Goal: Task Accomplishment & Management: Manage account settings

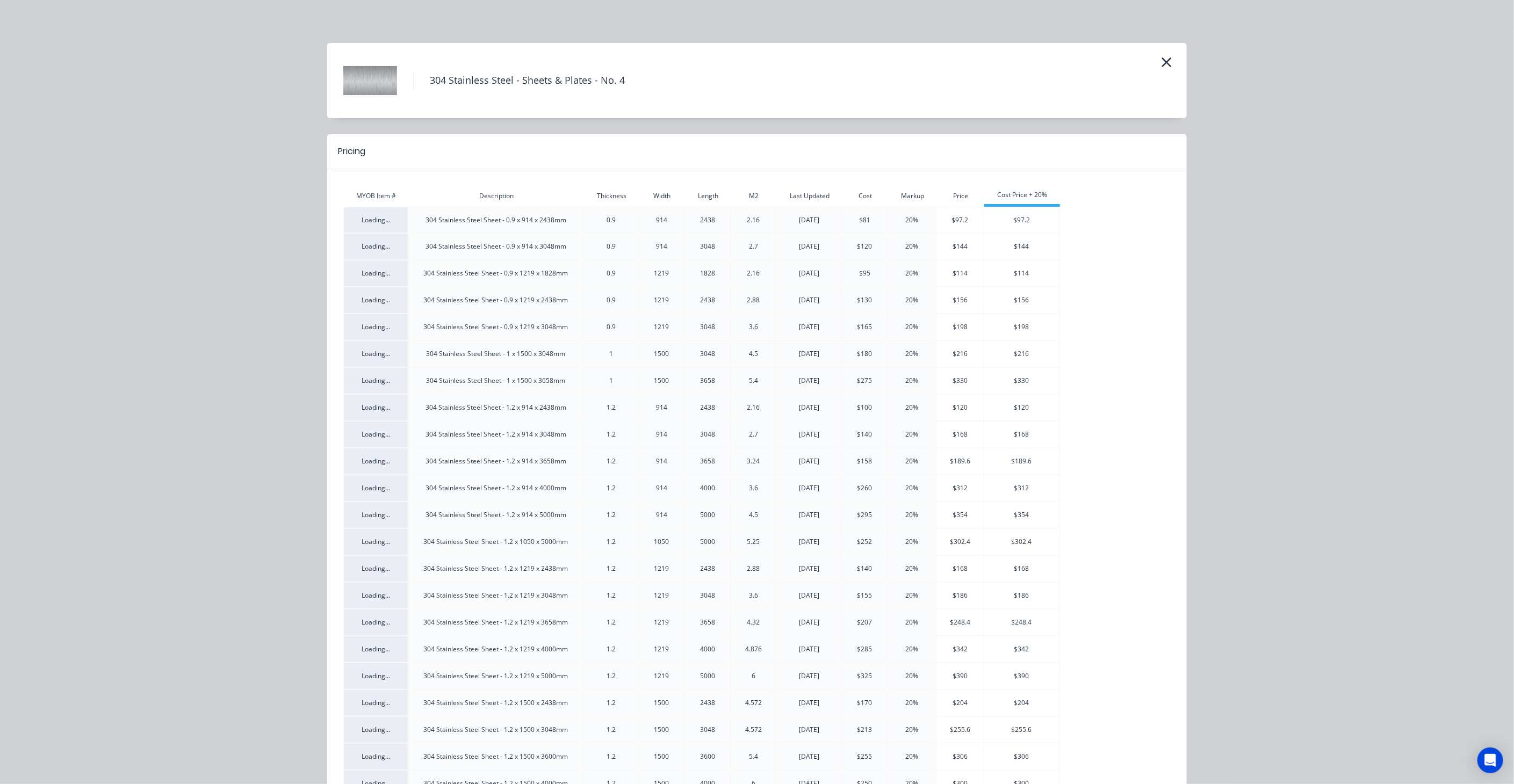
scroll to position [831, 0]
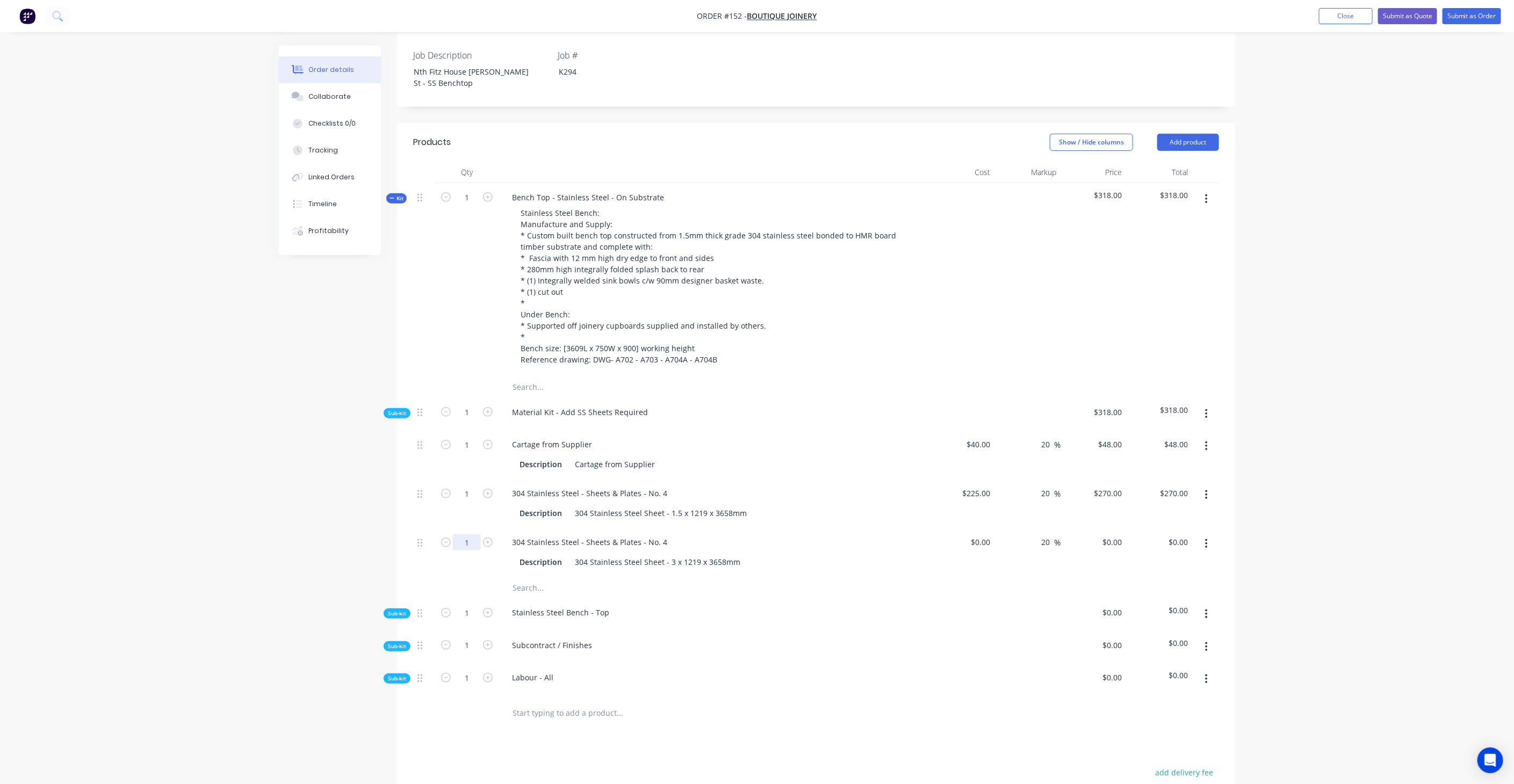
click at [471, 535] on input "1" at bounding box center [467, 542] width 28 height 16
type input "0.5"
click at [362, 487] on div "Created by [PERSON_NAME] Created [DATE] Required [DATE] Assigned to JA Status D…" at bounding box center [757, 376] width 956 height 1257
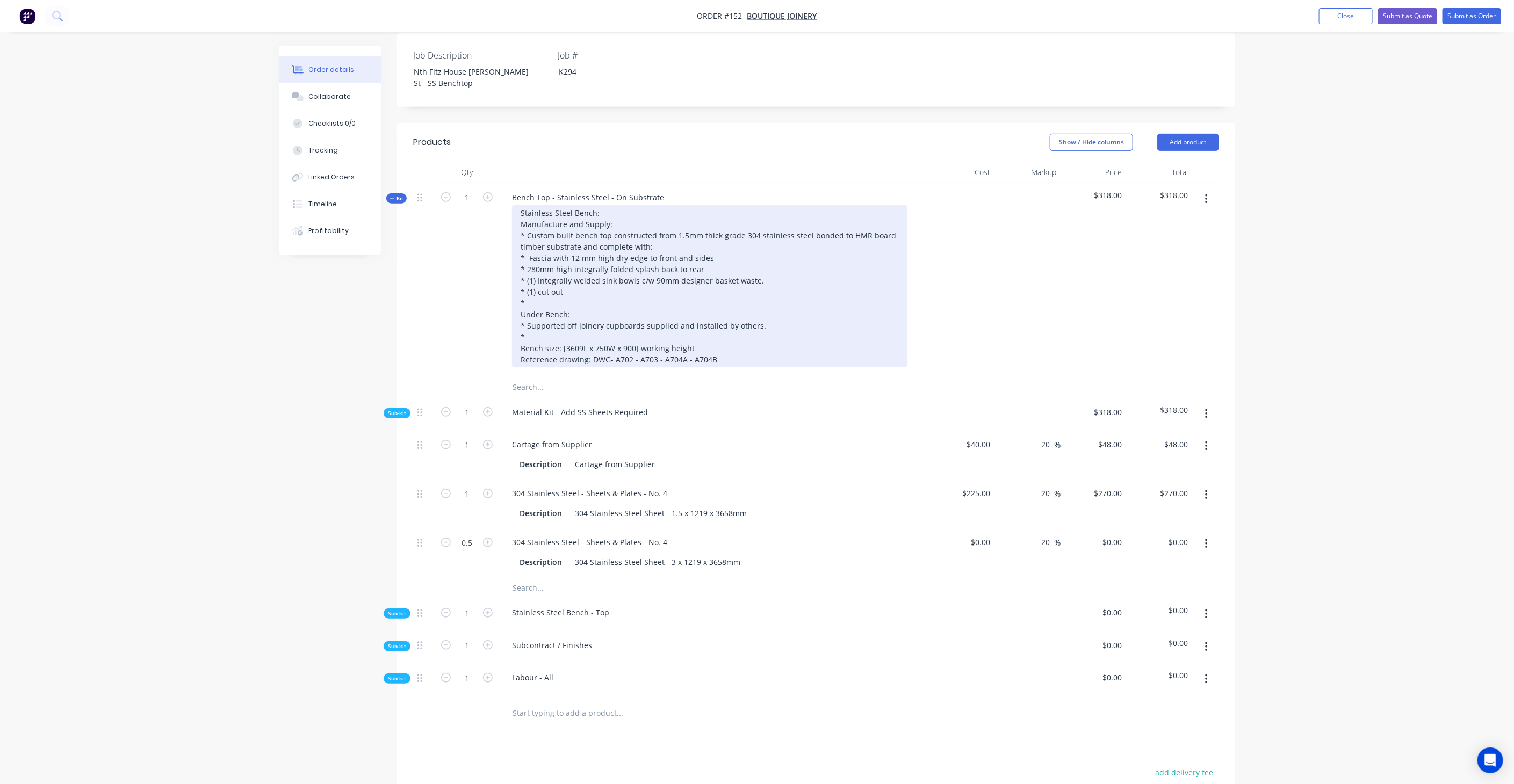
click at [696, 305] on div "Stainless Steel Bench: Manufacture and Supply: * Custom built bench top constru…" at bounding box center [709, 286] width 395 height 162
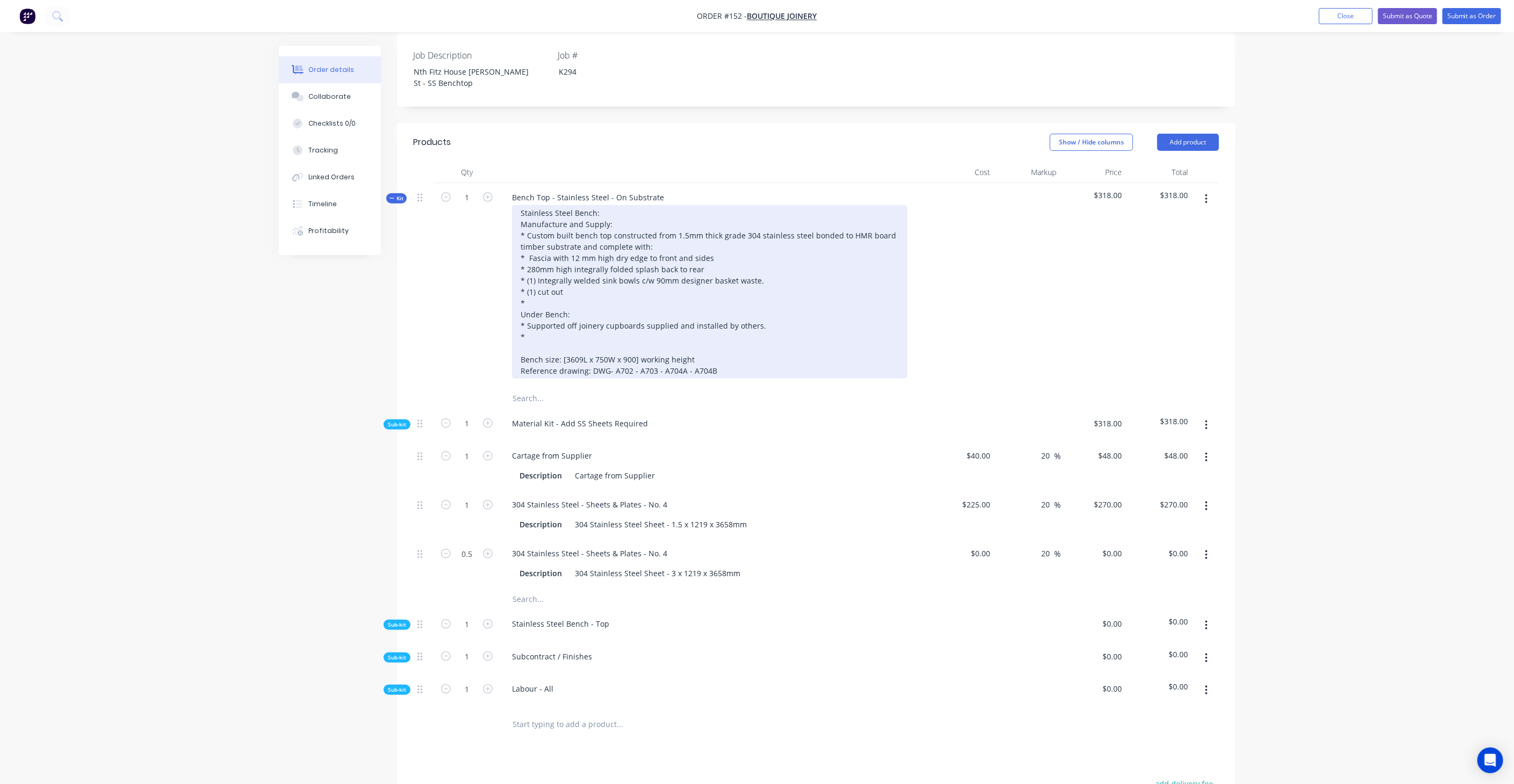
click at [587, 301] on div "Stainless Steel Bench: Manufacture and Supply: * Custom built bench top constru…" at bounding box center [709, 292] width 395 height 174
click at [563, 316] on div "Stainless Steel Bench: Manufacture and Supply: * Custom built bench top constru…" at bounding box center [709, 292] width 395 height 174
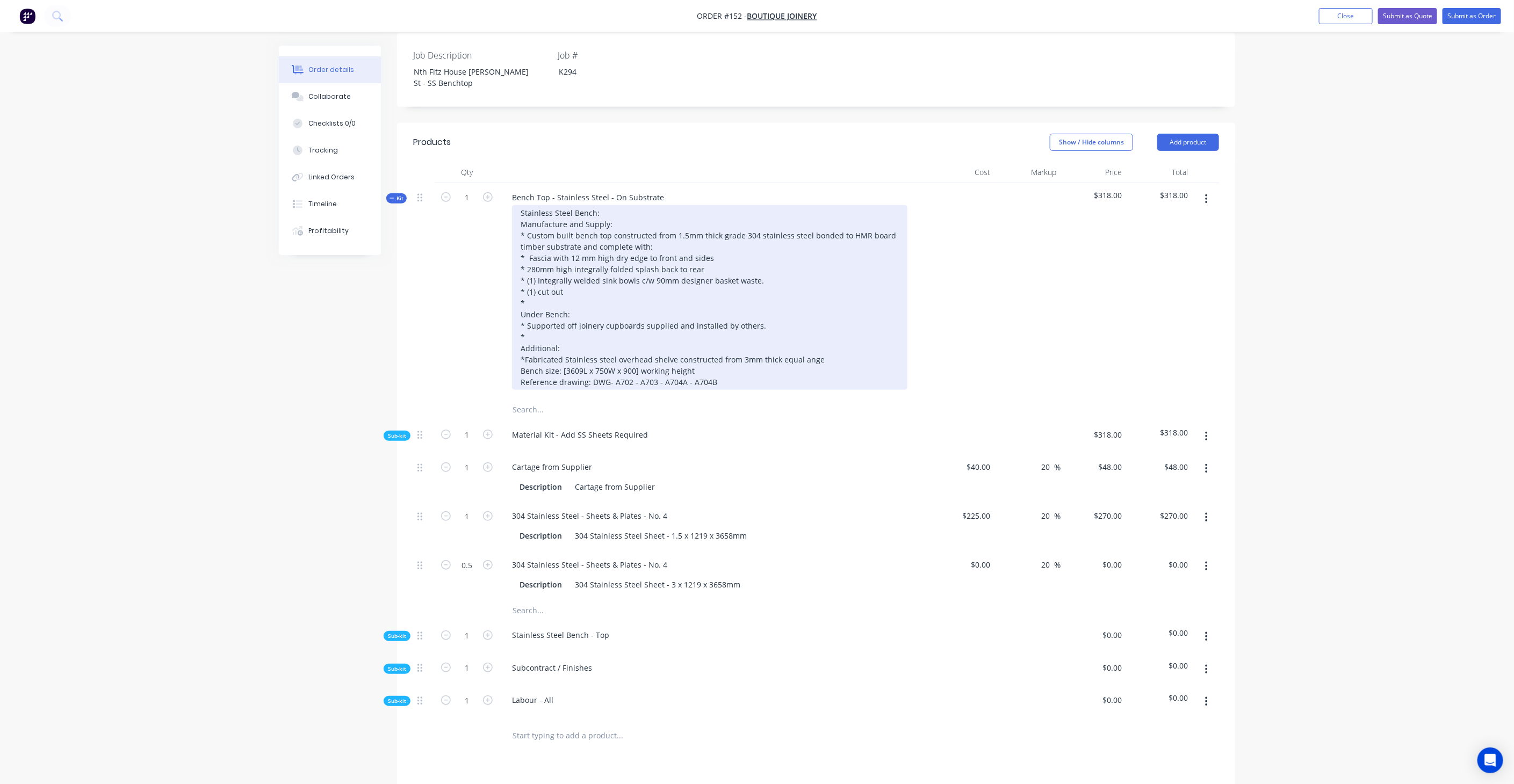
click at [773, 325] on div "Stainless Steel Bench: Manufacture and Supply: * Custom built bench top constru…" at bounding box center [709, 297] width 395 height 185
click at [833, 322] on div "Stainless Steel Bench: Manufacture and Supply: * Custom built bench top constru…" at bounding box center [709, 297] width 395 height 185
click at [842, 331] on div "Stainless Steel Bench: Manufacture and Supply: * Custom built bench top constru…" at bounding box center [709, 297] width 395 height 185
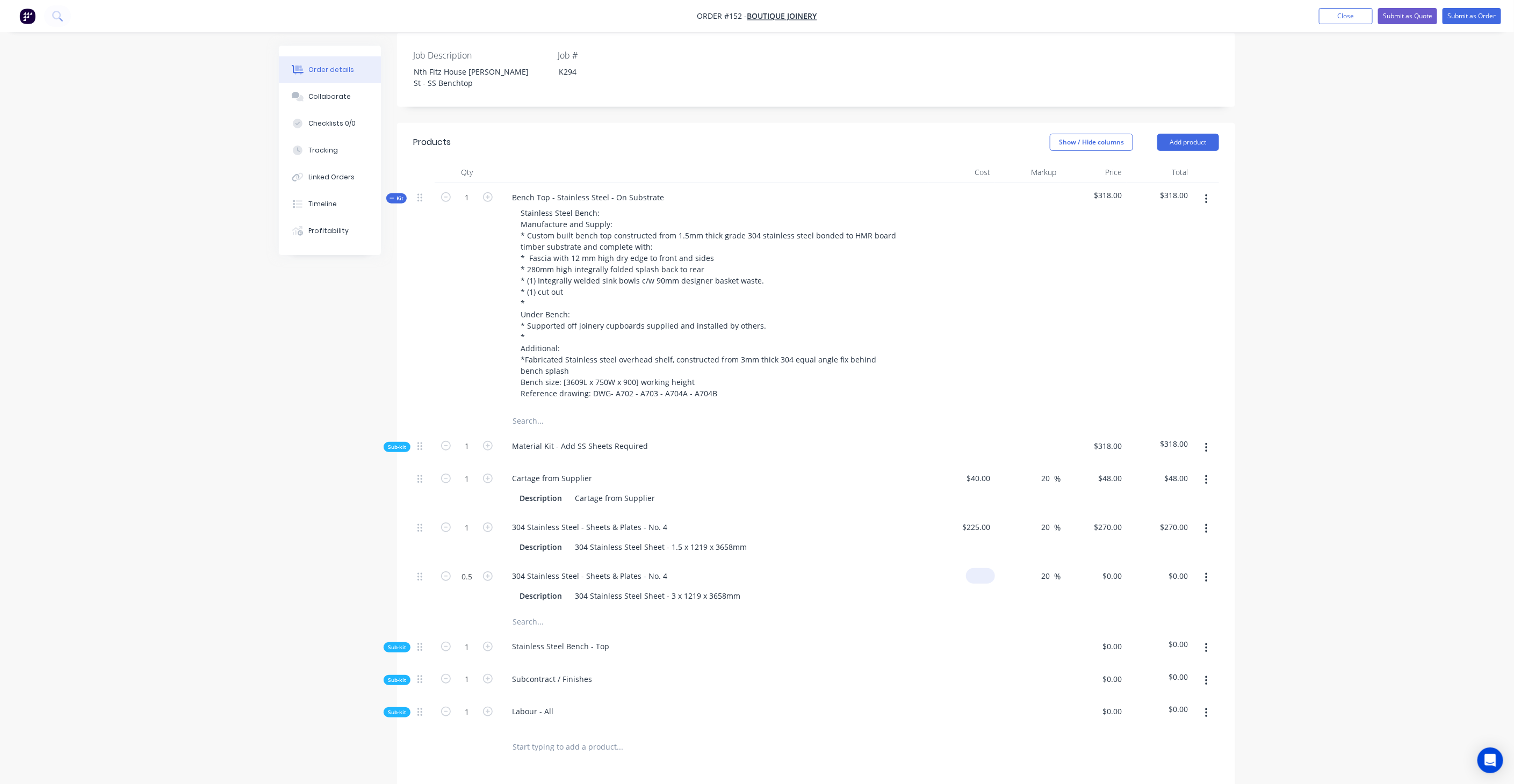
click at [980, 568] on div "$0.00" at bounding box center [980, 576] width 29 height 16
type input "$100.00"
type input "$120.00"
type input "$60.00"
click at [736, 588] on div "304 Stainless Steel Sheet - 3 x 1219 x 3658mm" at bounding box center [658, 596] width 174 height 16
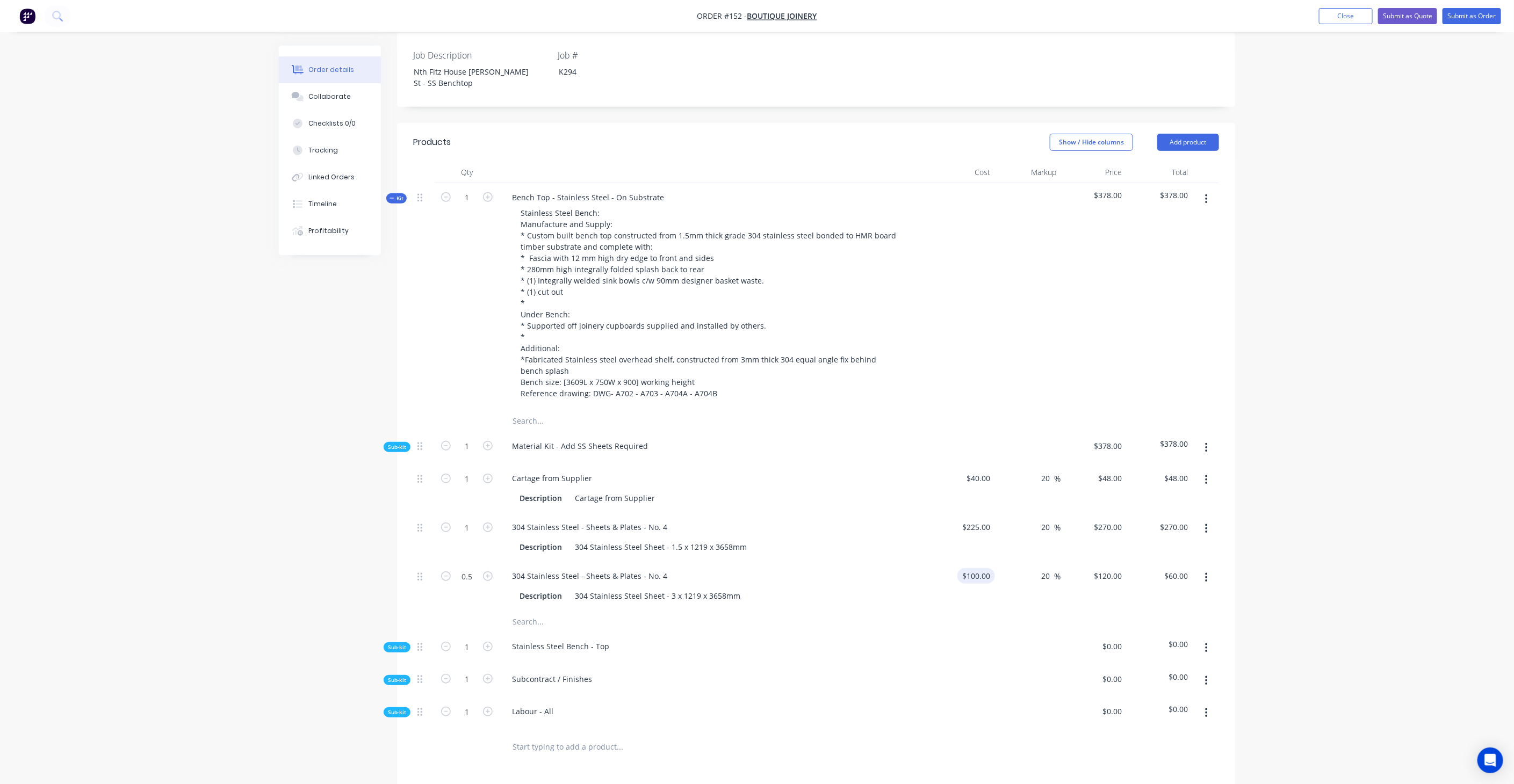
type input "100"
click at [971, 562] on div "100 $100.00" at bounding box center [961, 586] width 66 height 49
type input "$0.00"
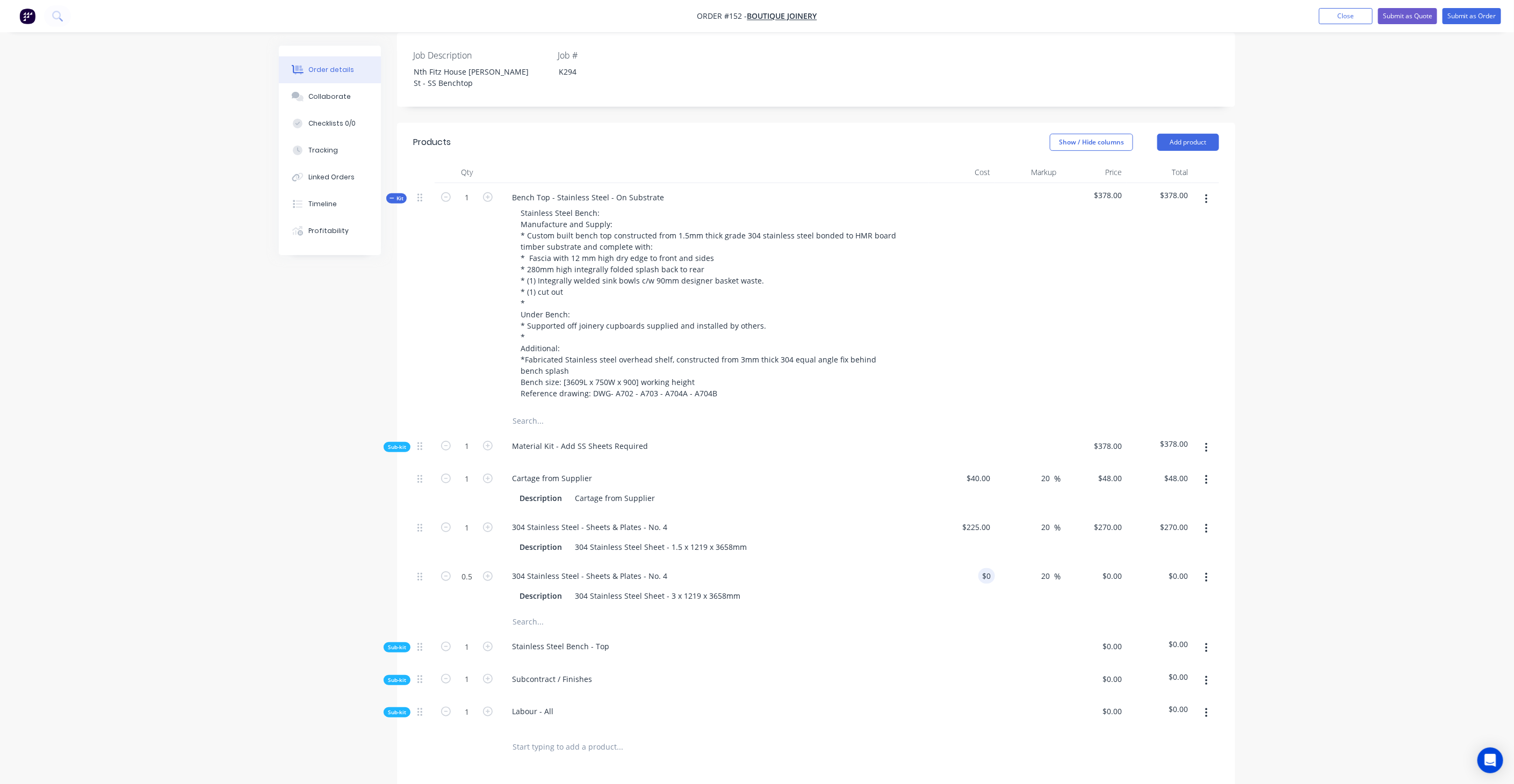
click at [878, 568] on div "304 Stainless Steel - Sheets & Plates - No. 4" at bounding box center [713, 576] width 421 height 16
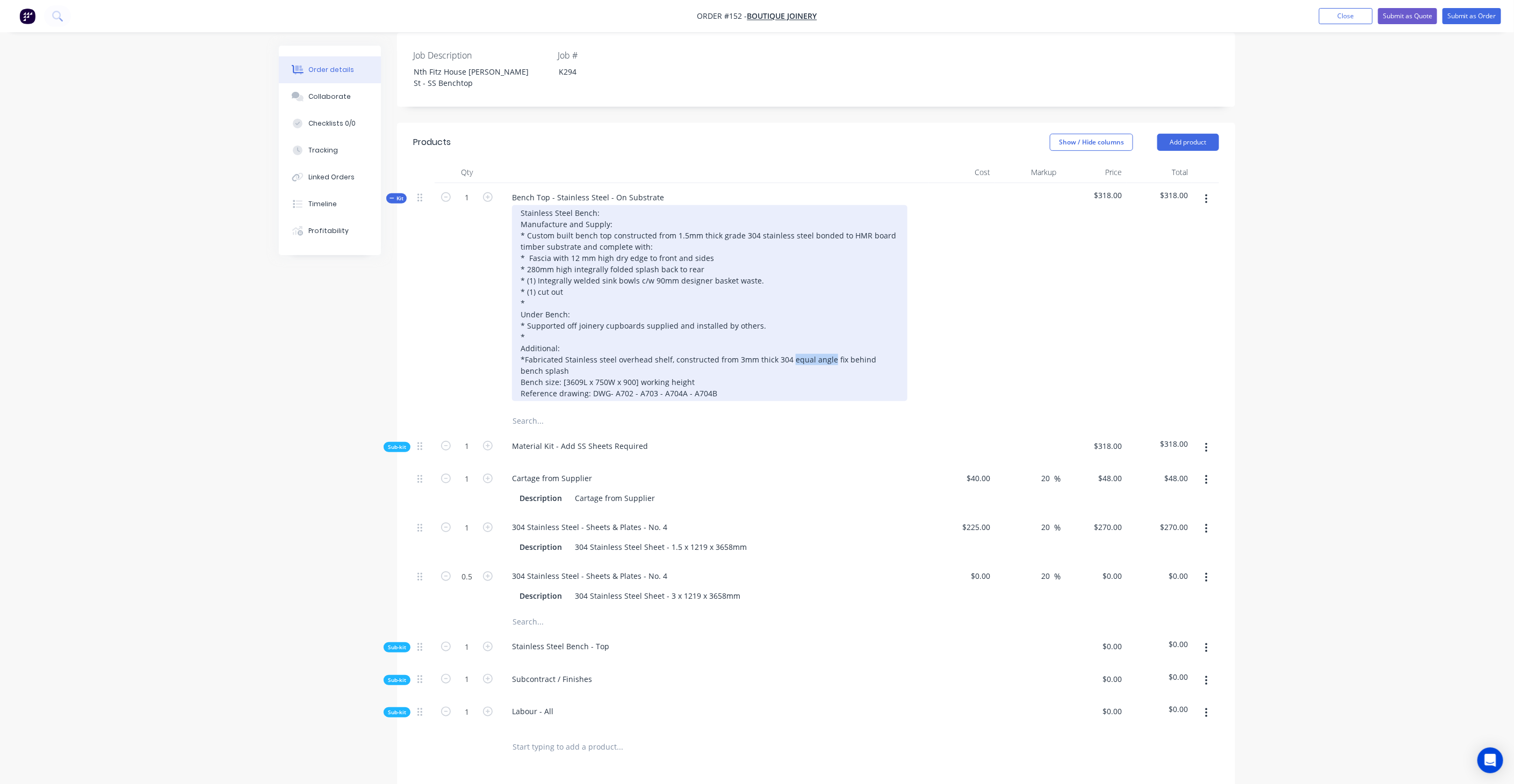
drag, startPoint x: 826, startPoint y: 329, endPoint x: 787, endPoint y: 333, distance: 39.2
click at [787, 333] on div "Stainless Steel Bench: Manufacture and Supply: * Custom built bench top constru…" at bounding box center [709, 303] width 395 height 196
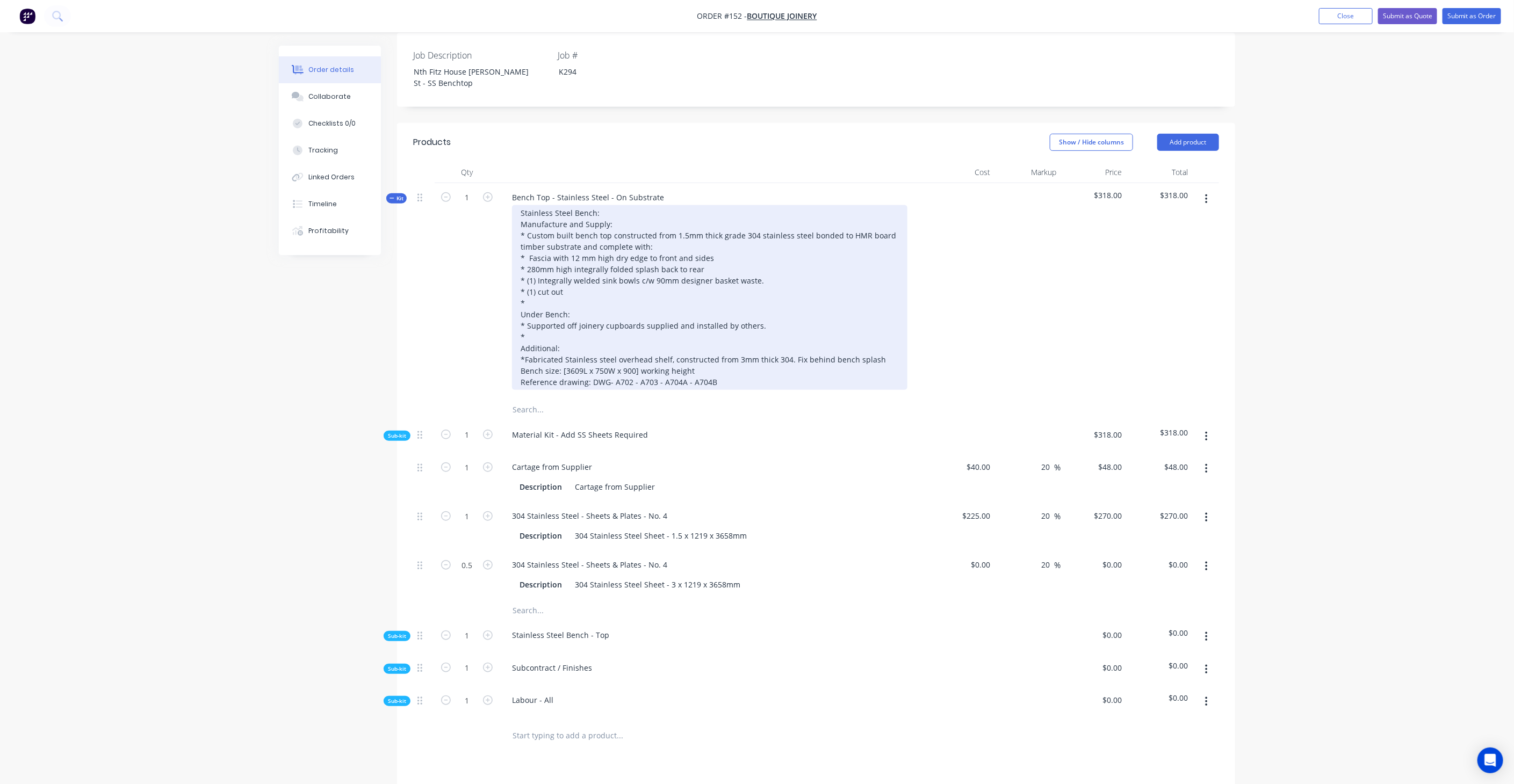
click at [884, 329] on div "Stainless Steel Bench: Manufacture and Supply: * Custom built bench top constru…" at bounding box center [709, 297] width 395 height 185
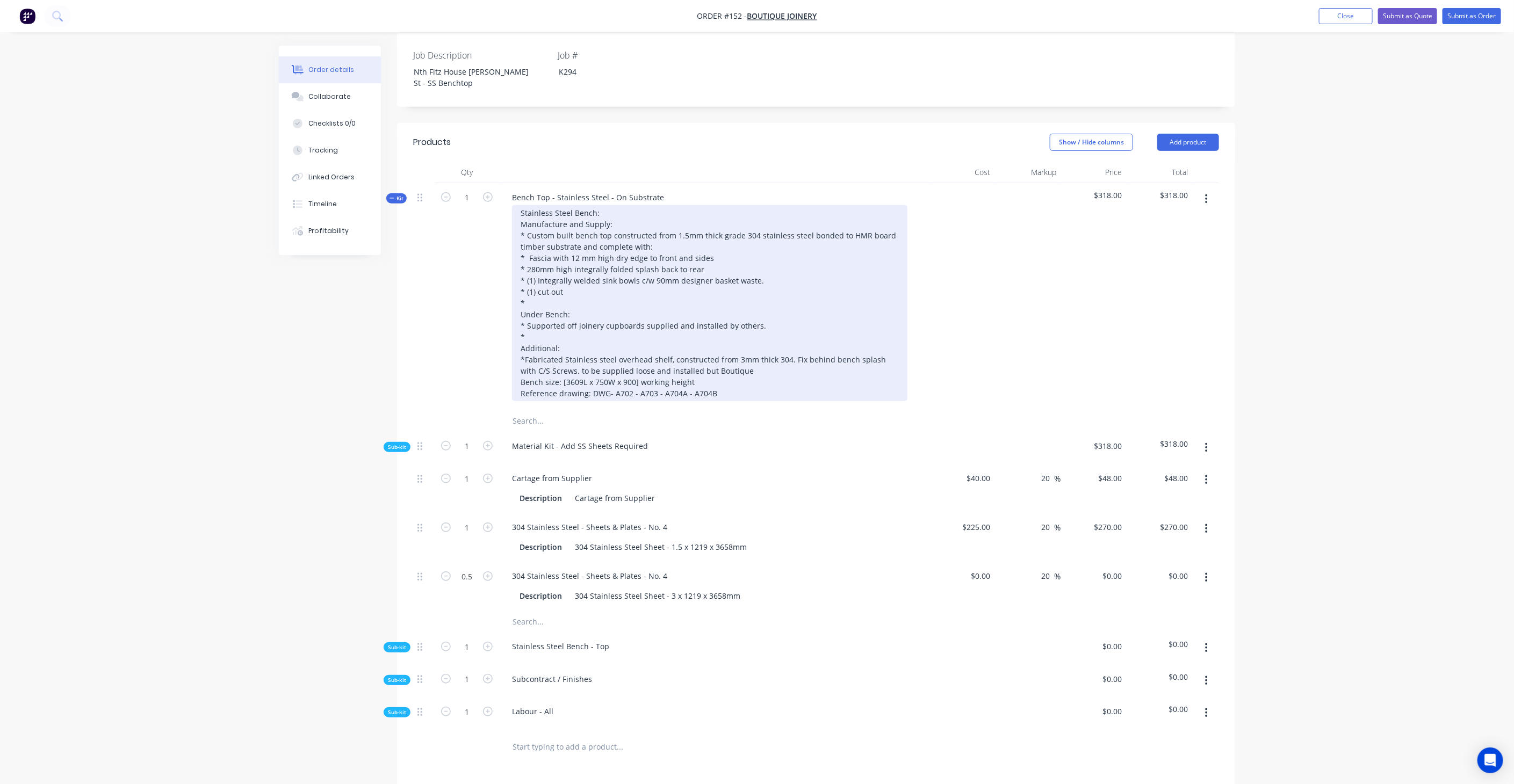
click at [561, 339] on div "Stainless Steel Bench: Manufacture and Supply: * Custom built bench top constru…" at bounding box center [709, 303] width 395 height 196
click at [633, 339] on div "Stainless Steel Bench: Manufacture and Supply: * Custom built bench top constru…" at bounding box center [709, 303] width 395 height 196
click at [788, 334] on div "Stainless Steel Bench: Manufacture and Supply: * Custom built bench top constru…" at bounding box center [709, 303] width 395 height 196
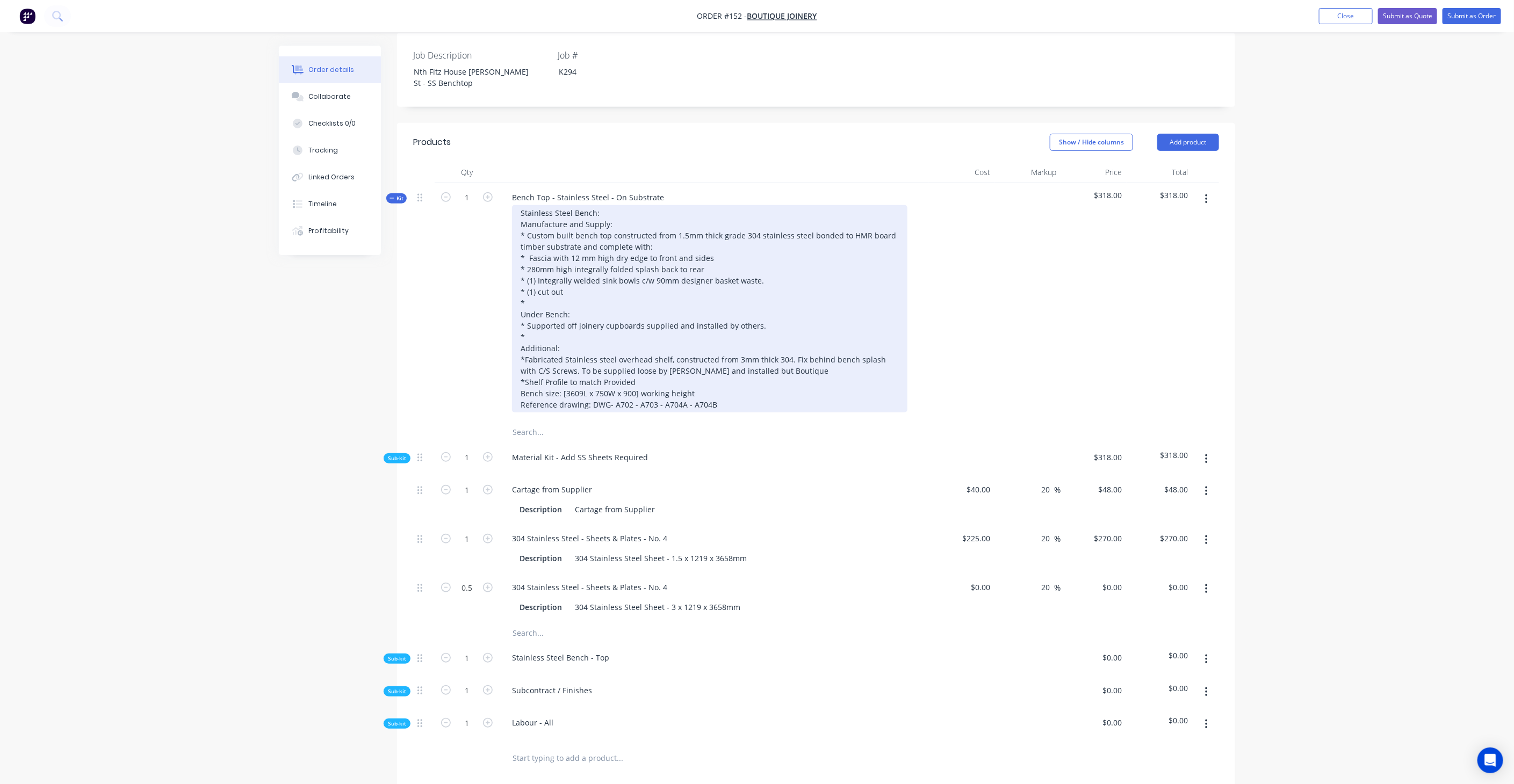
click at [588, 349] on div "Stainless Steel Bench: Manufacture and Supply: * Custom built bench top constru…" at bounding box center [709, 309] width 395 height 207
click at [549, 352] on div "Stainless Steel Bench: Manufacture and Supply: * Custom built bench top constru…" at bounding box center [709, 309] width 395 height 207
click at [630, 354] on div "Stainless Steel Bench: Manufacture and Supply: * Custom built bench top constru…" at bounding box center [709, 309] width 395 height 207
click at [630, 354] on div "Stainless Steel Bench: Manufacture and Supply: * Custom built bench top constru…" at bounding box center [709, 309] width 395 height 207
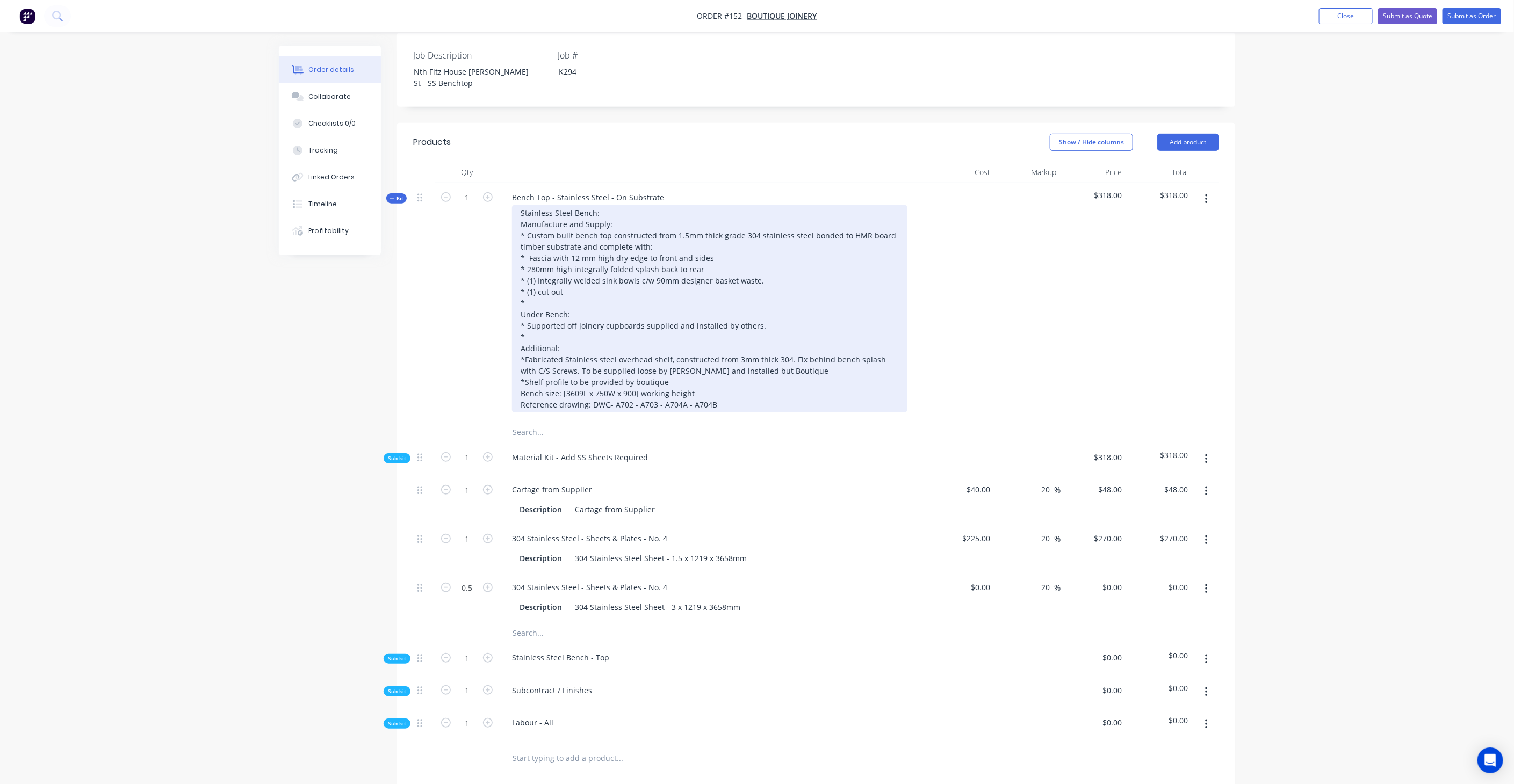
click at [641, 353] on div "Stainless Steel Bench: Manufacture and Supply: * Custom built bench top constru…" at bounding box center [709, 309] width 395 height 207
click at [637, 353] on div "Stainless Steel Bench: Manufacture and Supply: * Custom built bench top constru…" at bounding box center [709, 309] width 395 height 207
click at [560, 353] on div "Stainless Steel Bench: Manufacture and Supply: * Custom built bench top constru…" at bounding box center [709, 309] width 395 height 207
click at [681, 354] on div "Stainless Steel Bench: Manufacture and Supply: * Custom built bench top constru…" at bounding box center [709, 309] width 395 height 207
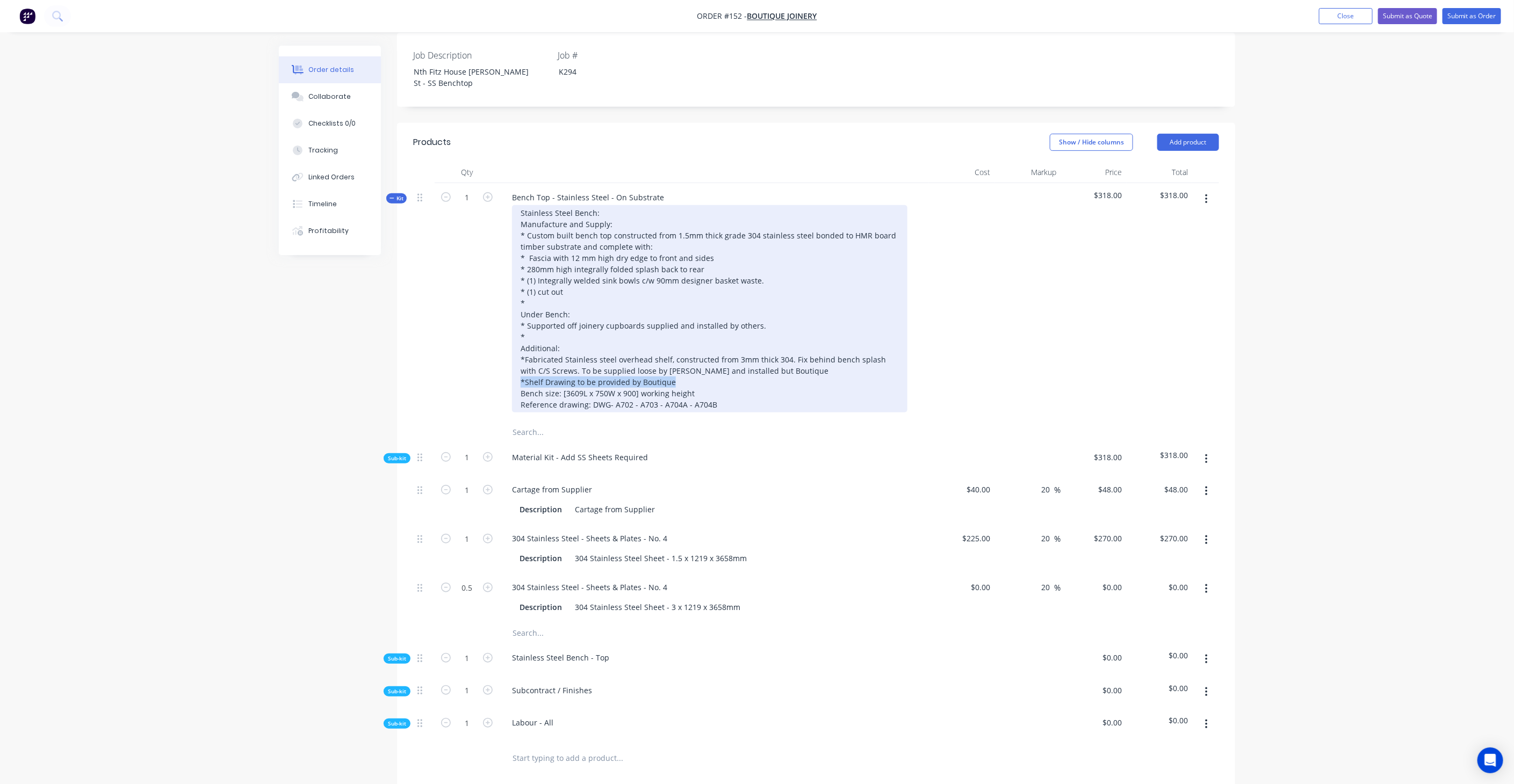
drag, startPoint x: 695, startPoint y: 352, endPoint x: 508, endPoint y: 348, distance: 187.0
click at [508, 348] on div "Stainless Steel Bench: Manufacture and Supply: * Custom built bench top constru…" at bounding box center [713, 309] width 421 height 207
click at [668, 364] on div "Stainless Steel Bench: Manufacture and Supply: * Custom built bench top constru…" at bounding box center [709, 309] width 395 height 207
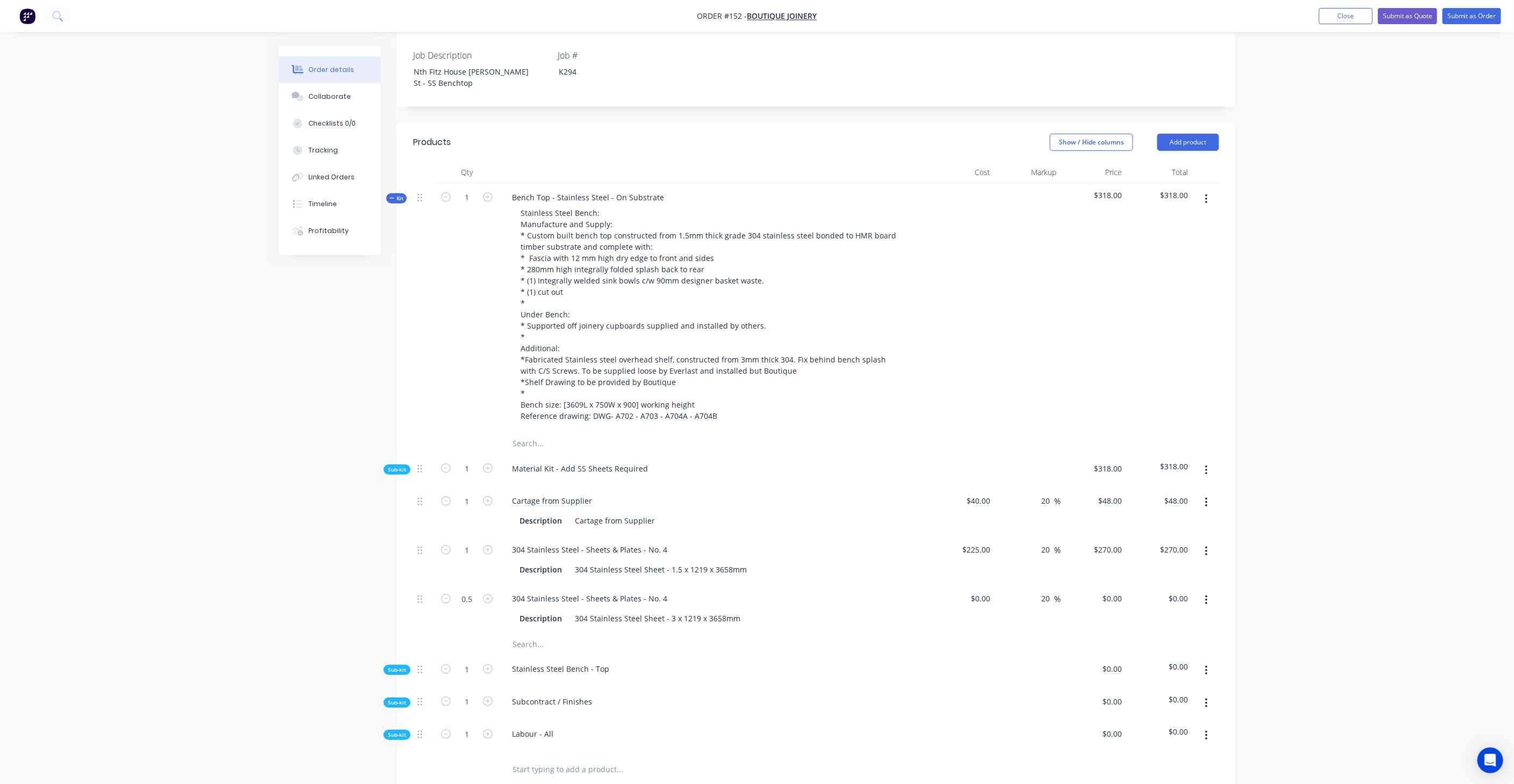
click at [623, 655] on div "Stainless Steel Bench - Top" at bounding box center [713, 671] width 430 height 33
click at [602, 661] on div "Stainless Steel Bench - Top" at bounding box center [560, 669] width 114 height 16
click at [703, 655] on div "Stainless Steel Bench - Top" at bounding box center [713, 671] width 430 height 33
click at [397, 666] on span "Sub-kit" at bounding box center [397, 670] width 19 height 8
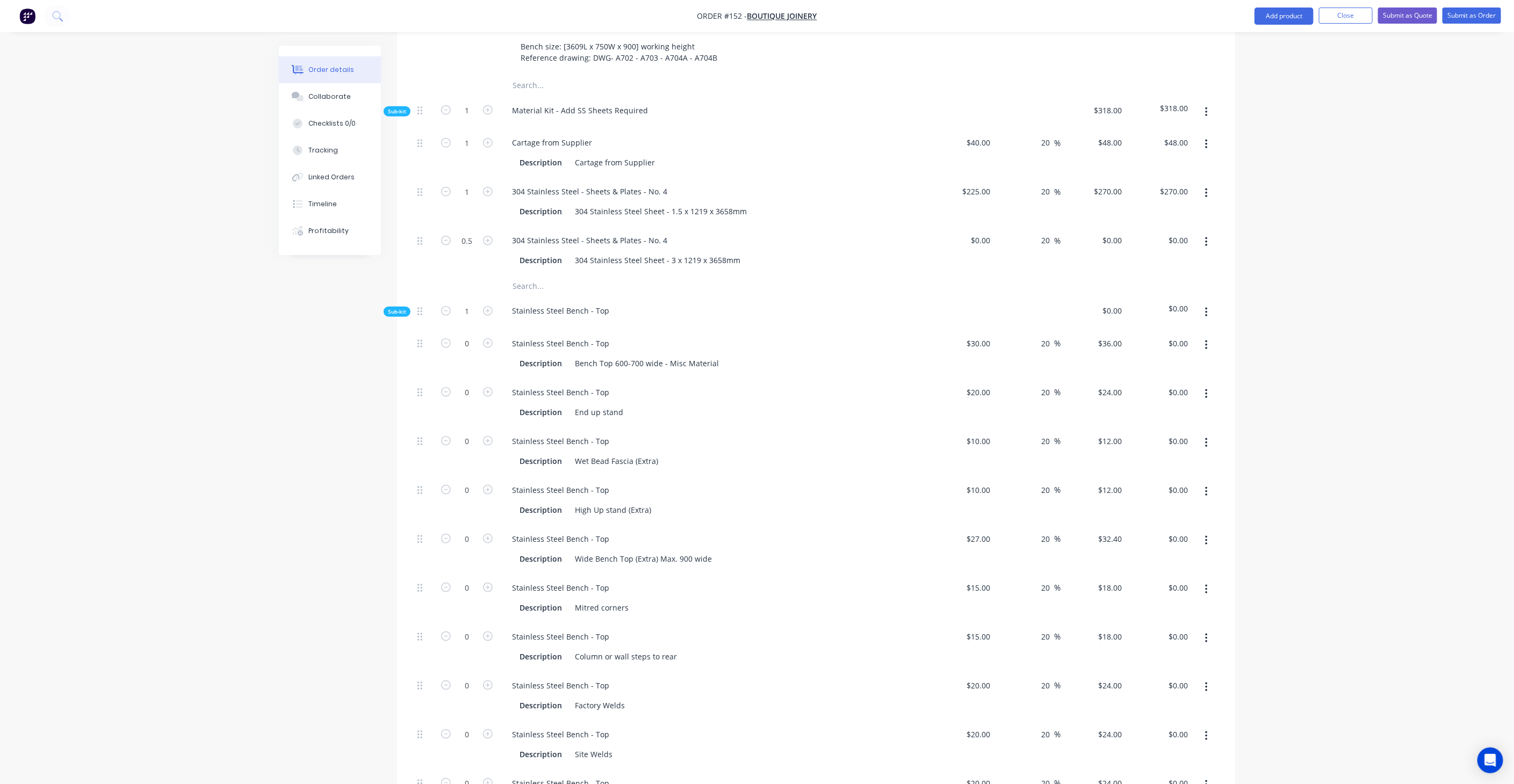
scroll to position [597, 0]
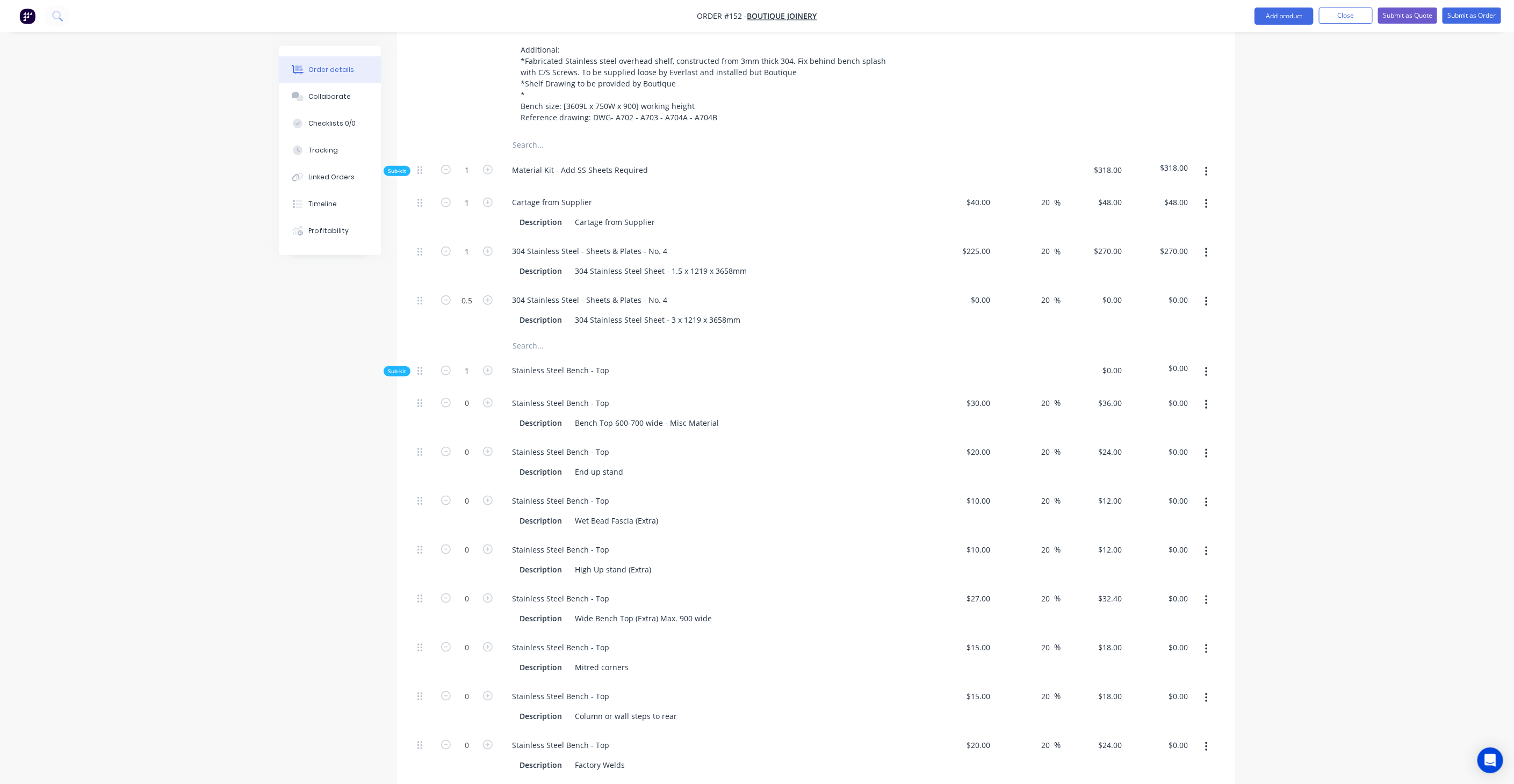
click at [560, 334] on input "text" at bounding box center [619, 345] width 215 height 21
click at [1202, 162] on button "button" at bounding box center [1206, 172] width 25 height 19
click at [1184, 192] on div "Add product to kit" at bounding box center [1168, 200] width 83 height 16
click at [1179, 343] on div "Notes (Internal)" at bounding box center [1168, 351] width 83 height 16
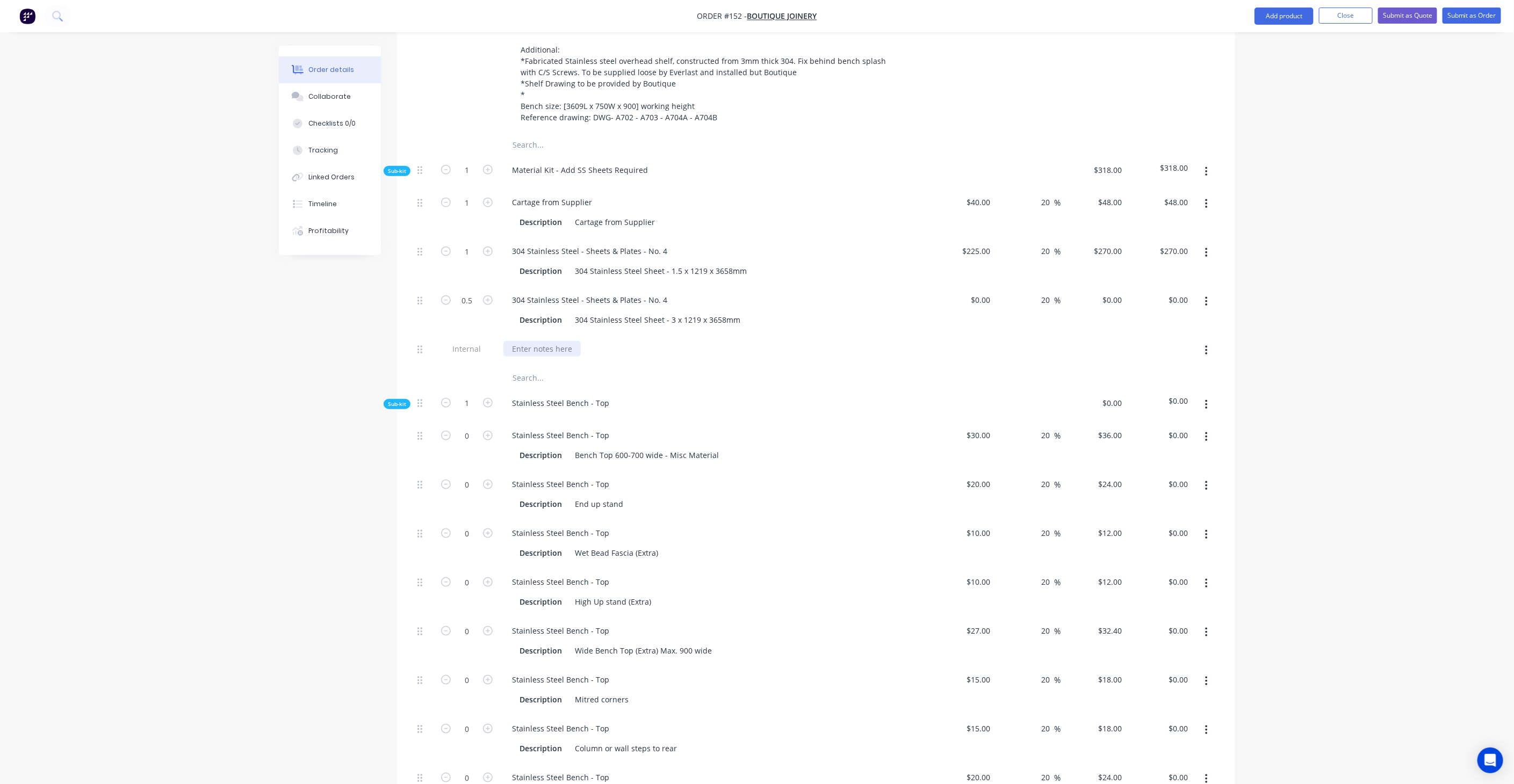
click at [561, 341] on div at bounding box center [542, 349] width 77 height 16
click at [646, 427] on div "Stainless Steel Bench - Top" at bounding box center [713, 435] width 421 height 16
click at [631, 341] on div "Prices from ASD need to be called" at bounding box center [573, 349] width 139 height 16
drag, startPoint x: 631, startPoint y: 317, endPoint x: 475, endPoint y: 316, distance: 156.0
click at [475, 334] on div "Internal Prices from ASD need to be called" at bounding box center [816, 351] width 806 height 33
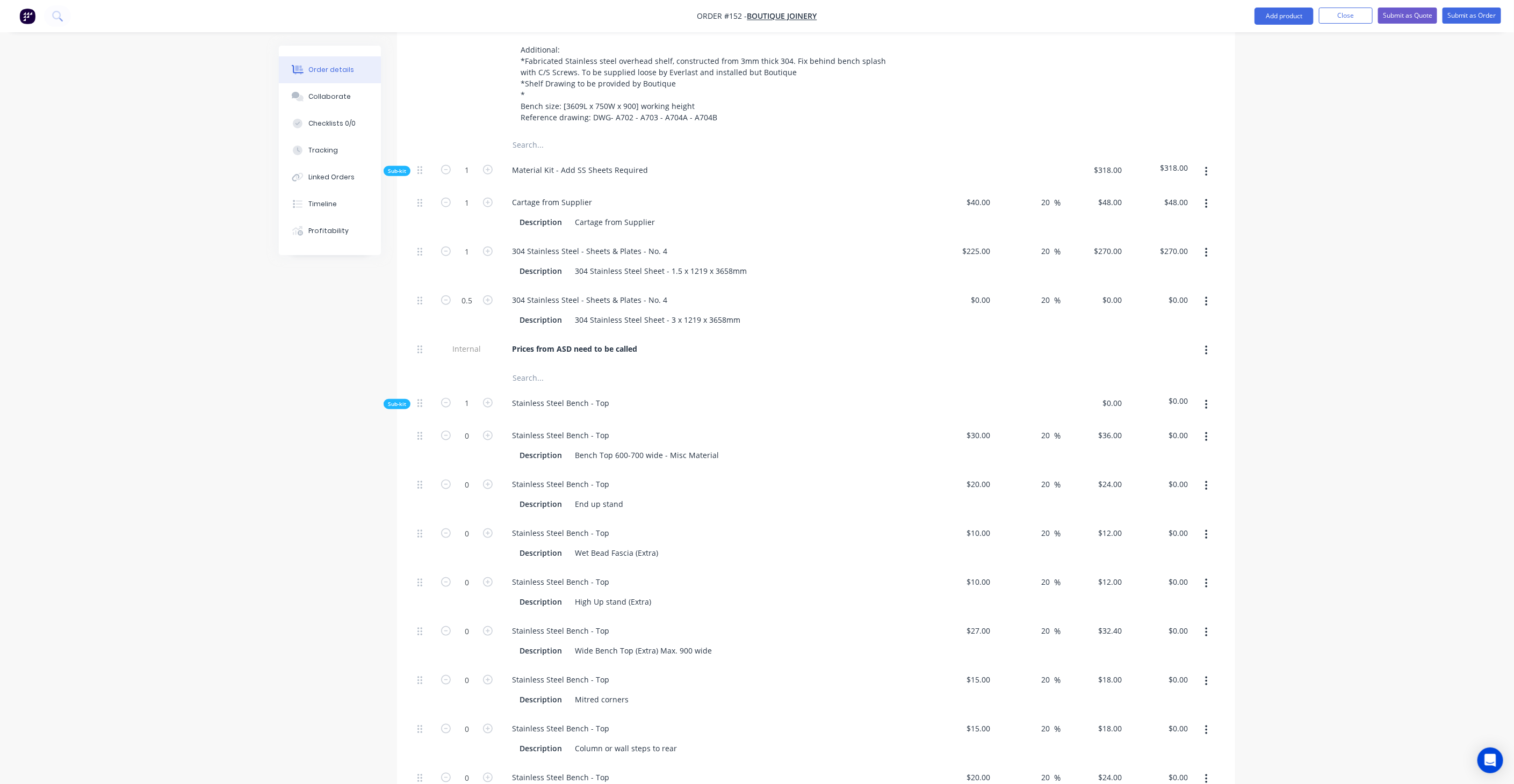
click at [596, 389] on div "Stainless Steel Bench - Top" at bounding box center [713, 405] width 430 height 33
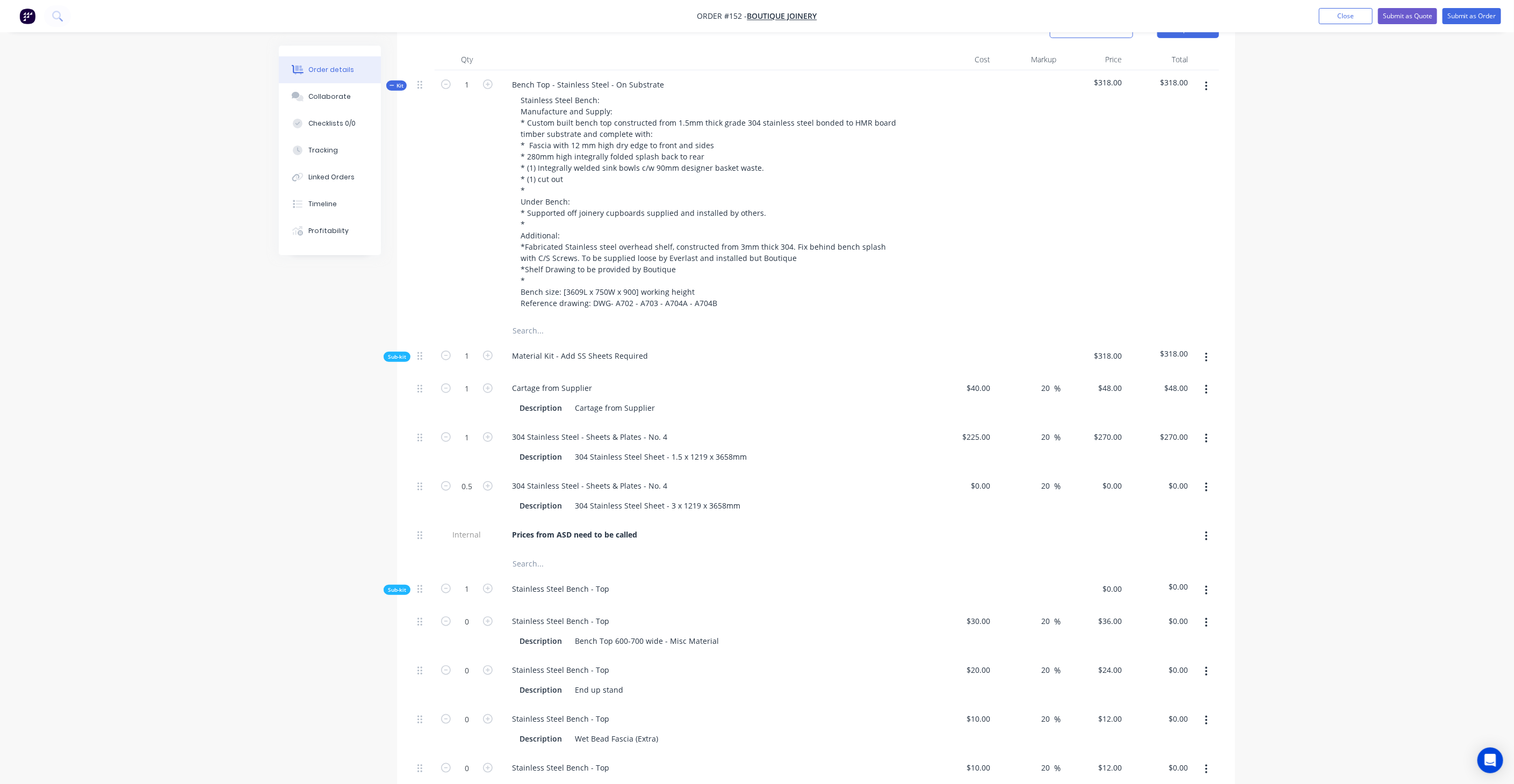
scroll to position [298, 0]
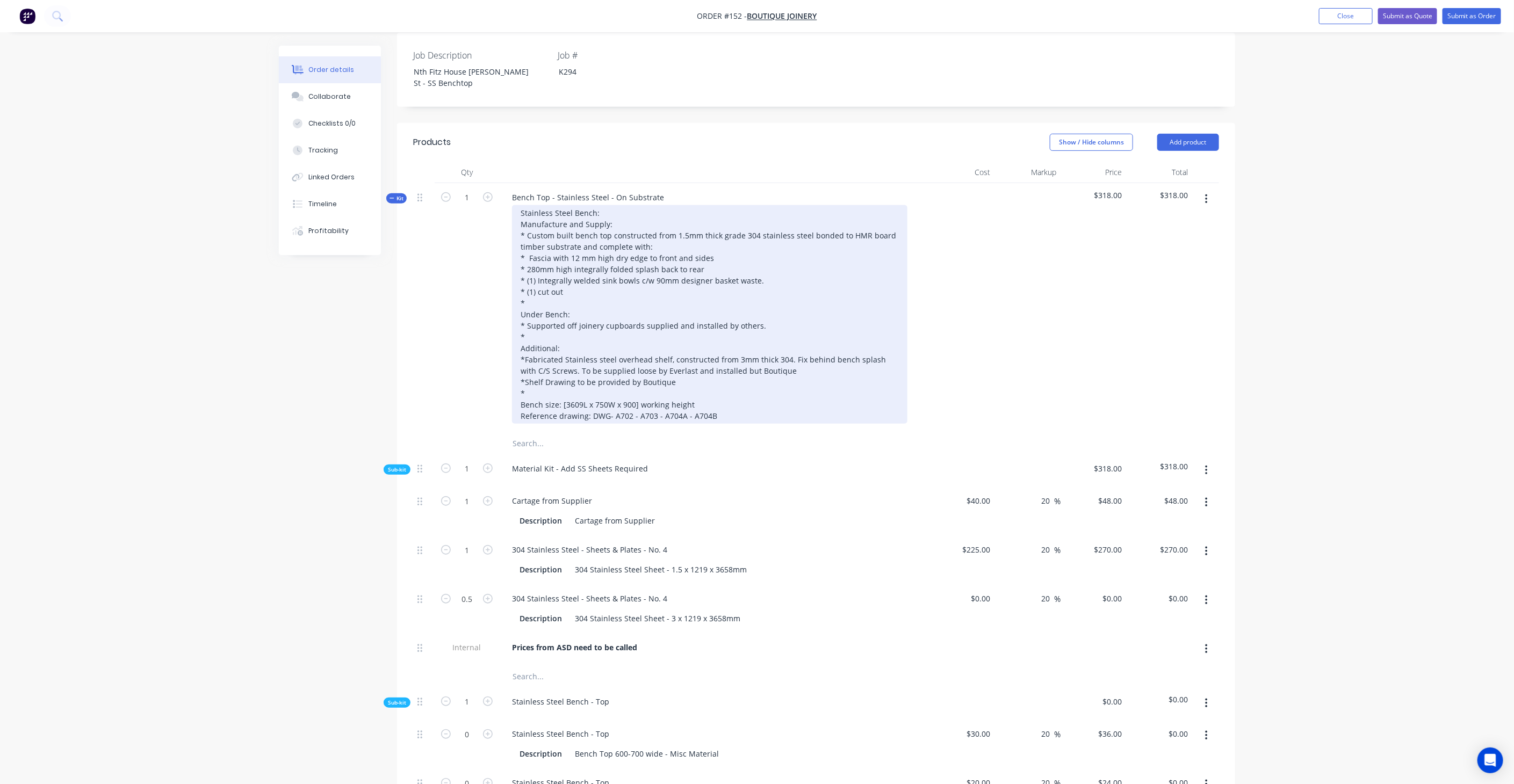
click at [708, 372] on div "Stainless Steel Bench: Manufacture and Supply: * Custom built bench top constru…" at bounding box center [709, 314] width 395 height 219
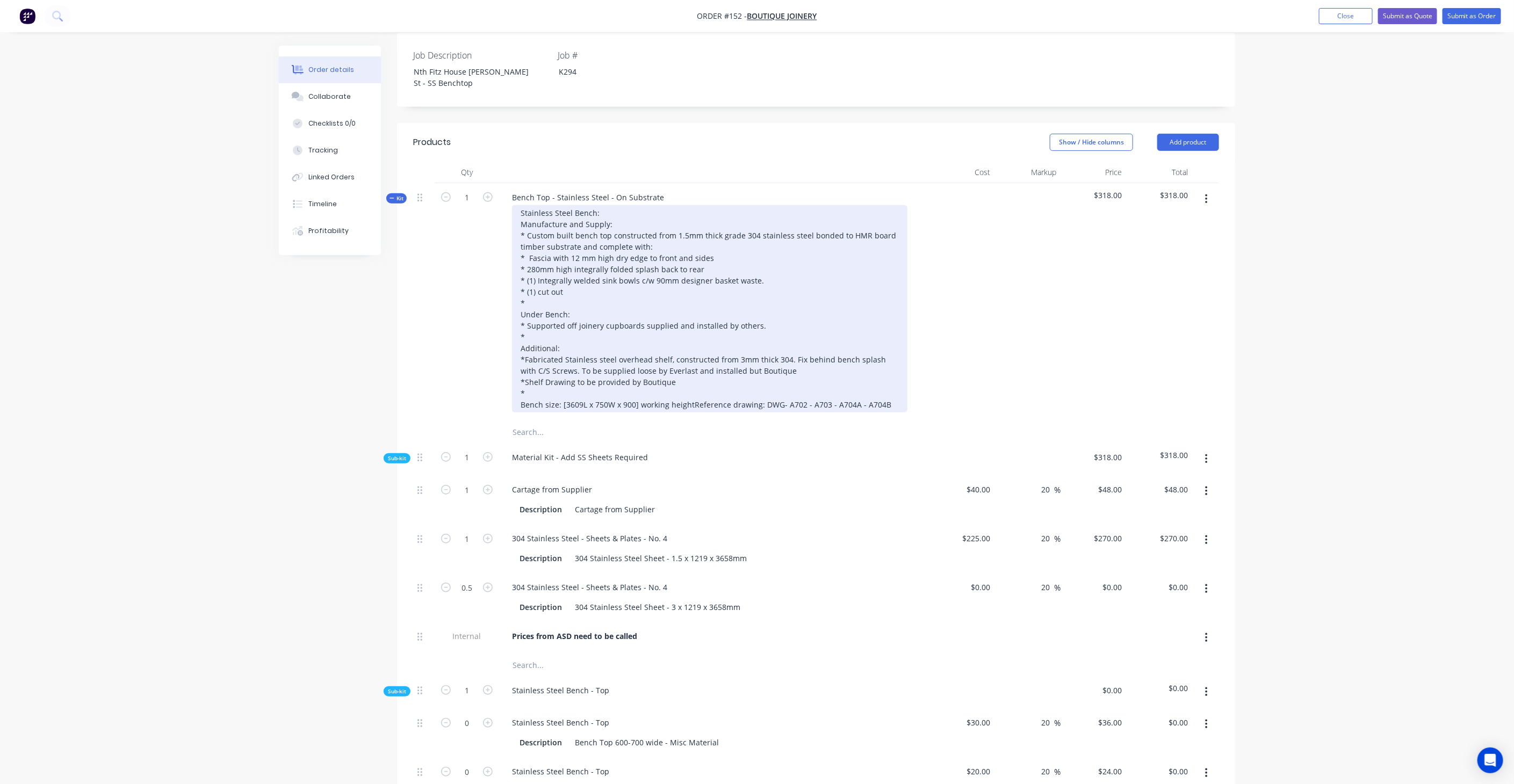
click at [681, 349] on div "Stainless Steel Bench: Manufacture and Supply: * Custom built bench top constru…" at bounding box center [709, 309] width 395 height 207
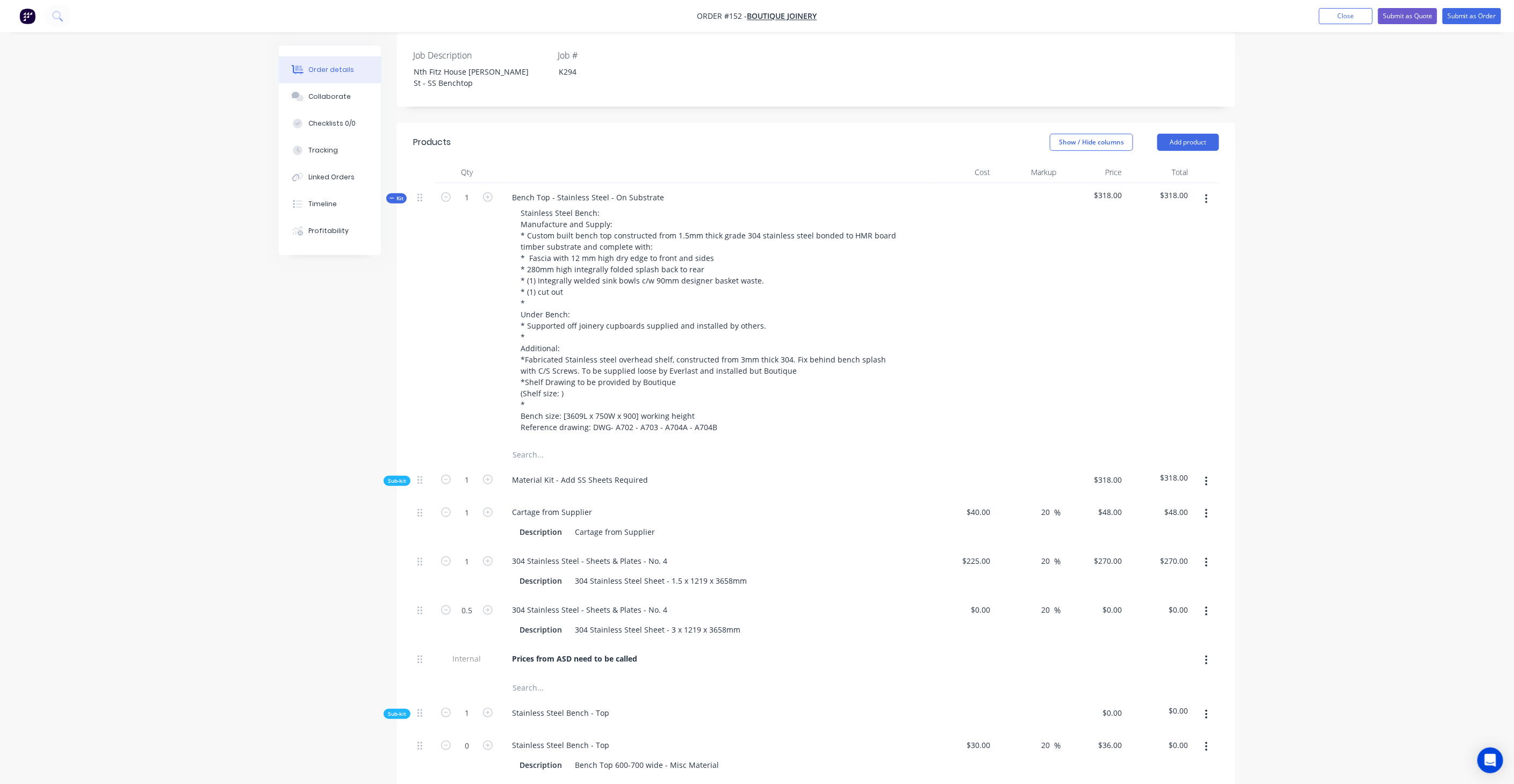
click at [1210, 553] on button "button" at bounding box center [1206, 562] width 25 height 19
click at [1159, 626] on div "Delete" at bounding box center [1168, 634] width 83 height 16
click at [1208, 472] on button "button" at bounding box center [1206, 482] width 25 height 19
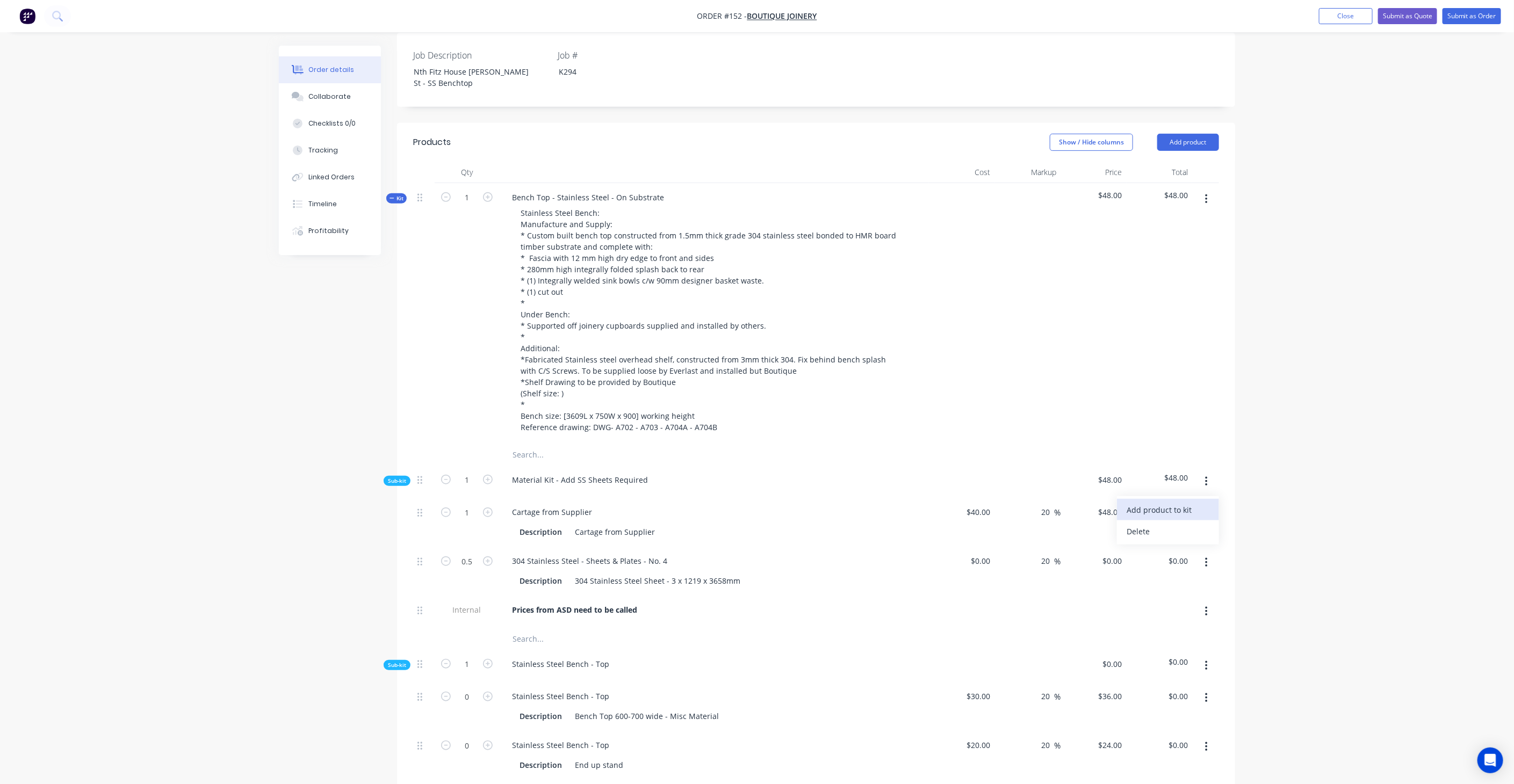
click at [1179, 502] on div "Add product to kit" at bounding box center [1168, 510] width 83 height 16
click at [1149, 545] on div "Product catalogue" at bounding box center [1168, 553] width 83 height 16
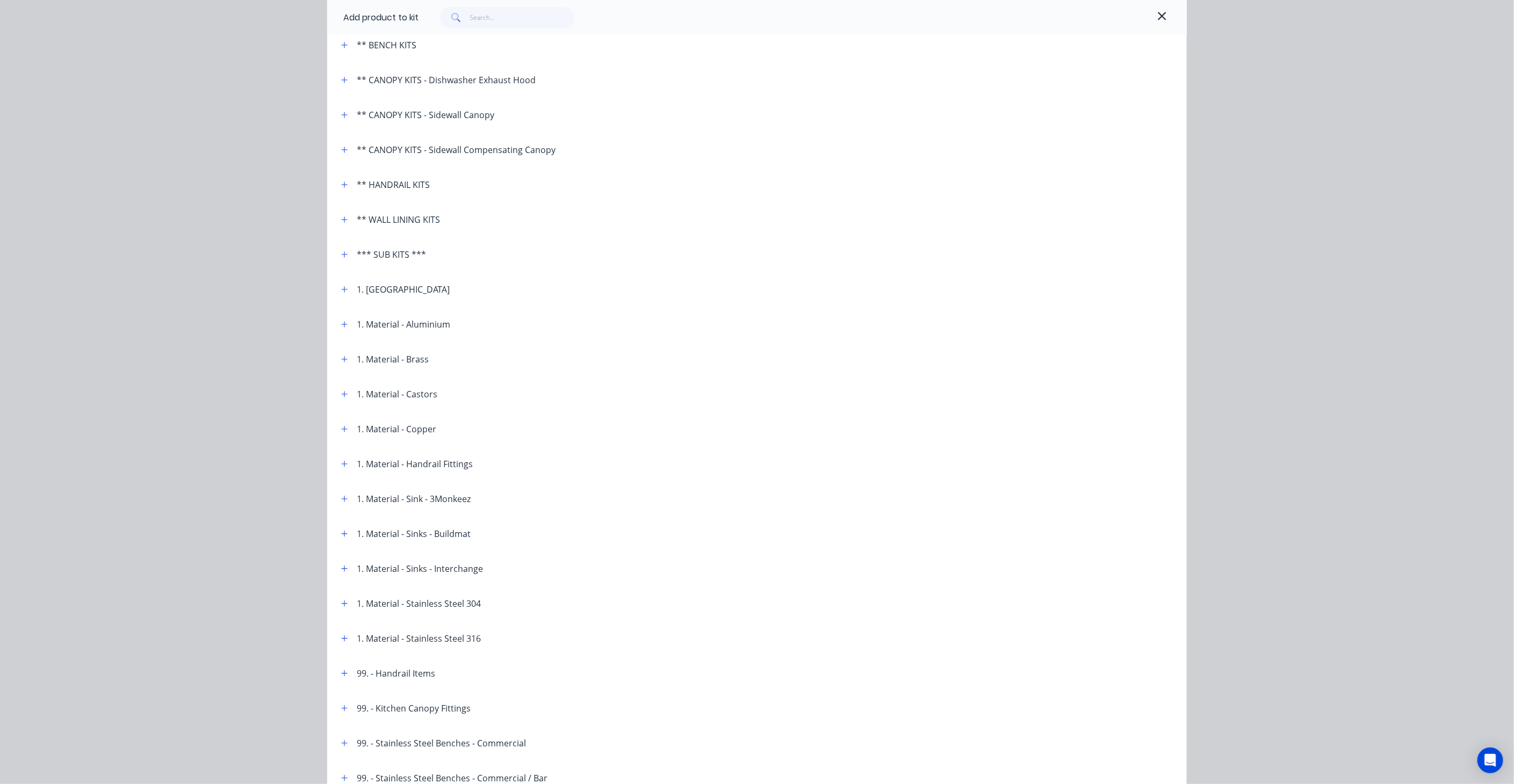
scroll to position [323, 0]
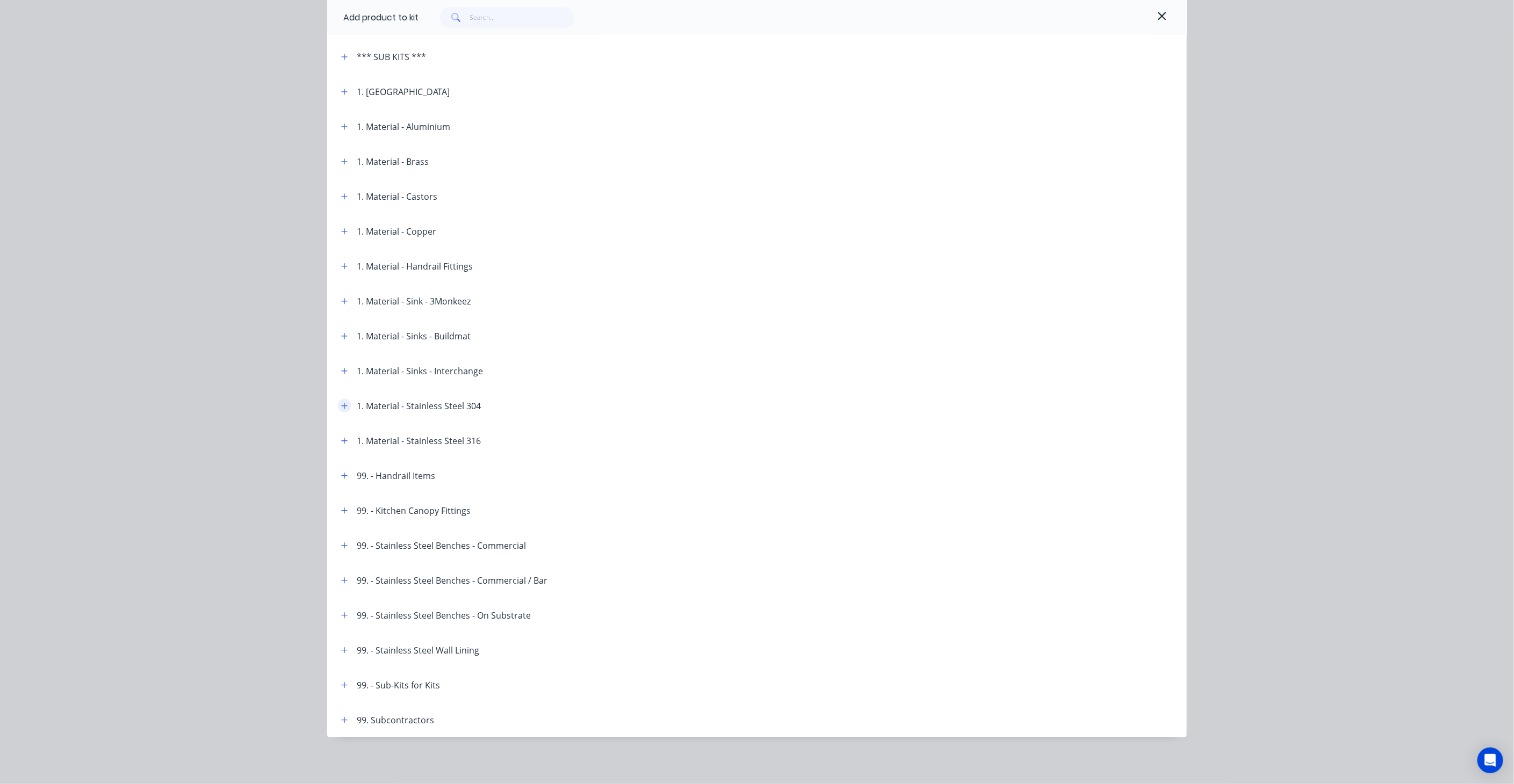
click at [341, 405] on icon "button" at bounding box center [344, 406] width 6 height 8
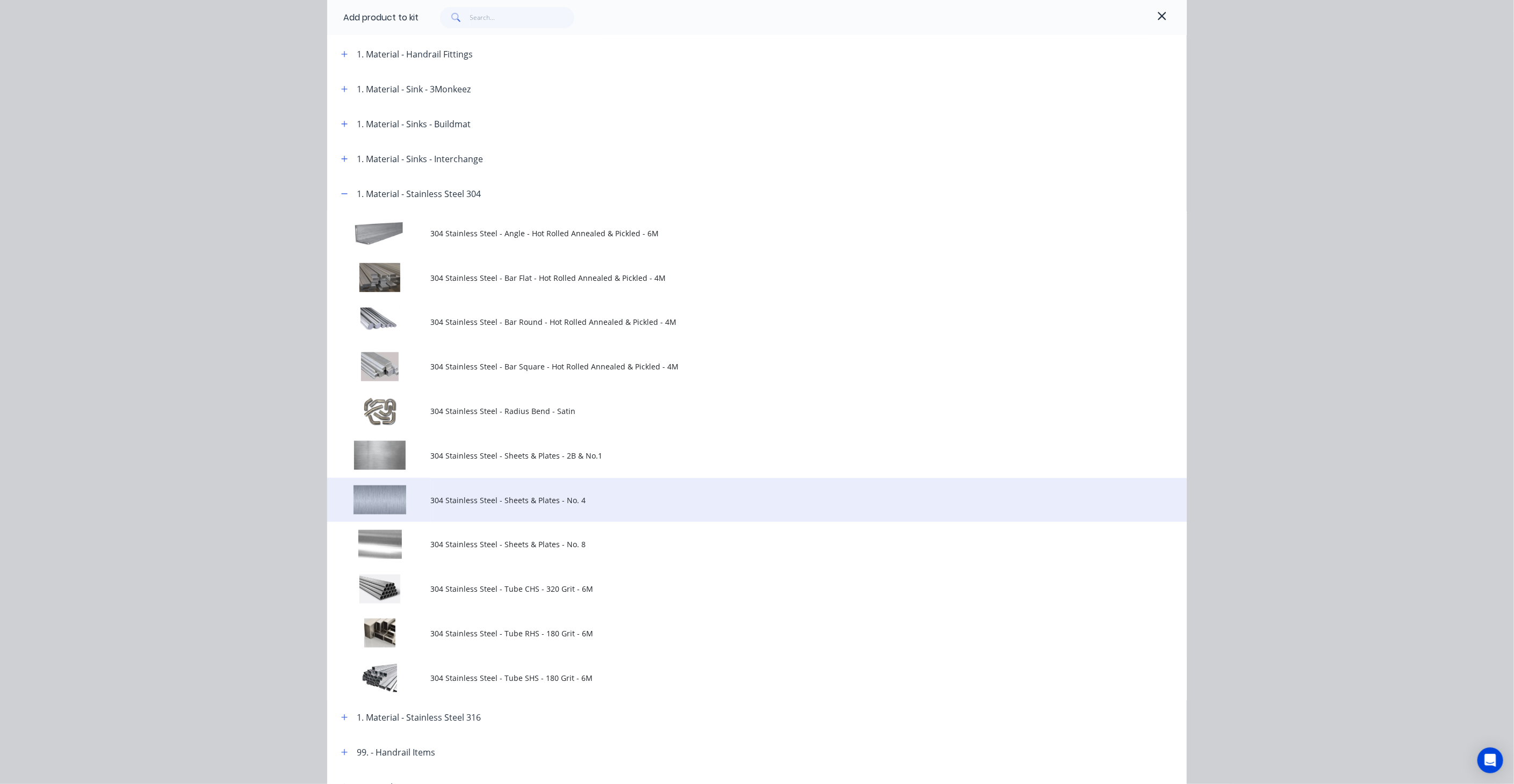
scroll to position [622, 0]
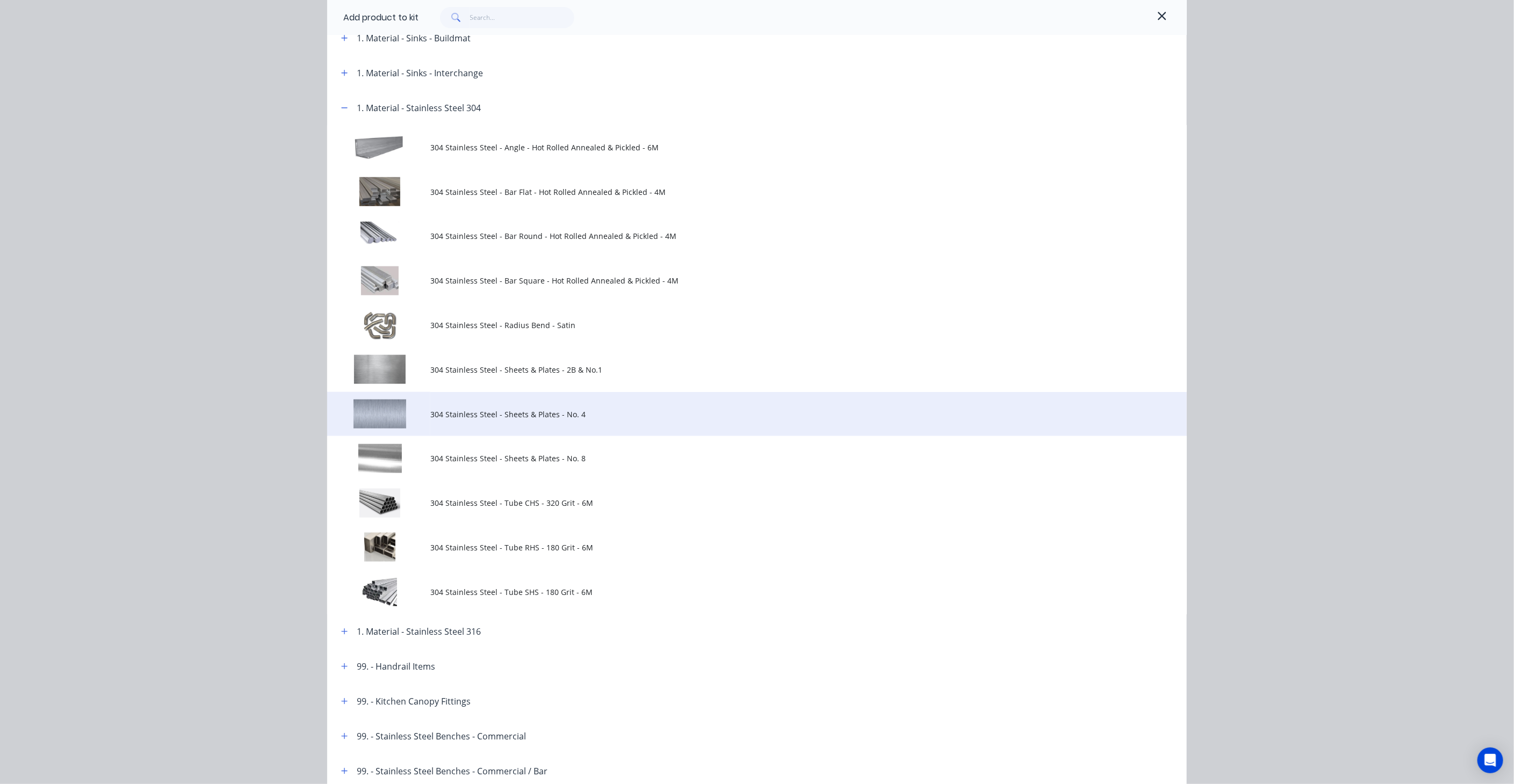
click at [538, 412] on span "304 Stainless Steel - Sheets & Plates - No. 4" at bounding box center [733, 415] width 605 height 11
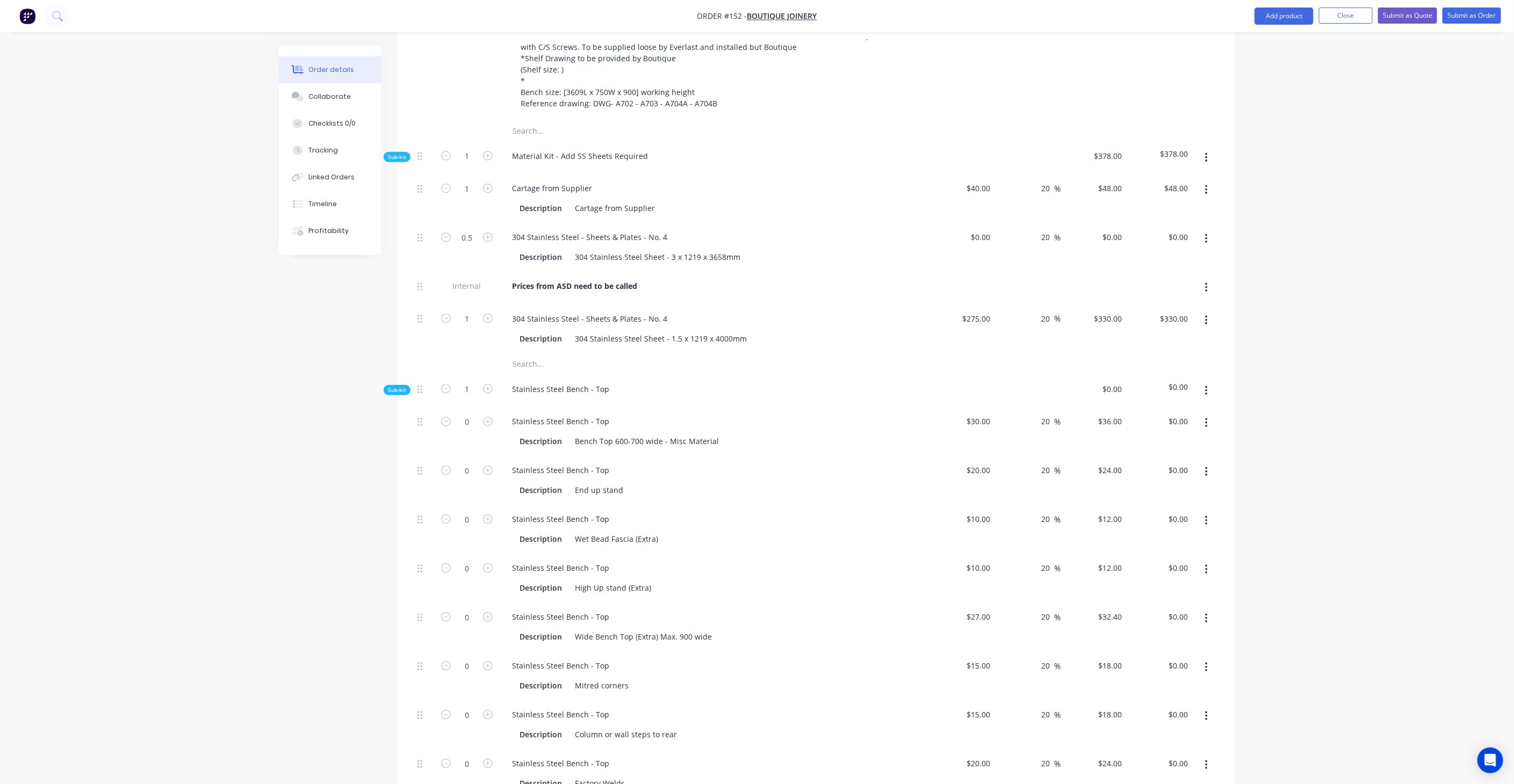
scroll to position [597, 0]
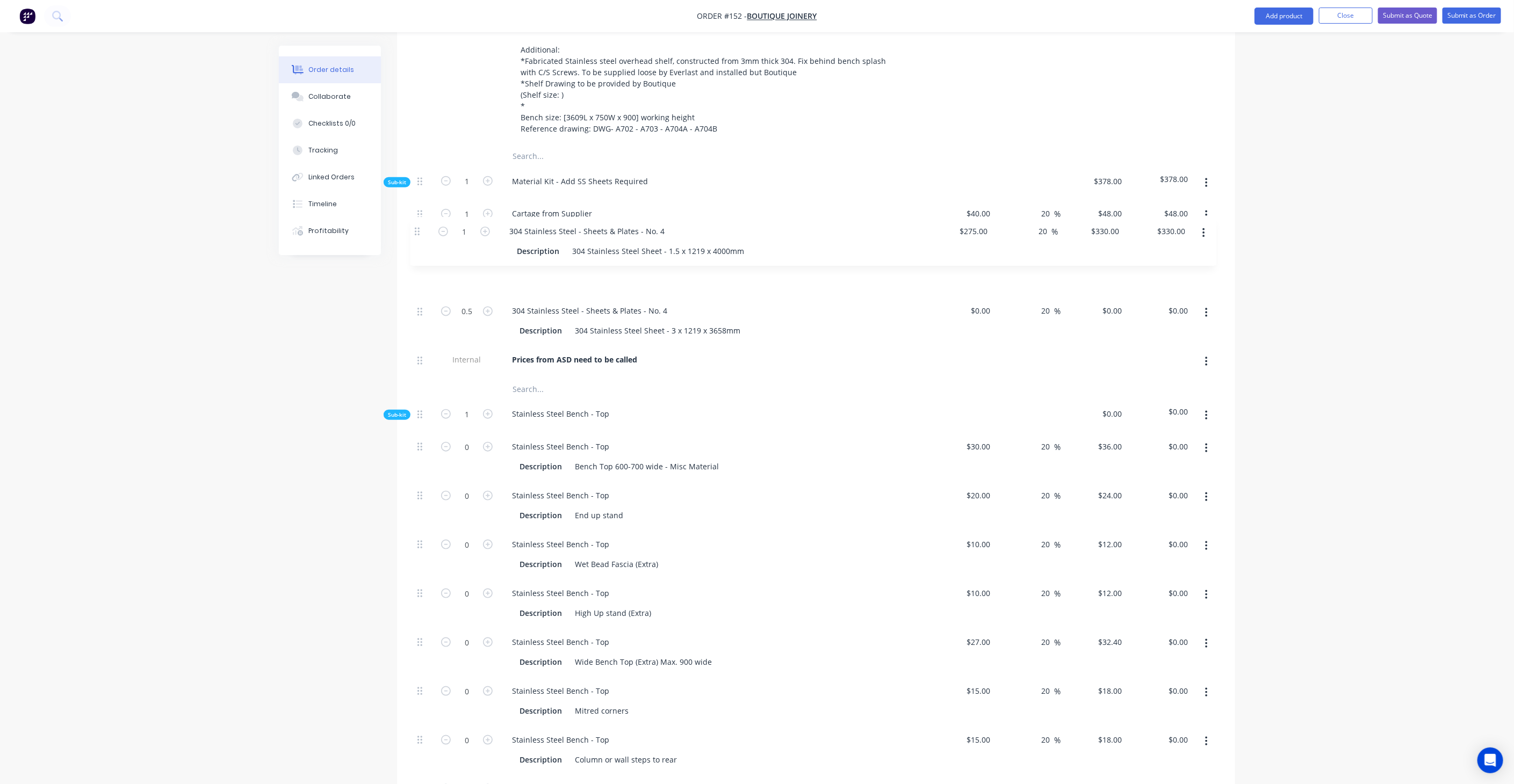
drag, startPoint x: 419, startPoint y: 314, endPoint x: 416, endPoint y: 231, distance: 83.1
click at [416, 231] on div "1 Cartage from Supplier Description Cartage from Supplier $40.00 $40.00 20 20 %…" at bounding box center [816, 289] width 806 height 179
click at [968, 248] on div "275 $275.00" at bounding box center [961, 272] width 66 height 49
type input "$290.00"
type input "$348.00"
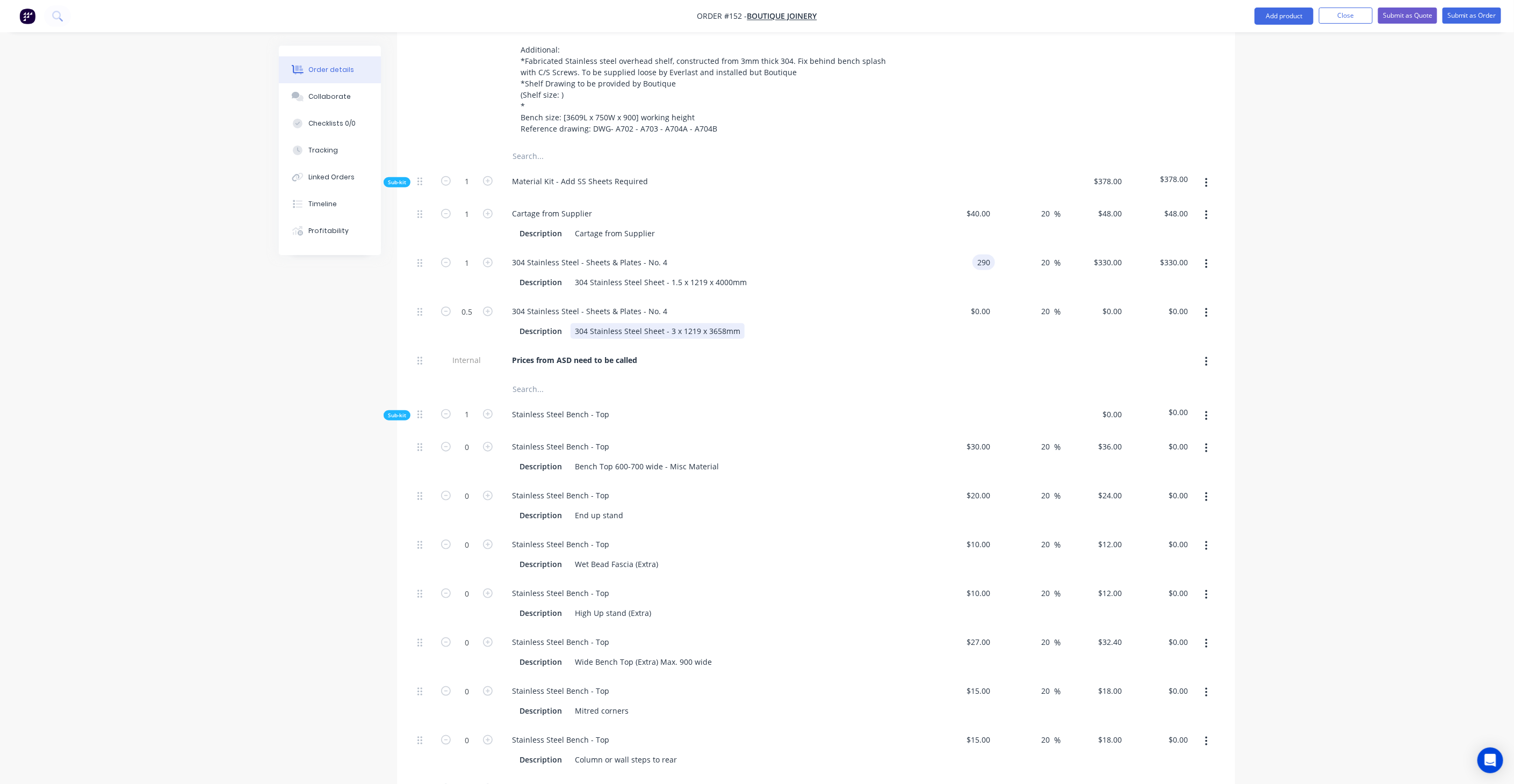
type input "$348.00"
click at [797, 323] on div "Description 304 Stainless Steel Sheet - 3 x 1219 x 3658mm" at bounding box center [712, 331] width 393 height 16
click at [984, 304] on input "0" at bounding box center [989, 312] width 12 height 16
type input "$0.00"
click at [656, 304] on div "304 Stainless Steel - Sheets & Plates - No. 4" at bounding box center [589, 312] width 172 height 16
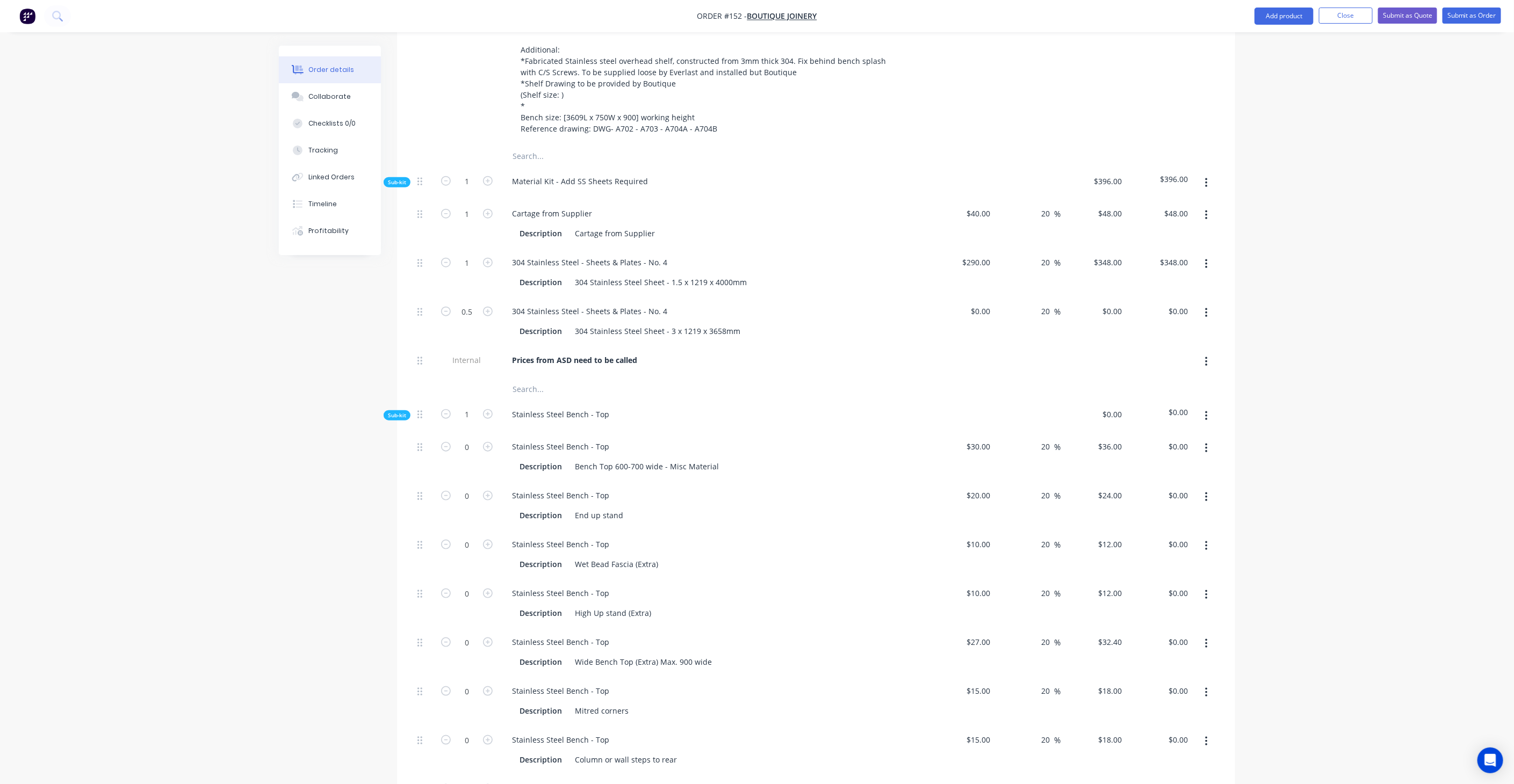
click at [1206, 307] on icon "button" at bounding box center [1207, 313] width 3 height 12
click at [1145, 377] on div "Delete" at bounding box center [1168, 384] width 83 height 16
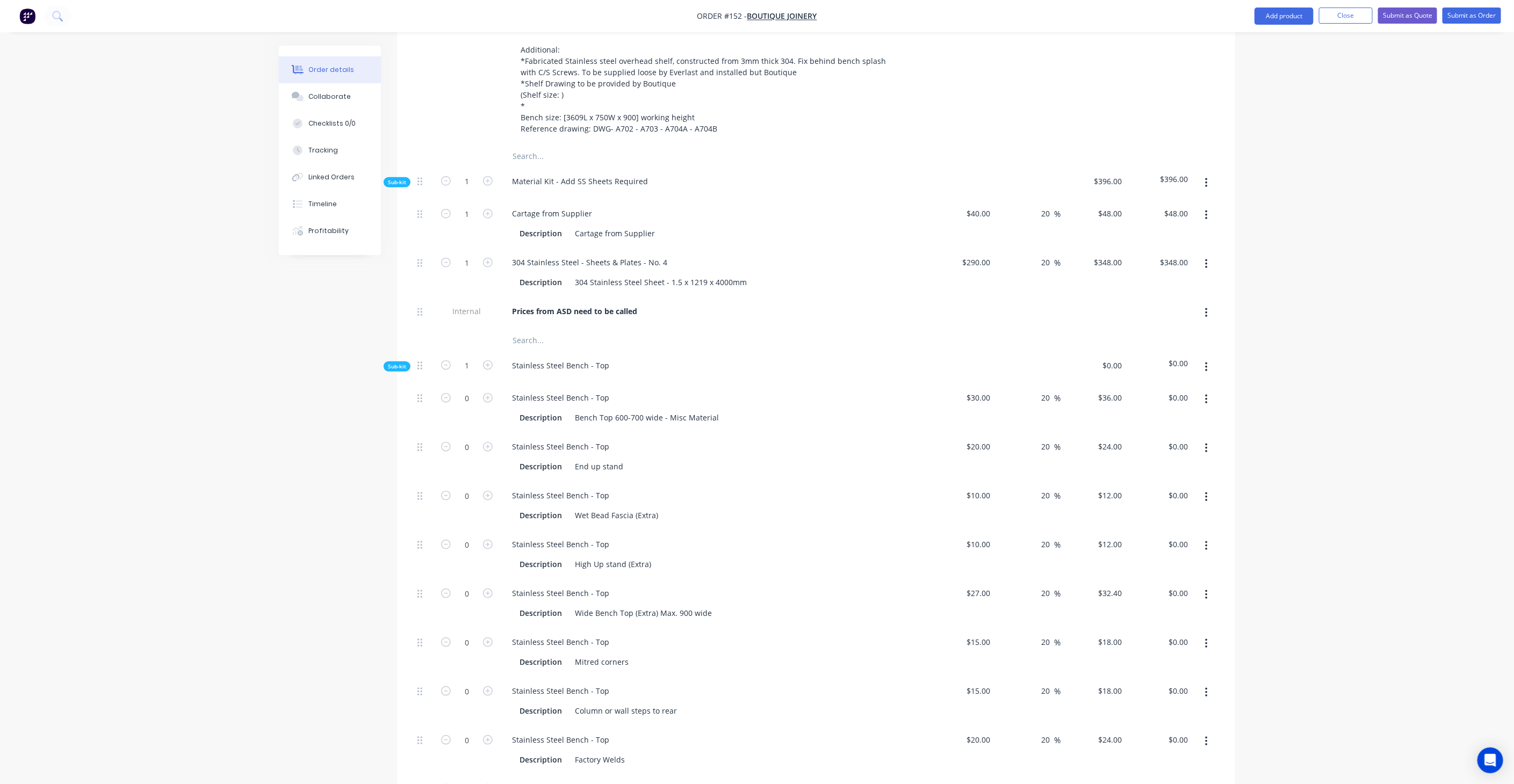
click at [1205, 177] on icon "button" at bounding box center [1207, 183] width 3 height 12
click at [1175, 204] on div "Add product to kit" at bounding box center [1168, 212] width 83 height 16
click at [1172, 247] on div "Product catalogue" at bounding box center [1168, 254] width 83 height 16
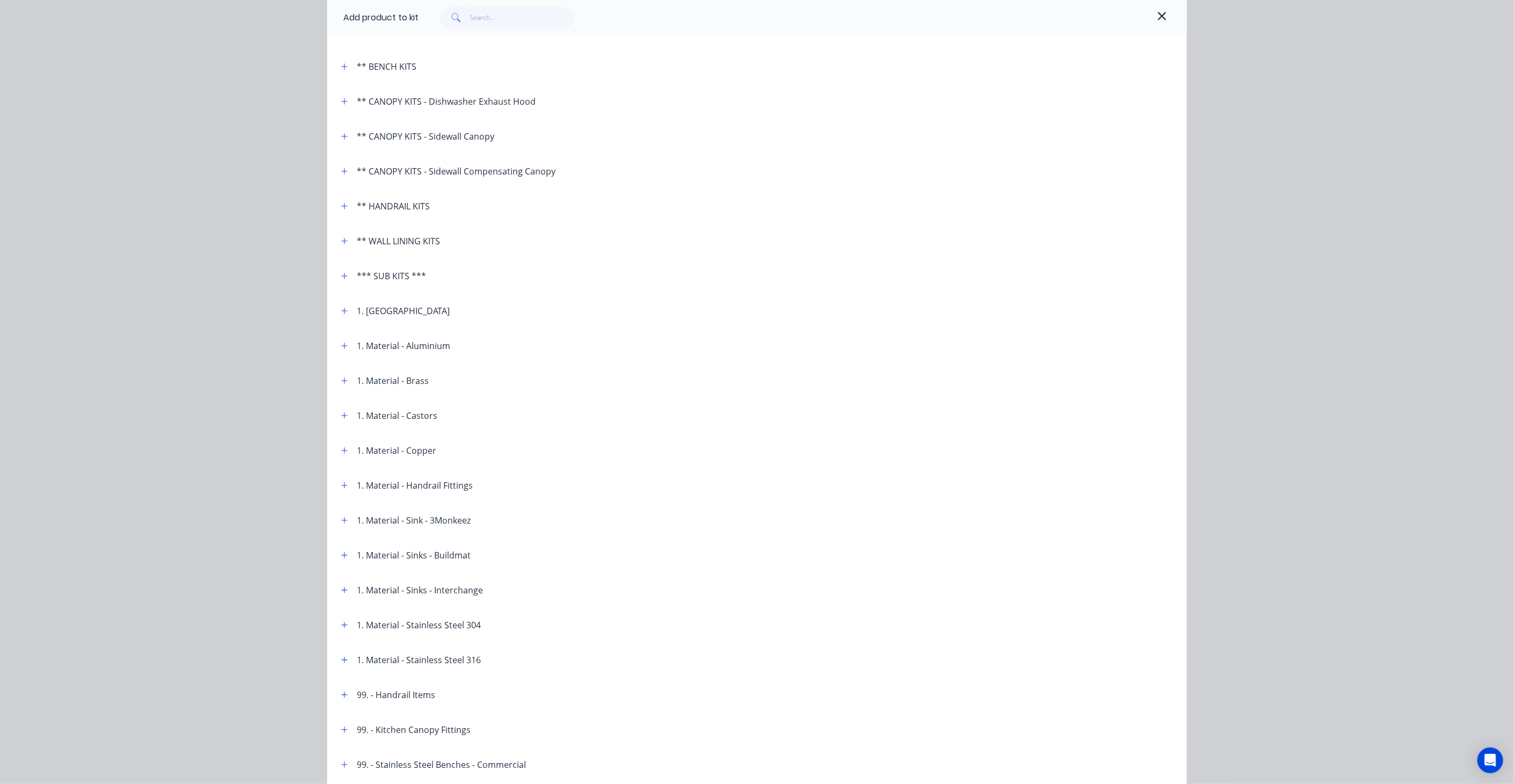
scroll to position [239, 0]
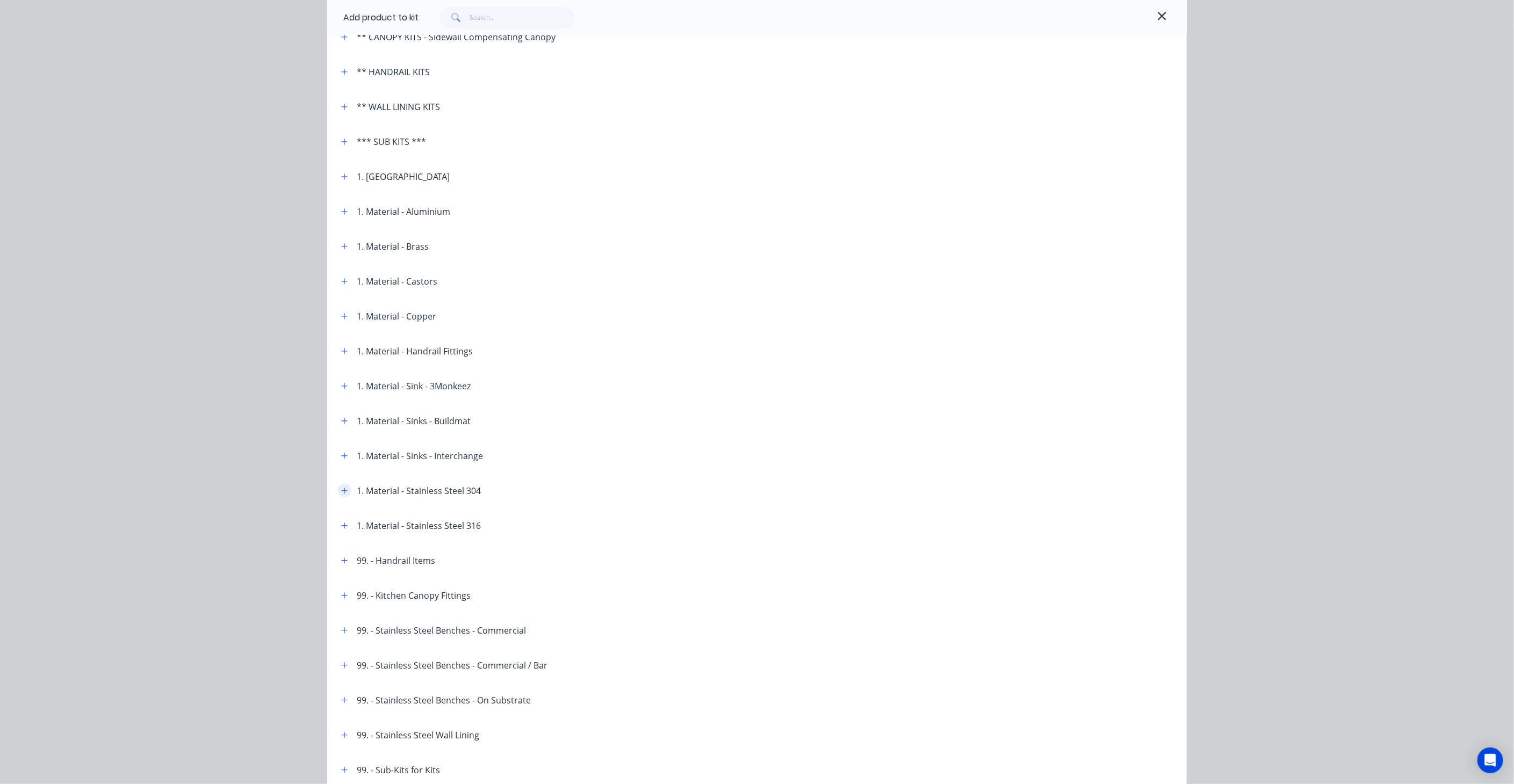
click at [341, 492] on icon "button" at bounding box center [344, 491] width 6 height 8
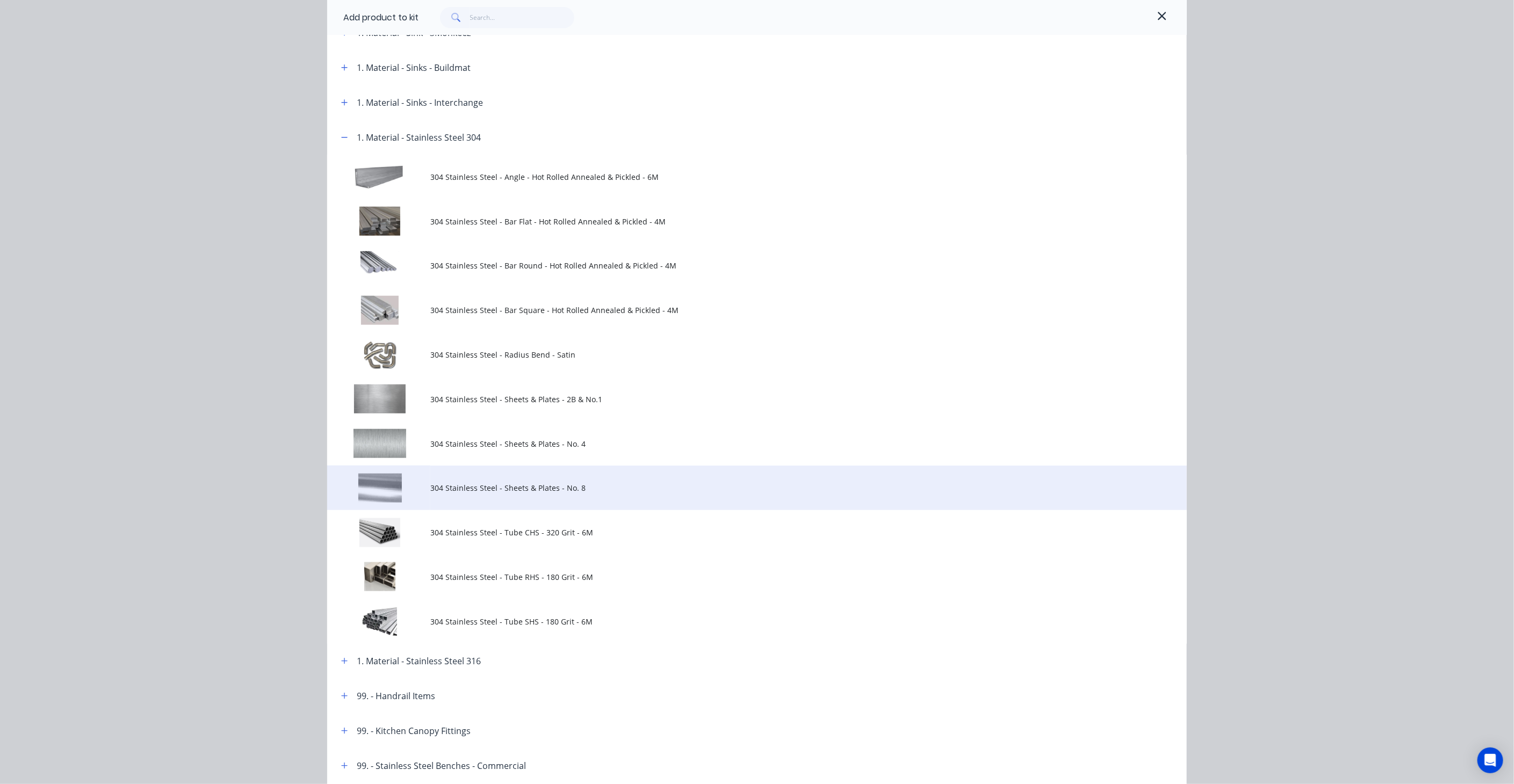
scroll to position [597, 0]
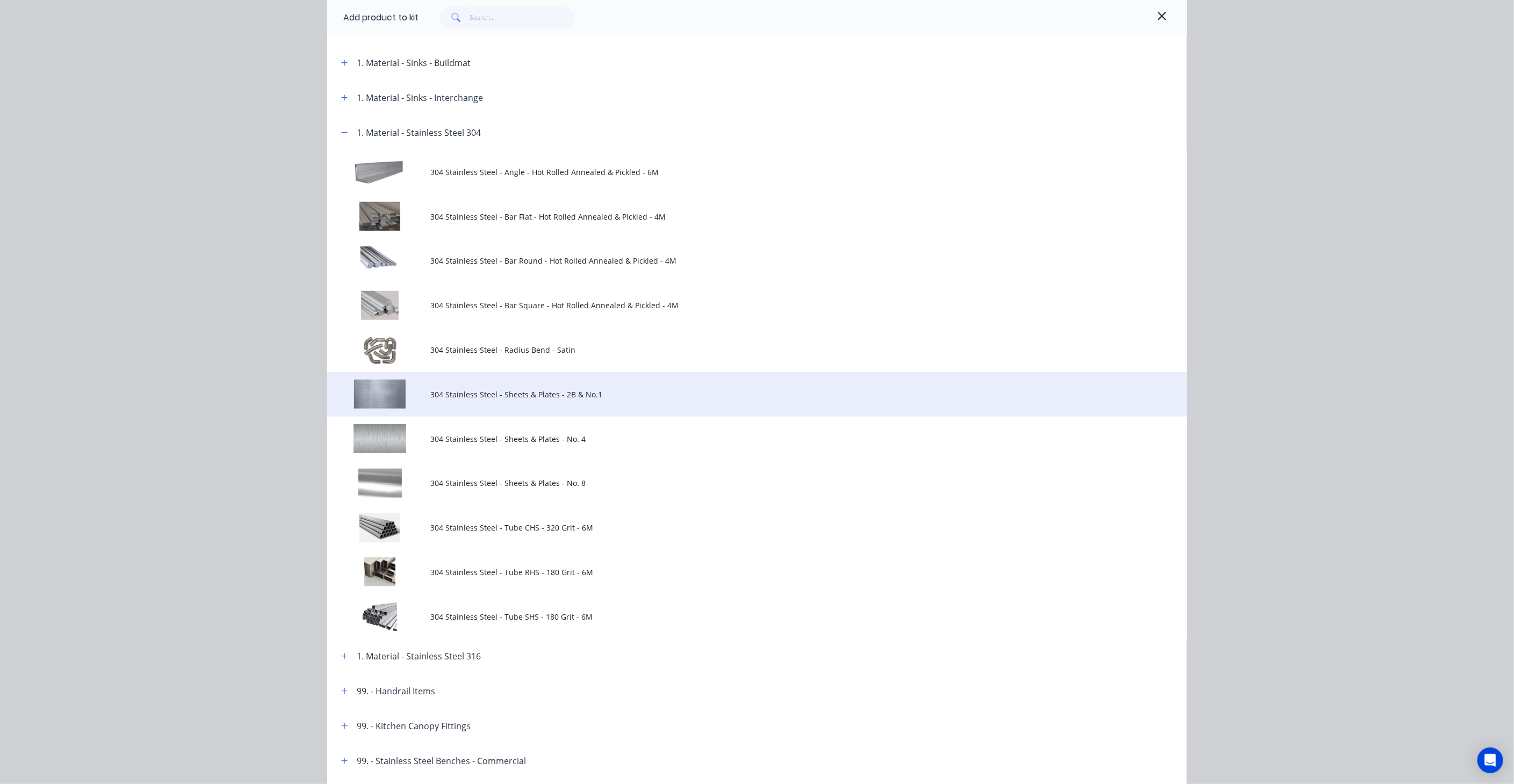
click at [538, 393] on span "304 Stainless Steel - Sheets & Plates - 2B & No.1" at bounding box center [733, 395] width 605 height 11
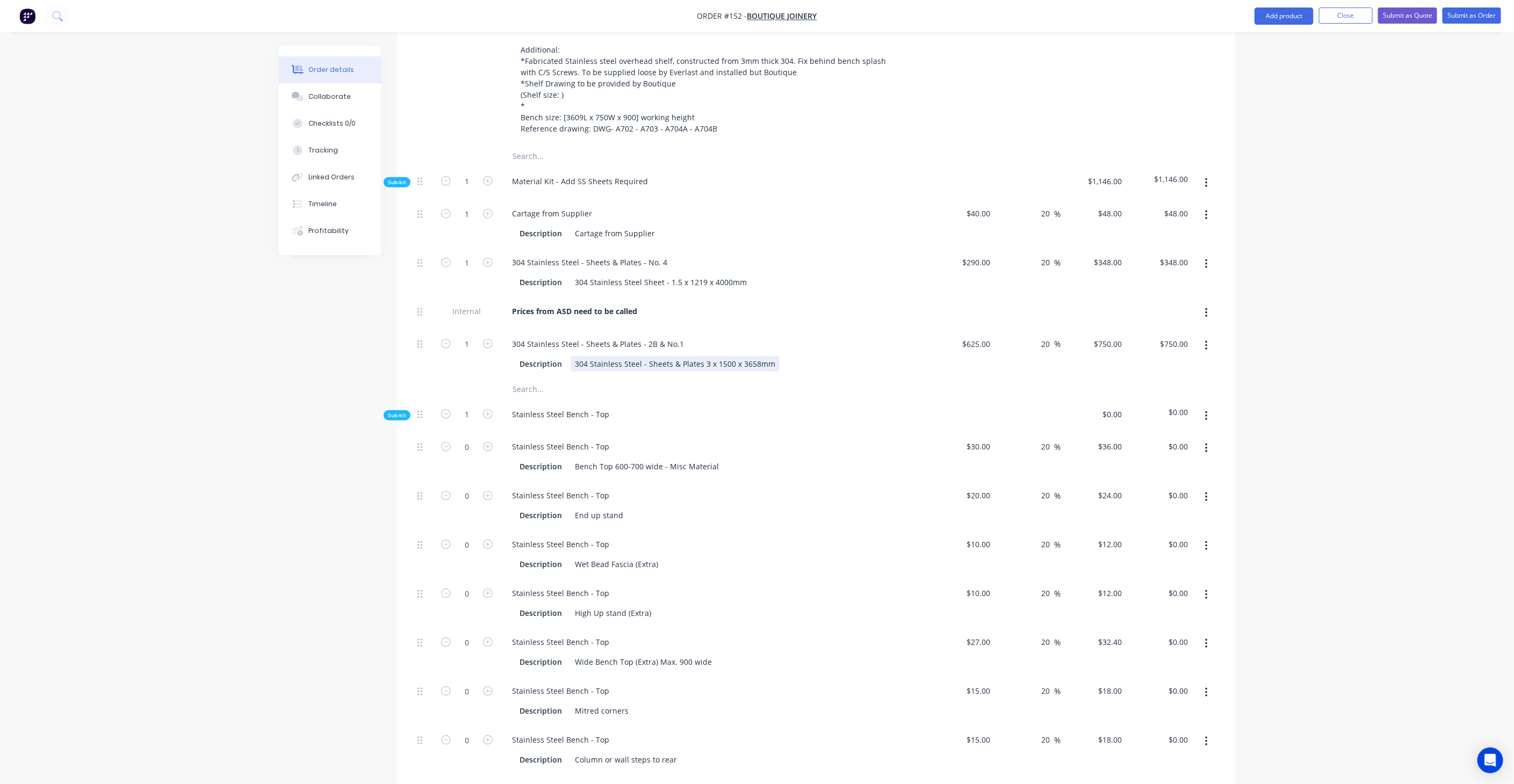
click at [724, 356] on div "304 Stainless Steel - Sheets & Plates 3 x 1500 x 3658mm" at bounding box center [675, 364] width 209 height 16
drag, startPoint x: 729, startPoint y: 333, endPoint x: 713, endPoint y: 334, distance: 16.0
click at [713, 356] on div "304 Stainless Steel - Sheets & Plates 3 x 1500 x 3658mm" at bounding box center [675, 364] width 209 height 16
drag, startPoint x: 677, startPoint y: 312, endPoint x: 655, endPoint y: 312, distance: 22.0
click at [655, 336] on div "304 Stainless Steel - Sheets & Plates - 2B & No.1" at bounding box center [598, 344] width 189 height 16
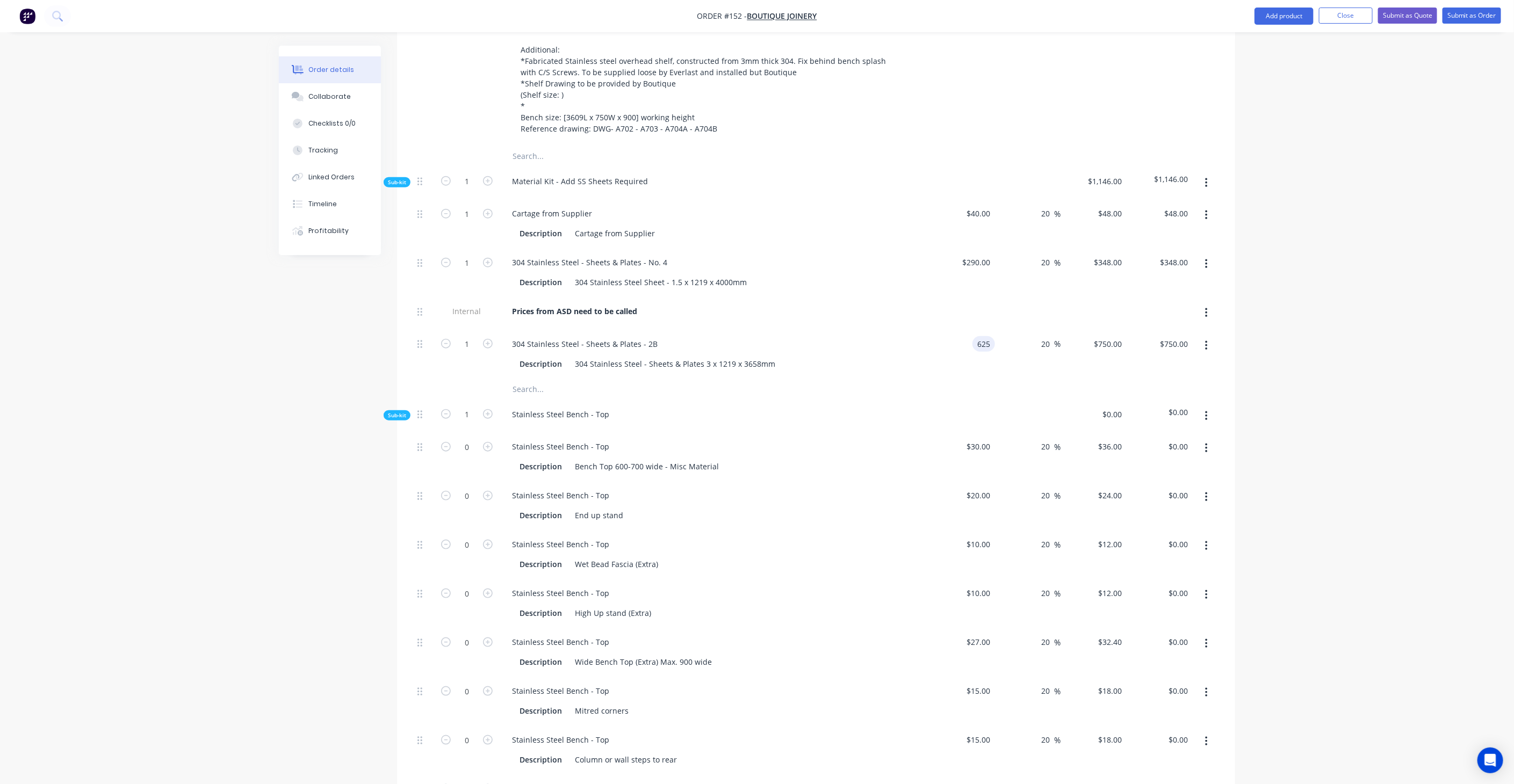
drag, startPoint x: 966, startPoint y: 306, endPoint x: 968, endPoint y: 312, distance: 6.3
click at [966, 329] on div "625 625" at bounding box center [961, 354] width 66 height 49
click at [985, 336] on input "625" at bounding box center [986, 344] width 19 height 16
click at [985, 336] on input "625" at bounding box center [978, 344] width 34 height 16
type input "$445.00"
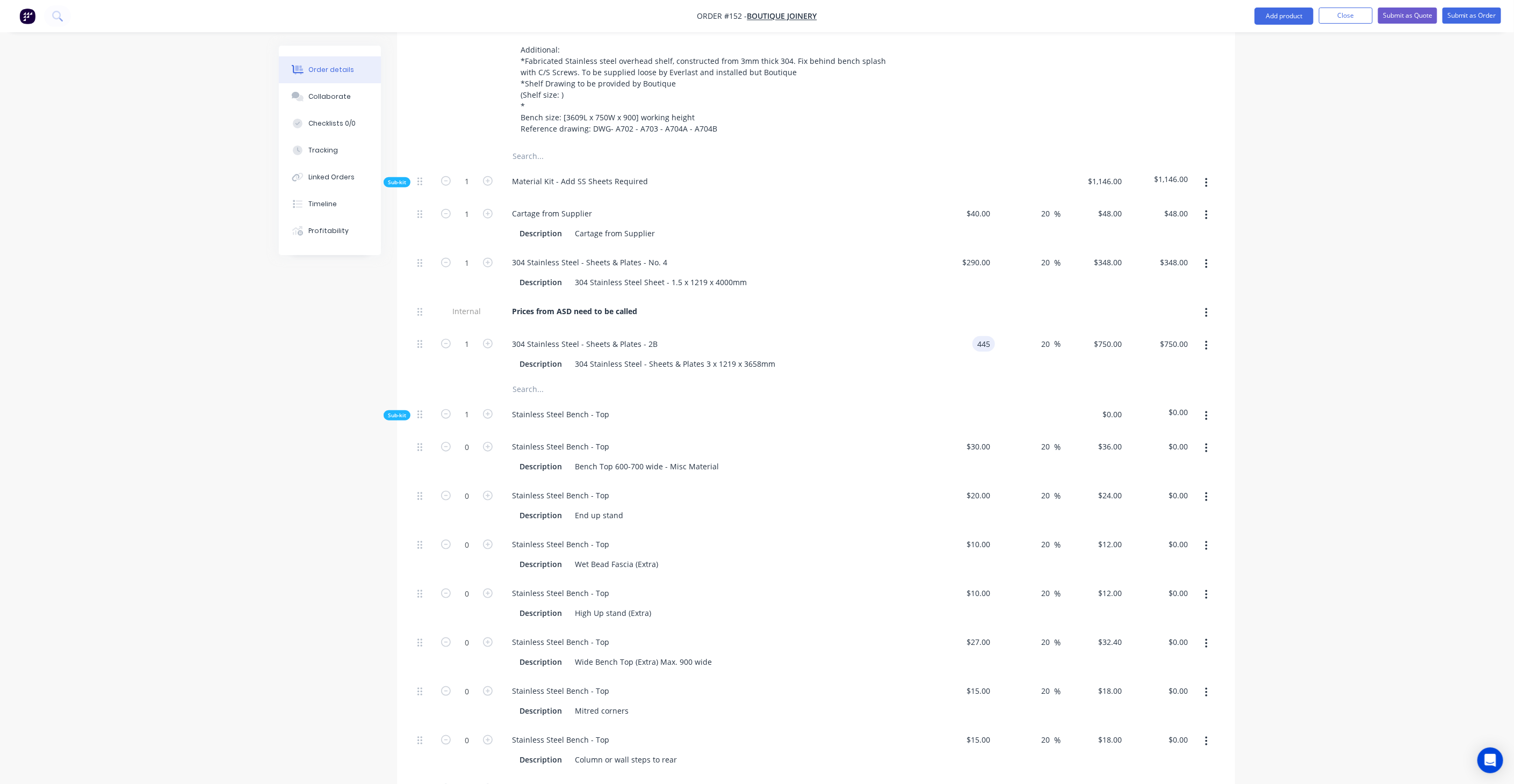
type input "$534.00"
click at [850, 336] on div "304 Stainless Steel - Sheets & Plates - 2B" at bounding box center [713, 344] width 421 height 16
click at [643, 297] on div "Prices from ASD need to be called" at bounding box center [713, 314] width 430 height 33
click at [626, 306] on b "Prices from ASD need to be called" at bounding box center [574, 311] width 125 height 10
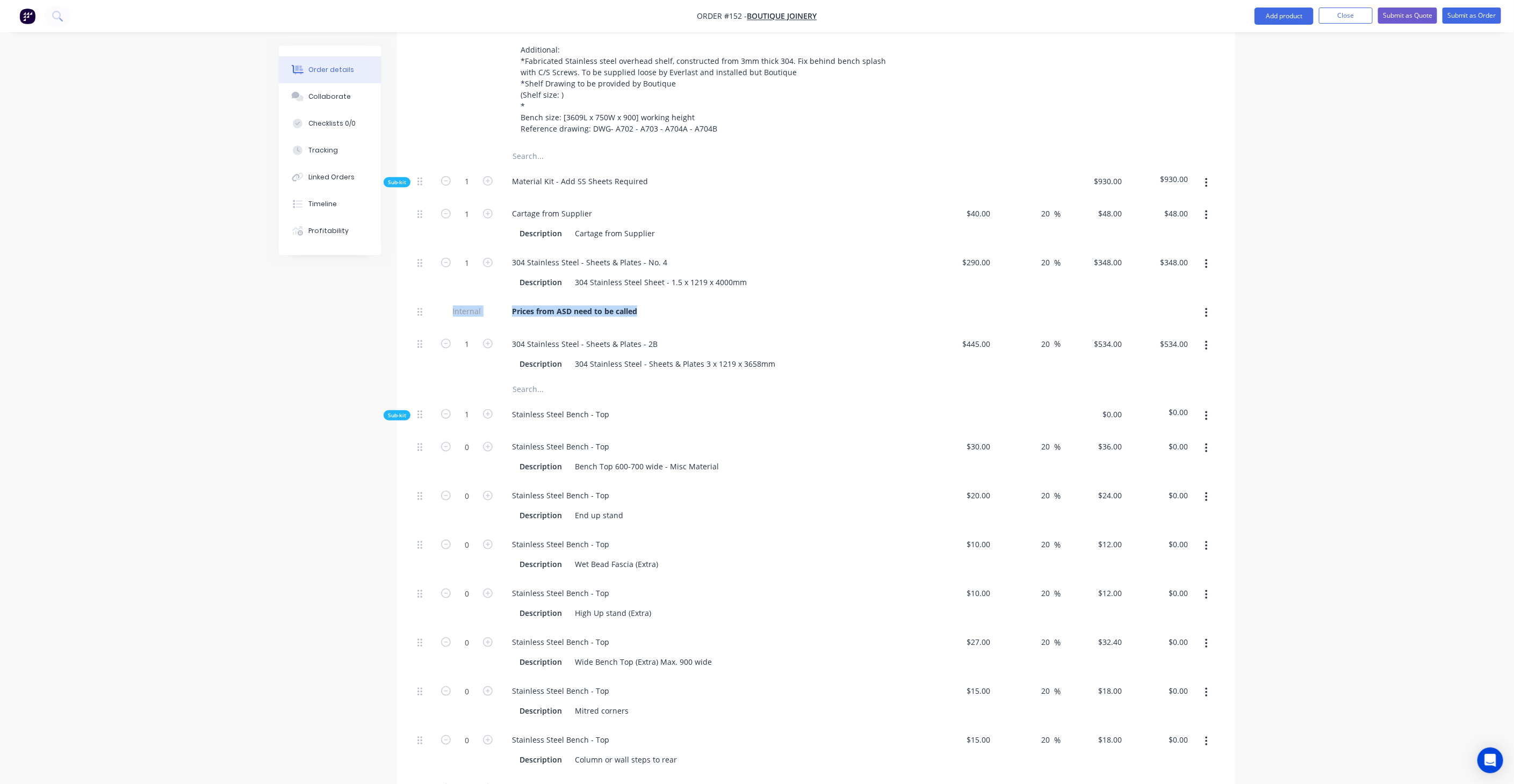
drag, startPoint x: 425, startPoint y: 278, endPoint x: 417, endPoint y: 330, distance: 52.6
click at [417, 330] on div "1 Cartage from Supplier Description Cartage from Supplier $40.00 $40.00 20 20 %…" at bounding box center [816, 289] width 806 height 179
drag, startPoint x: 417, startPoint y: 330, endPoint x: 411, endPoint y: 359, distance: 29.6
click at [411, 359] on div "Qty Cost Markup Price Total Kit 1 Bench Top - Stainless Steel - On Substrate St…" at bounding box center [816, 537] width 838 height 1349
click at [1211, 352] on button "button" at bounding box center [1206, 362] width 25 height 19
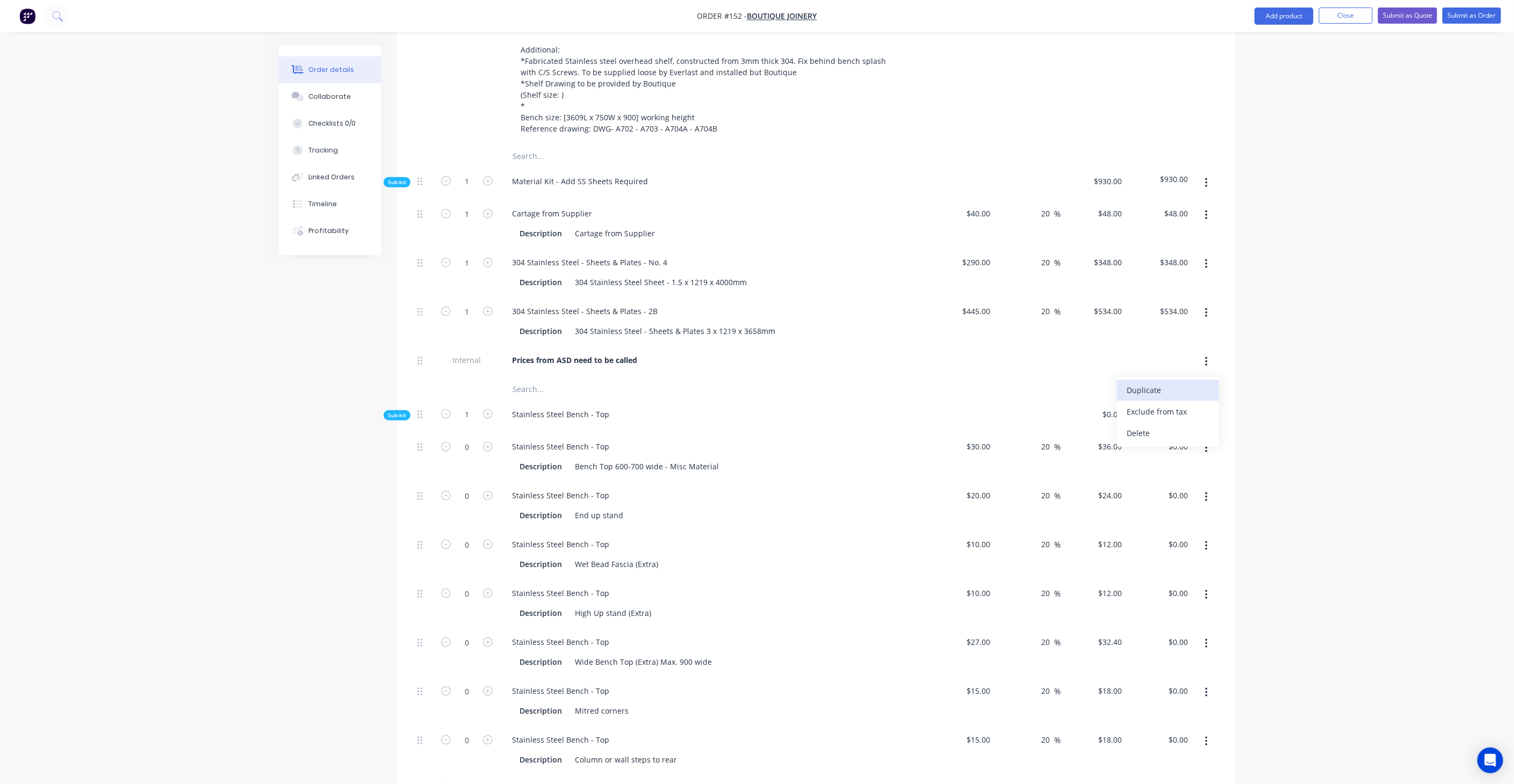
click at [1172, 382] on div "Duplicate" at bounding box center [1168, 390] width 83 height 16
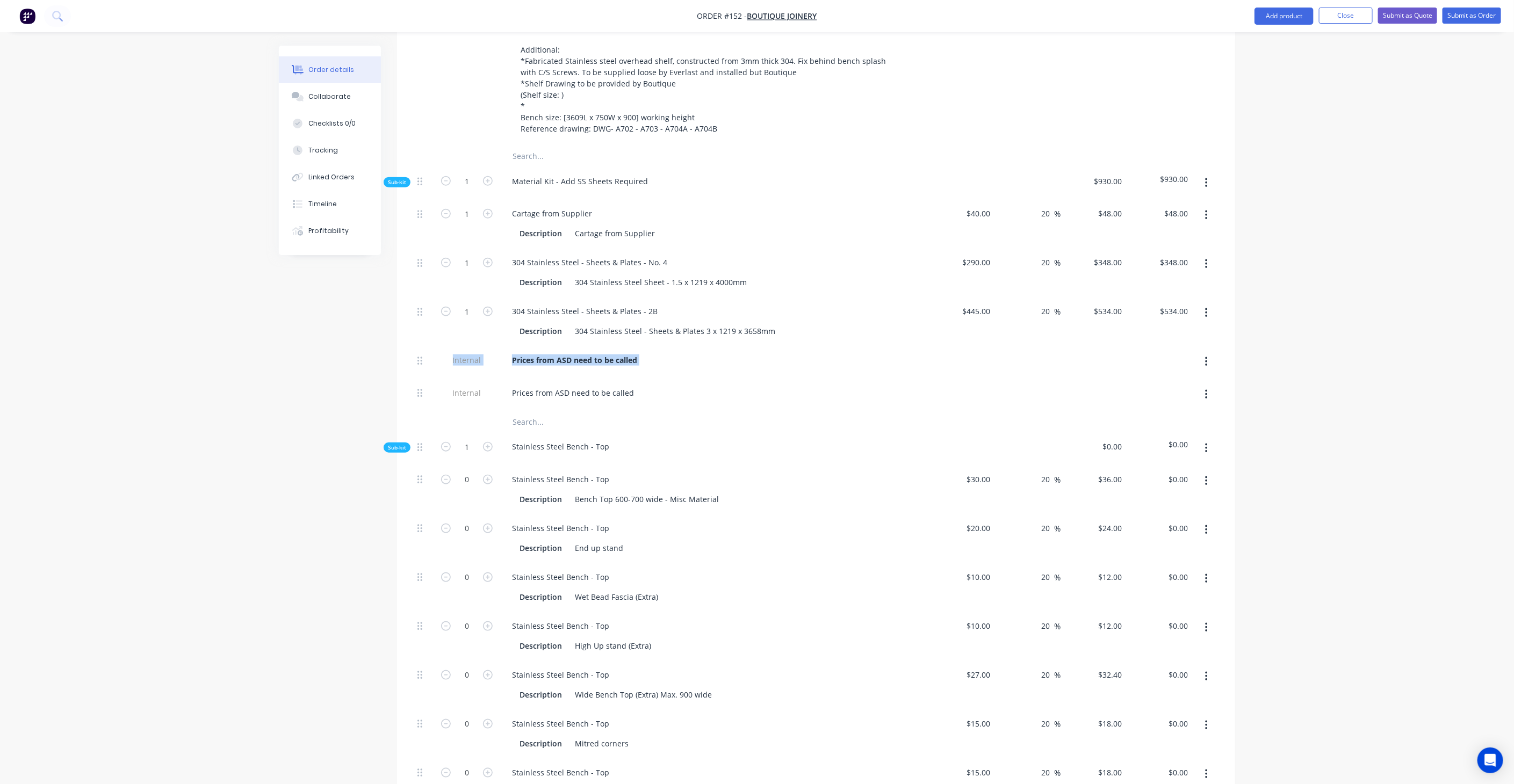
drag, startPoint x: 417, startPoint y: 364, endPoint x: 420, endPoint y: 319, distance: 45.1
click at [420, 319] on div "1 Cartage from Supplier Description Cartage from Supplier $40.00 $40.00 20 20 %…" at bounding box center [816, 305] width 806 height 212
drag, startPoint x: 420, startPoint y: 319, endPoint x: 418, endPoint y: 365, distance: 46.0
click at [418, 388] on icon at bounding box center [420, 393] width 5 height 10
click at [626, 355] on b "Prices from ASD need to be called" at bounding box center [574, 360] width 125 height 10
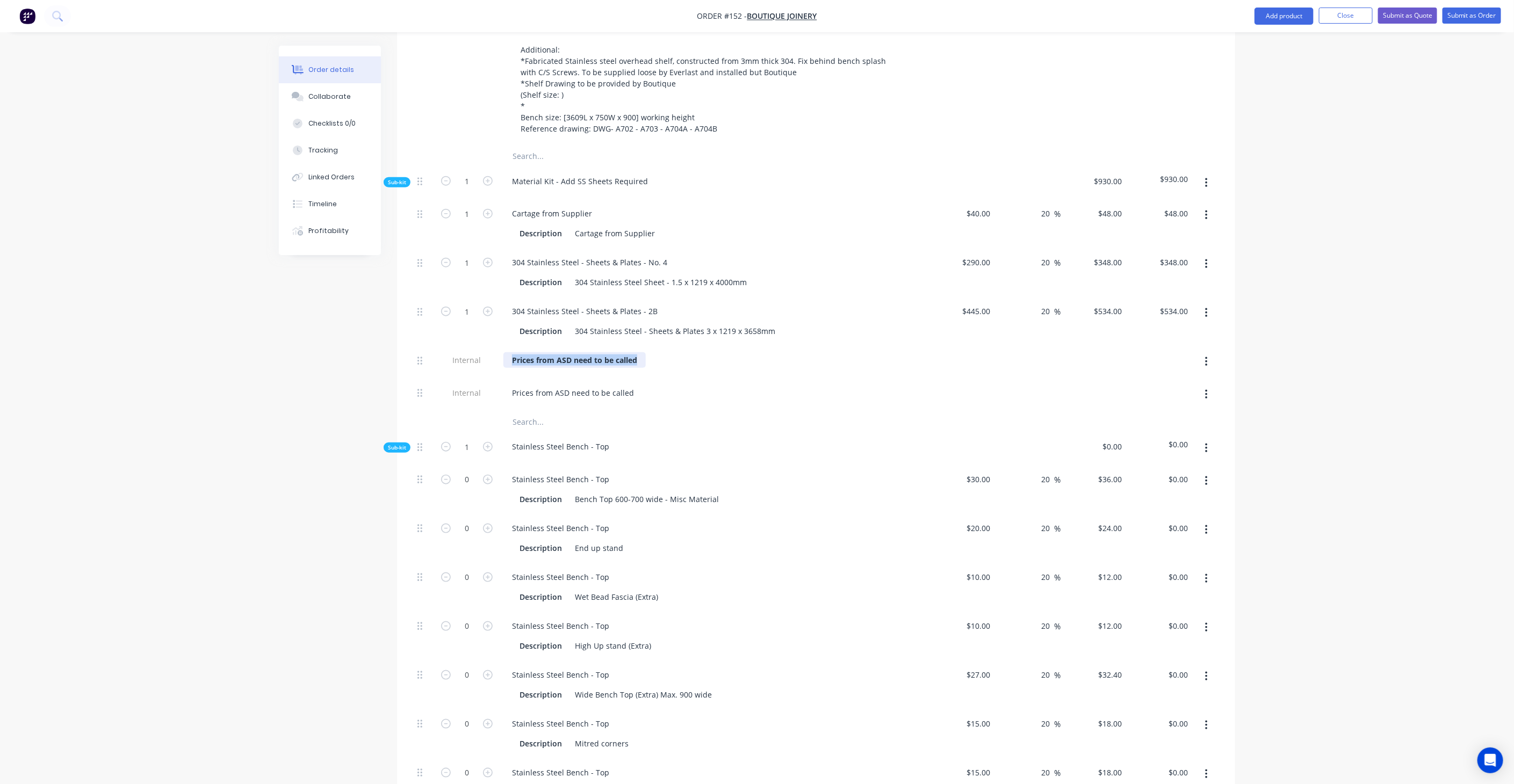
drag, startPoint x: 638, startPoint y: 329, endPoint x: 466, endPoint y: 312, distance: 172.8
click at [466, 312] on div "1 Cartage from Supplier Description Cartage from Supplier $40.00 $40.00 20 20 %…" at bounding box center [816, 305] width 806 height 212
click at [743, 411] on div at bounding box center [664, 422] width 322 height 21
click at [612, 352] on div "ASD don't supply 3mm 3600 in No.4 ex $225 to polish (7-10 Days)" at bounding box center [628, 360] width 250 height 16
click at [630, 379] on div "Prices from ASD need to be called" at bounding box center [713, 395] width 430 height 33
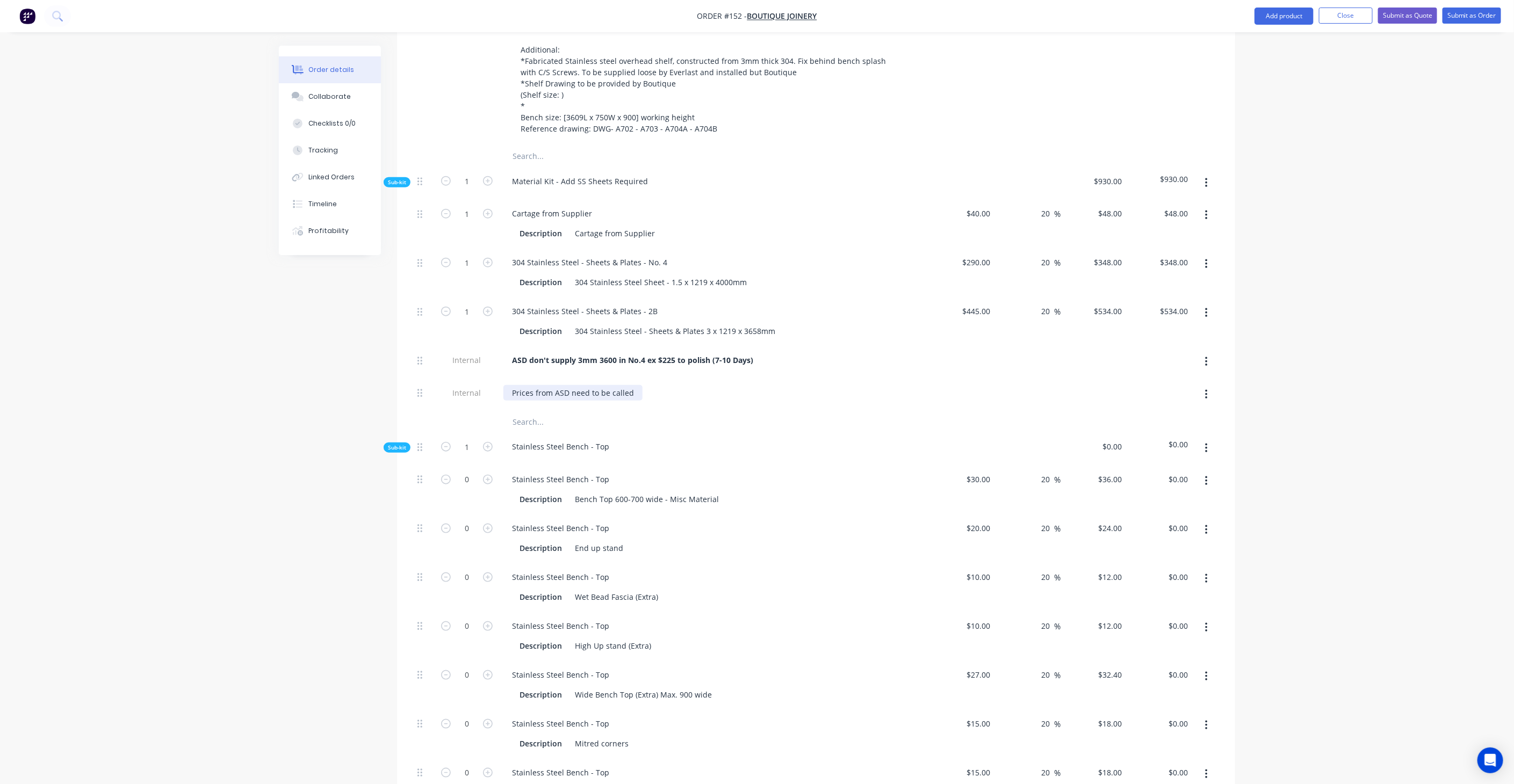
click at [617, 385] on div "Prices from ASD need to be called" at bounding box center [573, 393] width 139 height 16
drag, startPoint x: 628, startPoint y: 360, endPoint x: 572, endPoint y: 360, distance: 56.0
click at [572, 385] on div "Prices from ASD need to be called" at bounding box center [573, 393] width 139 height 16
click at [654, 385] on div "Prices from ASD" at bounding box center [713, 393] width 421 height 16
click at [718, 274] on div "304 Stainless Steel Sheet - 1.5 x 1219 x 4000mm" at bounding box center [660, 282] width 181 height 16
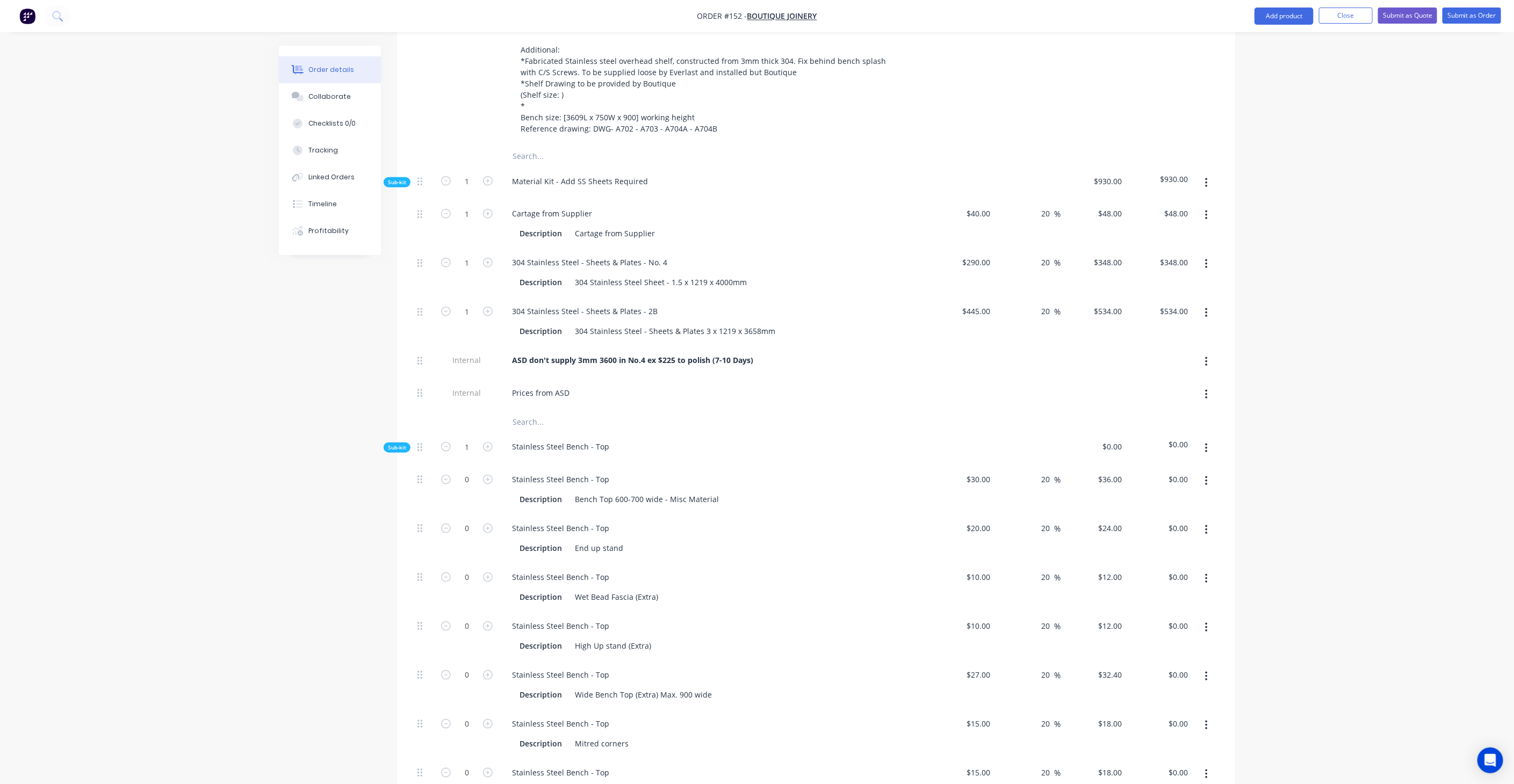
click at [871, 352] on div "ASD don't supply 3mm 3600 in No.4 ex $225 to polish (7-10 Days)" at bounding box center [713, 360] width 421 height 16
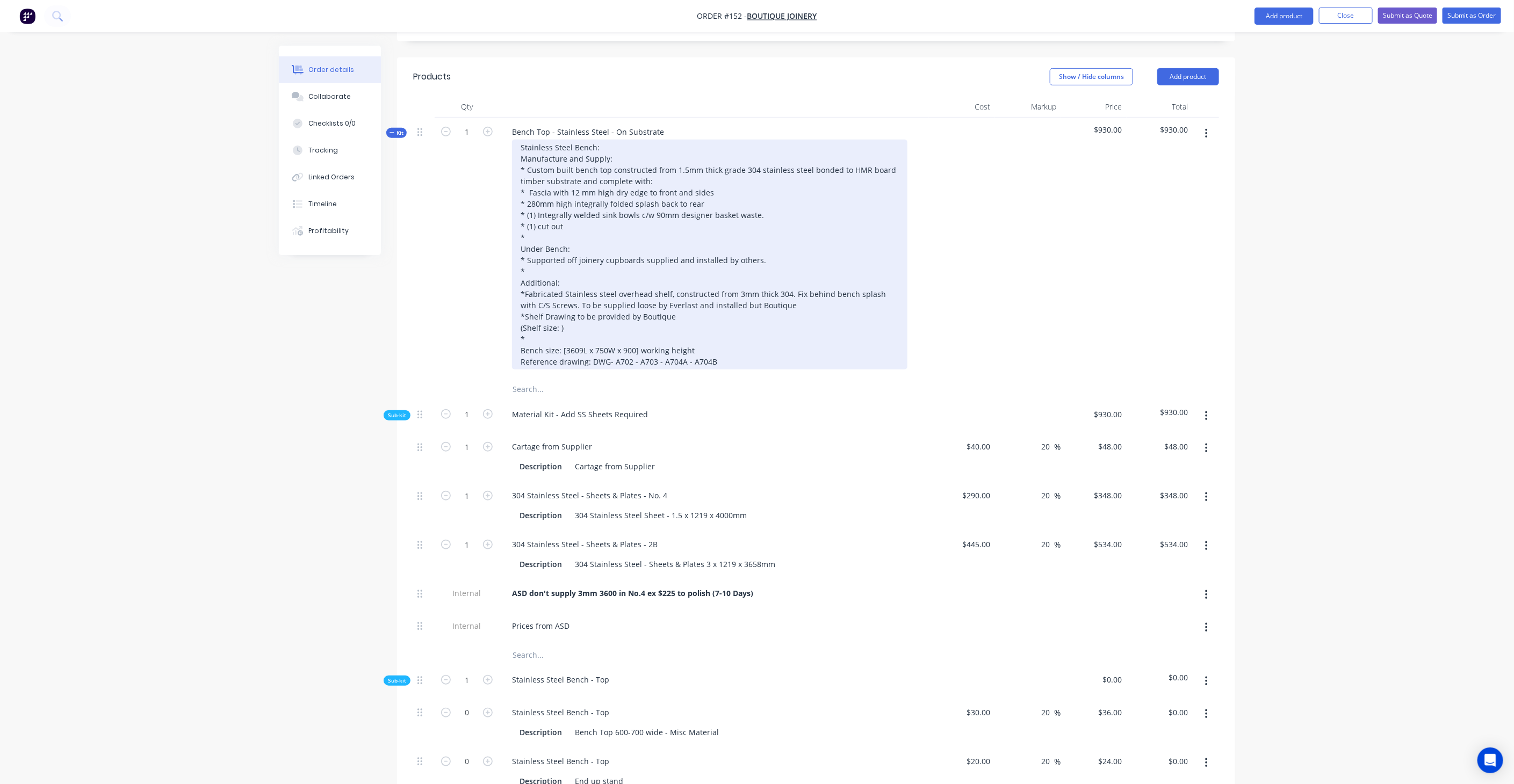
scroll to position [358, 0]
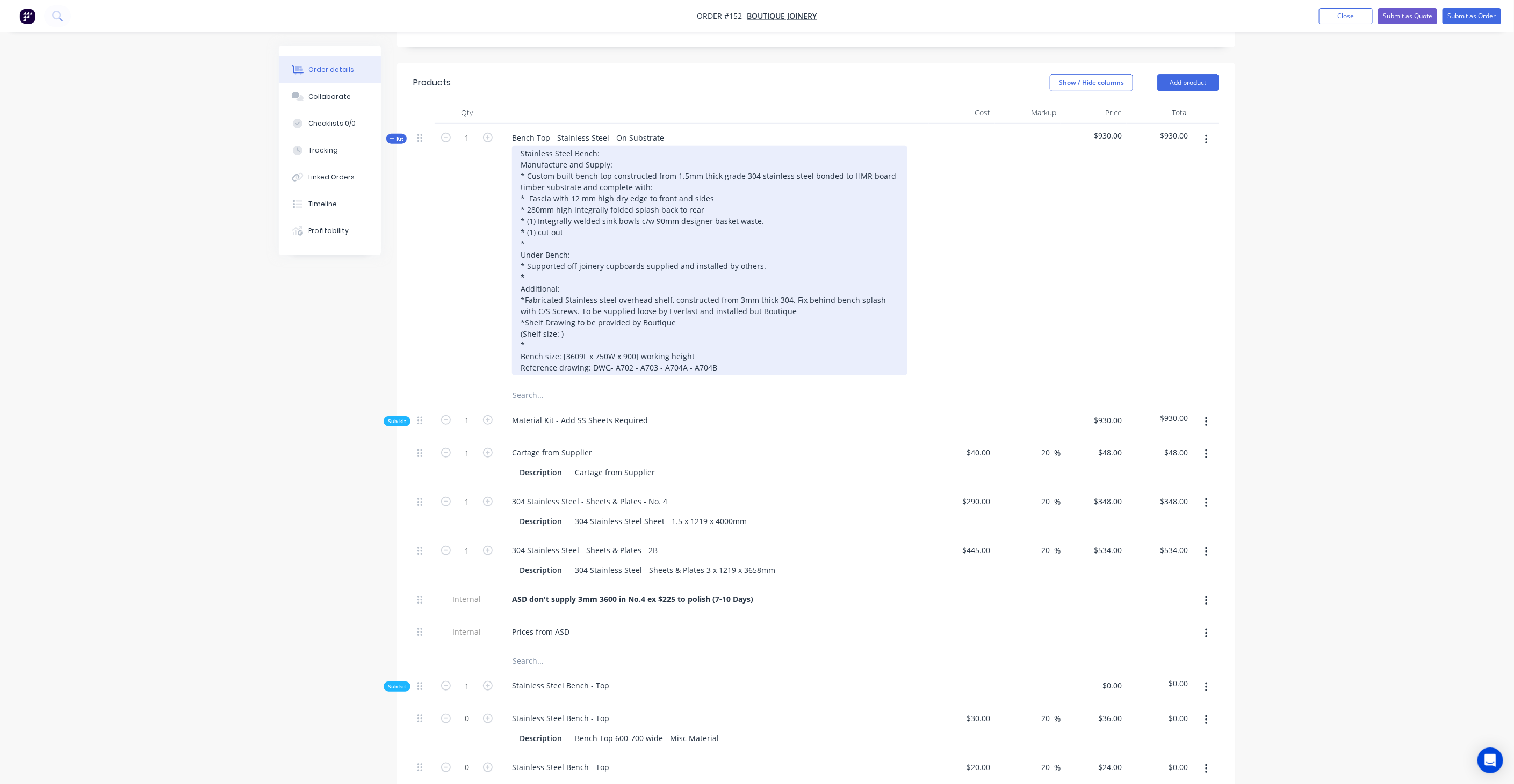
click at [533, 202] on div "Stainless Steel Bench: Manufacture and Supply: * Custom built bench top constru…" at bounding box center [709, 261] width 395 height 230
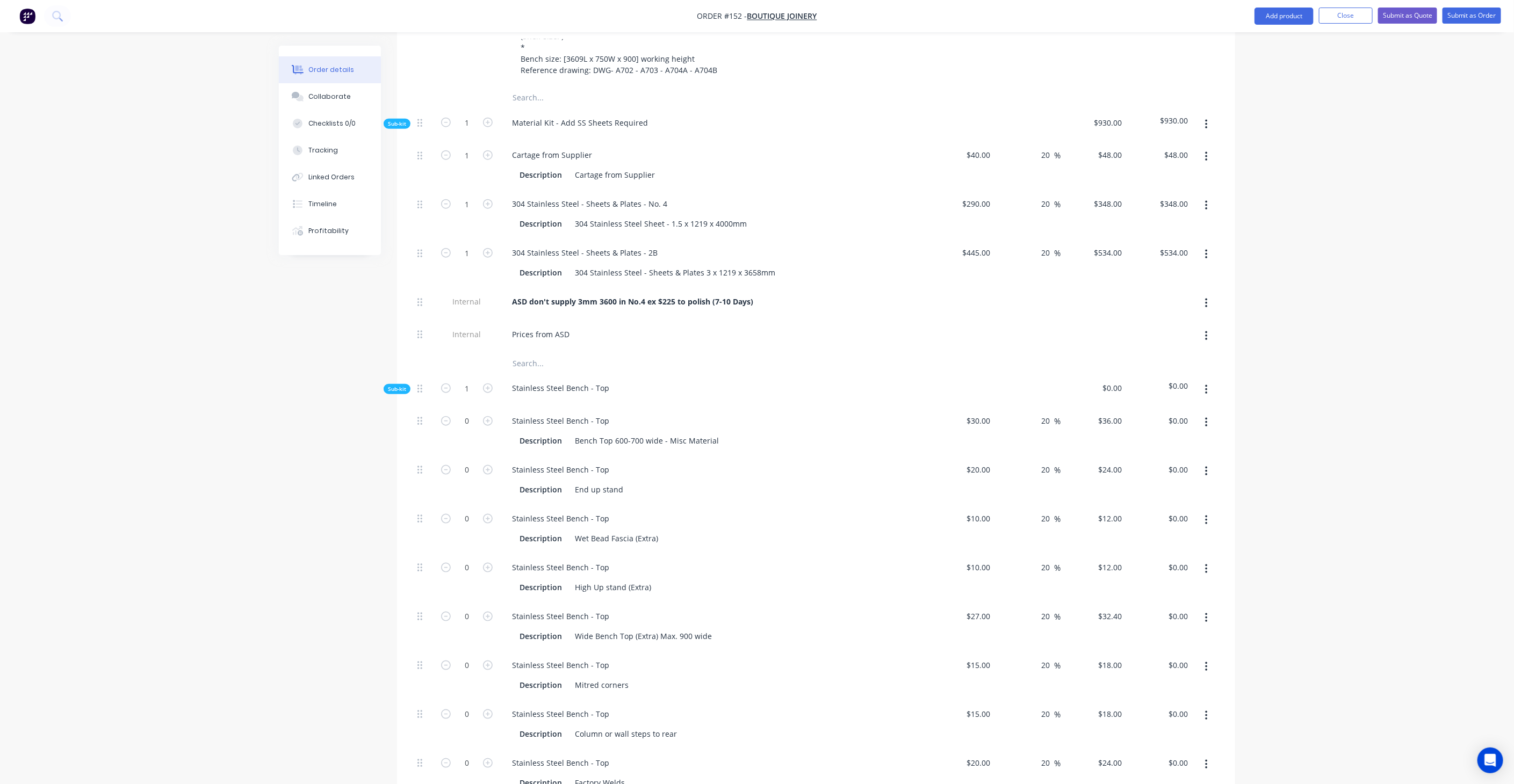
scroll to position [656, 0]
click at [472, 412] on input "0" at bounding box center [467, 420] width 28 height 16
type input "3.61"
type input "$129.96"
click at [487, 464] on icon "button" at bounding box center [488, 469] width 10 height 10
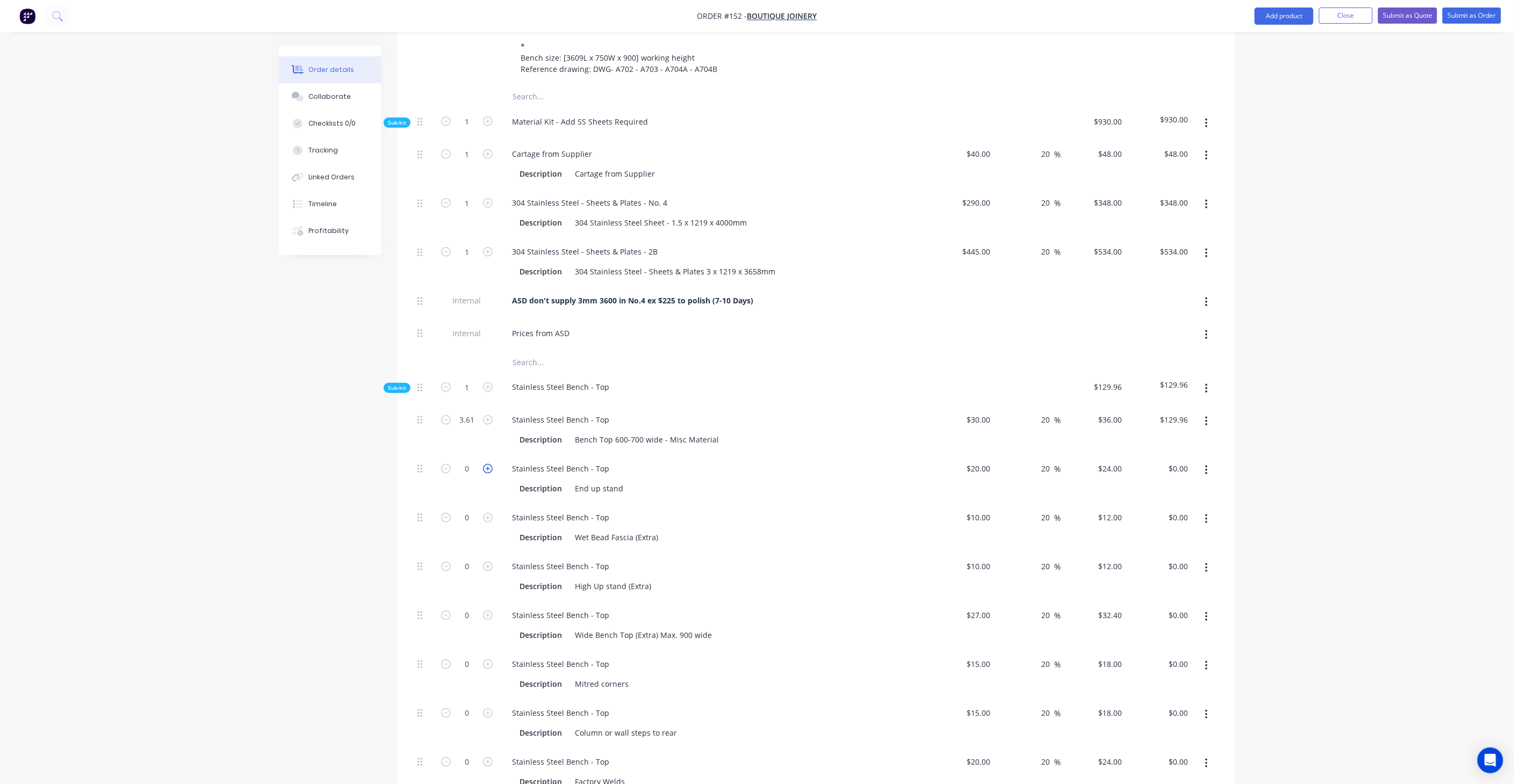
type input "1"
type input "$24.00"
click at [487, 464] on icon "button" at bounding box center [488, 469] width 10 height 10
type input "2"
type input "$48.00"
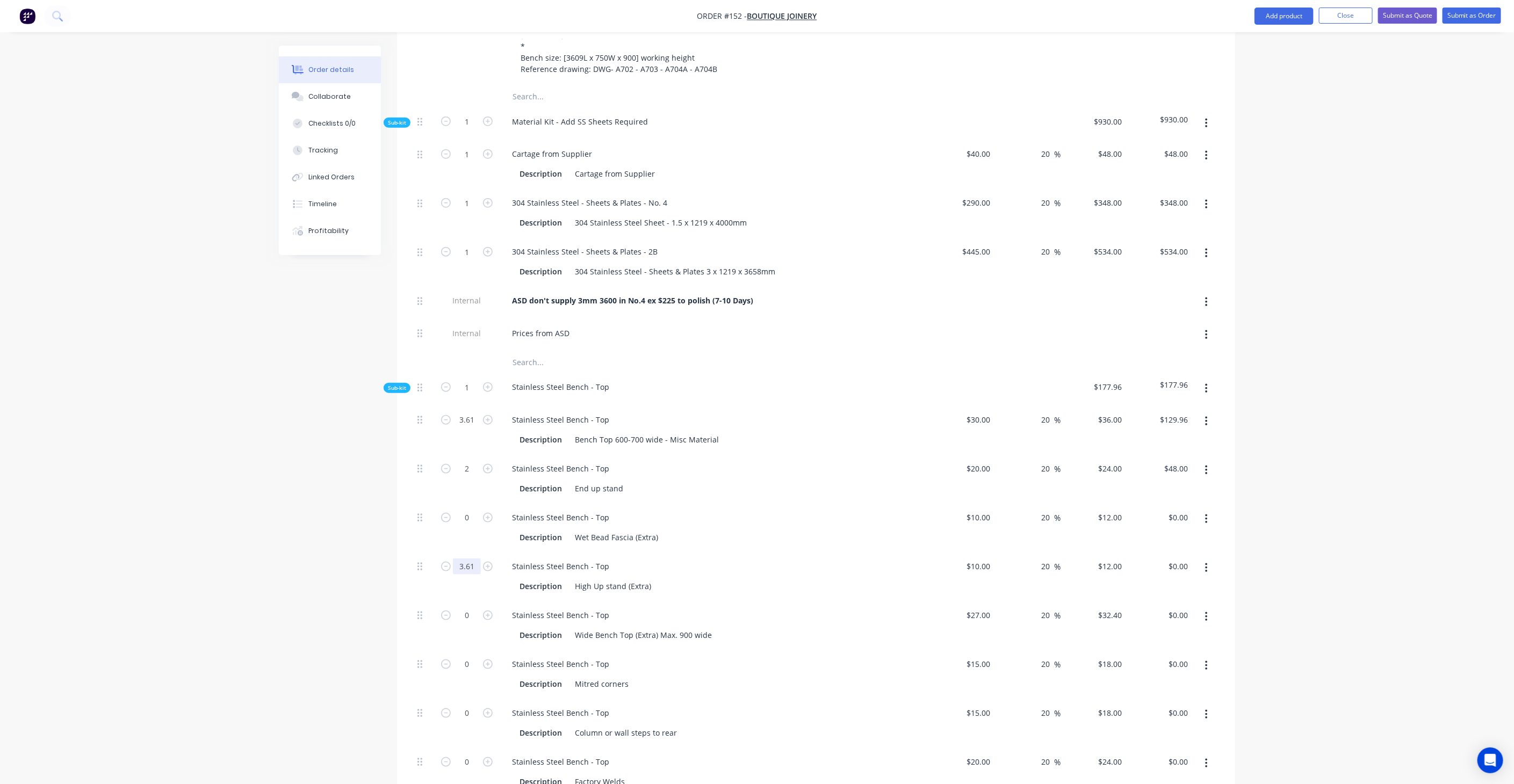
type input "3.61"
type input "$43.32"
click at [699, 567] on div "3.61 Stainless Steel Bench - Top Description Bench Top 600-700 wide - Misc Mate…" at bounding box center [816, 734] width 806 height 658
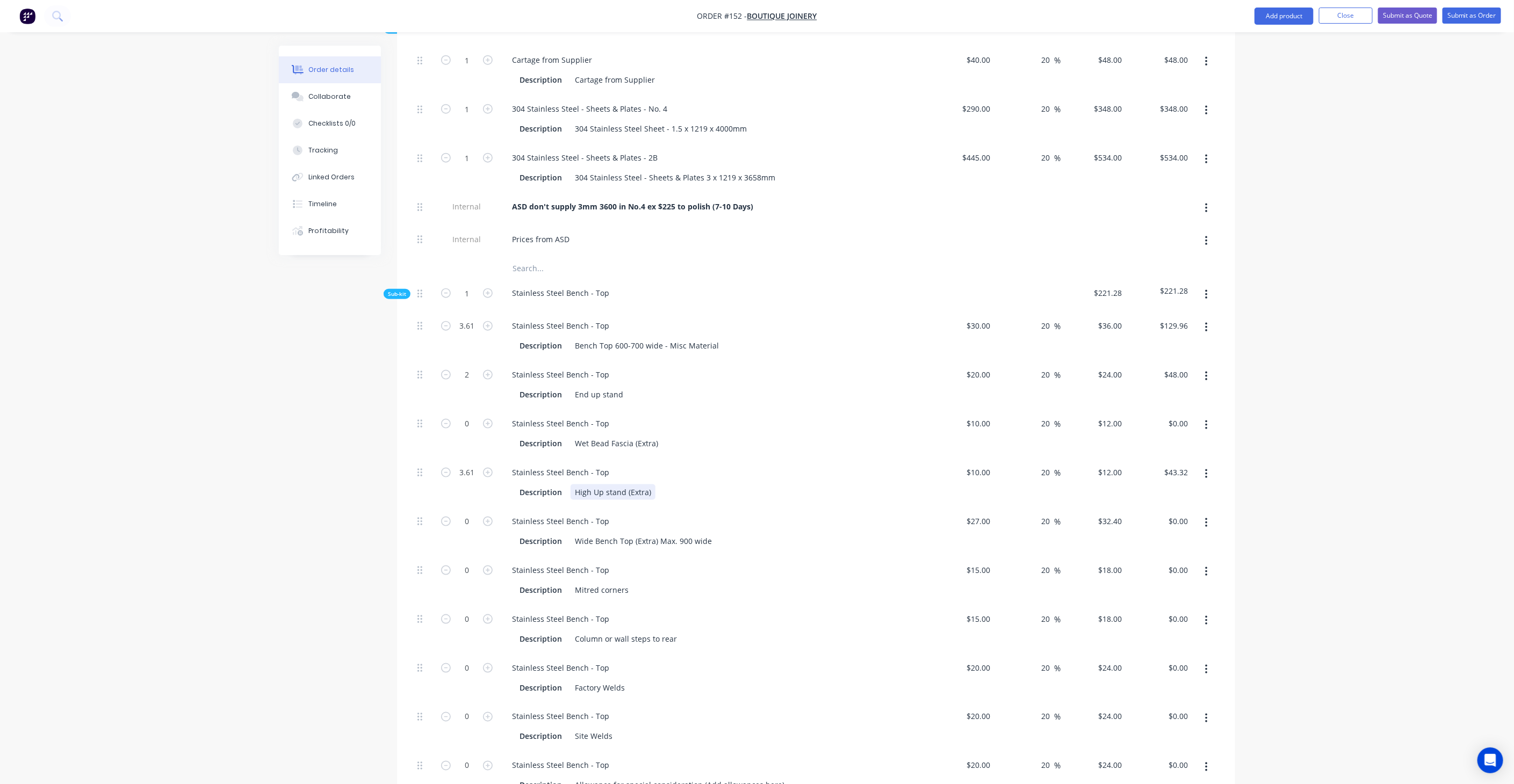
scroll to position [775, 0]
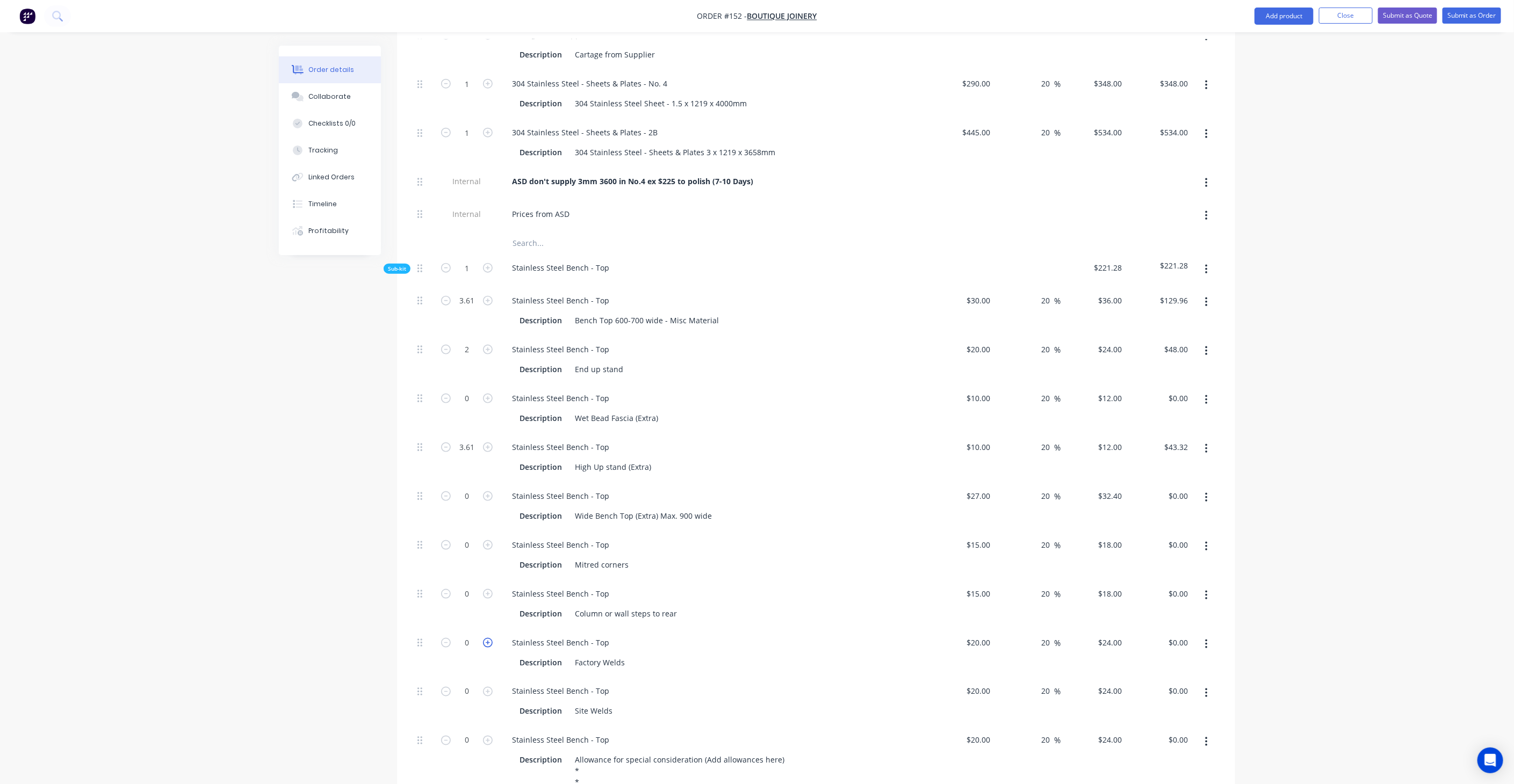
click at [488, 638] on icon "button" at bounding box center [488, 643] width 10 height 10
type input "1"
type input "$24.00"
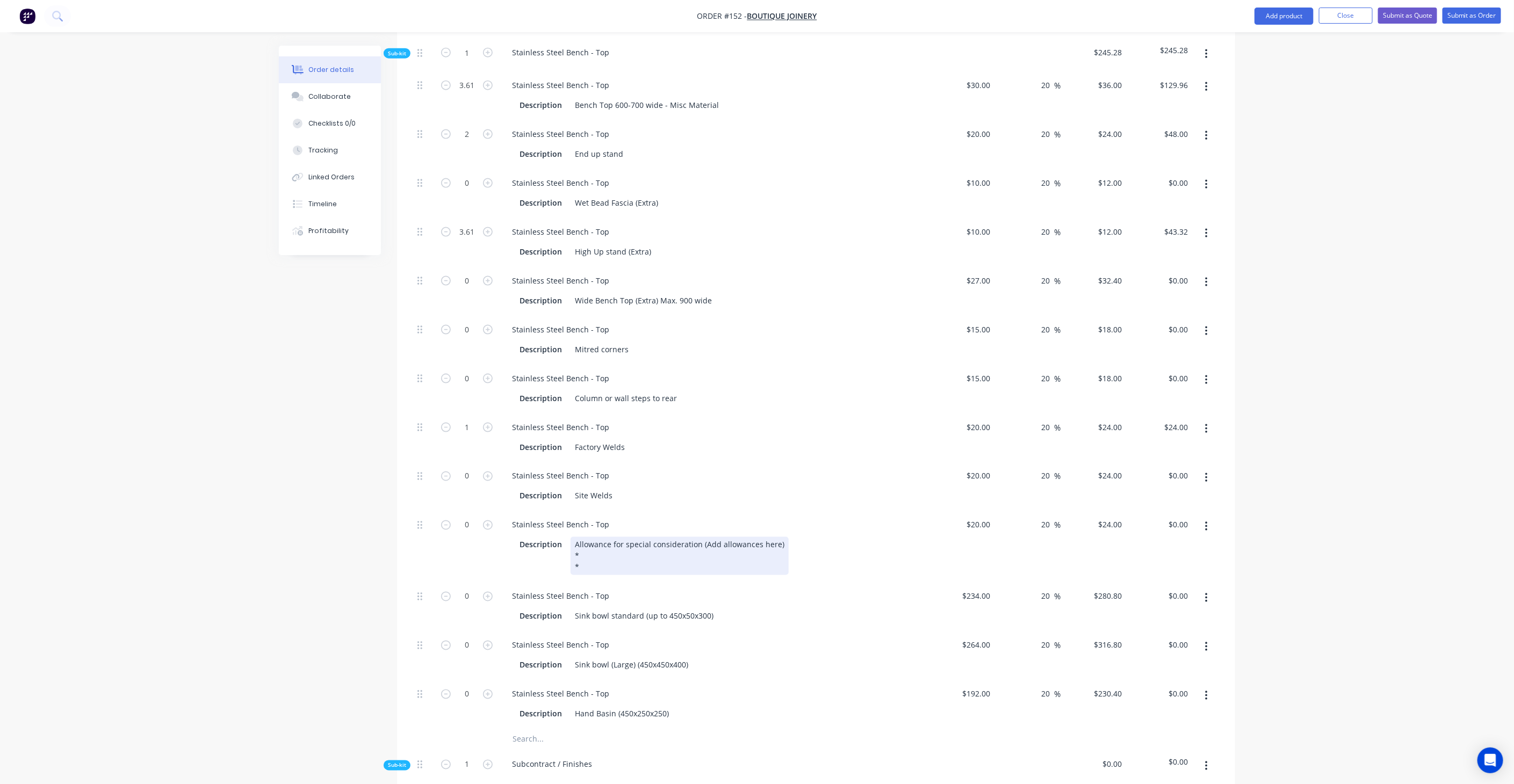
scroll to position [1014, 0]
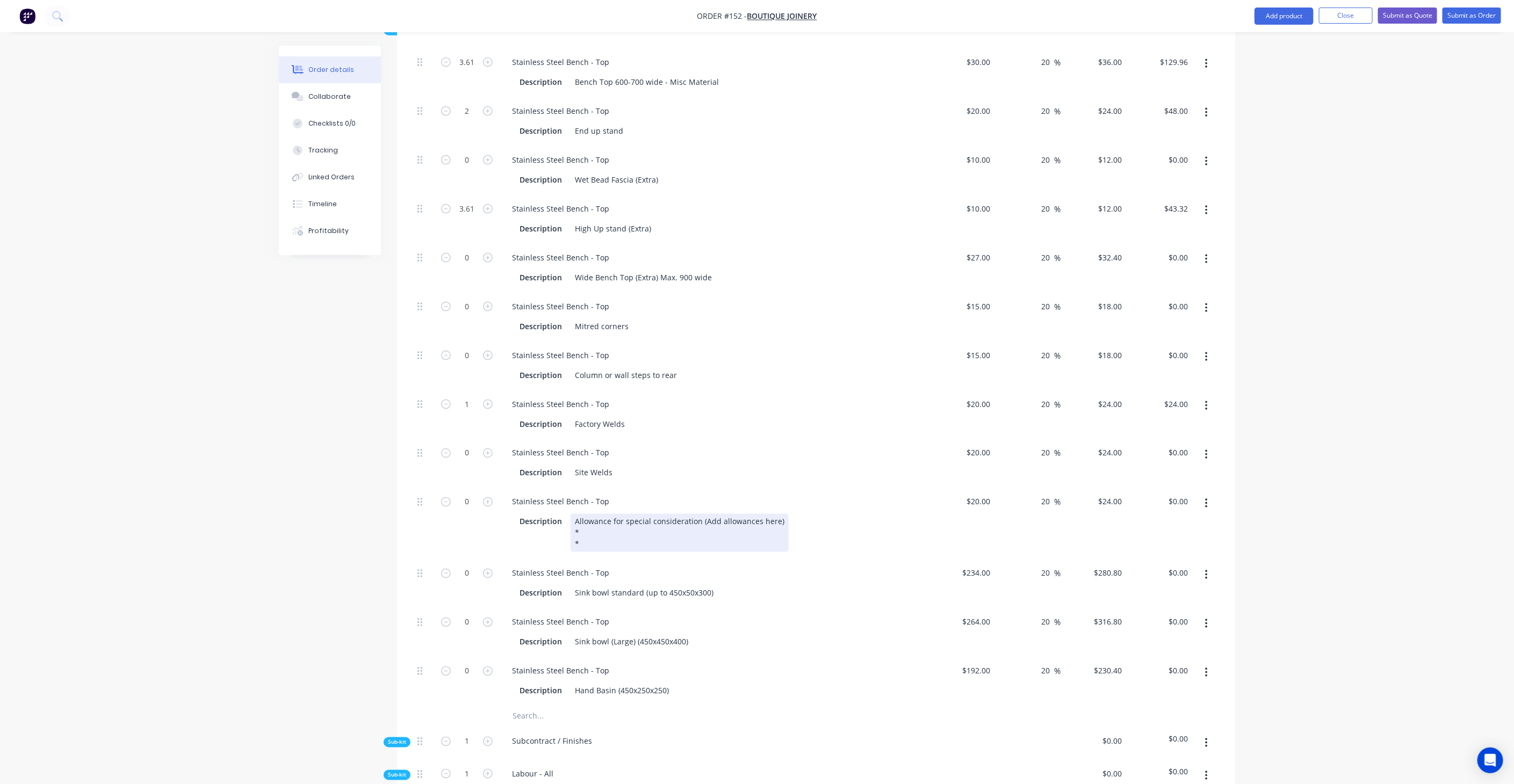
click at [615, 514] on div "Allowance for special consideration (Add allowances here) * *" at bounding box center [679, 532] width 218 height 38
click at [624, 514] on div "Allowance for special consideration (Add allowances here) * 3mm *" at bounding box center [679, 532] width 218 height 38
click at [643, 514] on div "Allowance for special consideration (Add allowances here) * 3mm overhead shelf *" at bounding box center [679, 532] width 218 height 38
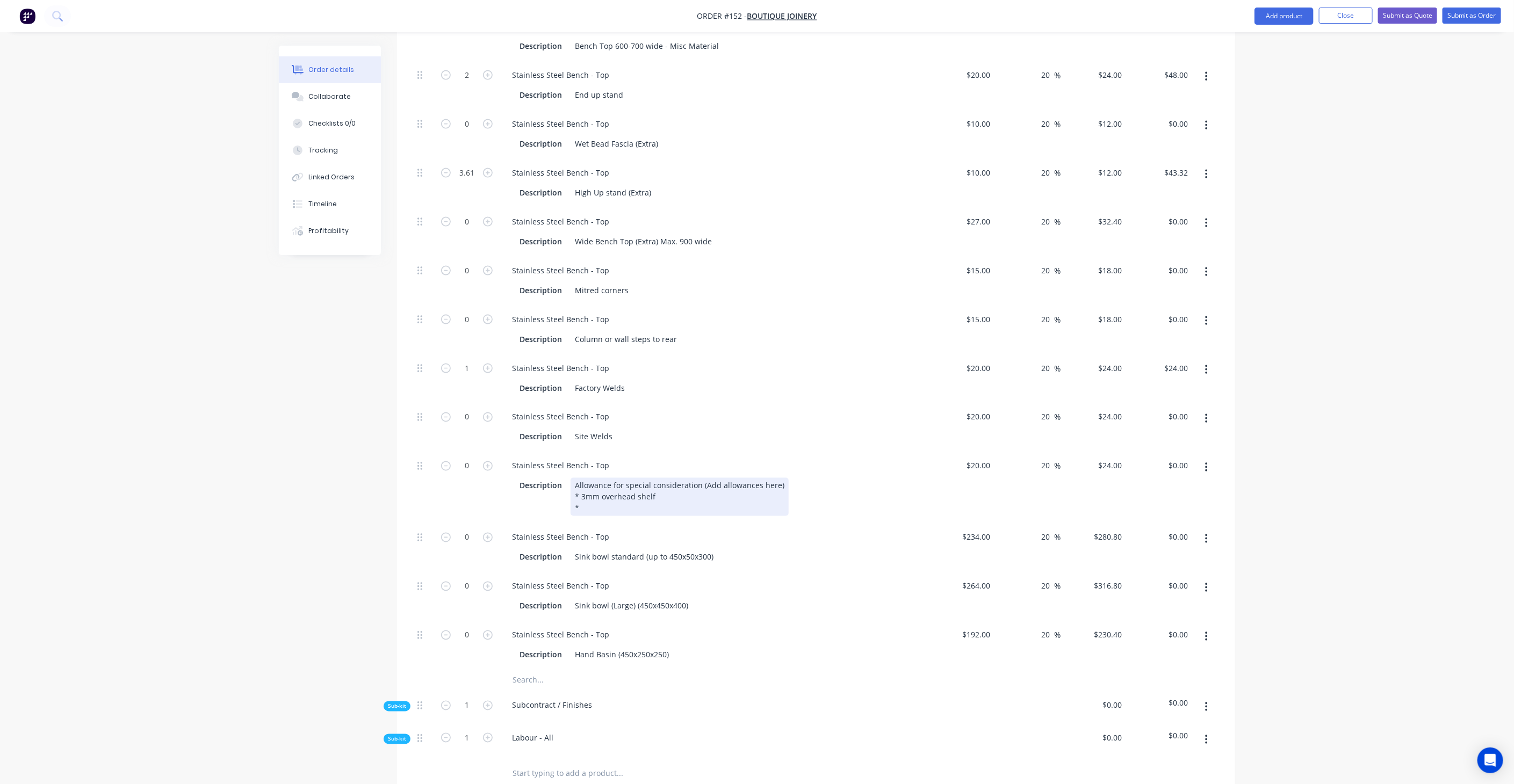
scroll to position [1074, 0]
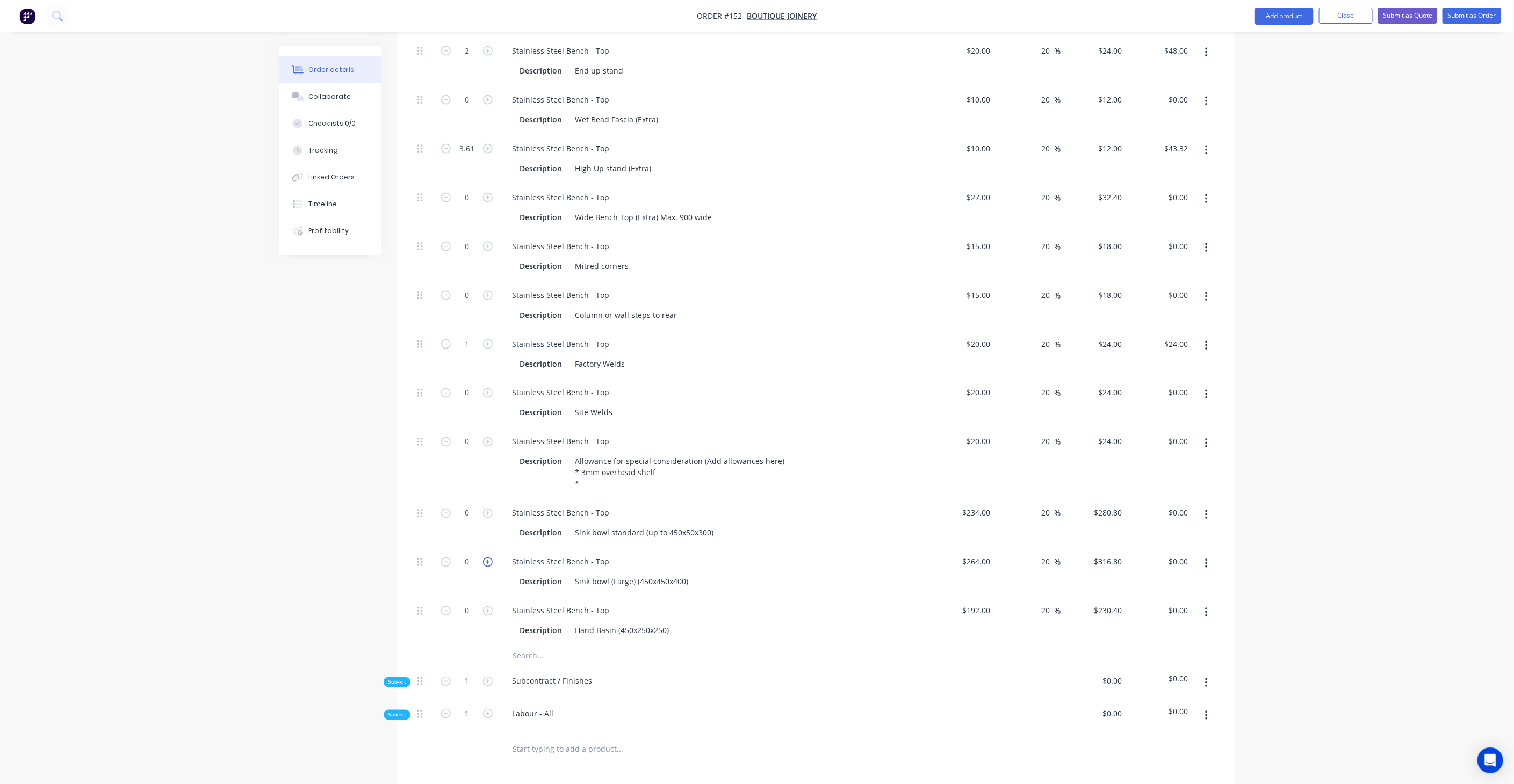
click at [492, 557] on icon "button" at bounding box center [488, 562] width 10 height 10
type input "1"
type input "$316.80"
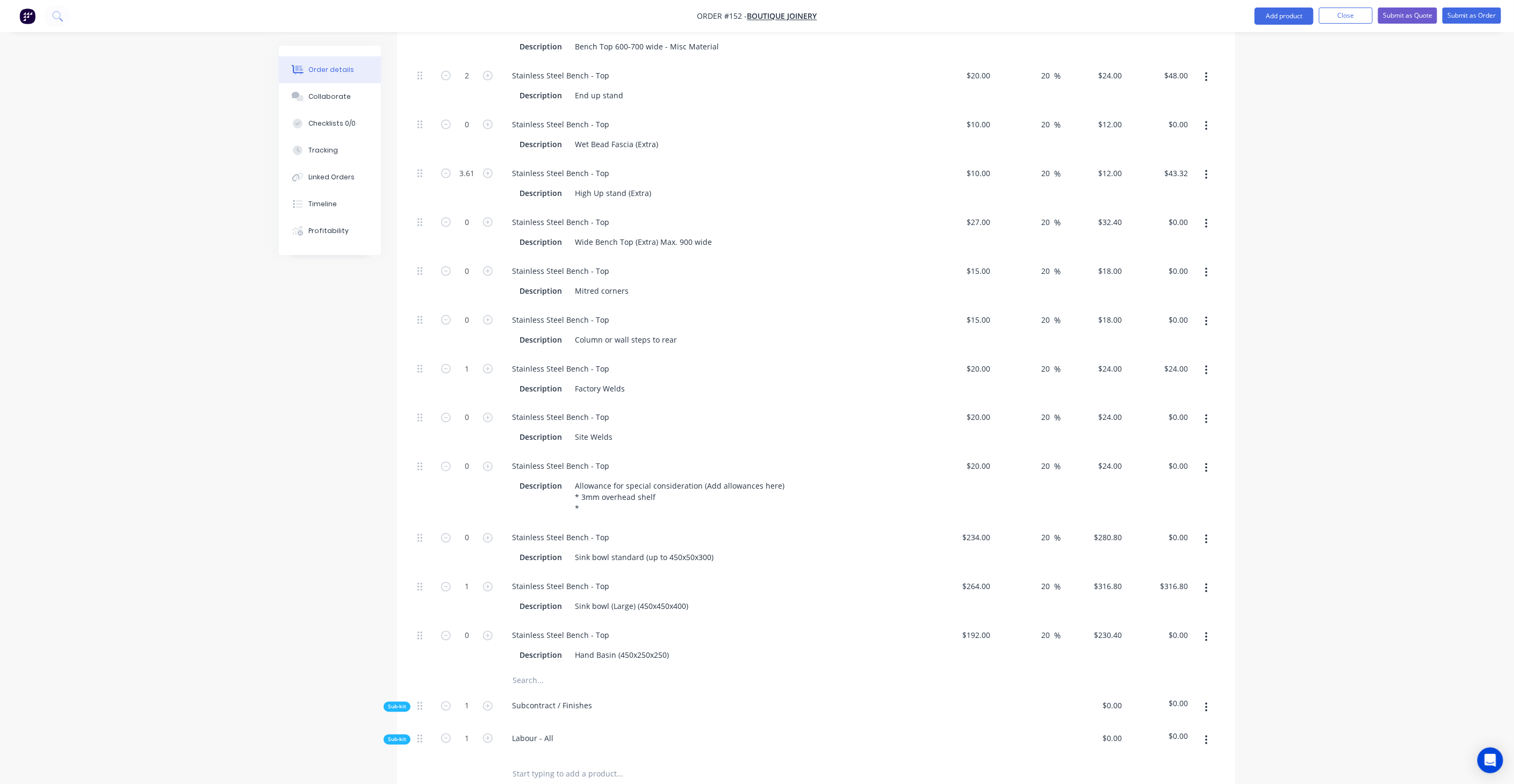
scroll to position [1067, 0]
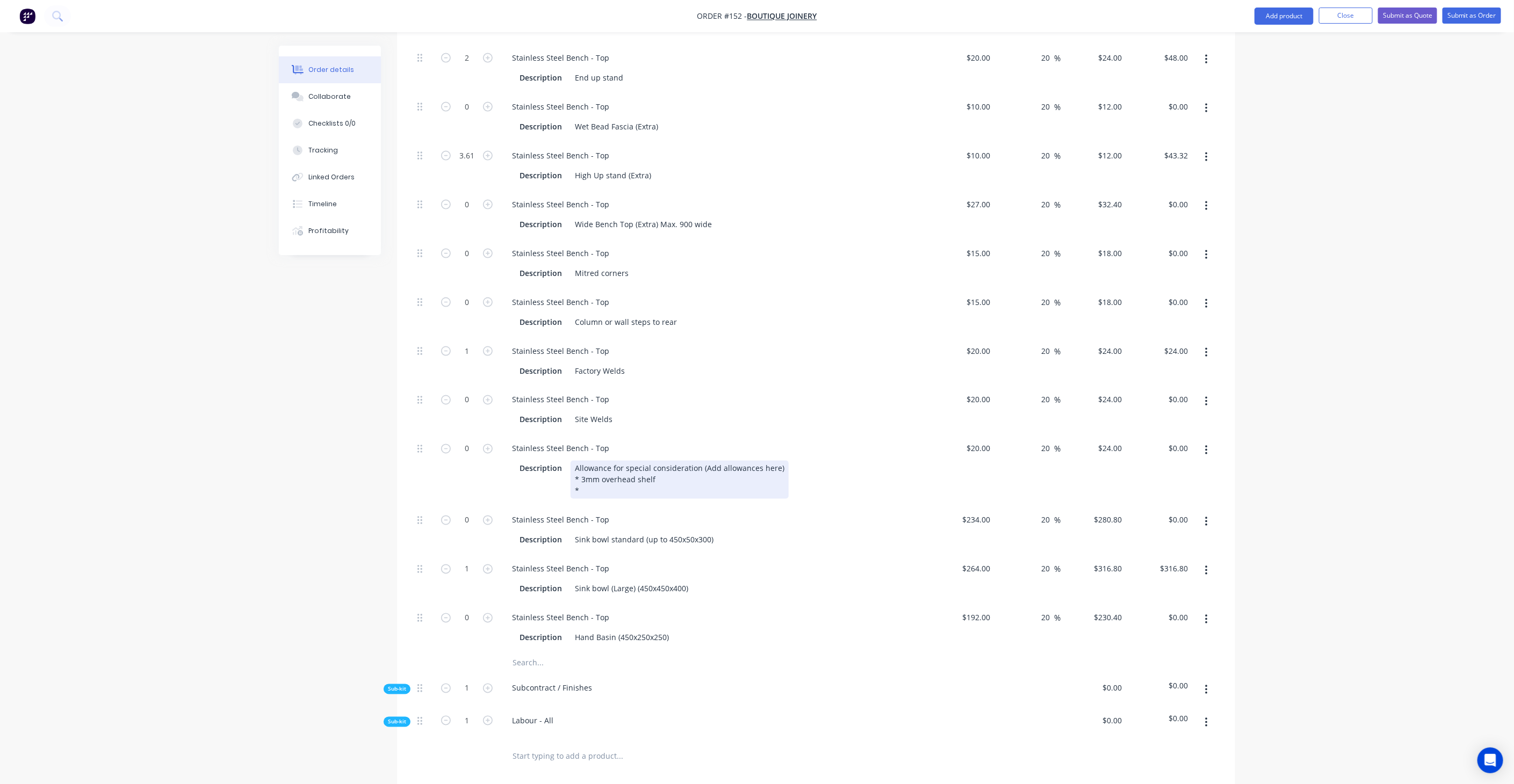
click at [659, 461] on div "Allowance for special consideration (Add allowances here) * 3mm overhead shelf *" at bounding box center [679, 480] width 218 height 38
click at [717, 461] on div "Allowance for special consideration (Add allowances here) * 3mm overhead shelf …" at bounding box center [679, 480] width 218 height 38
click at [490, 445] on icon "button" at bounding box center [488, 450] width 10 height 10
type input "1"
type input "$24.00"
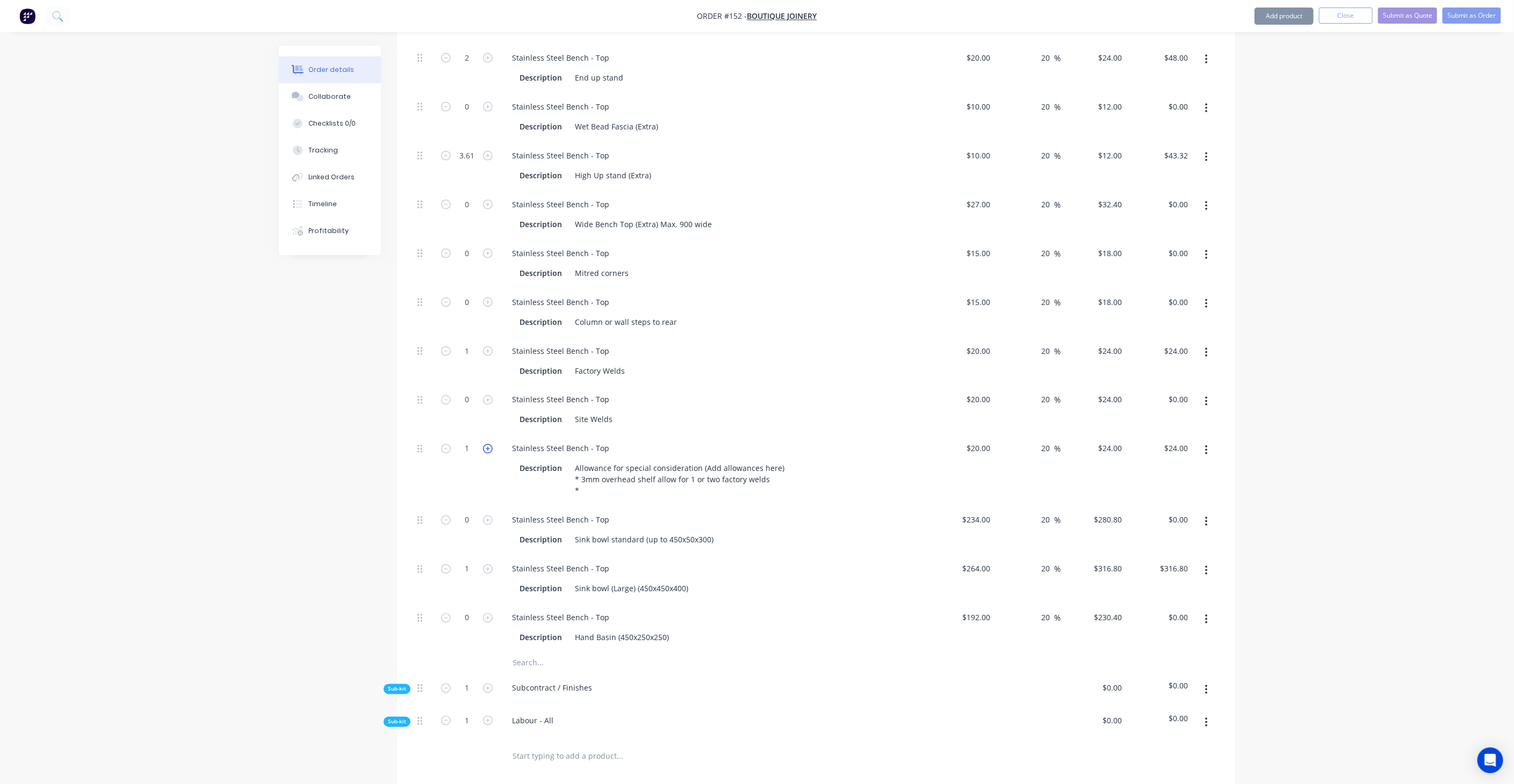
click at [490, 445] on icon "button" at bounding box center [488, 450] width 10 height 10
type input "2"
type input "$48.00"
click at [302, 406] on div "Created by [PERSON_NAME] Created [DATE] Required [DATE] Assigned to JA Status D…" at bounding box center [757, 13] width 956 height 2070
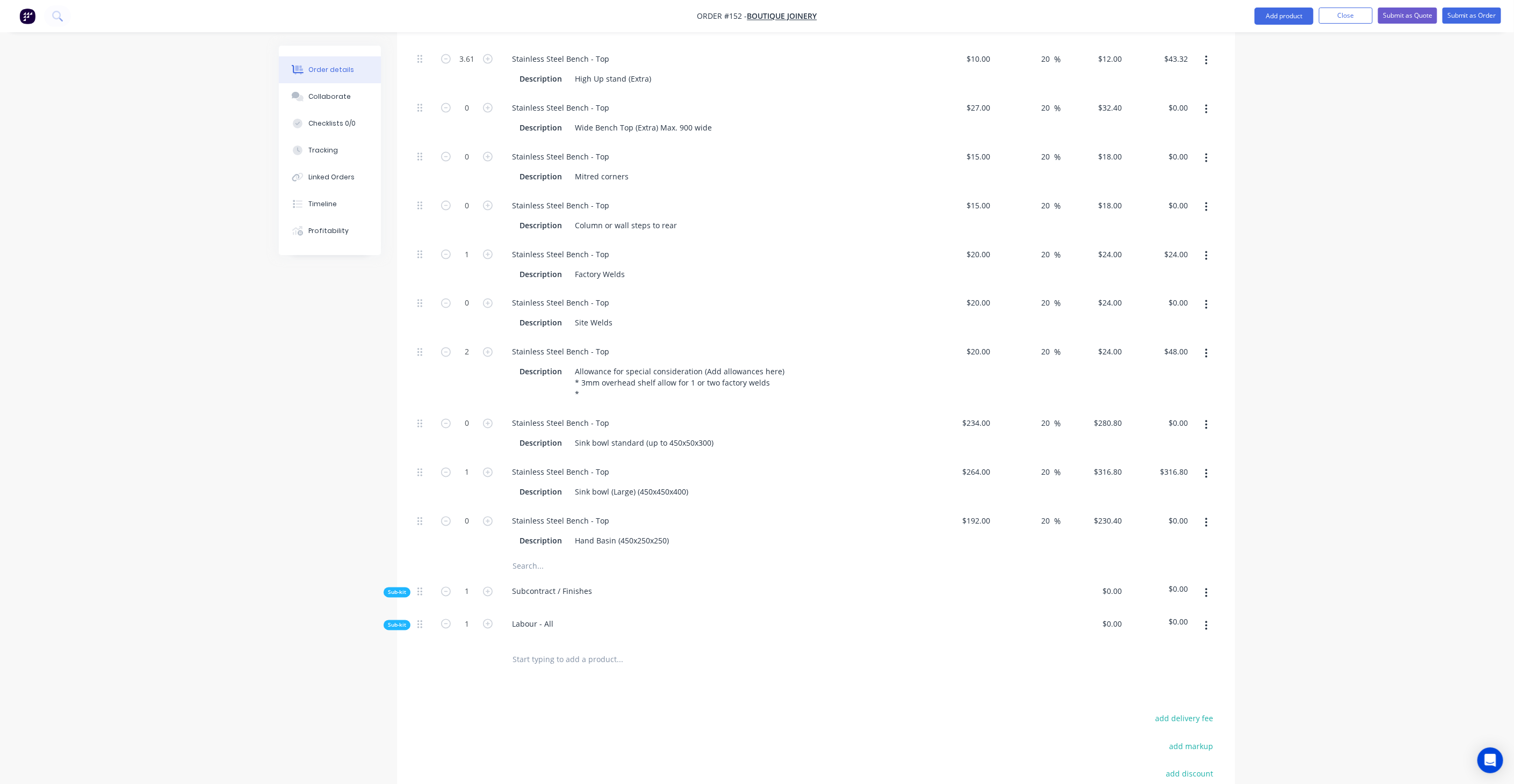
scroll to position [1186, 0]
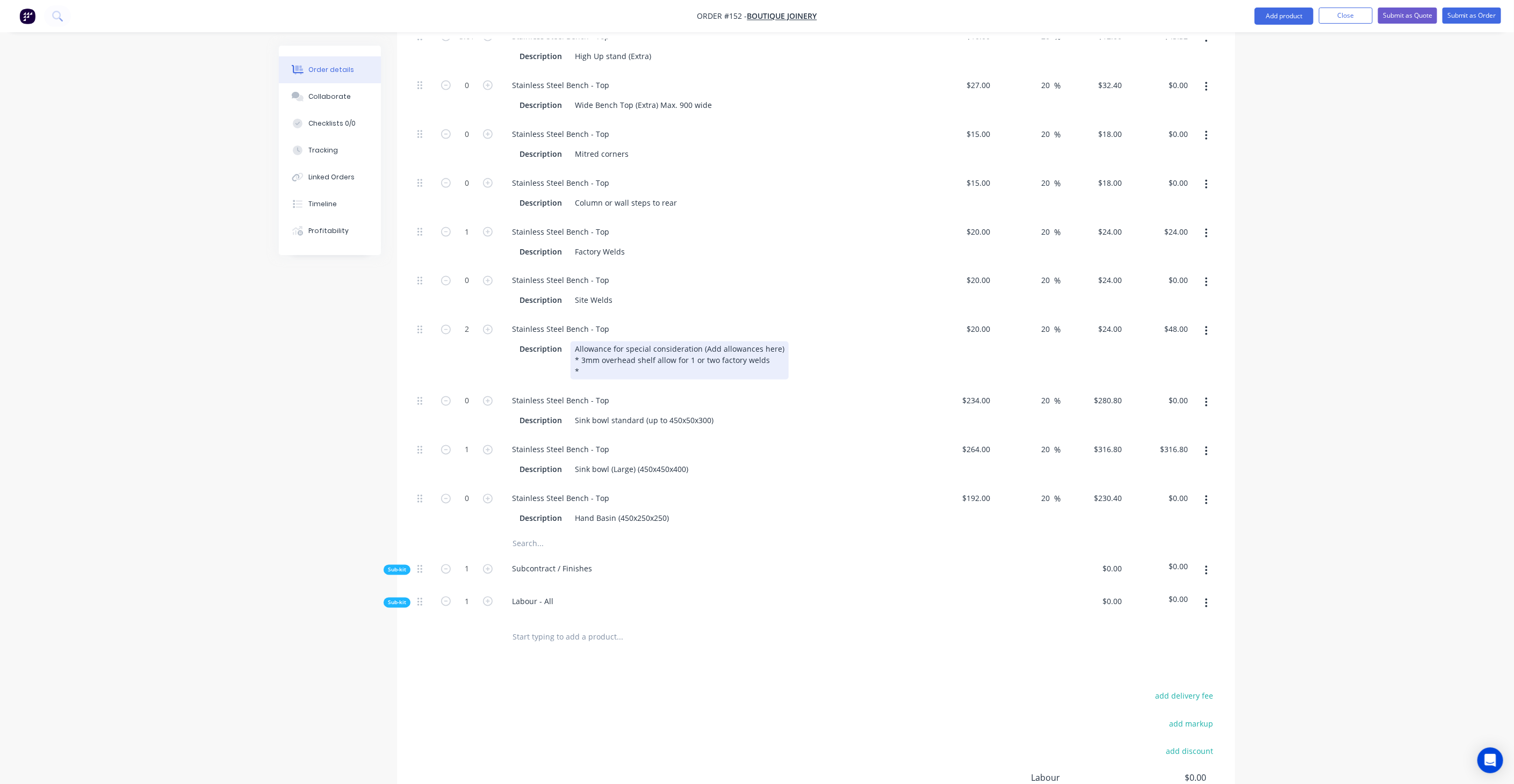
click at [615, 342] on div "Allowance for special consideration (Add allowances here) * 3mm overhead shelf …" at bounding box center [679, 360] width 218 height 38
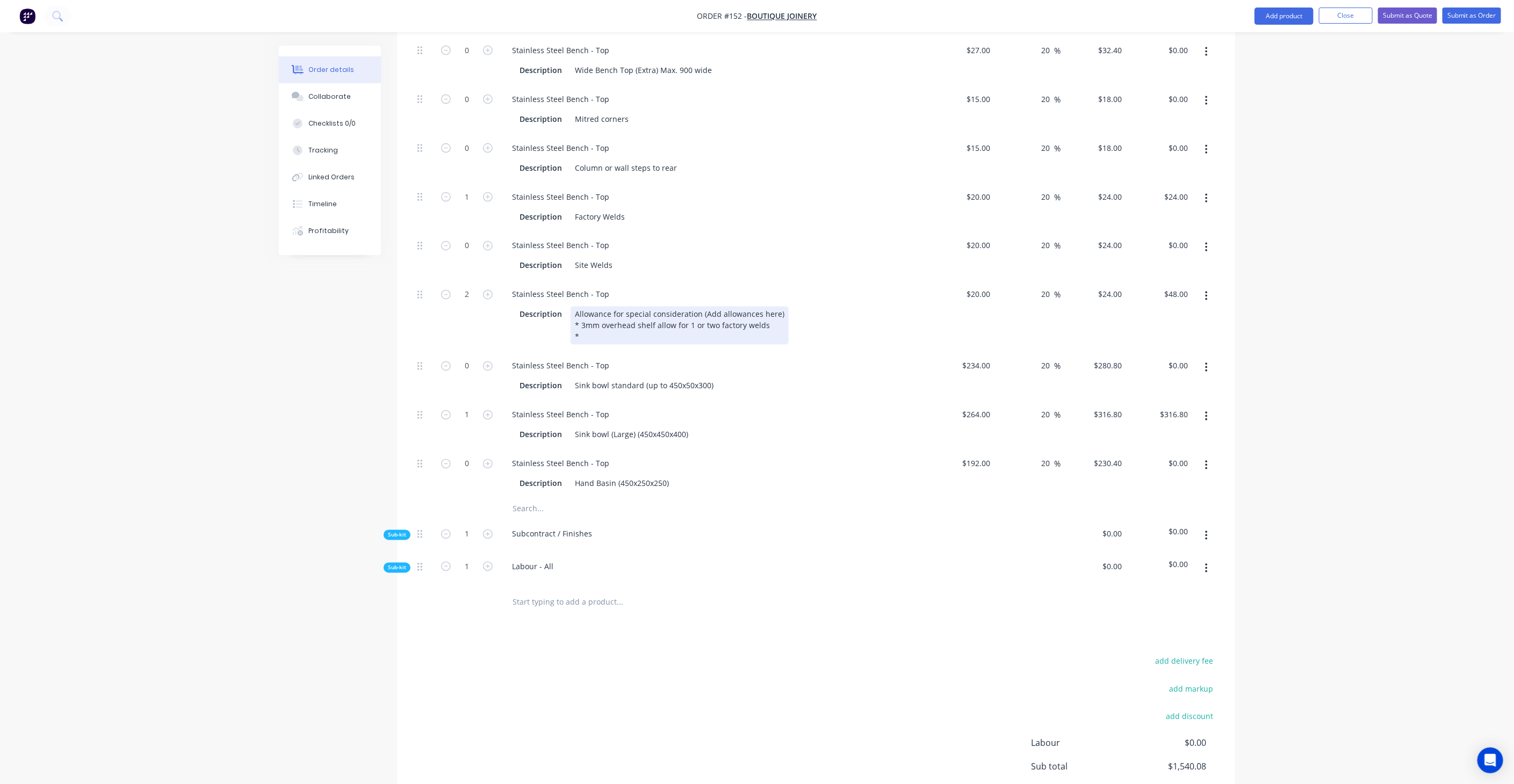
scroll to position [1246, 0]
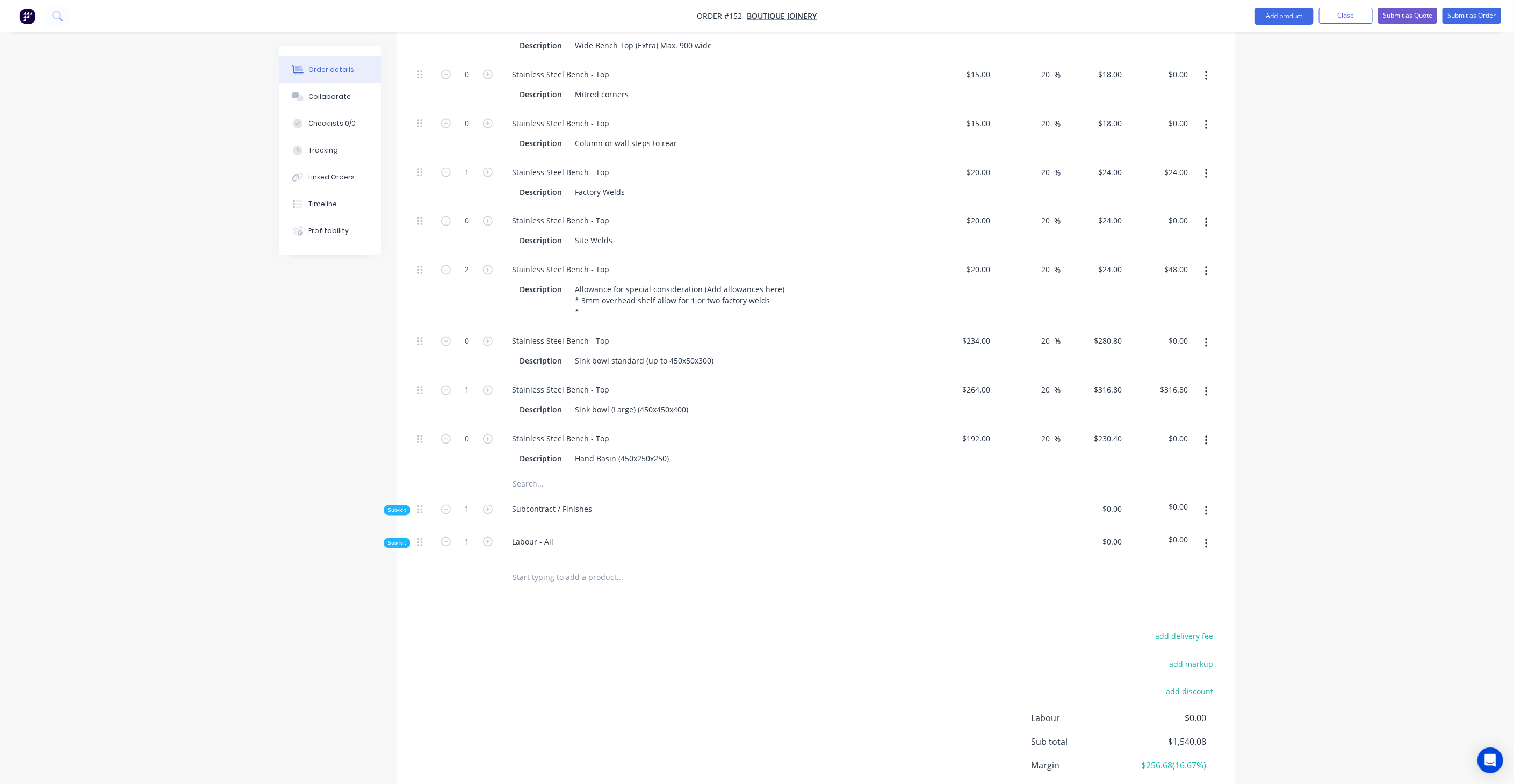
click at [403, 507] on span "Sub-kit" at bounding box center [397, 510] width 19 height 8
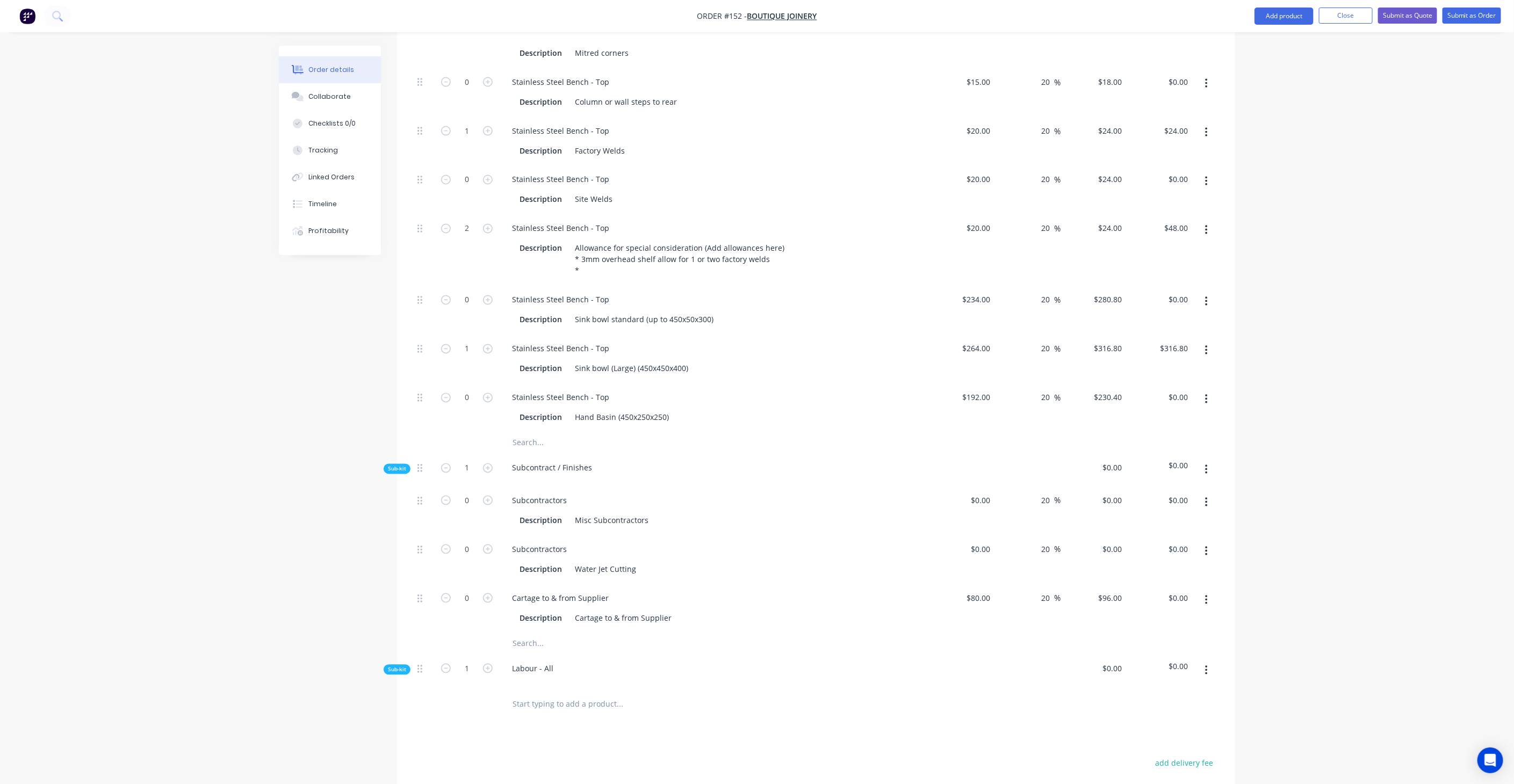
scroll to position [1306, 0]
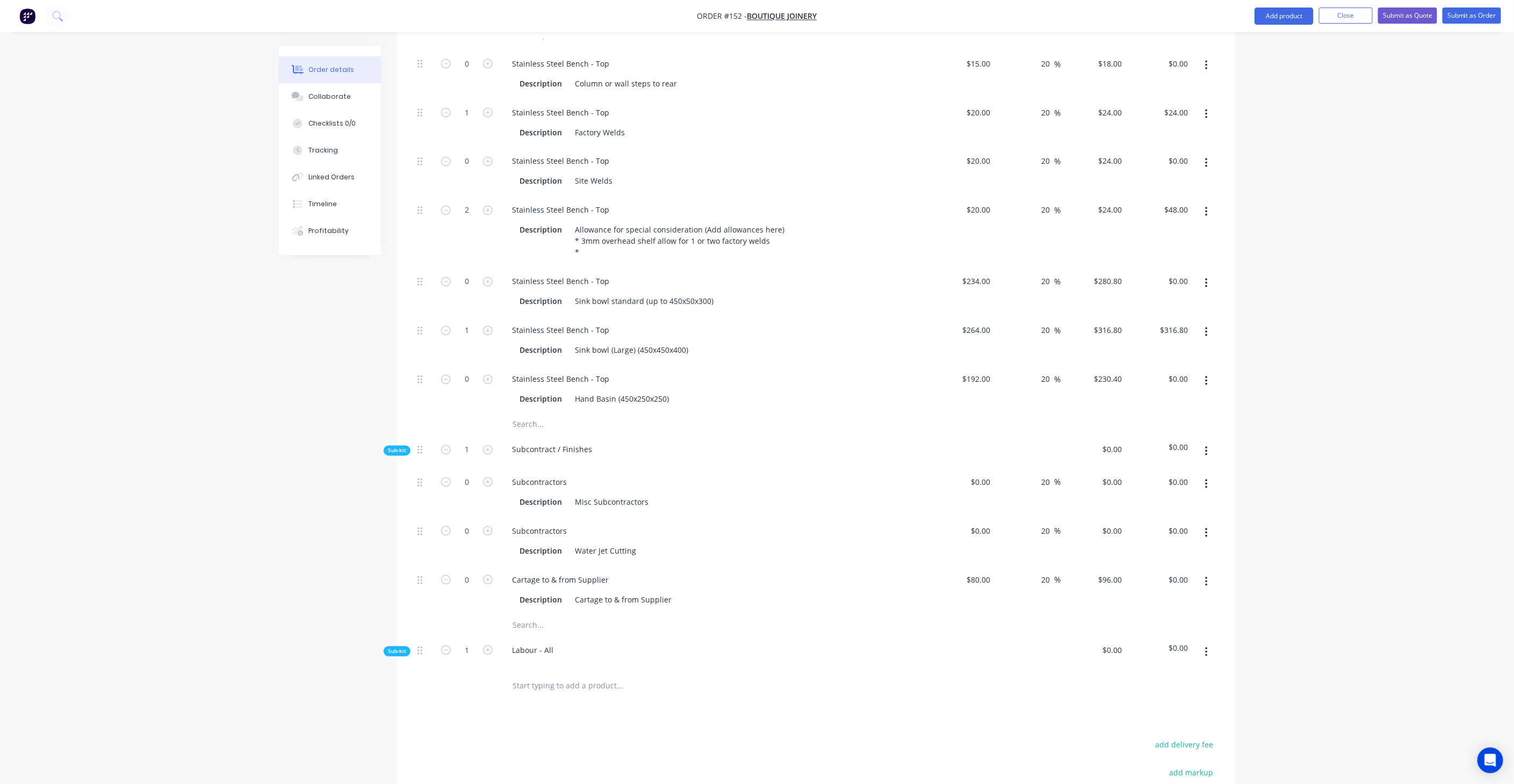
click at [1208, 442] on button "button" at bounding box center [1206, 452] width 25 height 19
click at [1171, 472] on div "Add product to kit" at bounding box center [1168, 480] width 83 height 16
click at [1171, 515] on div "Product catalogue" at bounding box center [1168, 523] width 83 height 16
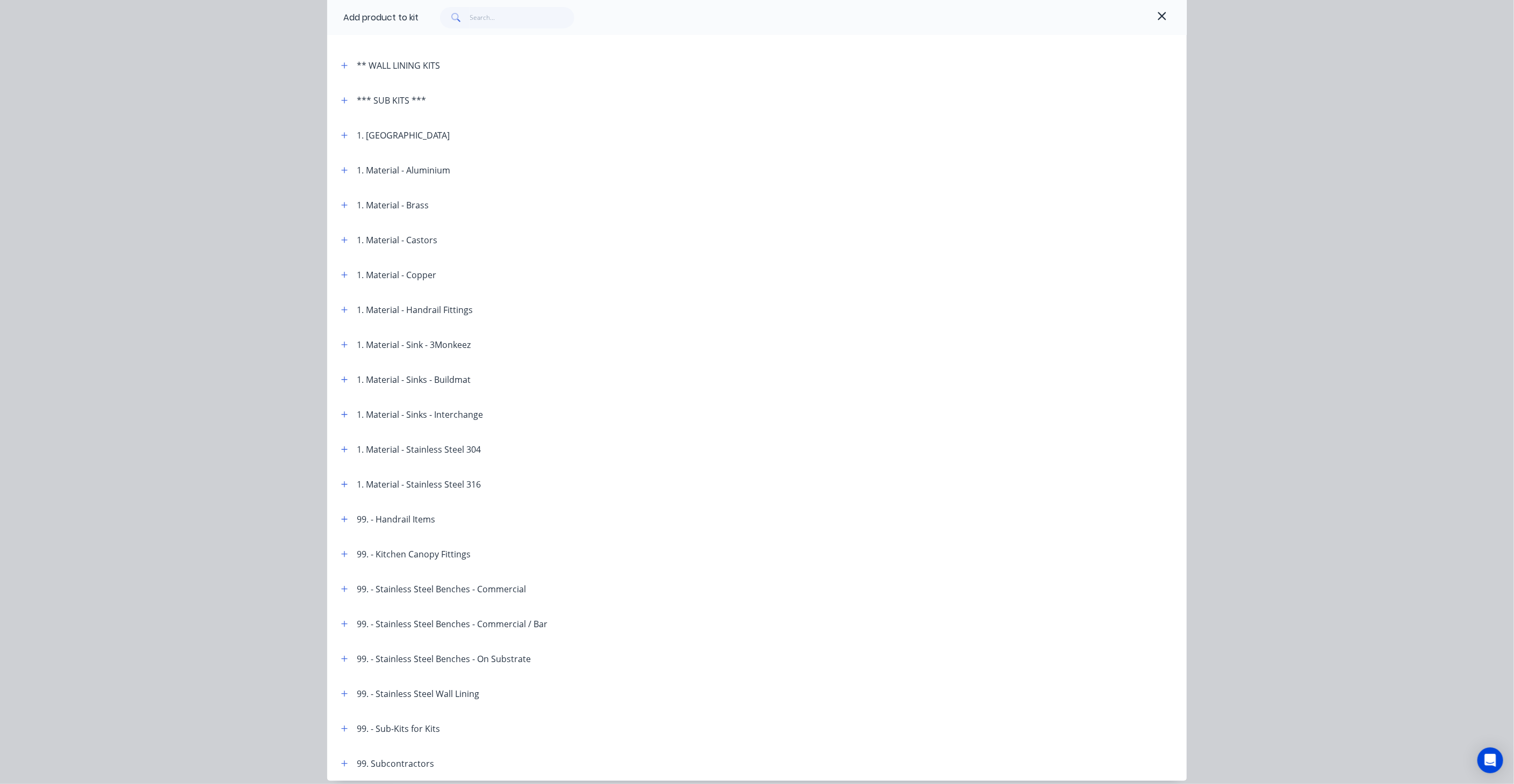
scroll to position [298, 0]
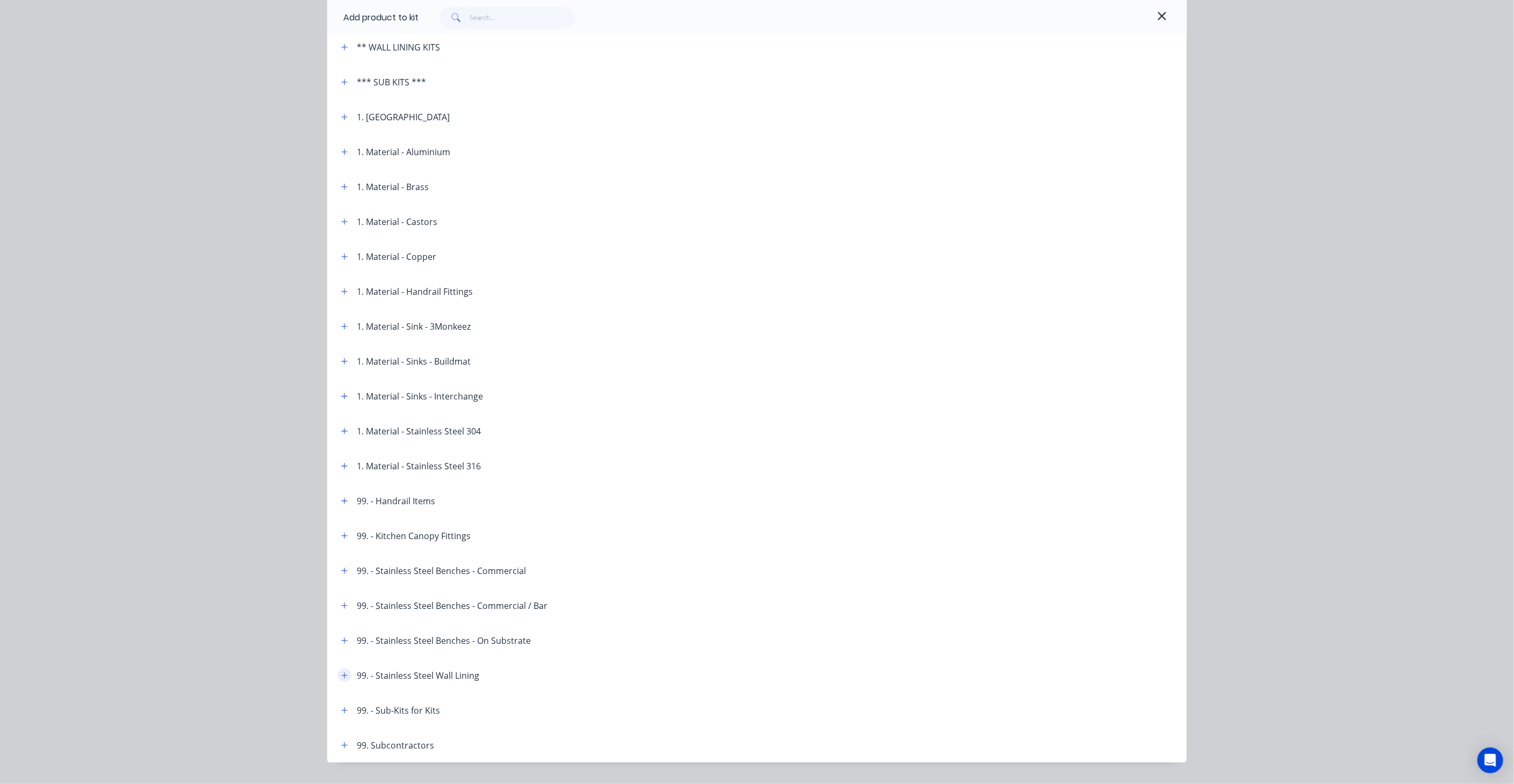
click at [341, 672] on icon "button" at bounding box center [344, 675] width 6 height 8
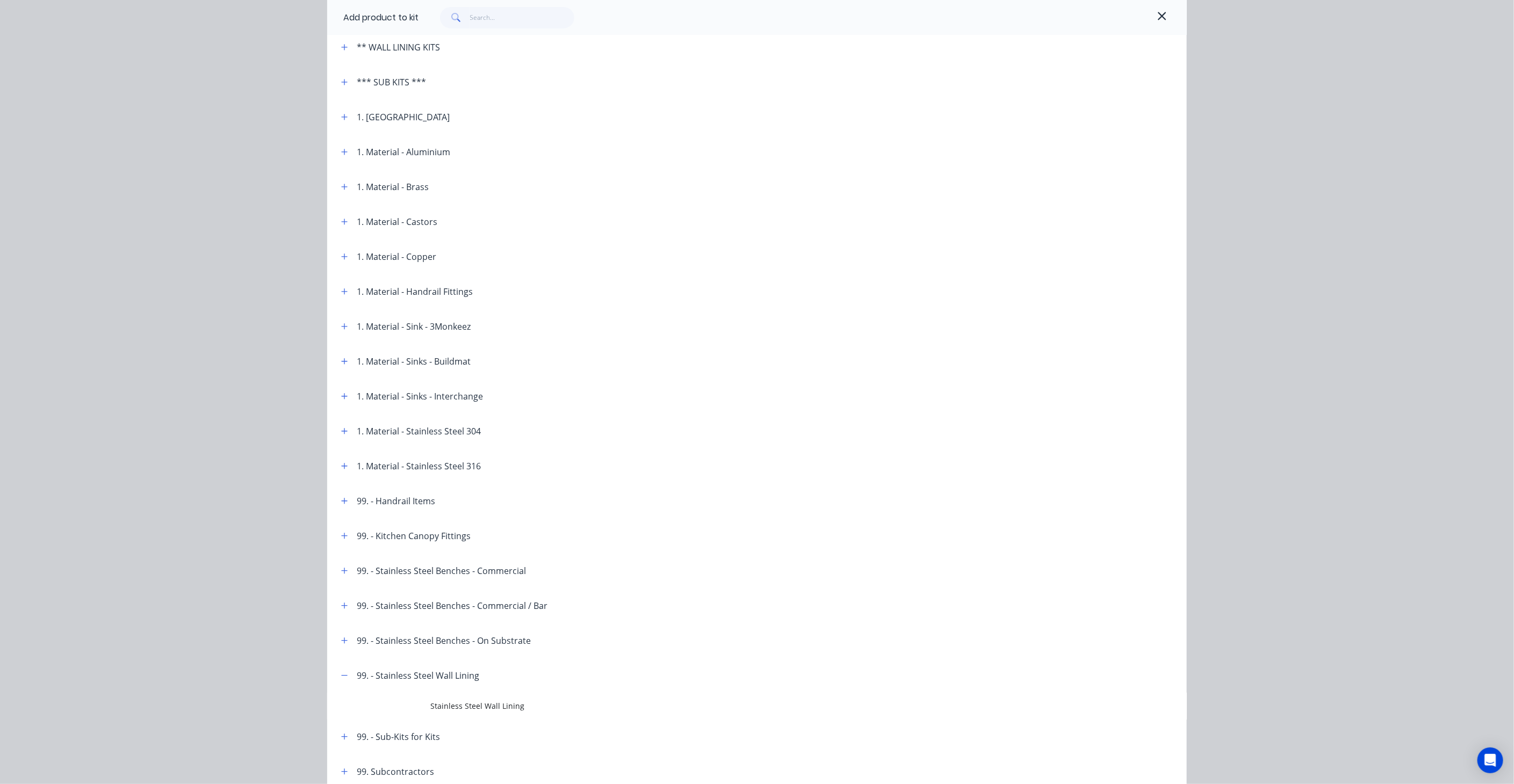
scroll to position [349, 0]
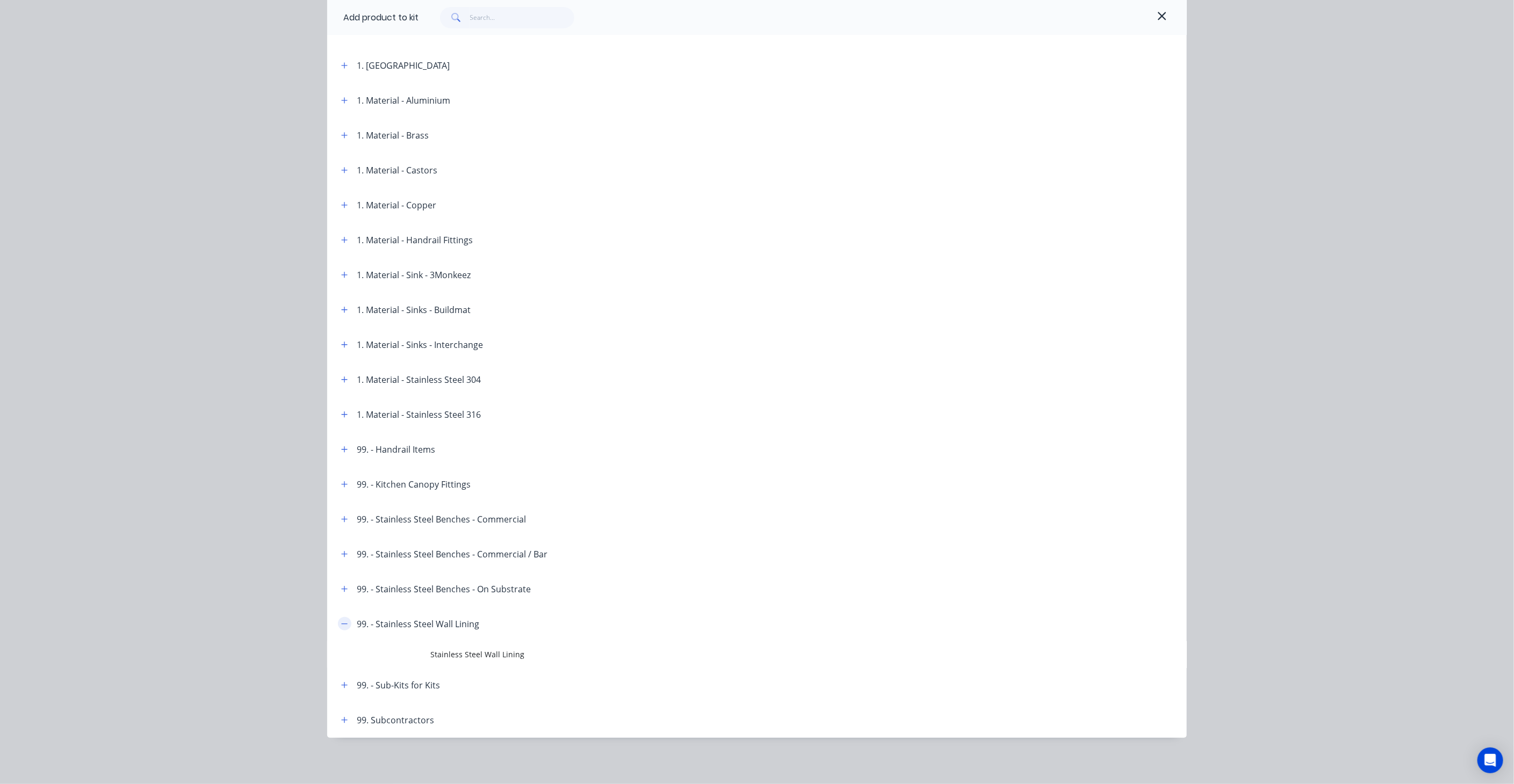
click at [338, 622] on button "button" at bounding box center [345, 624] width 14 height 14
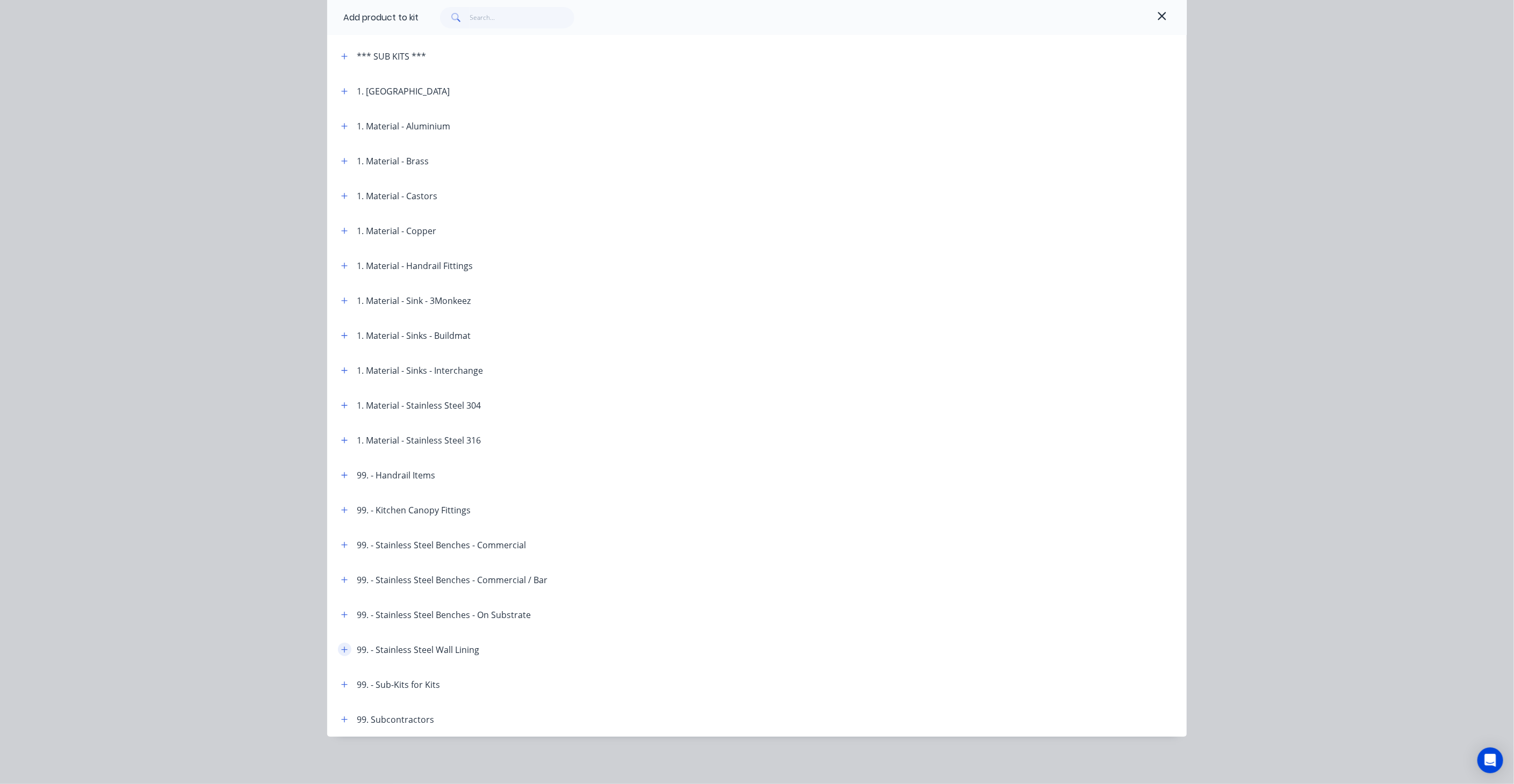
scroll to position [323, 0]
click at [342, 721] on icon "button" at bounding box center [344, 720] width 6 height 8
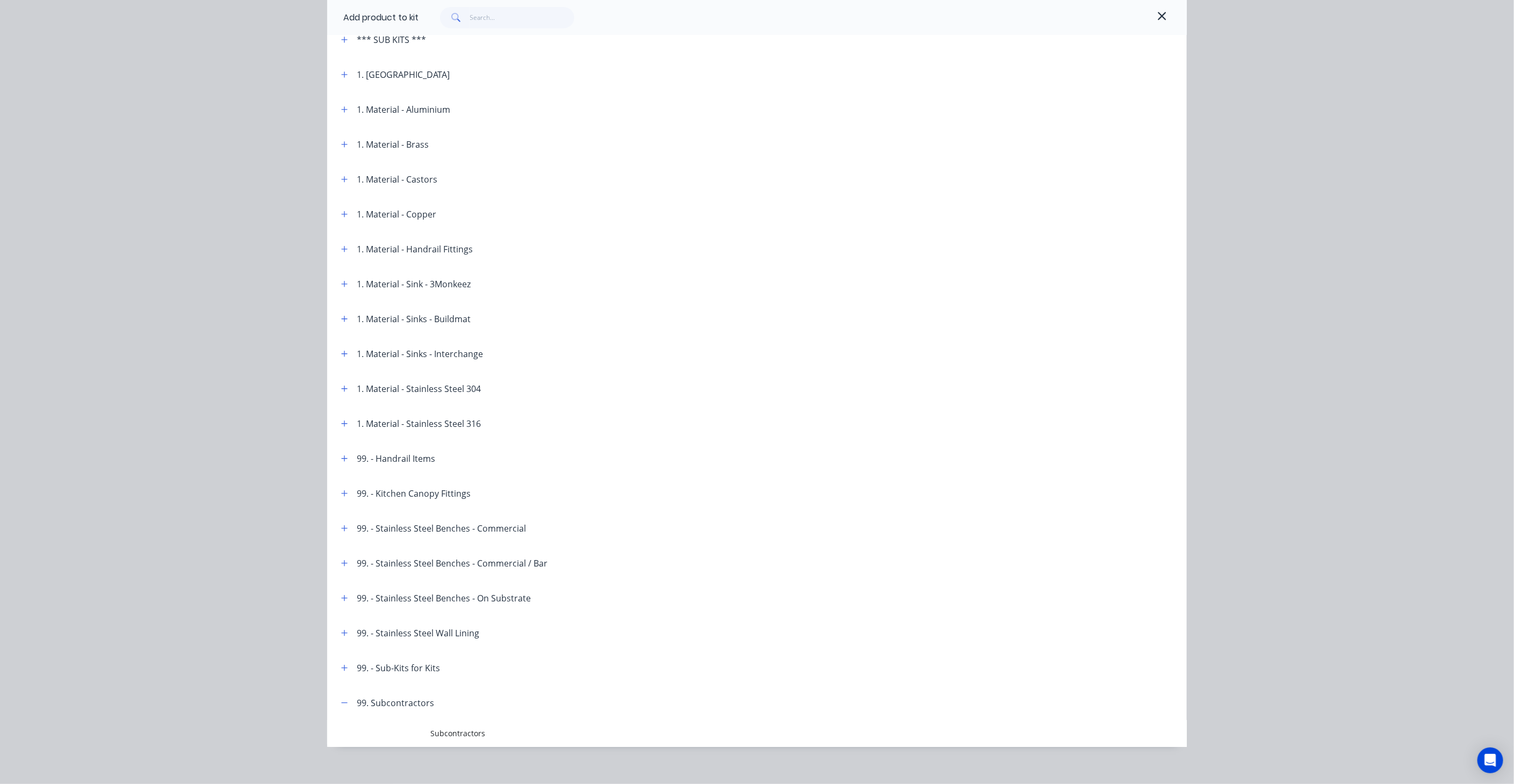
scroll to position [349, 0]
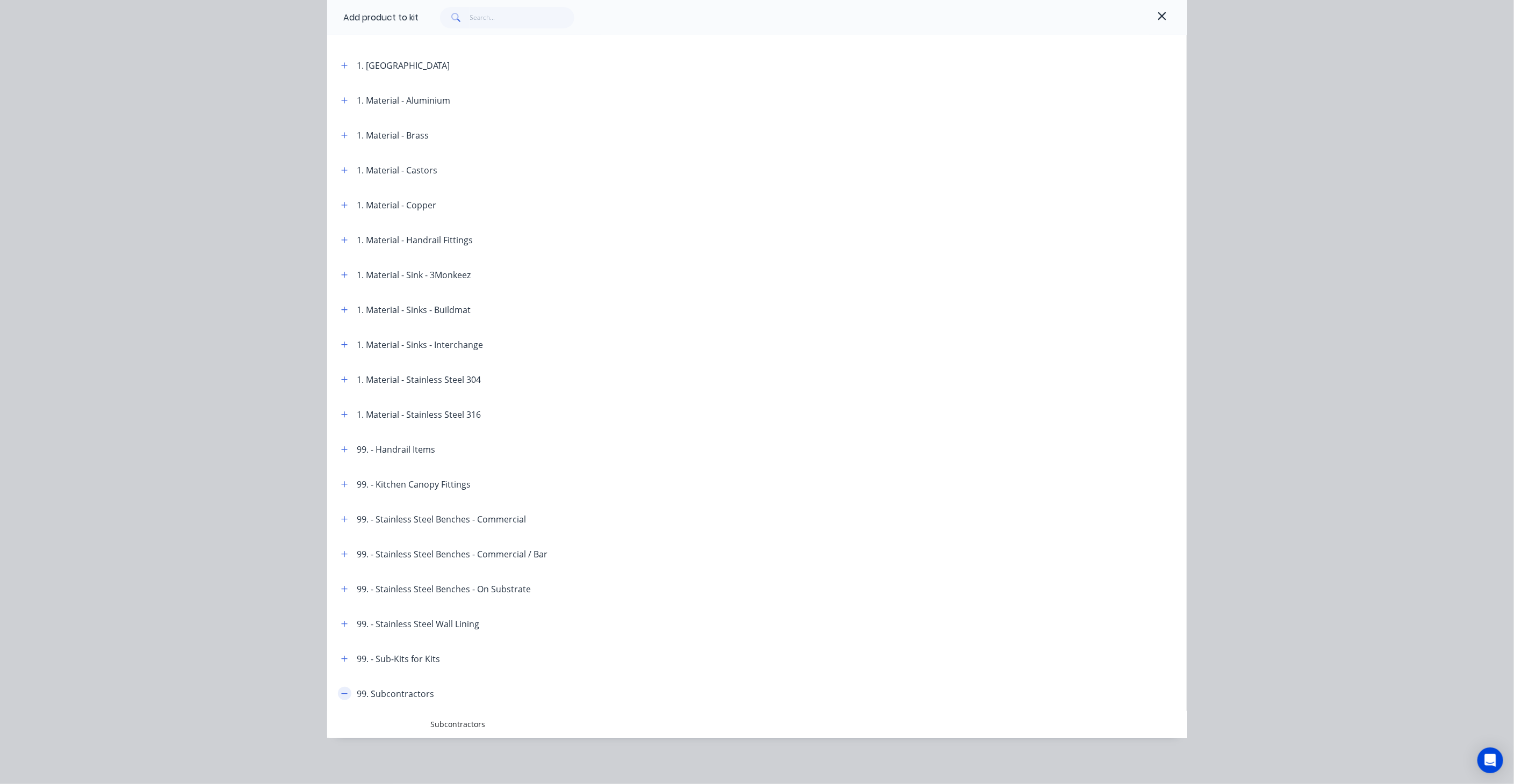
click at [341, 695] on icon "button" at bounding box center [344, 694] width 6 height 8
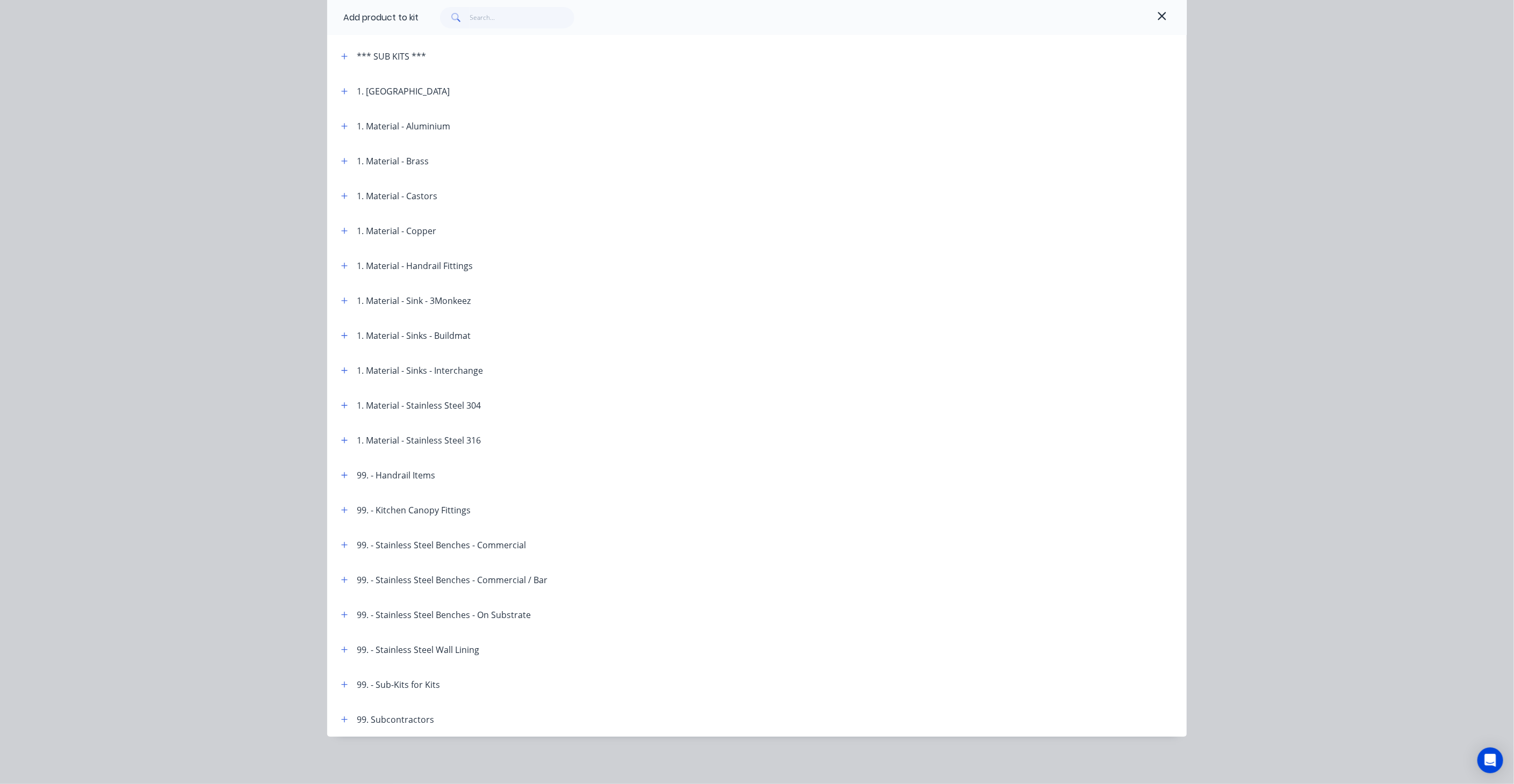
scroll to position [323, 0]
click at [1157, 10] on icon "button" at bounding box center [1162, 16] width 10 height 13
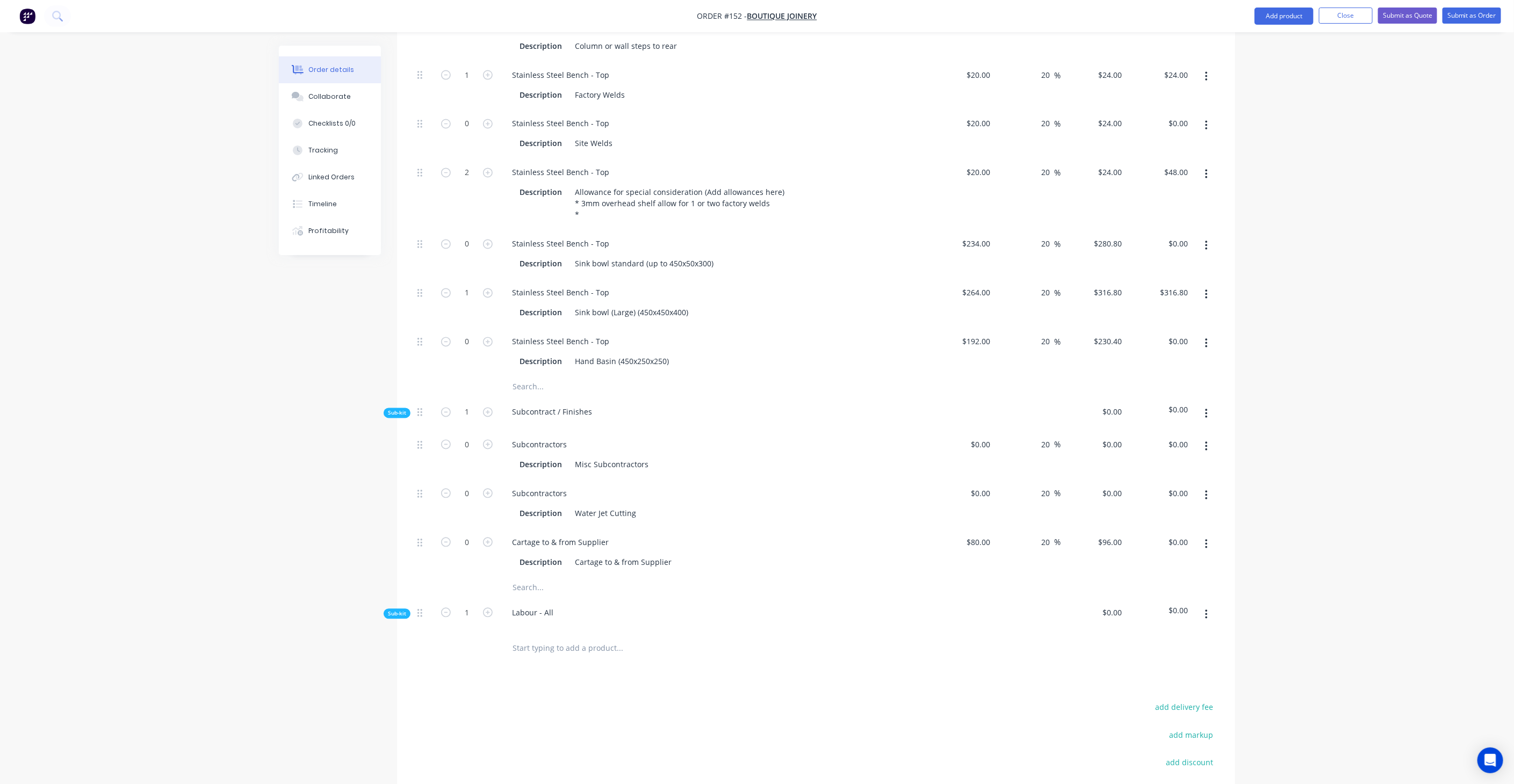
scroll to position [1354, 0]
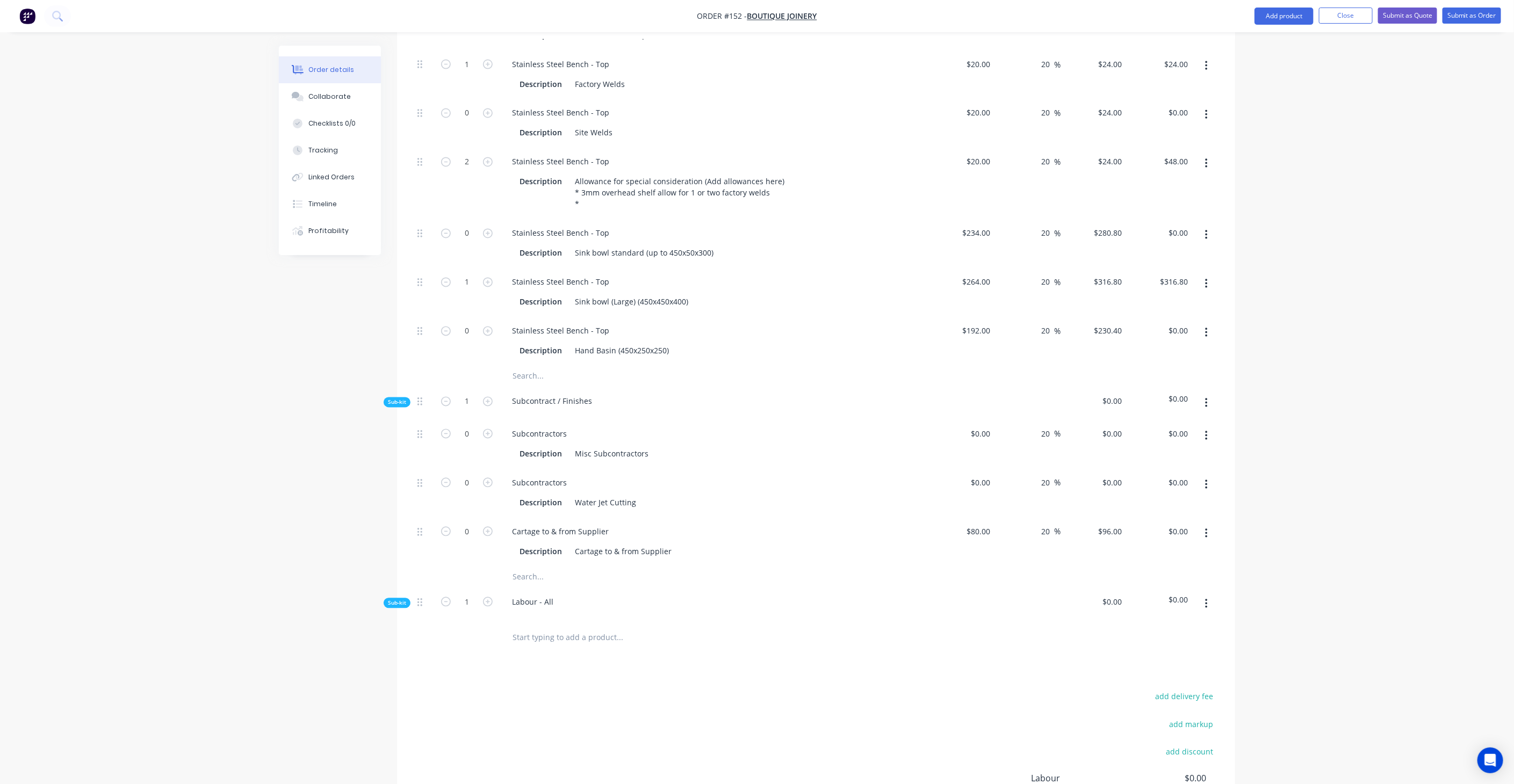
click at [395, 399] on span "Sub-kit" at bounding box center [397, 402] width 19 height 8
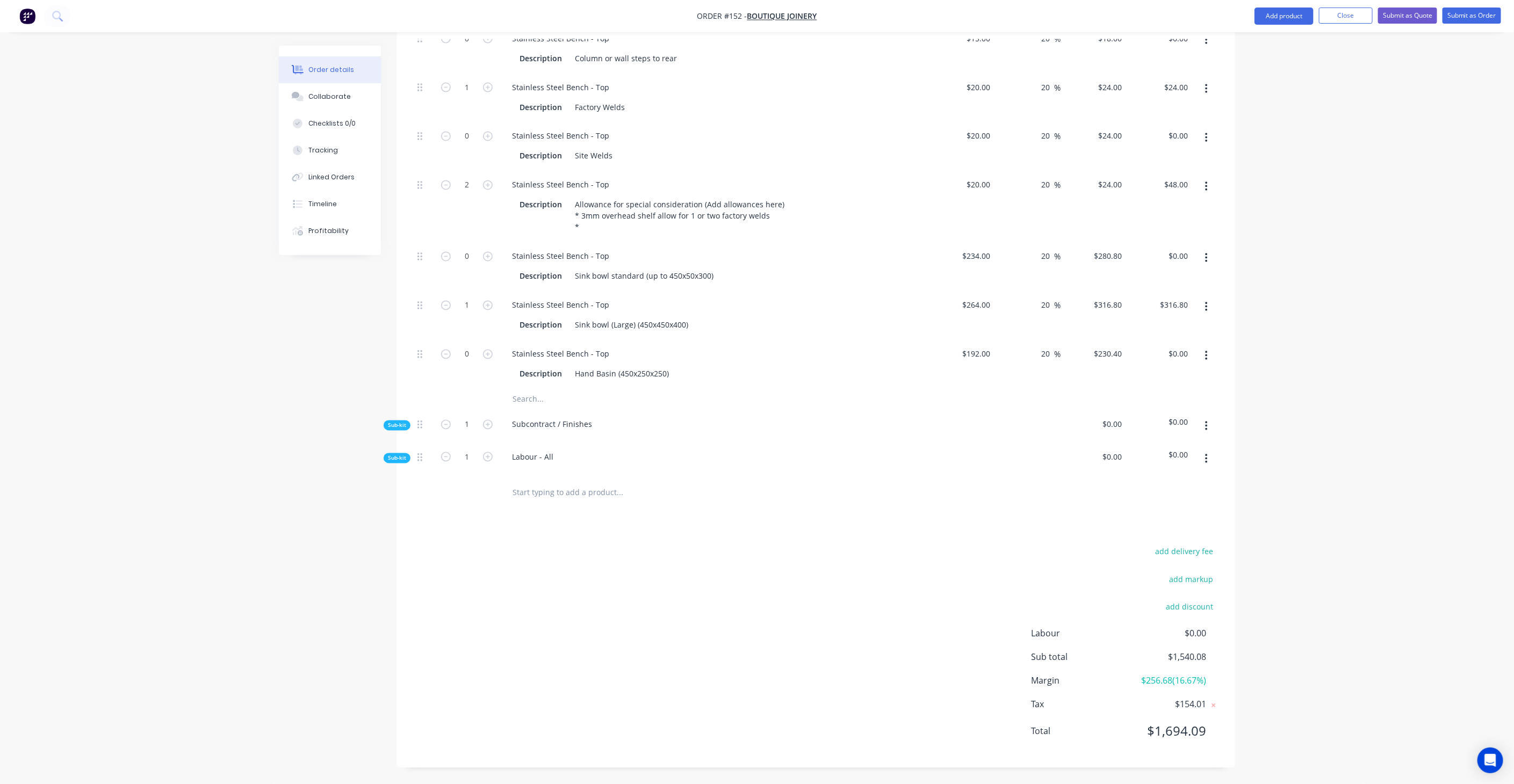
scroll to position [1306, 0]
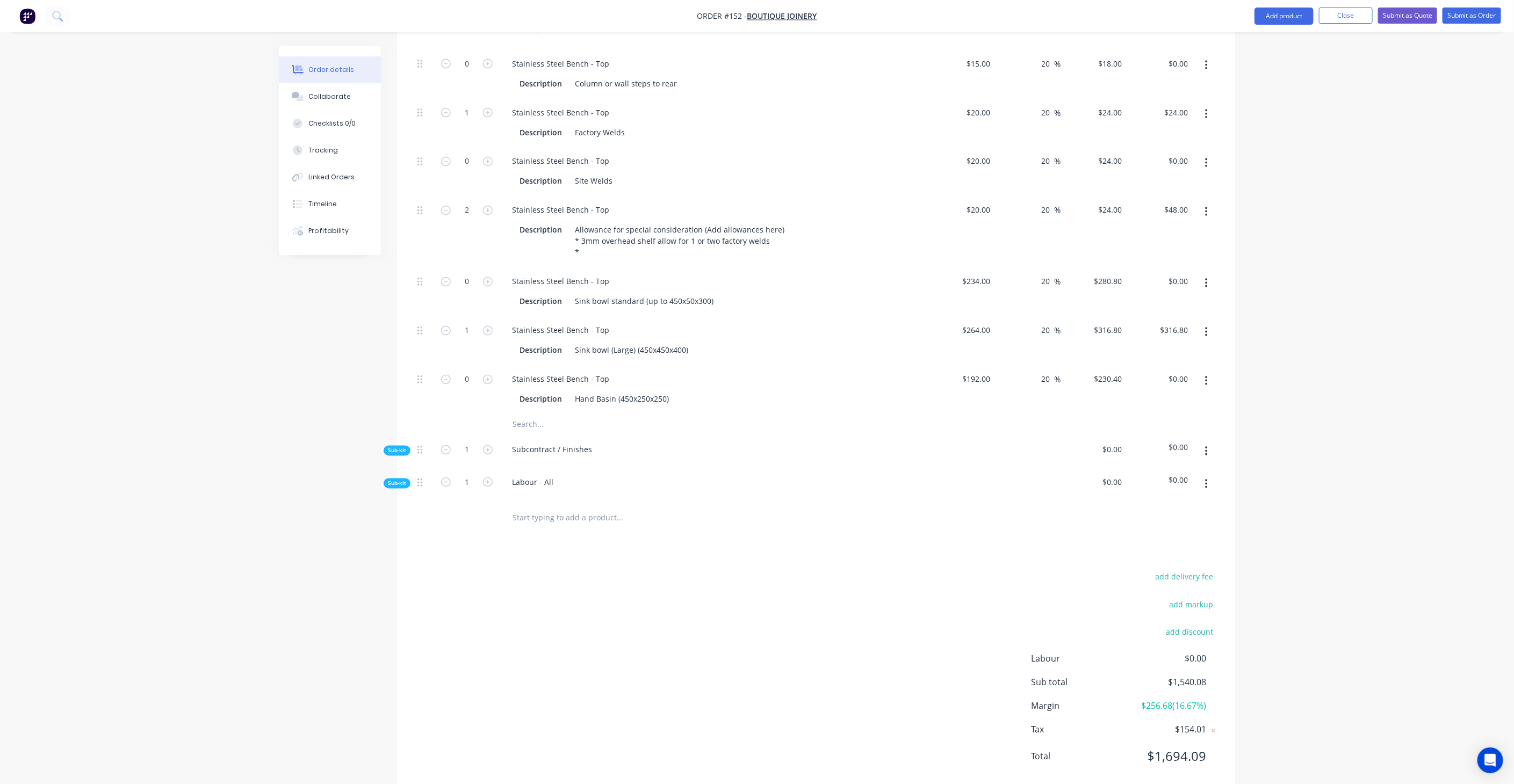
click at [390, 480] on span "Sub-kit" at bounding box center [397, 483] width 19 height 8
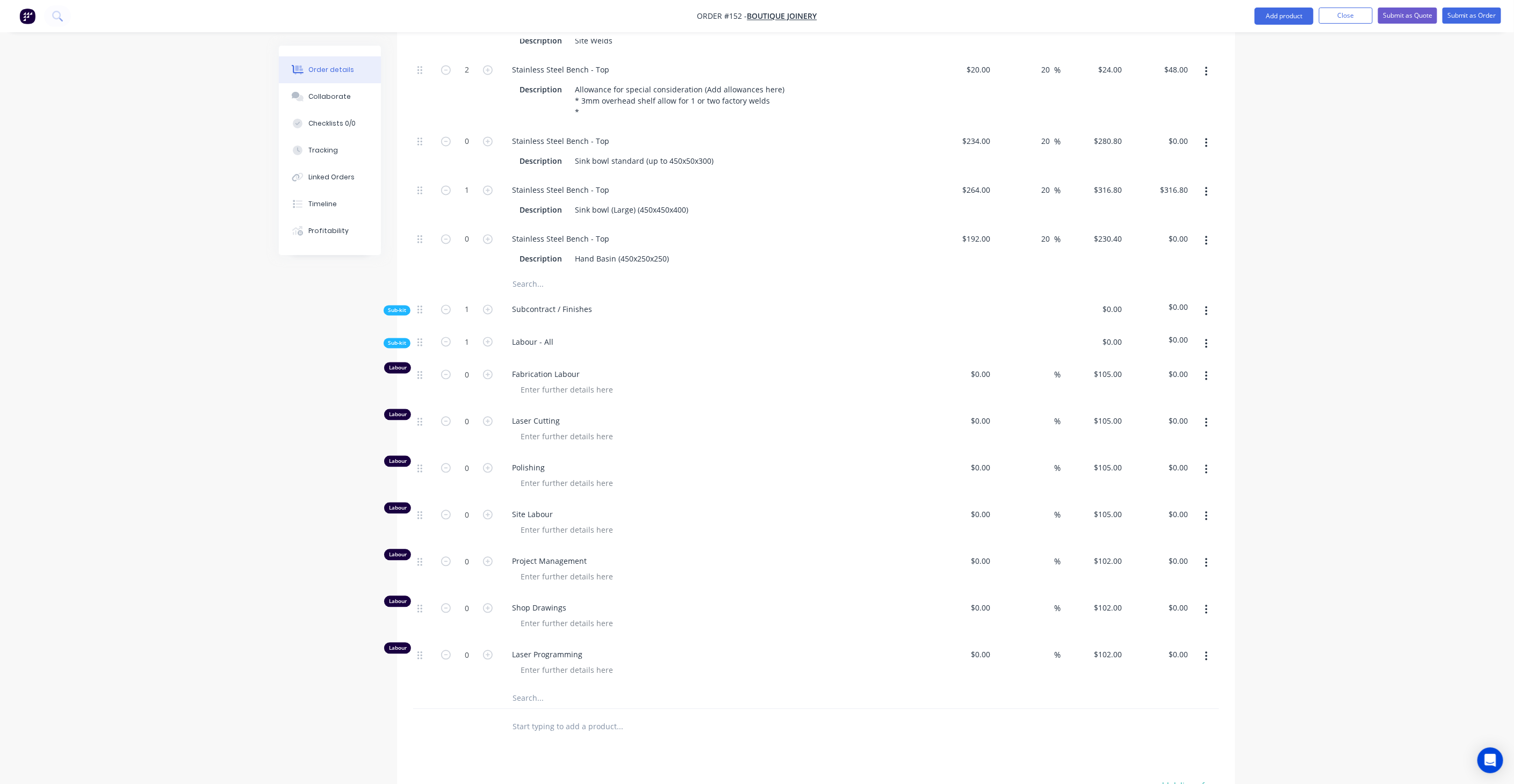
scroll to position [1474, 0]
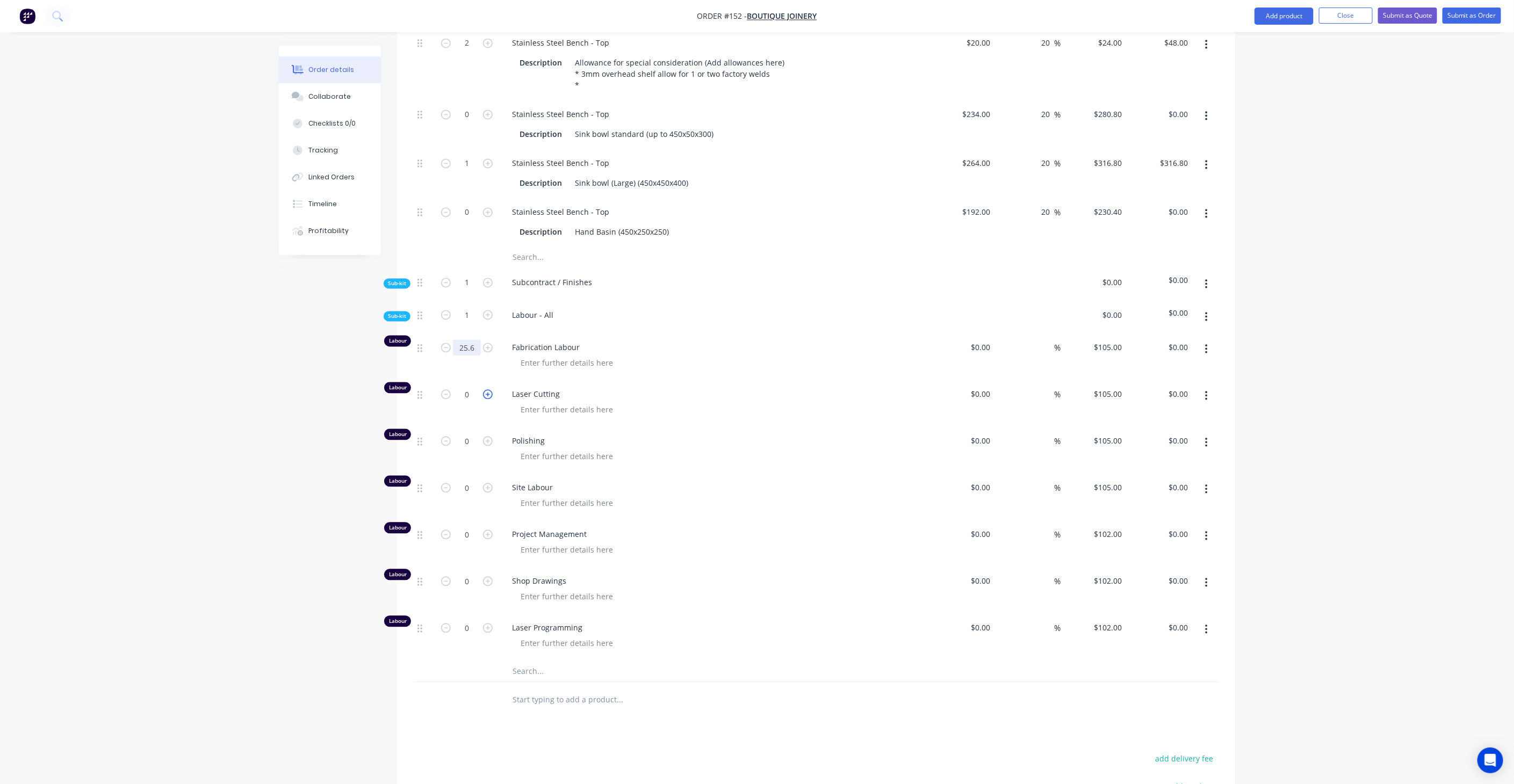
type input "25.6"
type input "$2,688.00"
click at [490, 389] on icon "button" at bounding box center [488, 395] width 10 height 10
type input "1"
type input "$105.00"
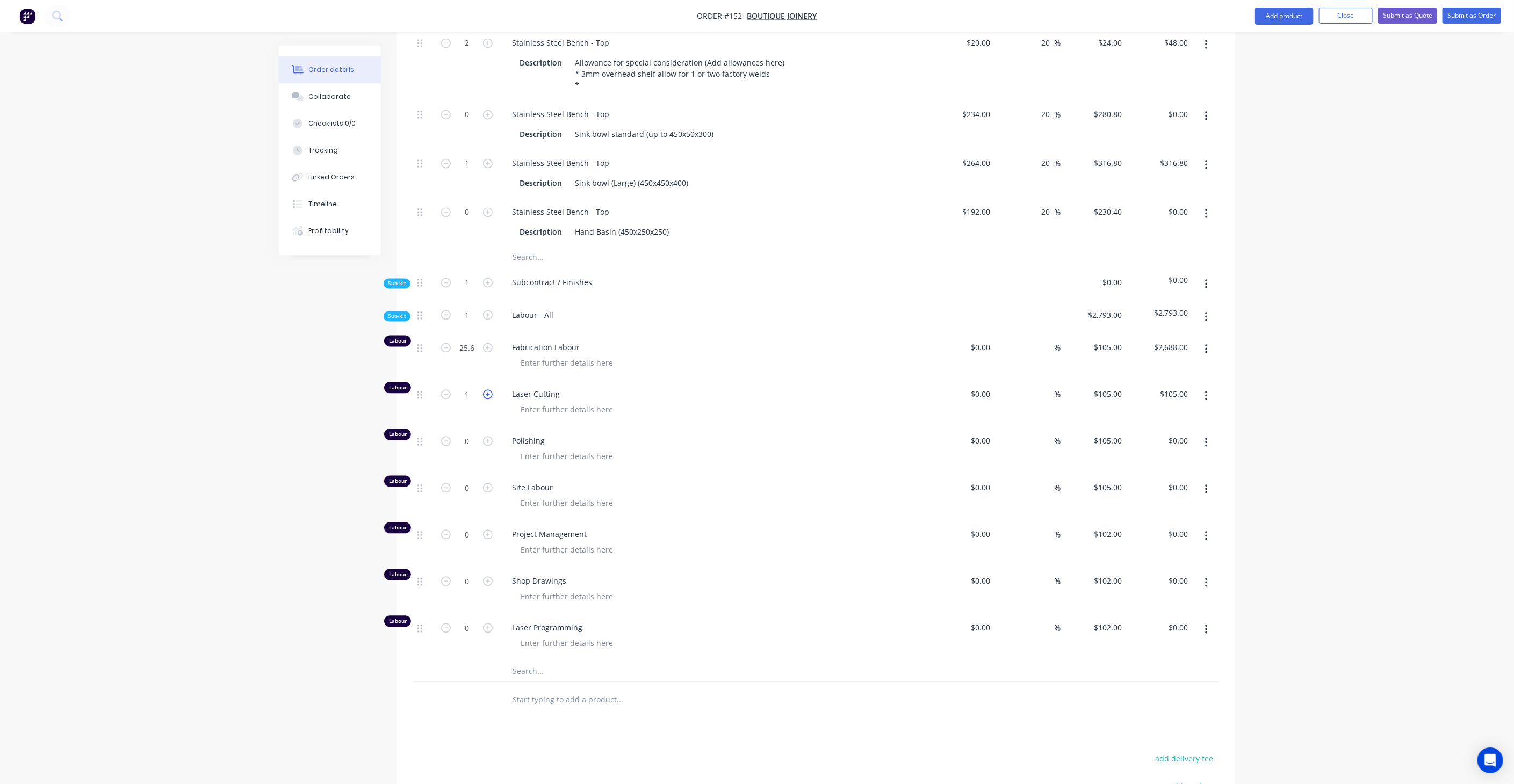
click at [490, 389] on icon "button" at bounding box center [488, 395] width 10 height 10
type input "2"
type input "$210.00"
click at [491, 530] on icon "button" at bounding box center [488, 535] width 10 height 10
type input "1"
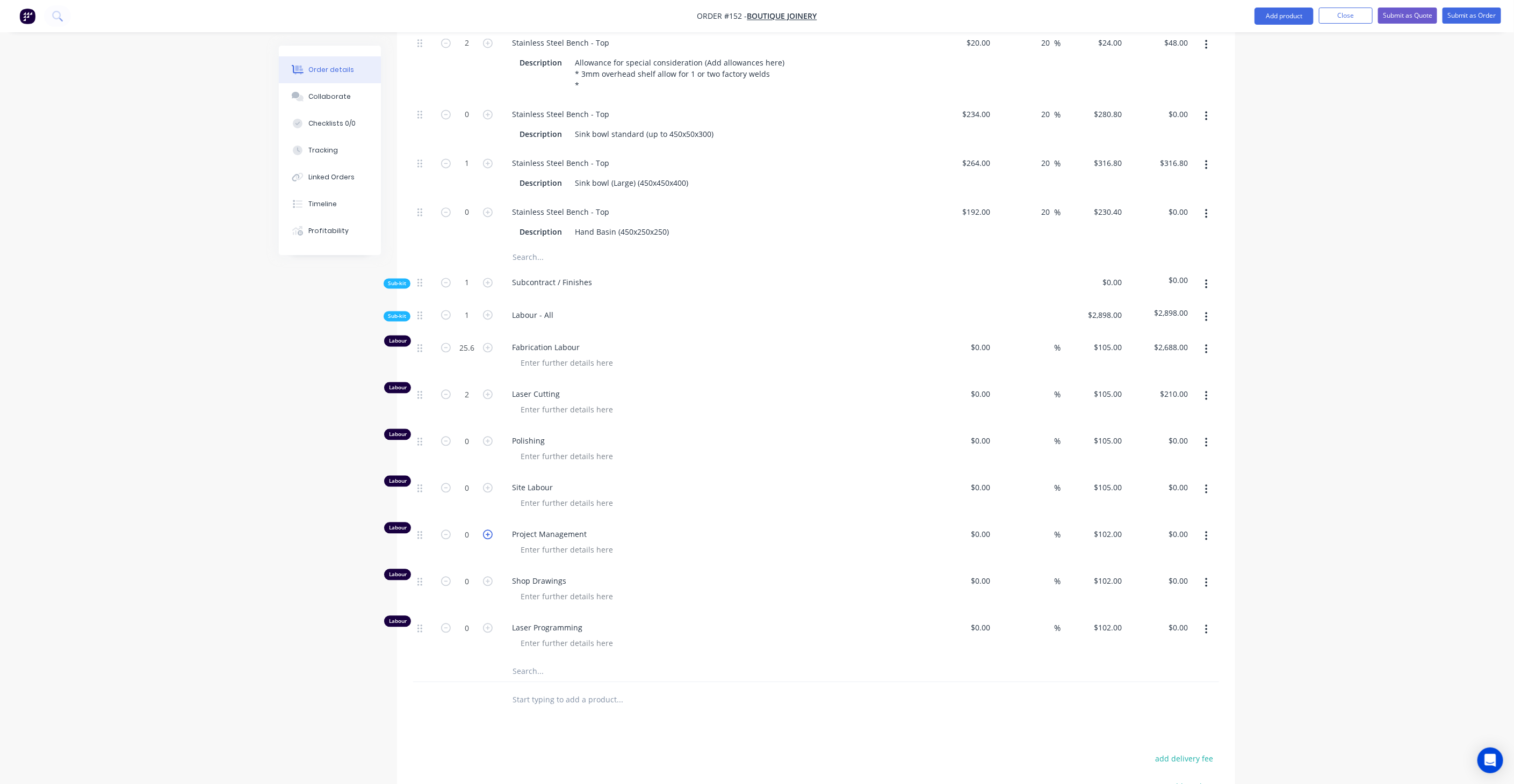
type input "$102.00"
click at [491, 530] on icon "button" at bounding box center [488, 535] width 10 height 10
type input "2"
type input "$204.00"
click at [491, 623] on icon "button" at bounding box center [488, 628] width 10 height 10
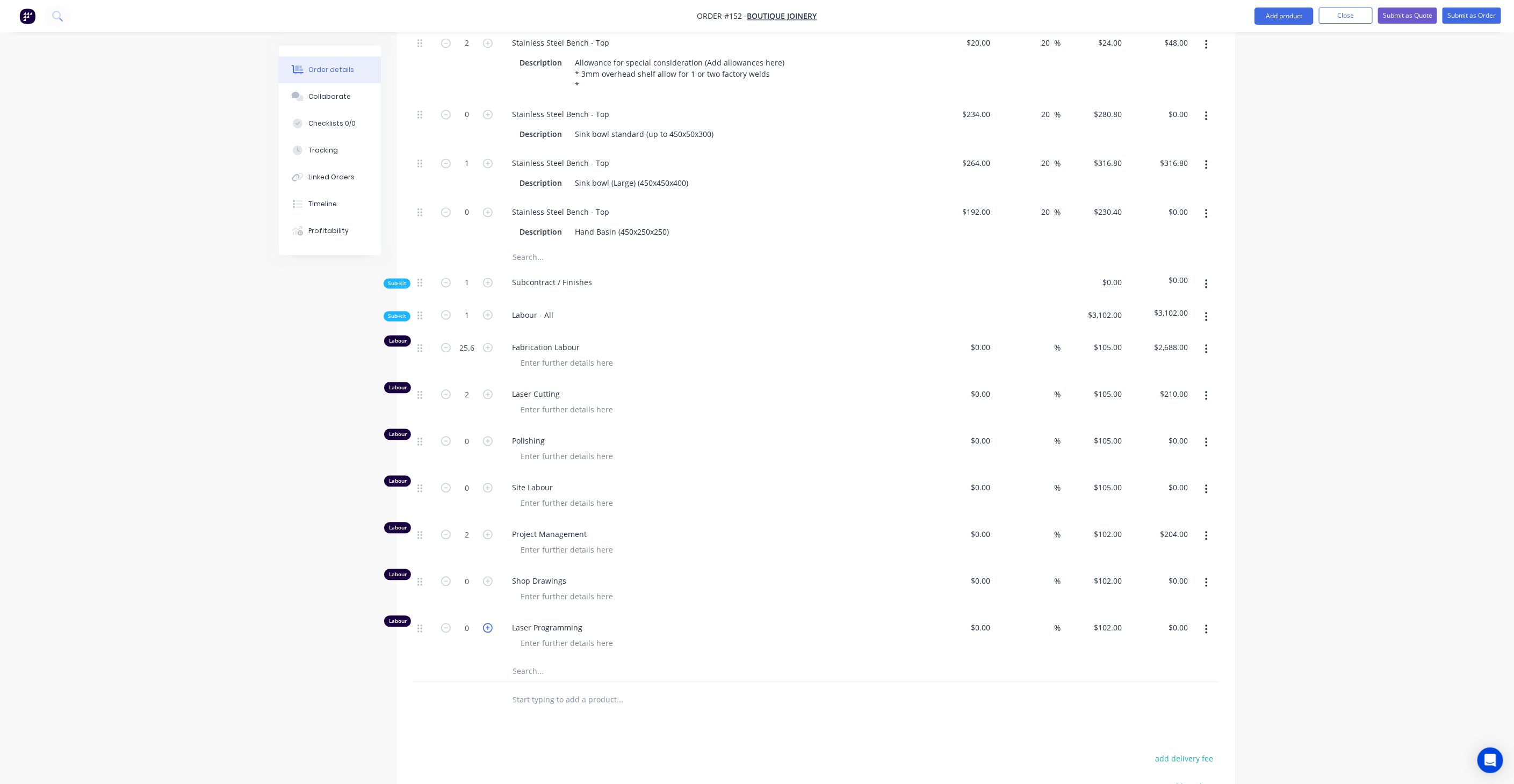
type input "1"
type input "$102.00"
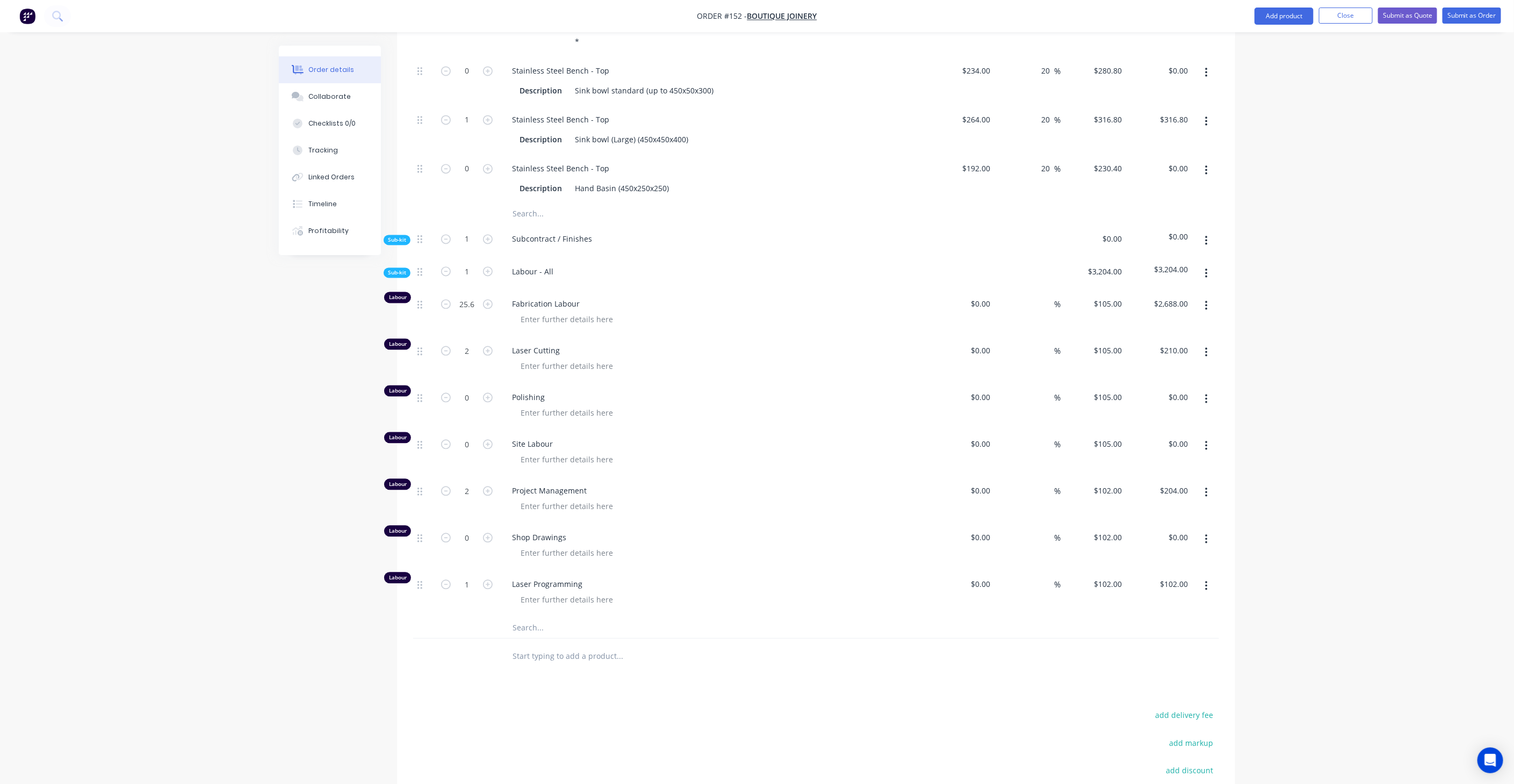
scroll to position [1492, 0]
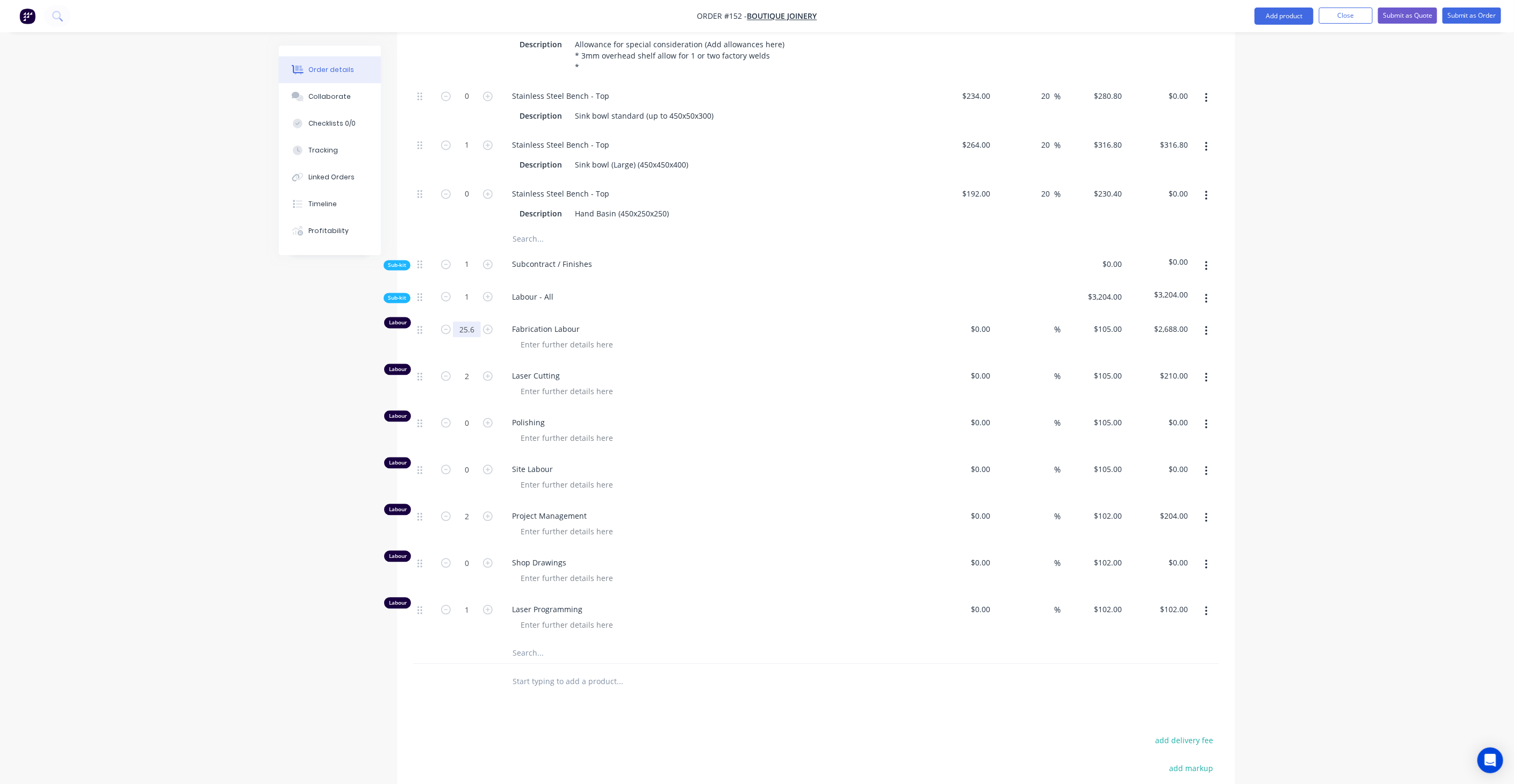
click at [468, 321] on input "25.6" at bounding box center [467, 329] width 28 height 16
type input "24.6"
type input "$2,583.00"
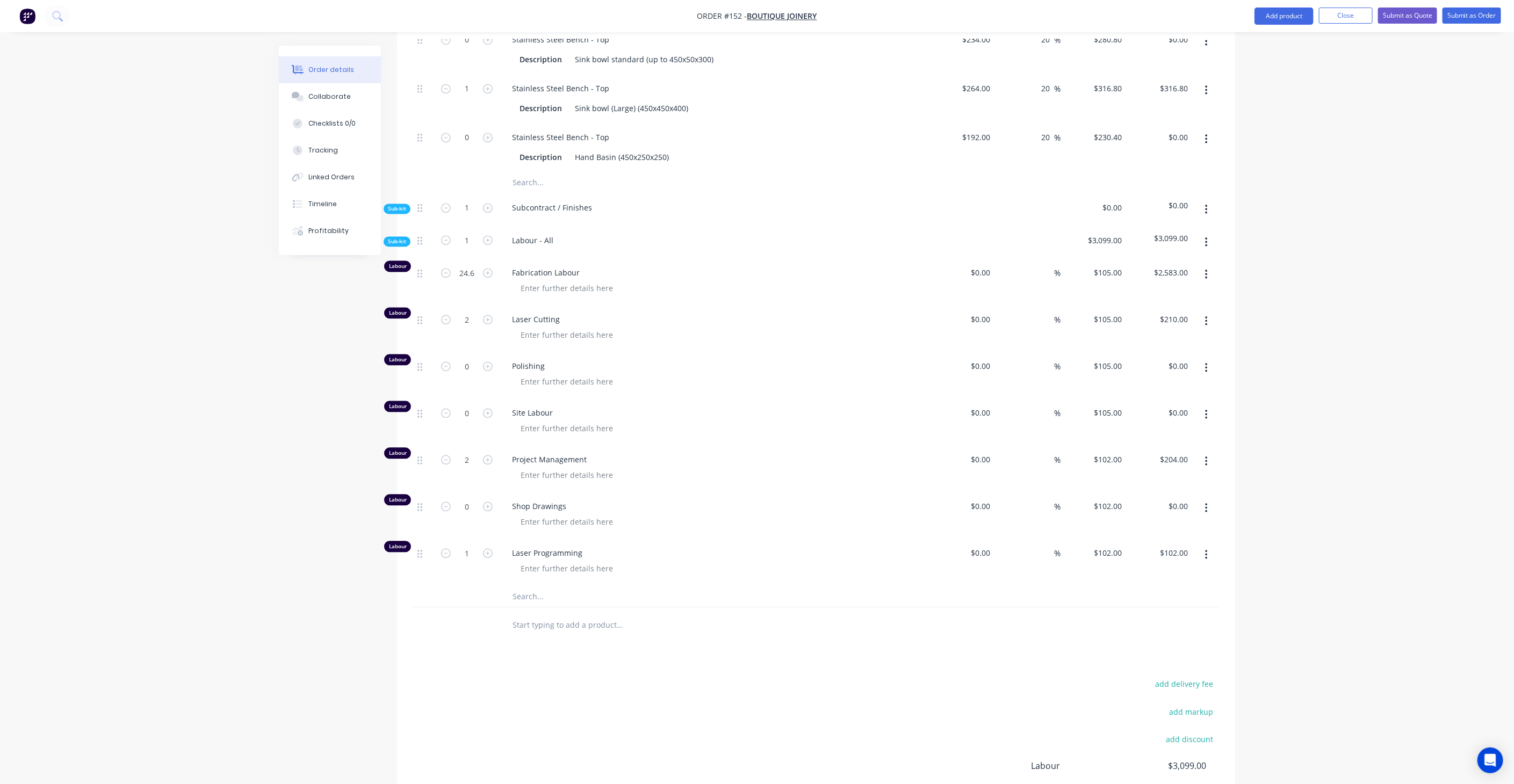
scroll to position [1552, 0]
click at [462, 449] on input "2" at bounding box center [467, 457] width 28 height 16
type input "1.5"
type input "$153.00"
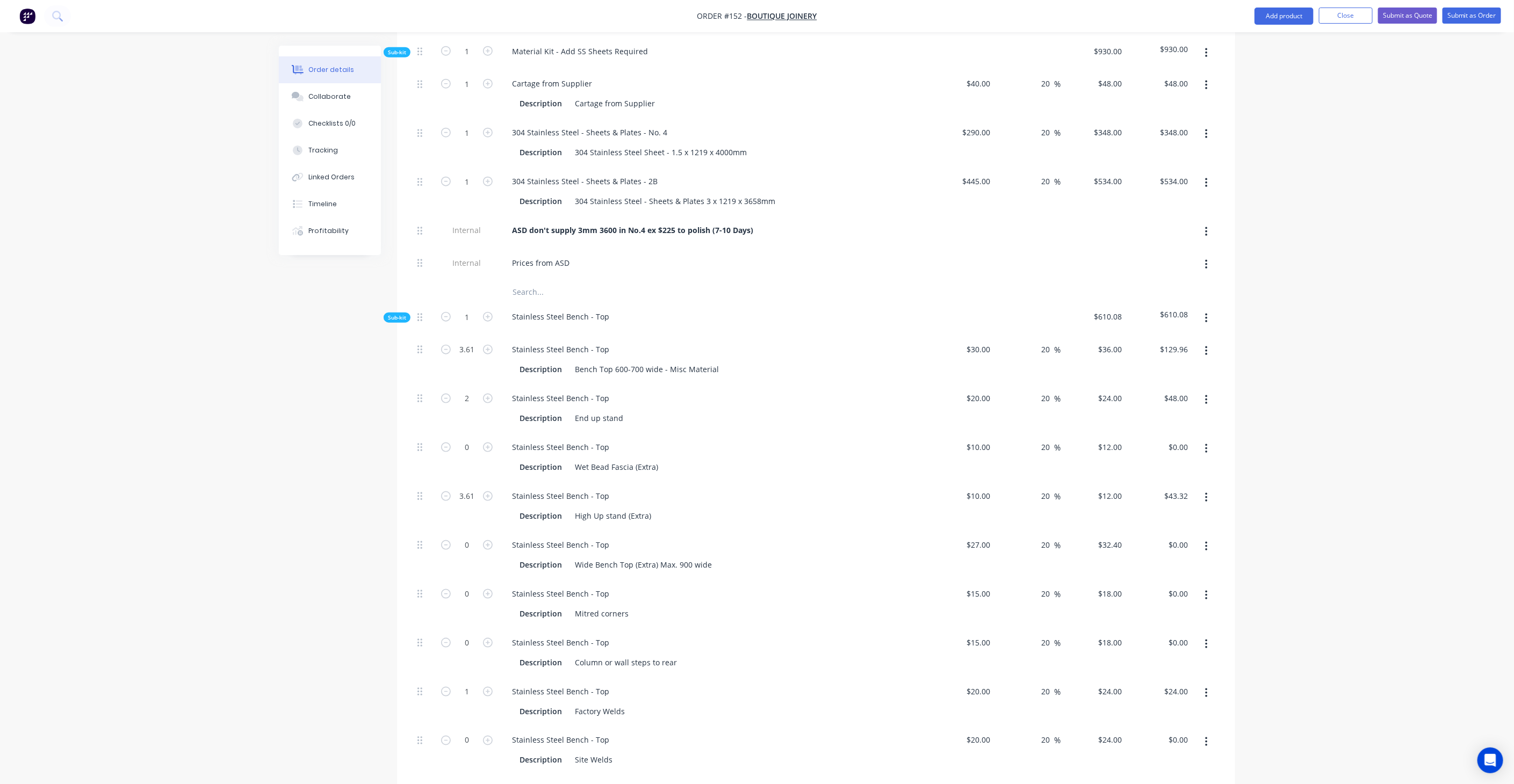
scroll to position [716, 0]
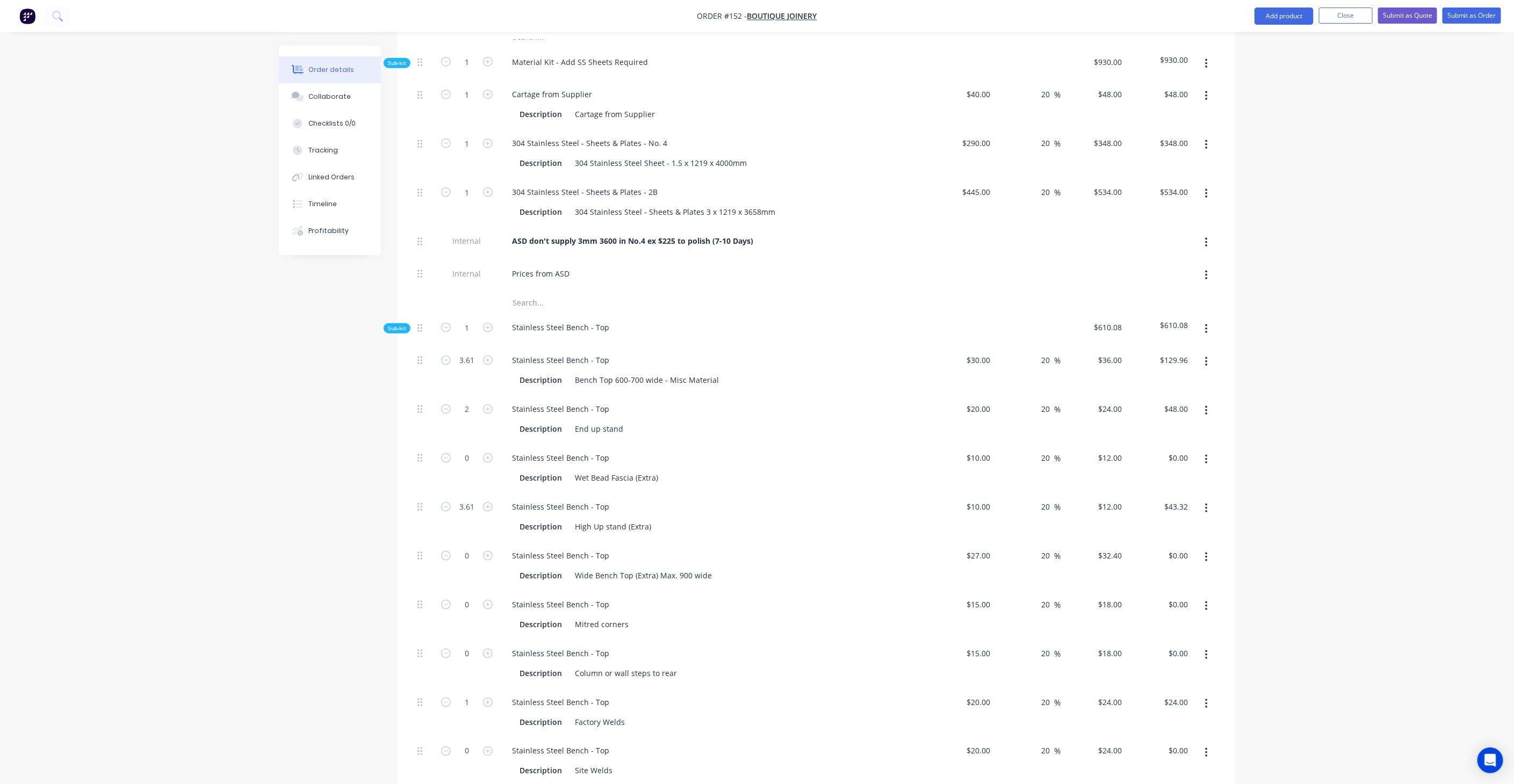
click at [390, 324] on span "Sub-kit" at bounding box center [397, 328] width 19 height 8
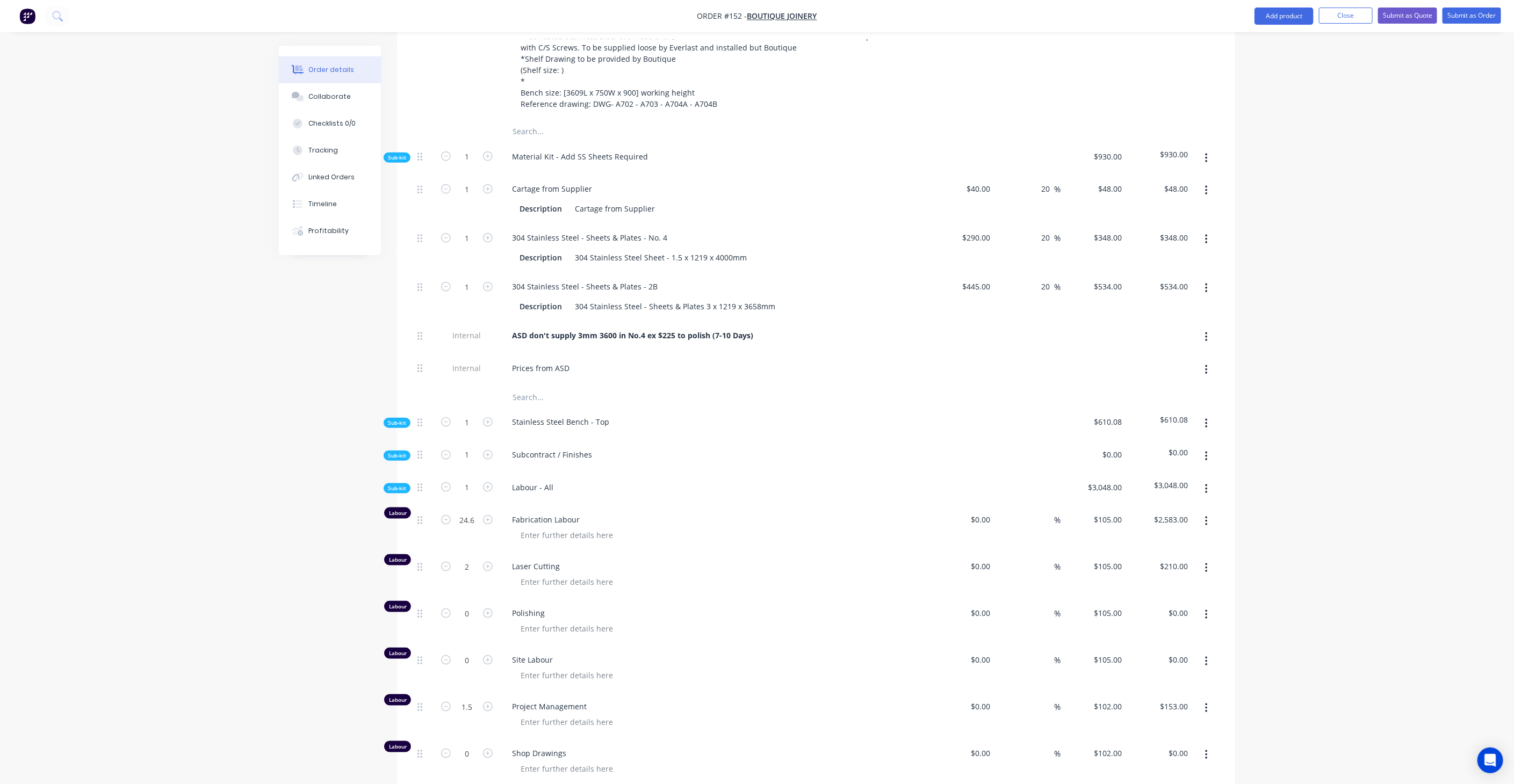
scroll to position [597, 0]
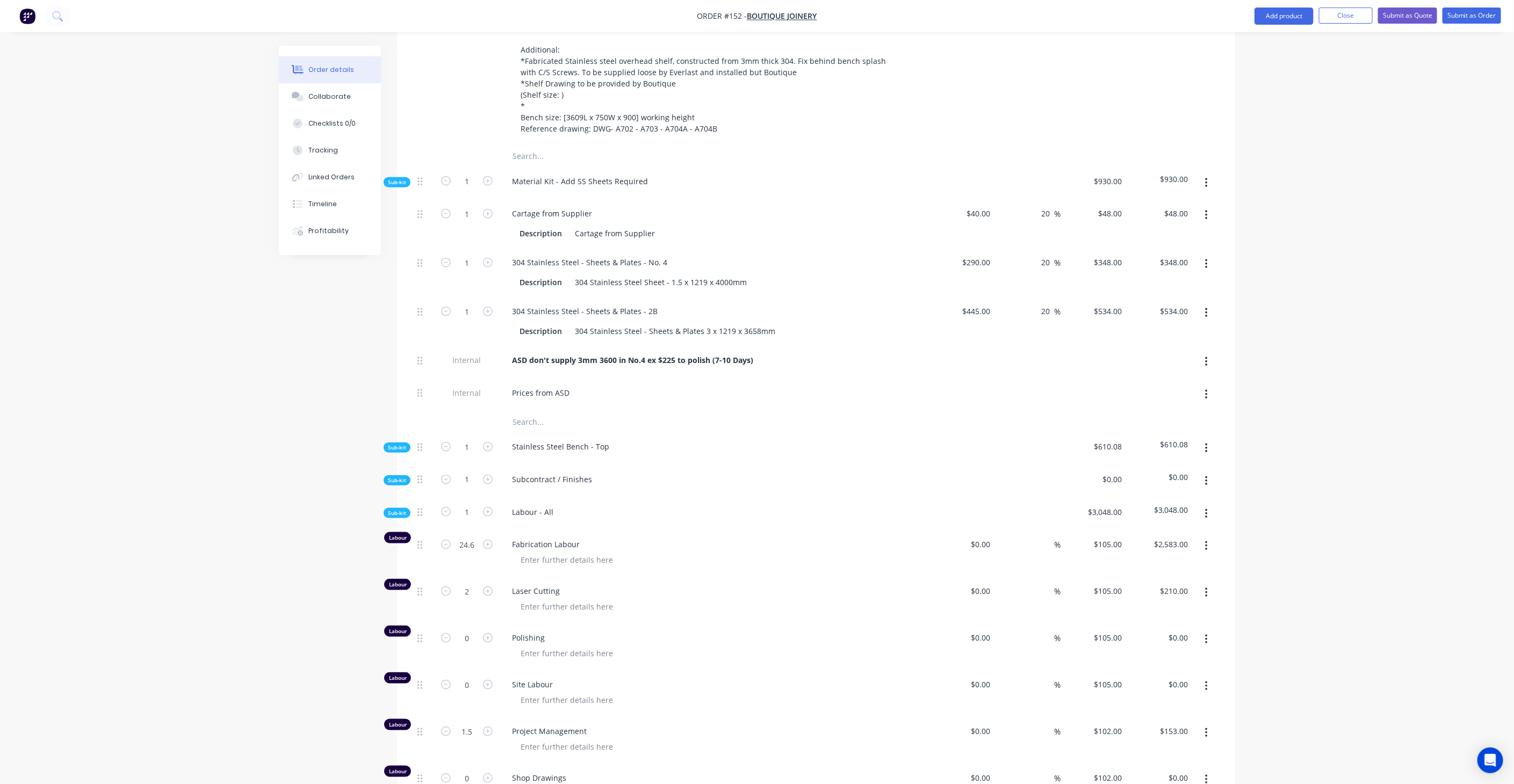
click at [395, 179] on span "Sub-kit" at bounding box center [397, 182] width 19 height 8
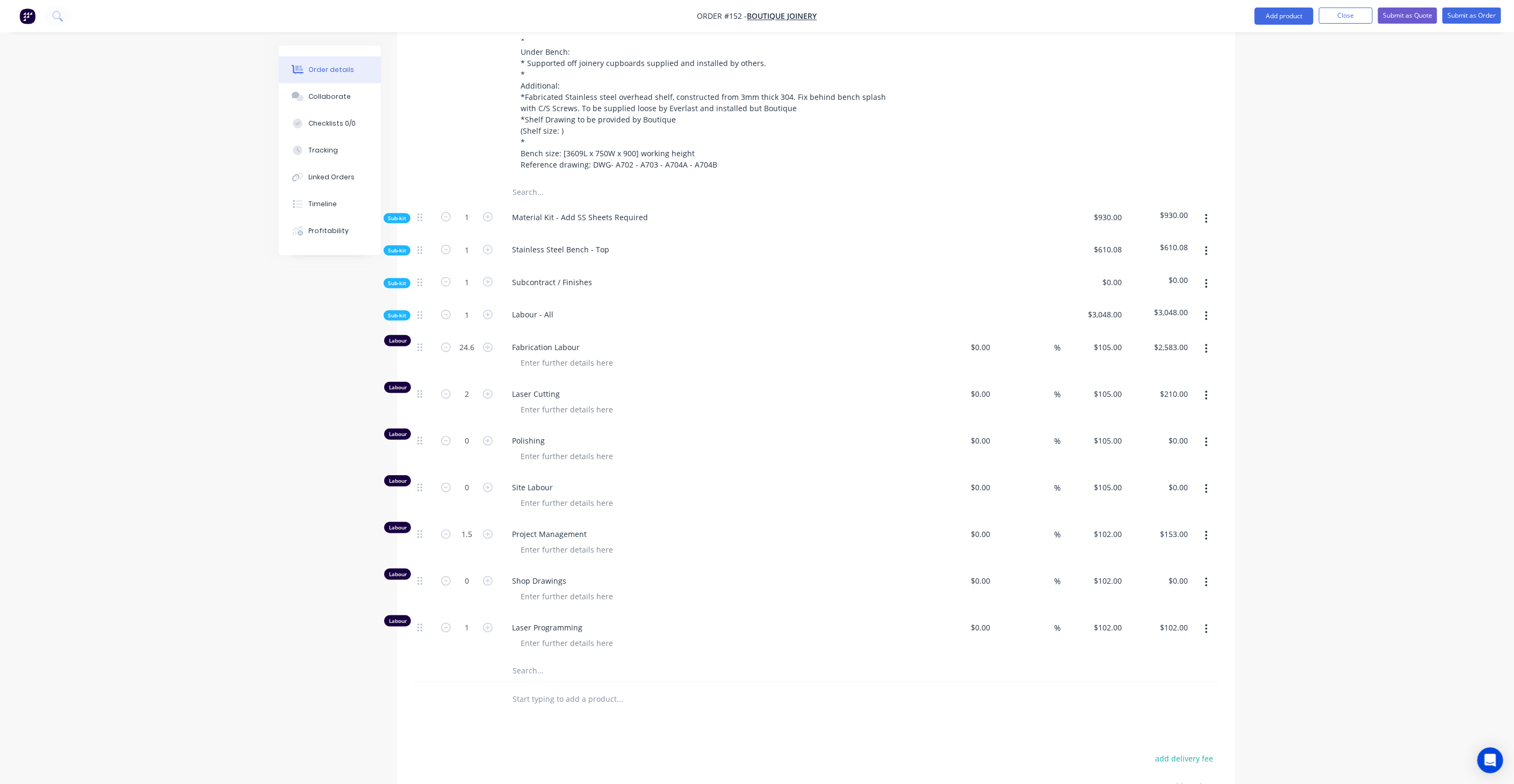
scroll to position [537, 0]
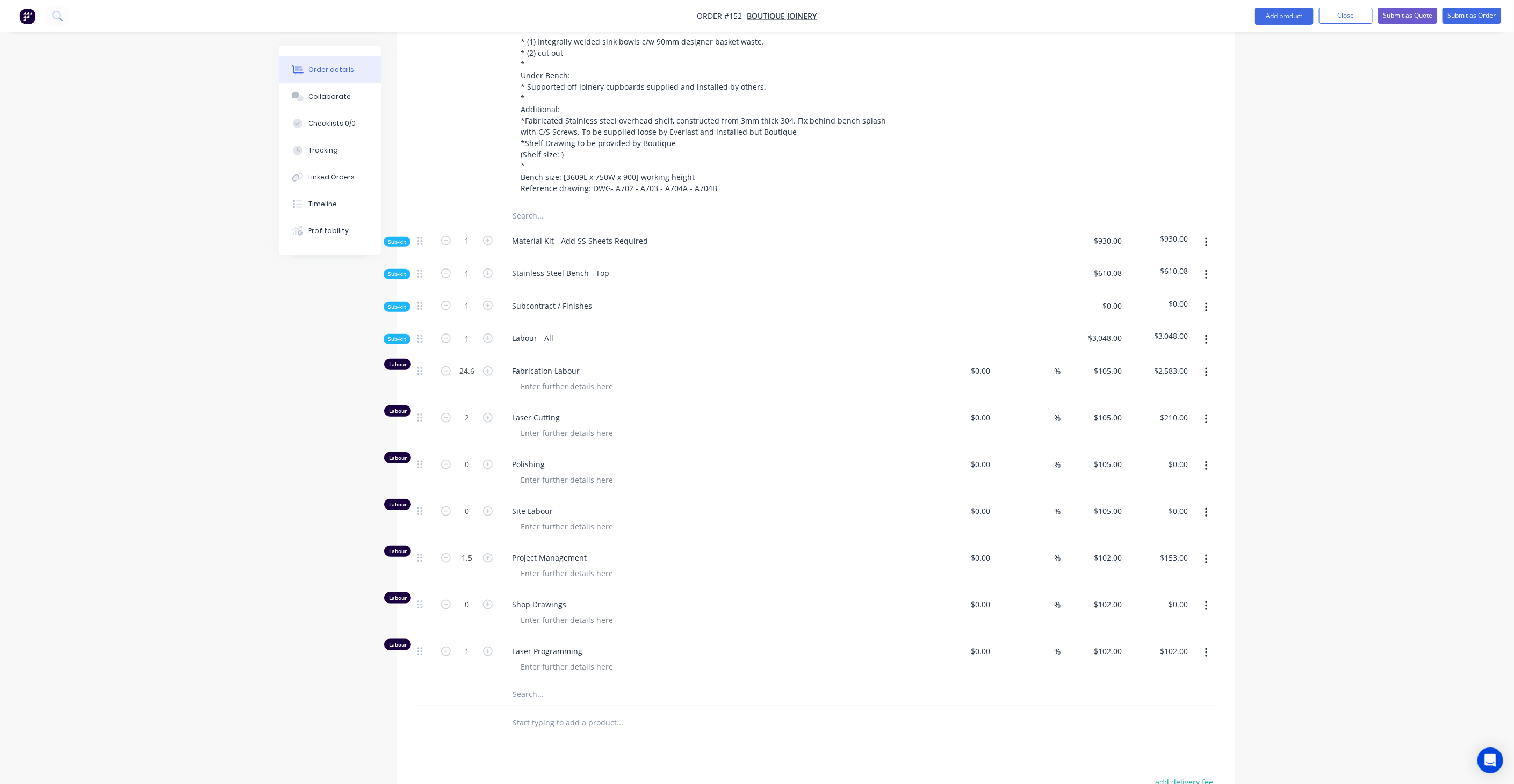
click at [399, 335] on span "Sub-kit" at bounding box center [397, 339] width 19 height 8
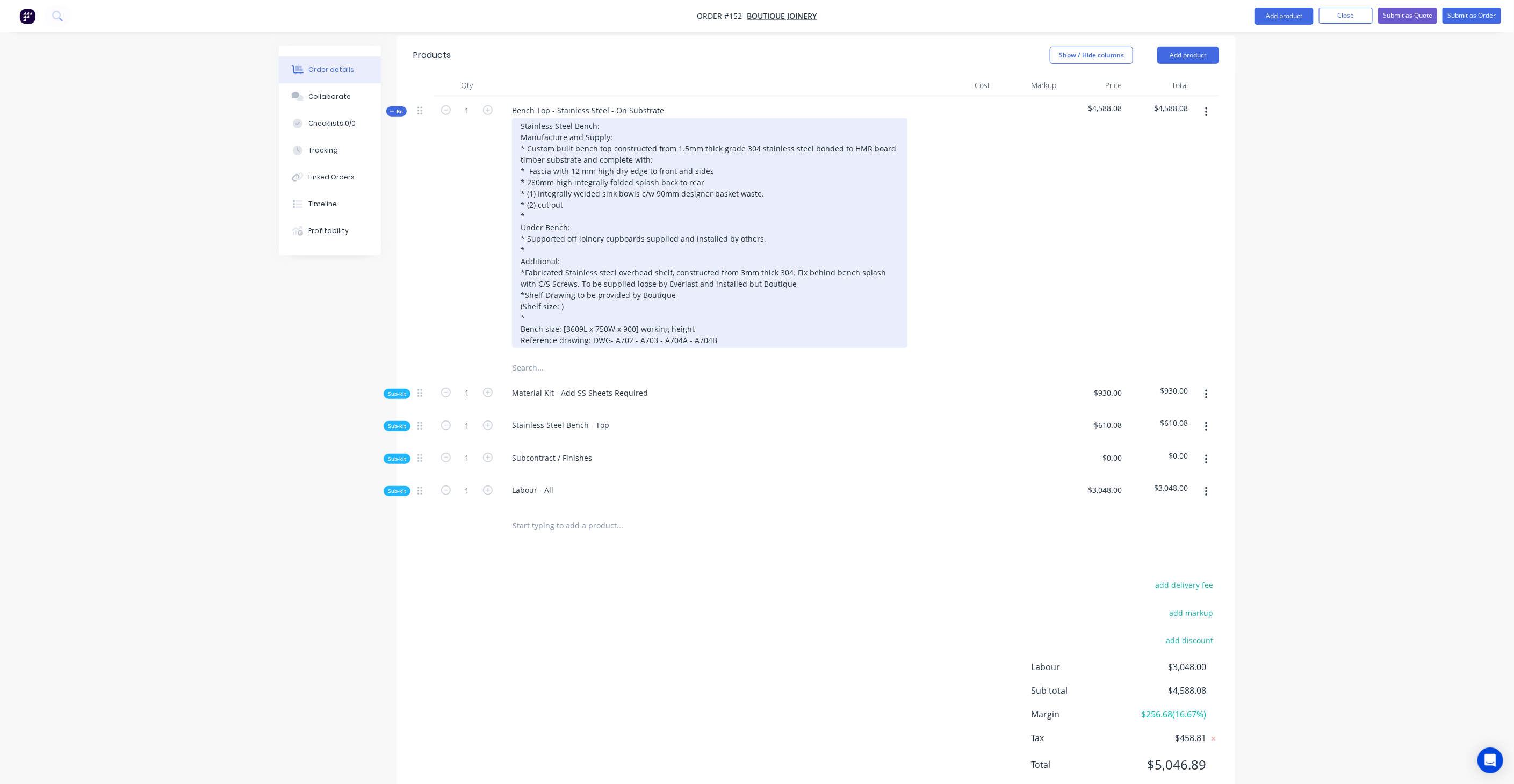
click at [674, 267] on div "Stainless Steel Bench: Manufacture and Supply: * Custom built bench top constru…" at bounding box center [709, 233] width 395 height 230
click at [562, 263] on div "Stainless Steel Bench: Manufacture and Supply: * Custom built bench top constru…" at bounding box center [709, 233] width 395 height 230
click at [732, 254] on div "Stainless Steel Bench: Manufacture and Supply: * Custom built bench top constru…" at bounding box center [709, 233] width 395 height 230
drag, startPoint x: 559, startPoint y: 274, endPoint x: 574, endPoint y: 277, distance: 15.3
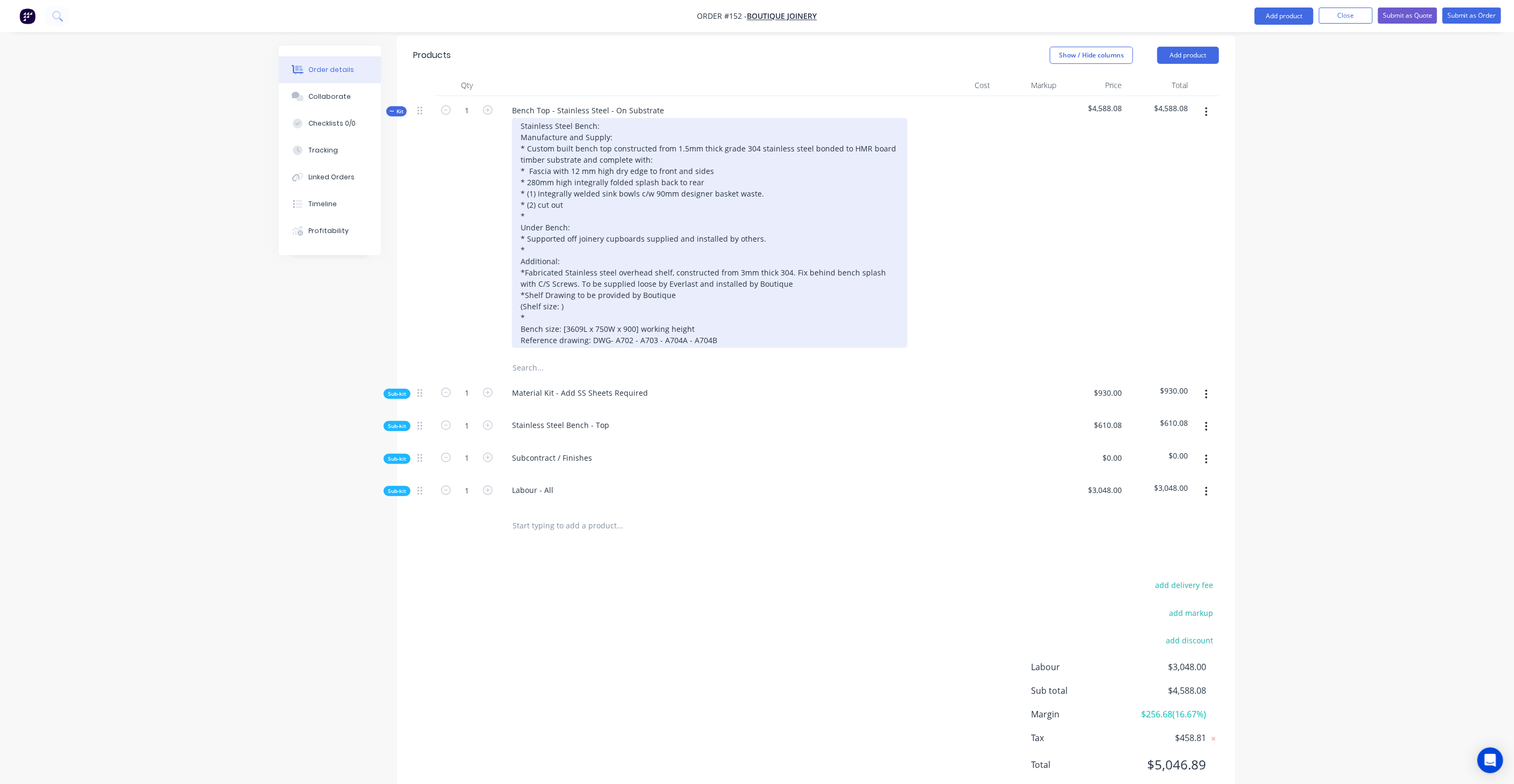
click at [558, 276] on div "Stainless Steel Bench: Manufacture and Supply: * Custom built bench top constru…" at bounding box center [709, 233] width 395 height 230
click at [559, 263] on div "Stainless Steel Bench: Manufacture and Supply: * Custom built bench top constru…" at bounding box center [709, 233] width 395 height 230
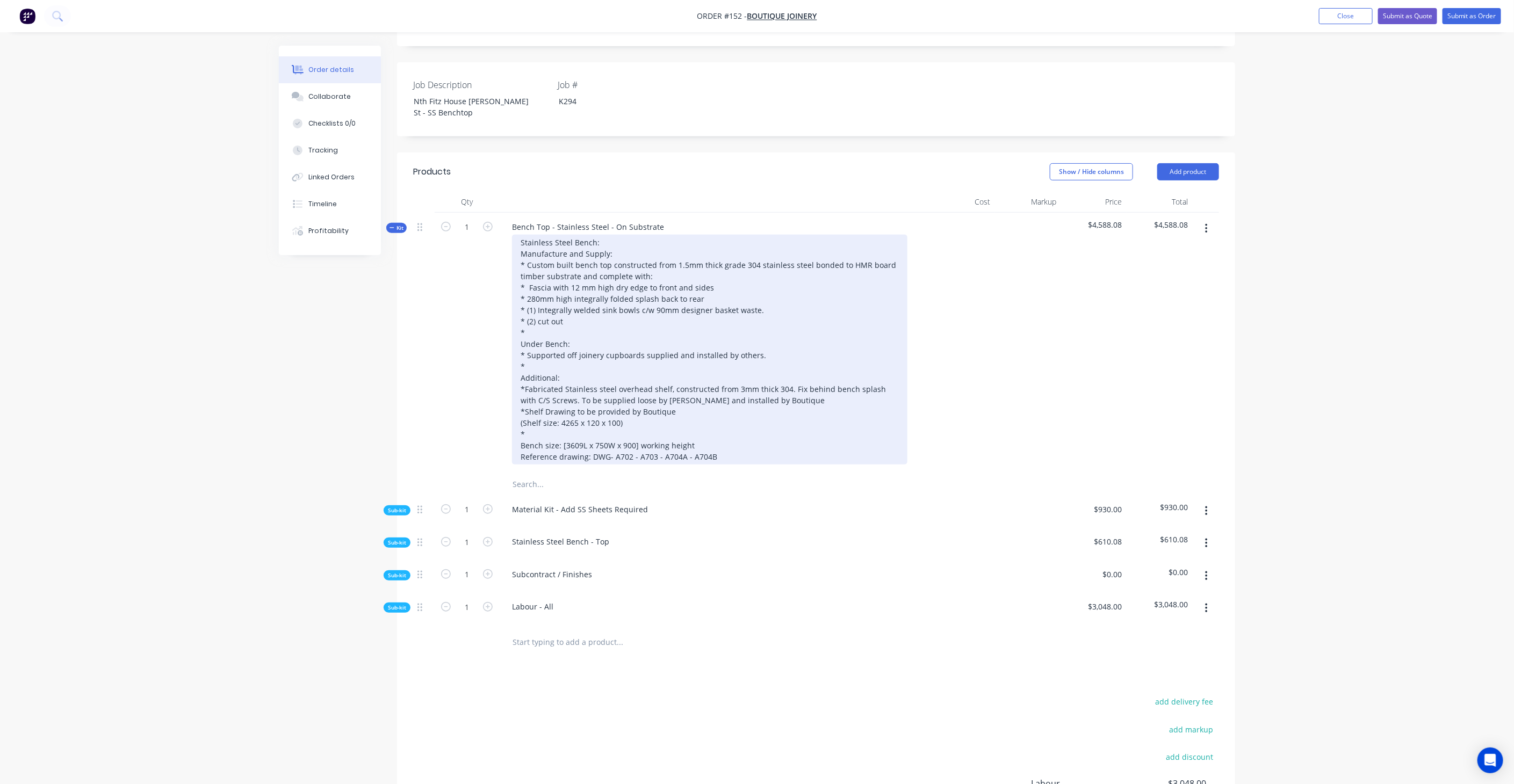
scroll to position [266, 0]
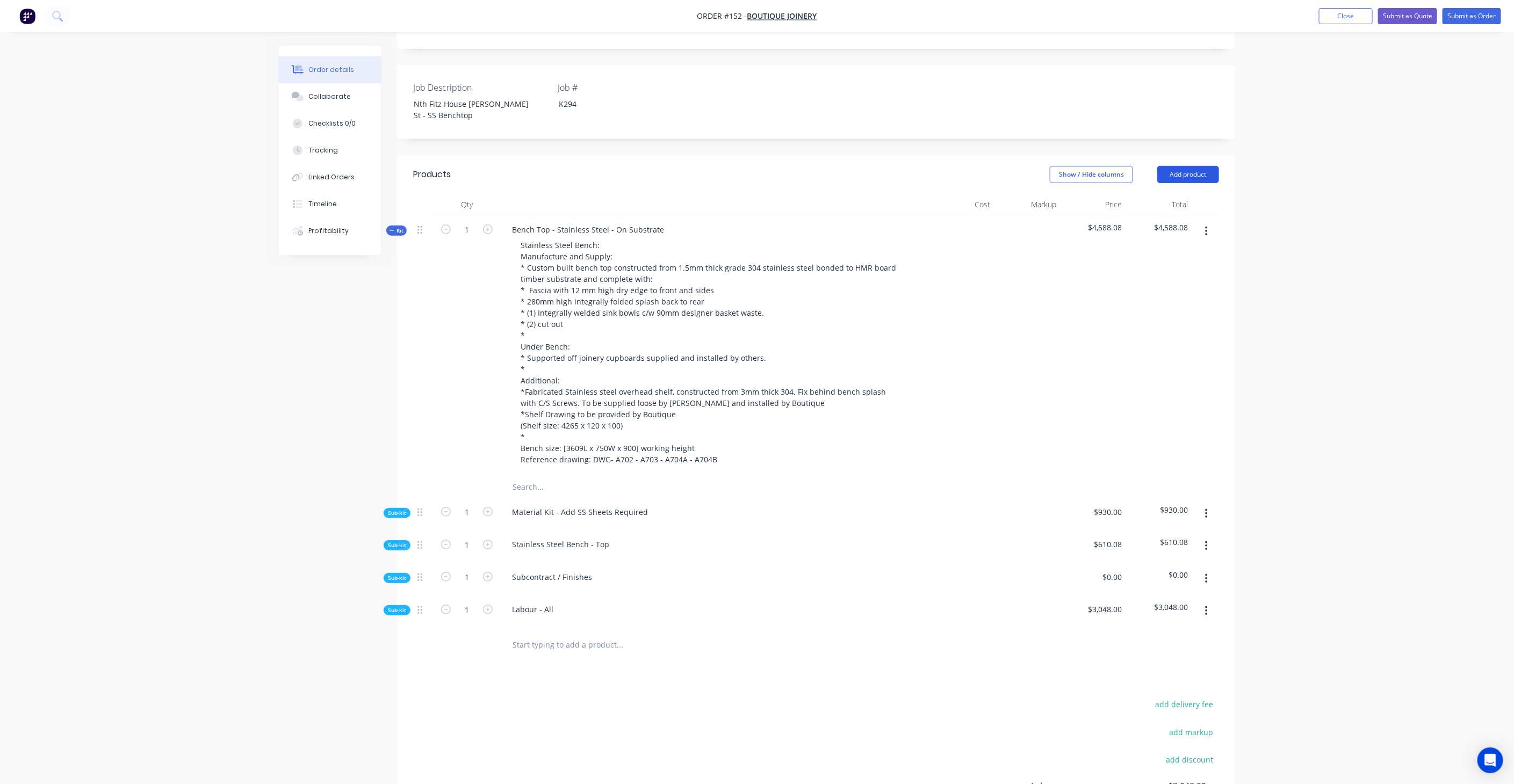
click at [1191, 166] on button "Add product" at bounding box center [1188, 174] width 61 height 17
click at [1174, 344] on div "Notes (External)" at bounding box center [1168, 352] width 83 height 16
click at [1202, 635] on button "button" at bounding box center [1206, 644] width 25 height 19
click at [725, 635] on div at bounding box center [713, 642] width 421 height 16
click at [701, 635] on div at bounding box center [713, 642] width 421 height 16
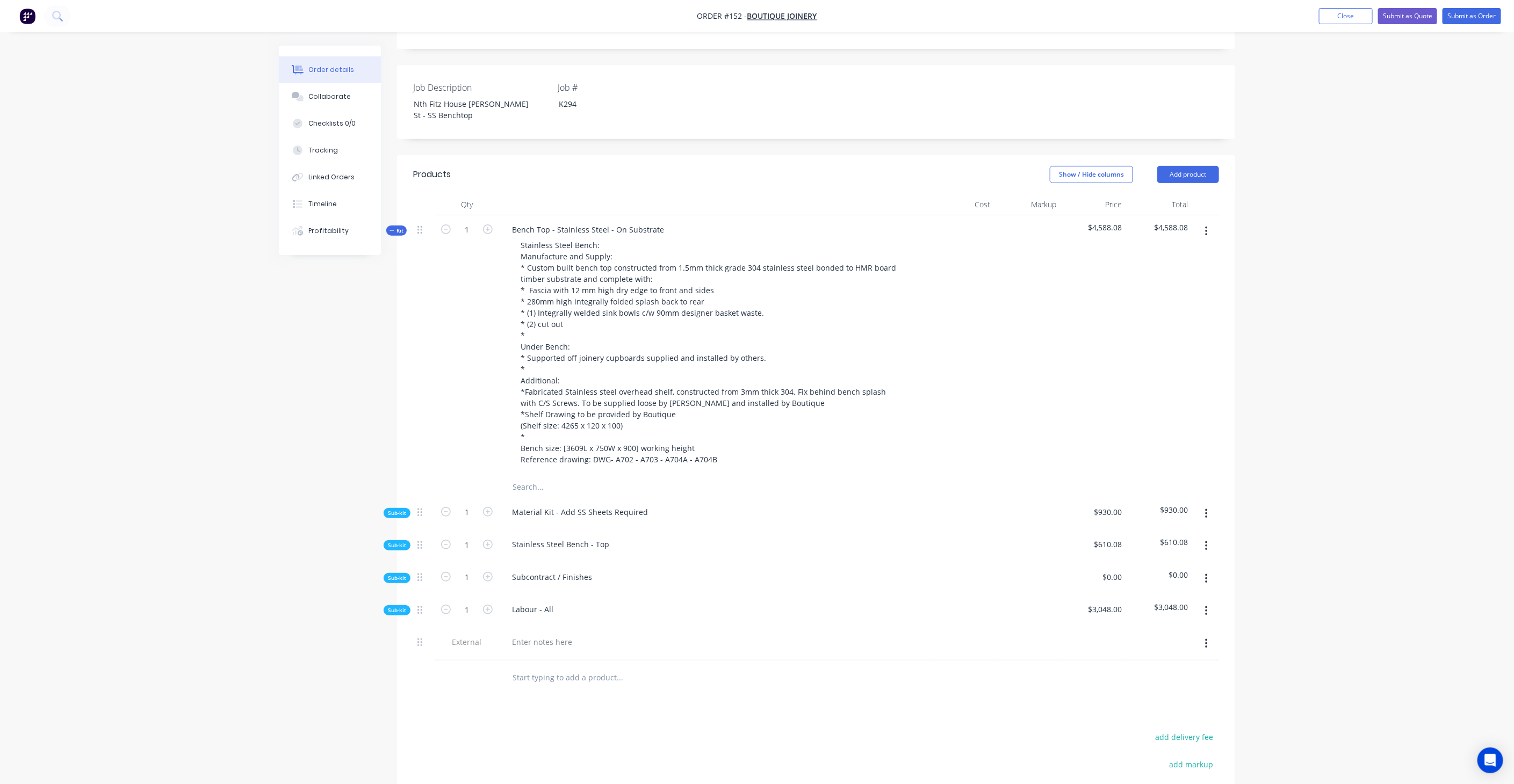
click at [618, 635] on div at bounding box center [713, 642] width 421 height 16
click at [1210, 635] on button "button" at bounding box center [1206, 644] width 25 height 19
click at [1162, 686] on div "Delete" at bounding box center [1168, 694] width 83 height 16
click at [1209, 166] on button "Add product" at bounding box center [1188, 174] width 61 height 17
click at [1182, 194] on div "Product catalogue" at bounding box center [1168, 202] width 83 height 16
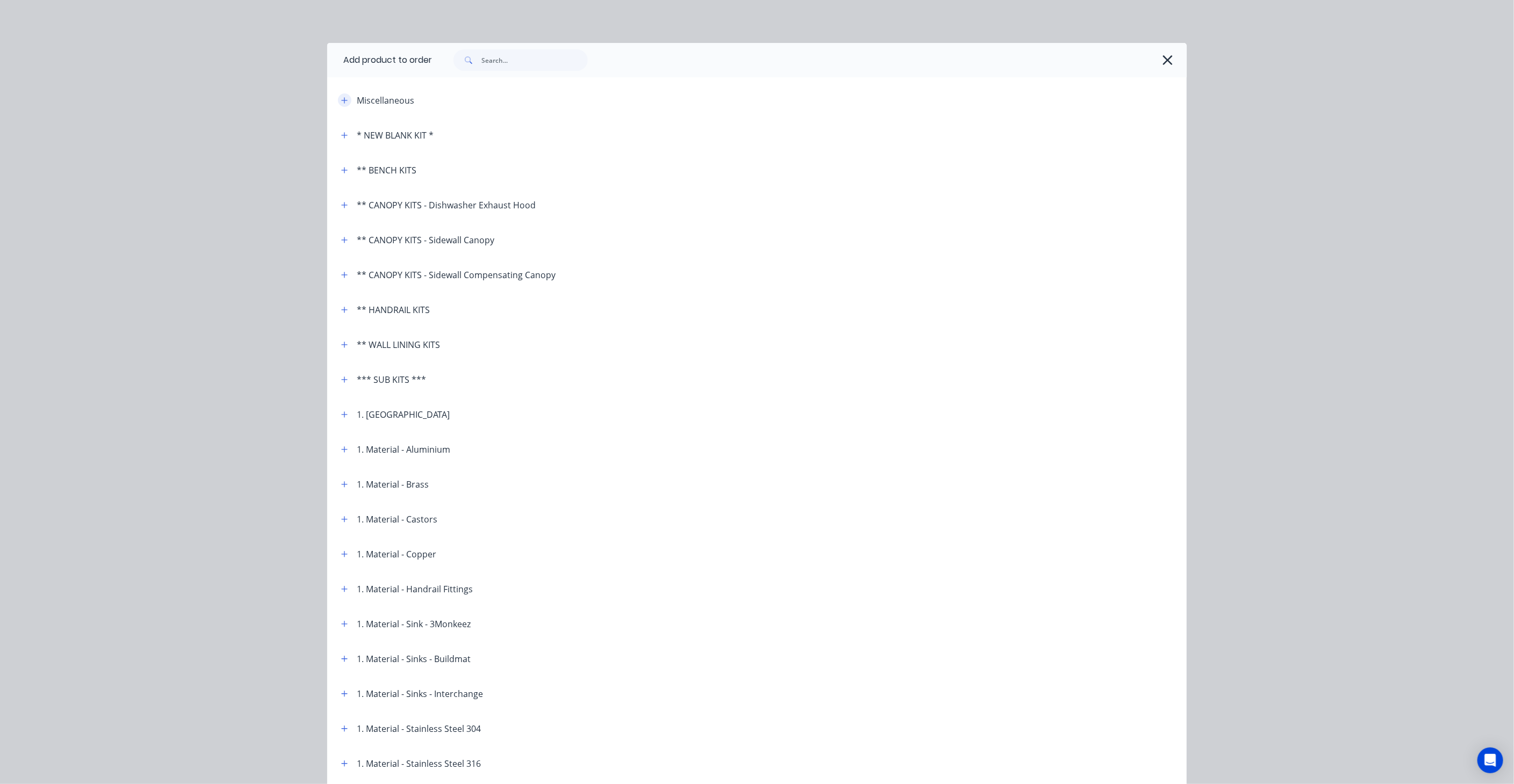
click at [339, 106] on button "button" at bounding box center [345, 100] width 14 height 14
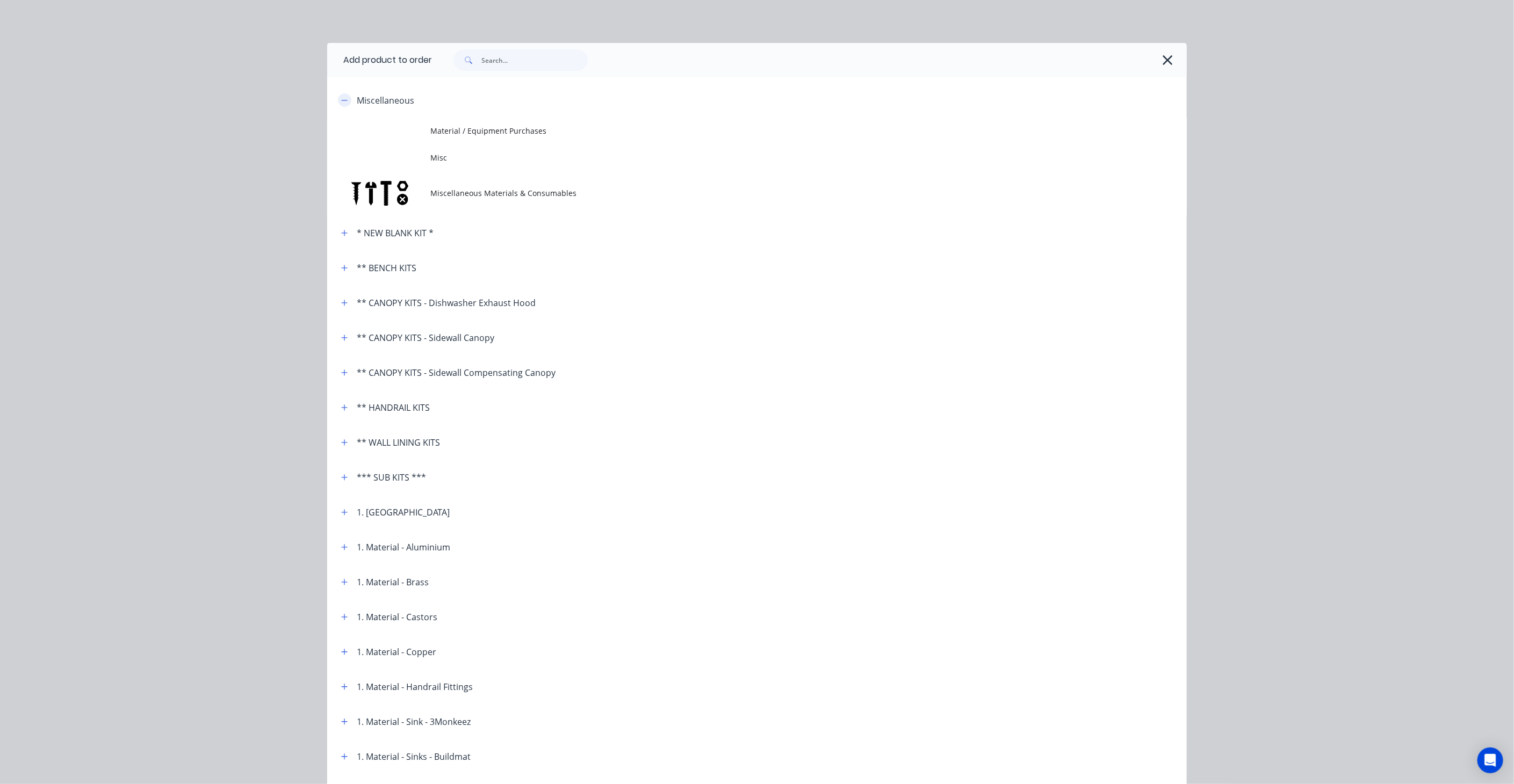
click at [341, 104] on icon "button" at bounding box center [344, 100] width 6 height 8
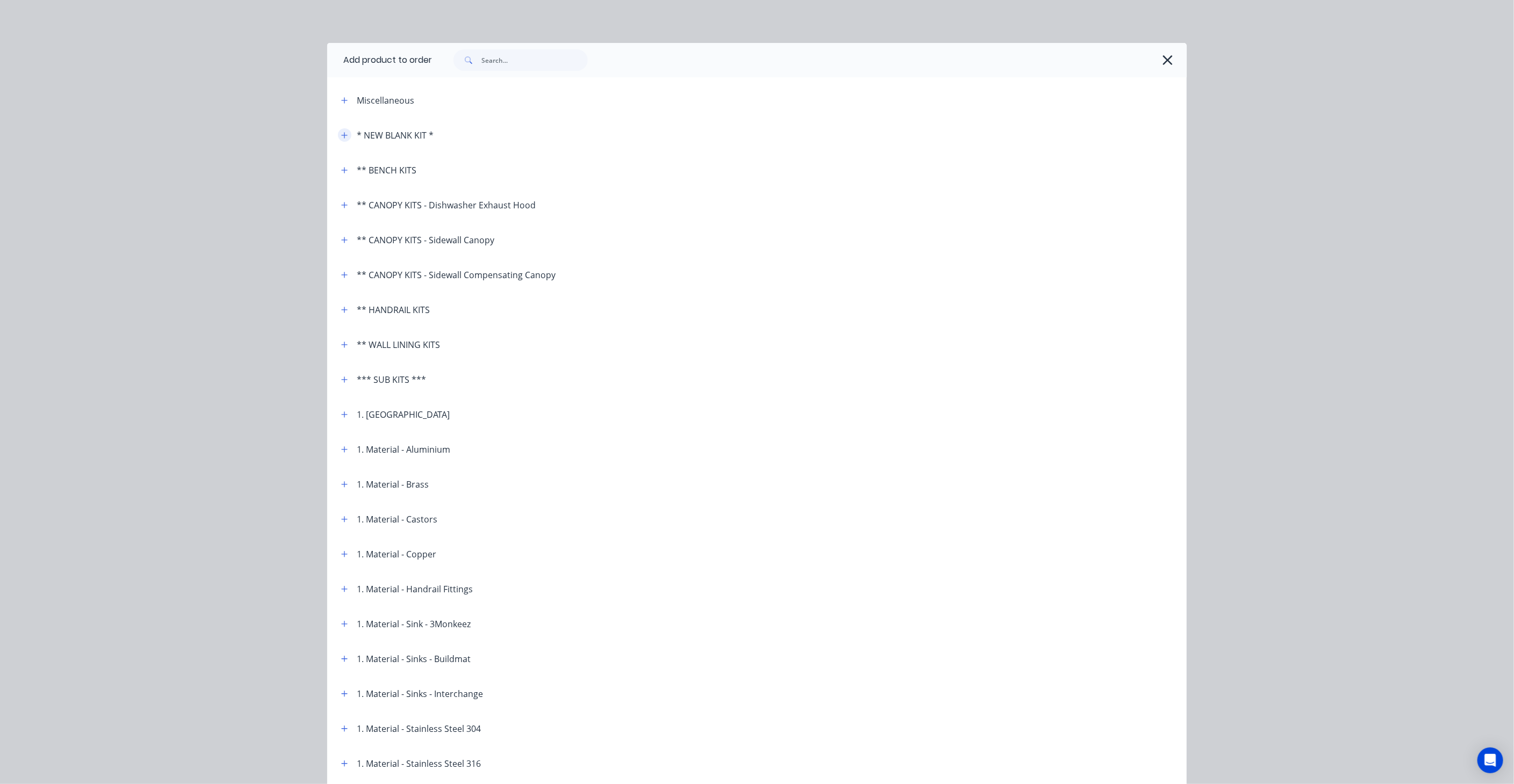
click at [341, 134] on icon "button" at bounding box center [344, 135] width 6 height 8
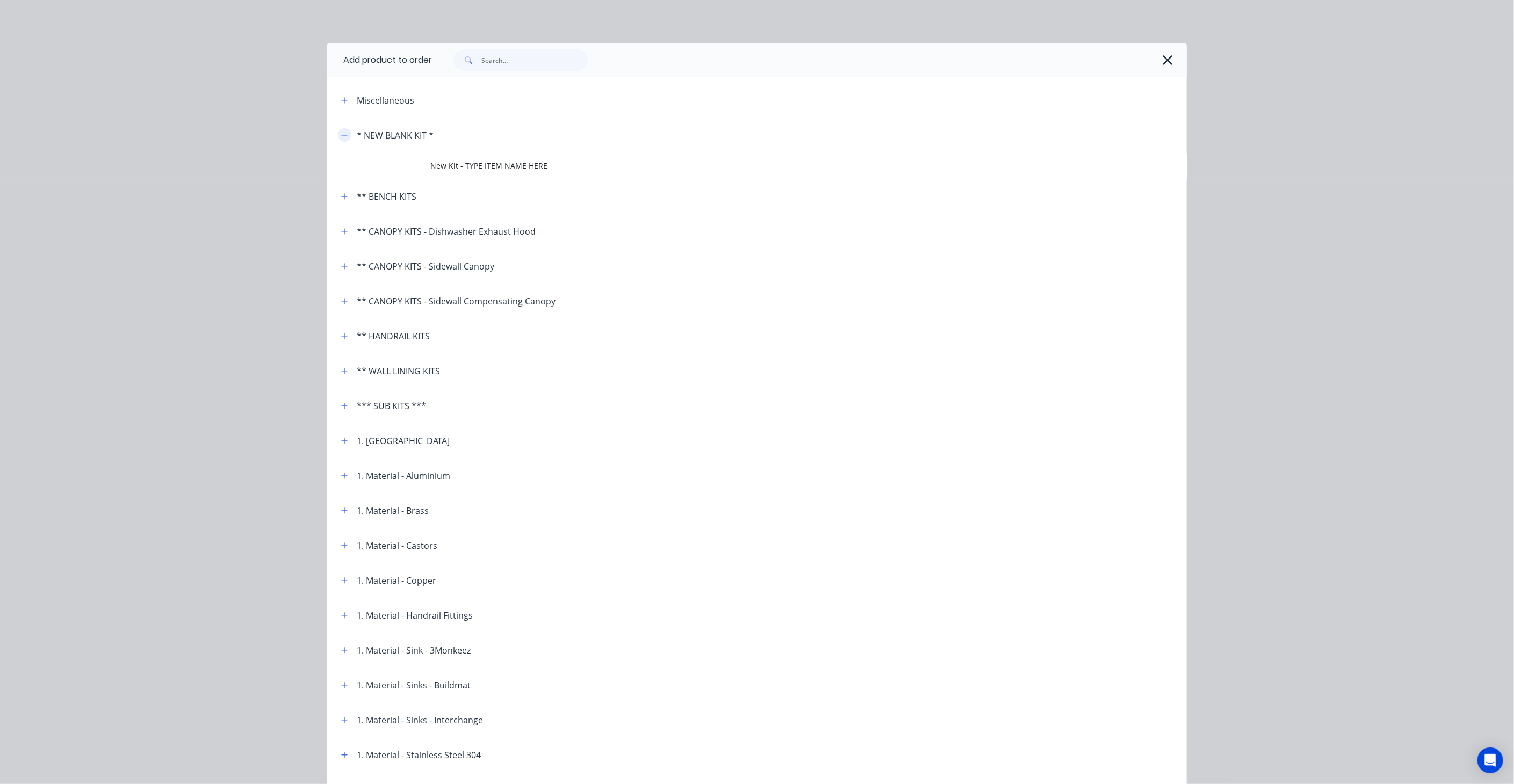
click at [341, 134] on icon "button" at bounding box center [344, 135] width 6 height 8
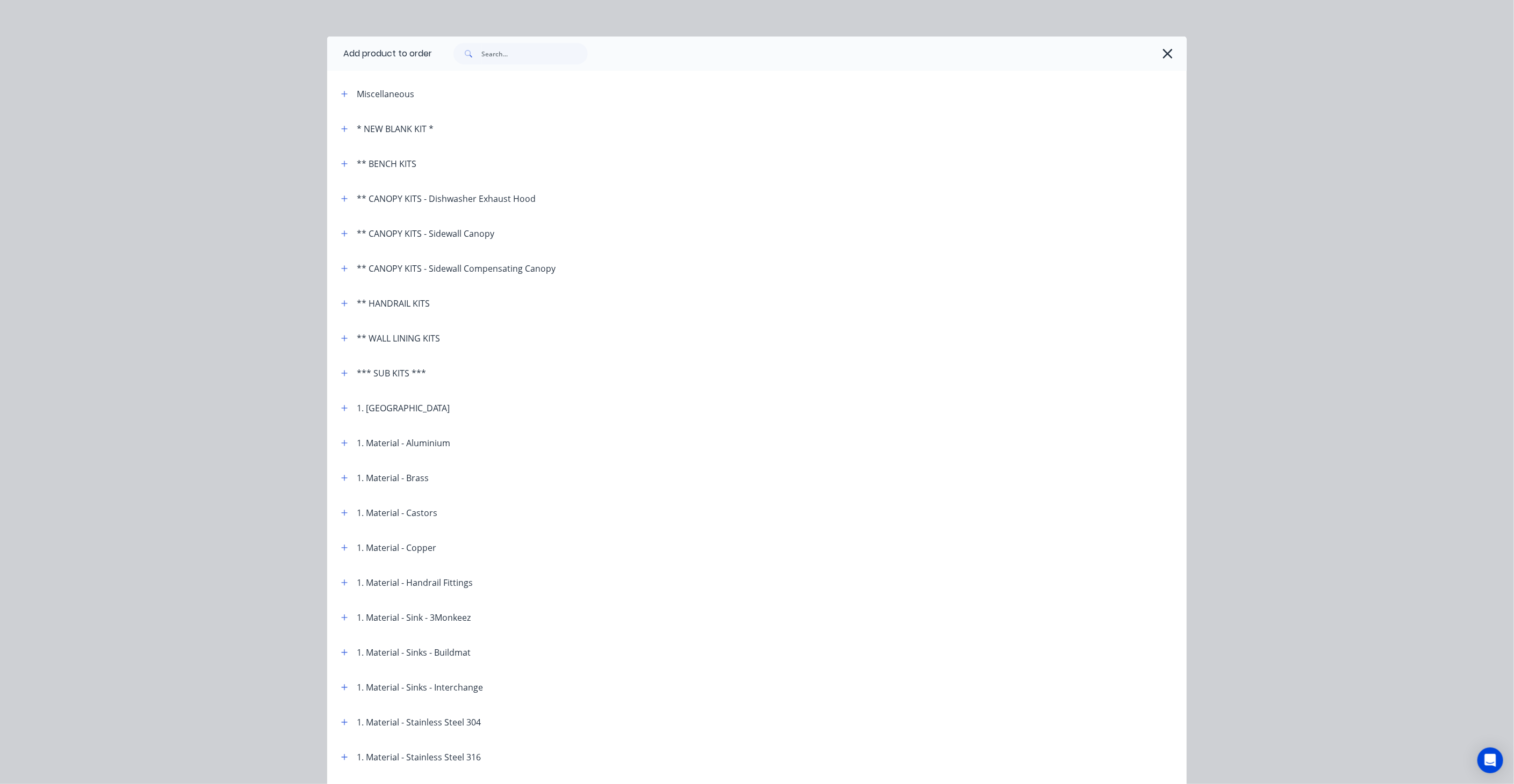
scroll to position [0, 0]
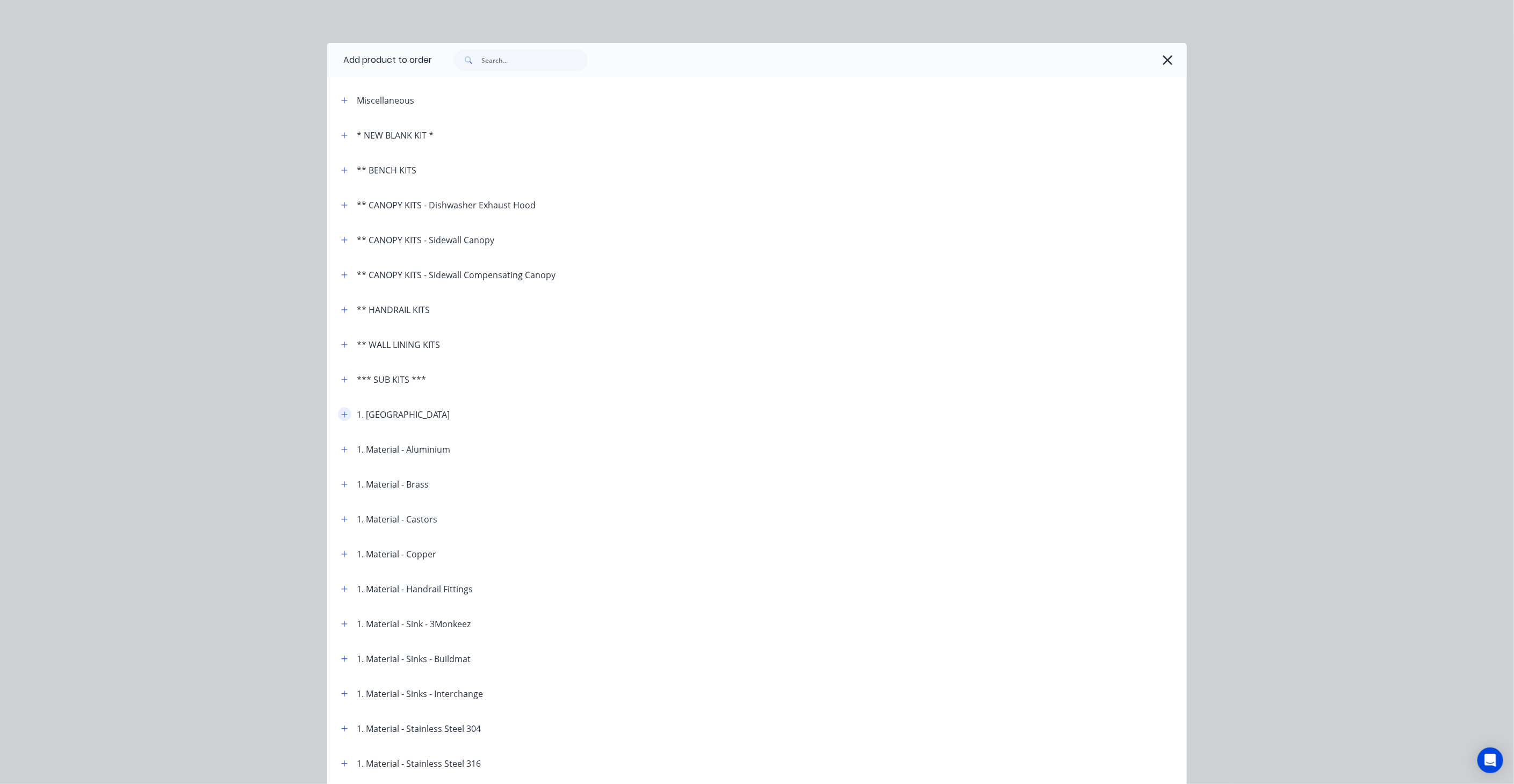
click at [341, 412] on icon "button" at bounding box center [344, 415] width 6 height 8
click at [1168, 60] on icon "button" at bounding box center [1168, 60] width 11 height 15
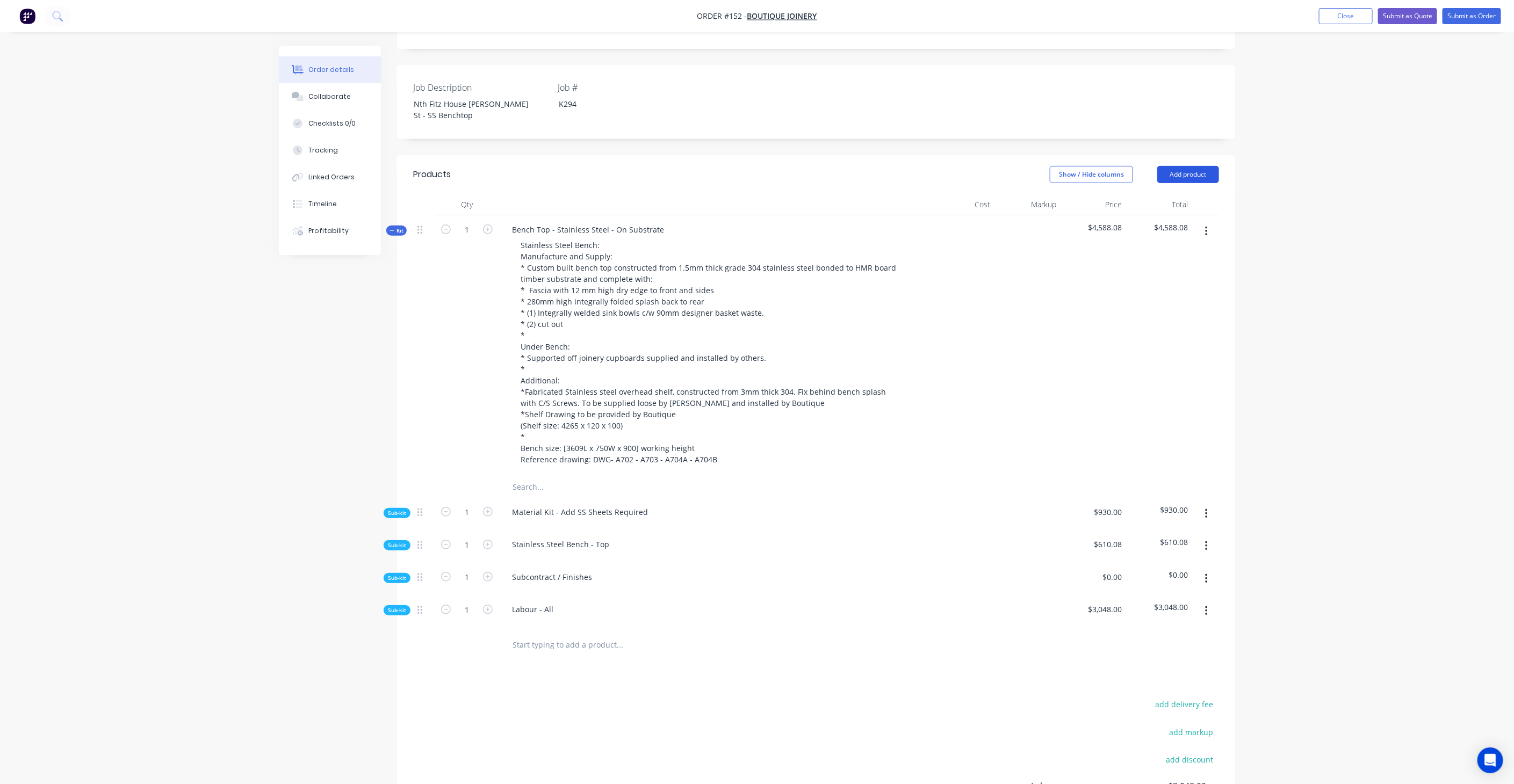
click at [1200, 166] on button "Add product" at bounding box center [1188, 174] width 61 height 17
click at [1179, 344] on div "Notes (External)" at bounding box center [1168, 352] width 83 height 16
click at [1204, 635] on button "button" at bounding box center [1206, 644] width 25 height 19
click at [677, 635] on div at bounding box center [713, 642] width 421 height 16
click at [576, 635] on div at bounding box center [542, 642] width 77 height 16
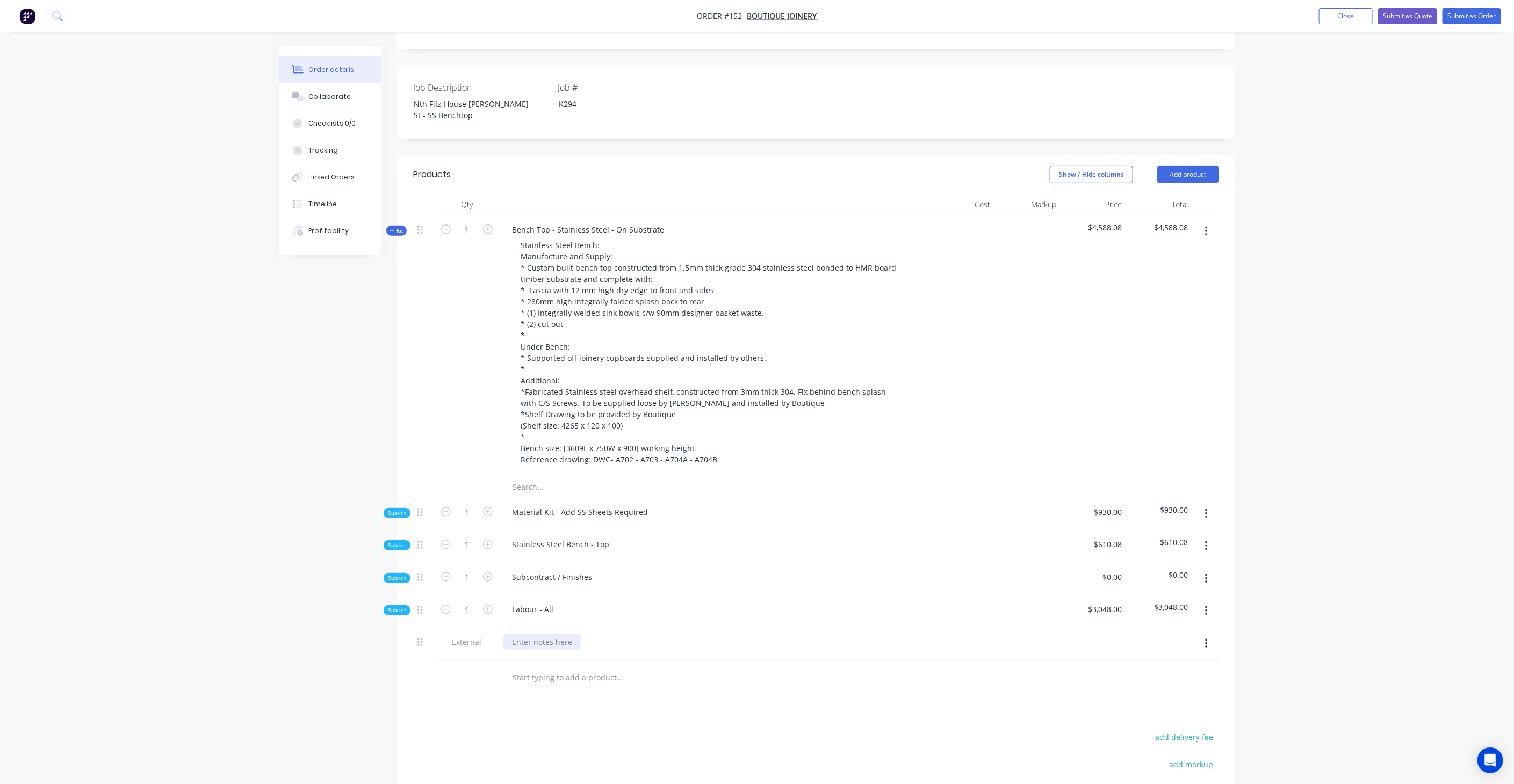
click at [559, 635] on div at bounding box center [542, 642] width 77 height 16
click at [583, 667] on input "text" at bounding box center [619, 678] width 215 height 21
paste input "* We have not included for any site survey or for the supply of the preparation…"
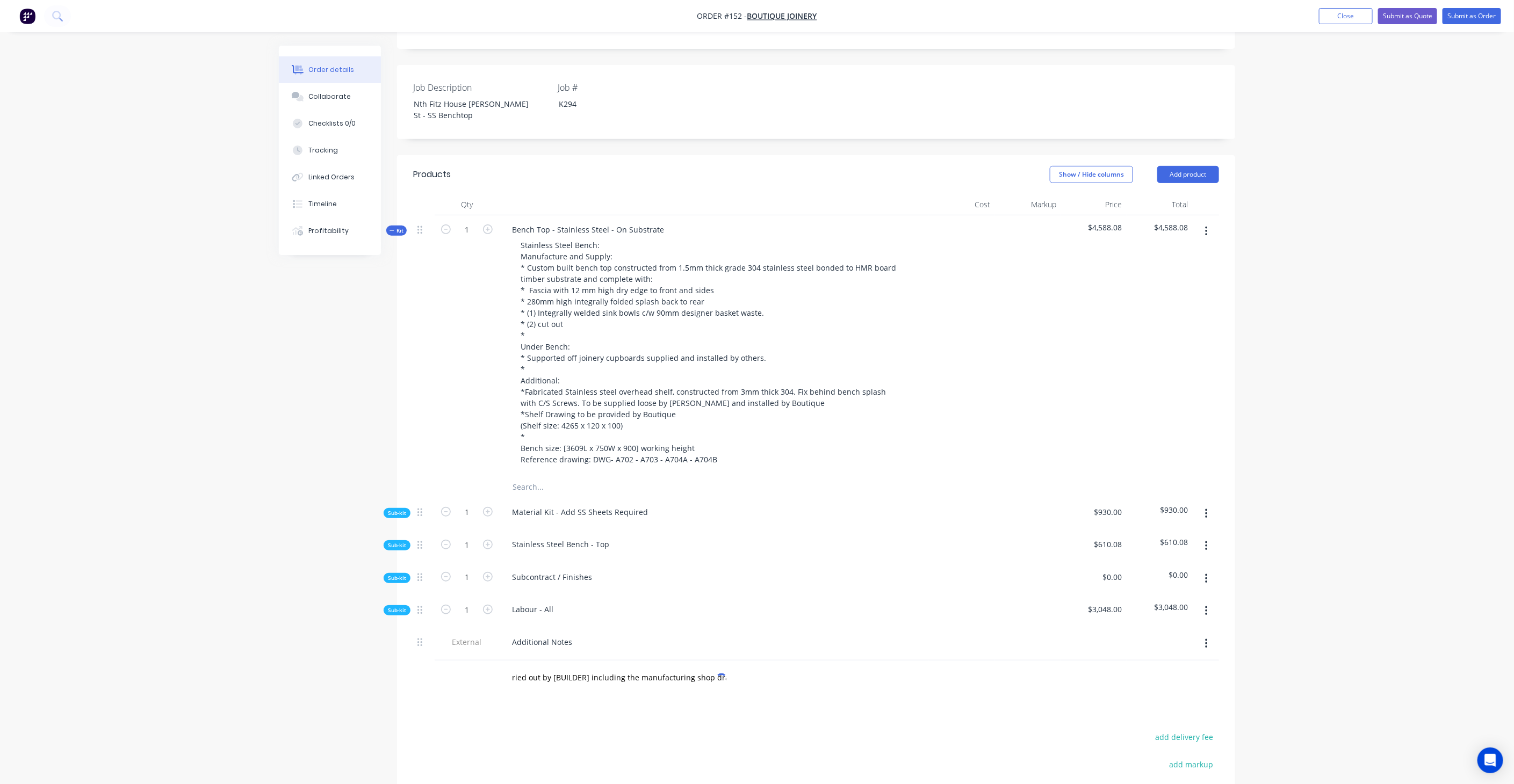
click at [793, 678] on div "Products Show / Hide columns Add product Qty Cost Markup Price Total Kit 1 Benc…" at bounding box center [816, 554] width 838 height 798
click at [542, 667] on input "* We have not included for any site survey or for the supply of the preparation…" at bounding box center [619, 678] width 215 height 21
click at [520, 667] on input "* We have not included for any site survey or for the supply of the preparation…" at bounding box center [619, 678] width 215 height 21
click at [689, 667] on input "*We have not included for any site survey or for the supply of the preparation …" at bounding box center [619, 678] width 215 height 21
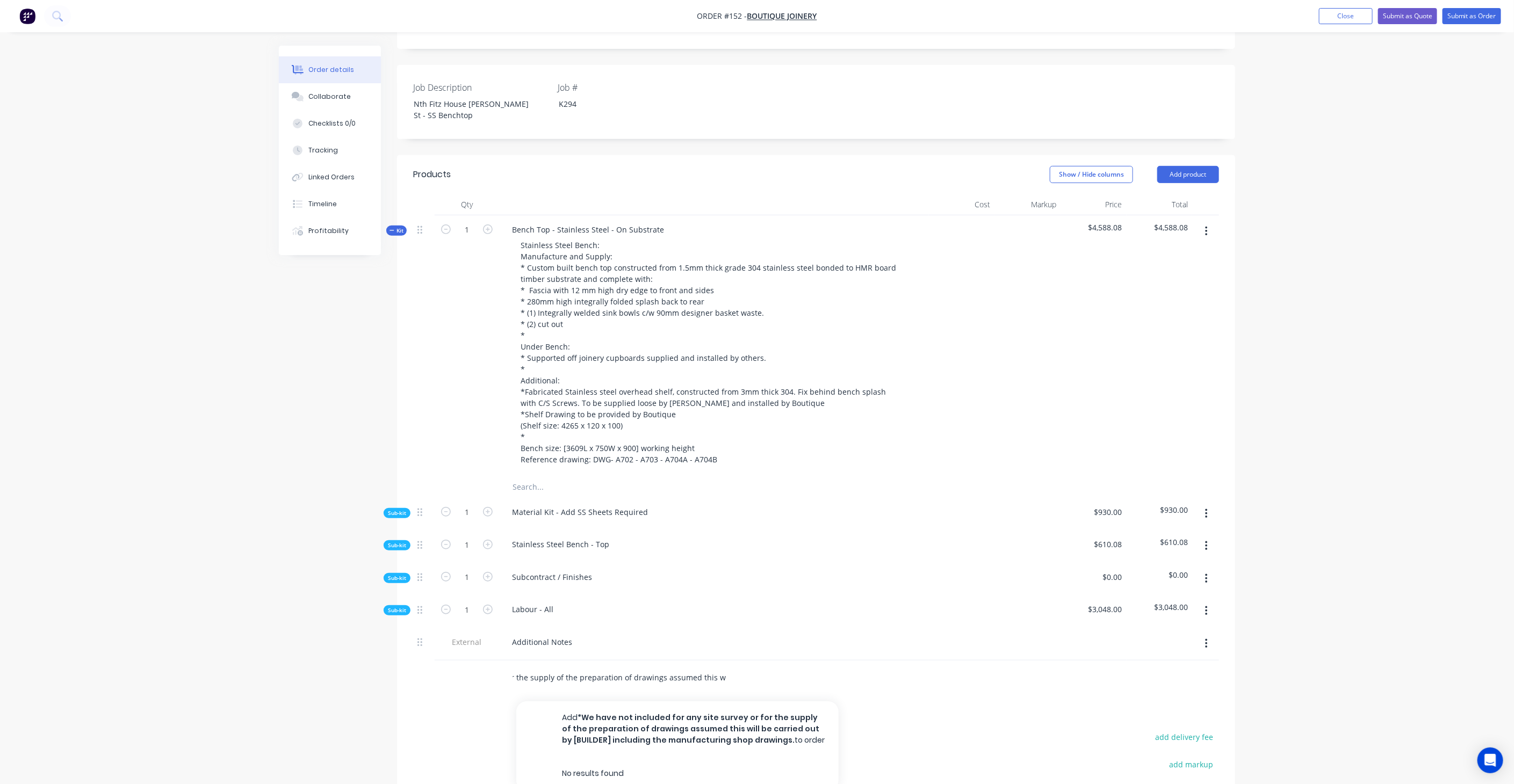
scroll to position [0, 416]
drag, startPoint x: 712, startPoint y: 643, endPoint x: 781, endPoint y: 641, distance: 69.0
click at [781, 667] on div "*We have not included for any site survey or for the supply of the preparation …" at bounding box center [664, 678] width 322 height 21
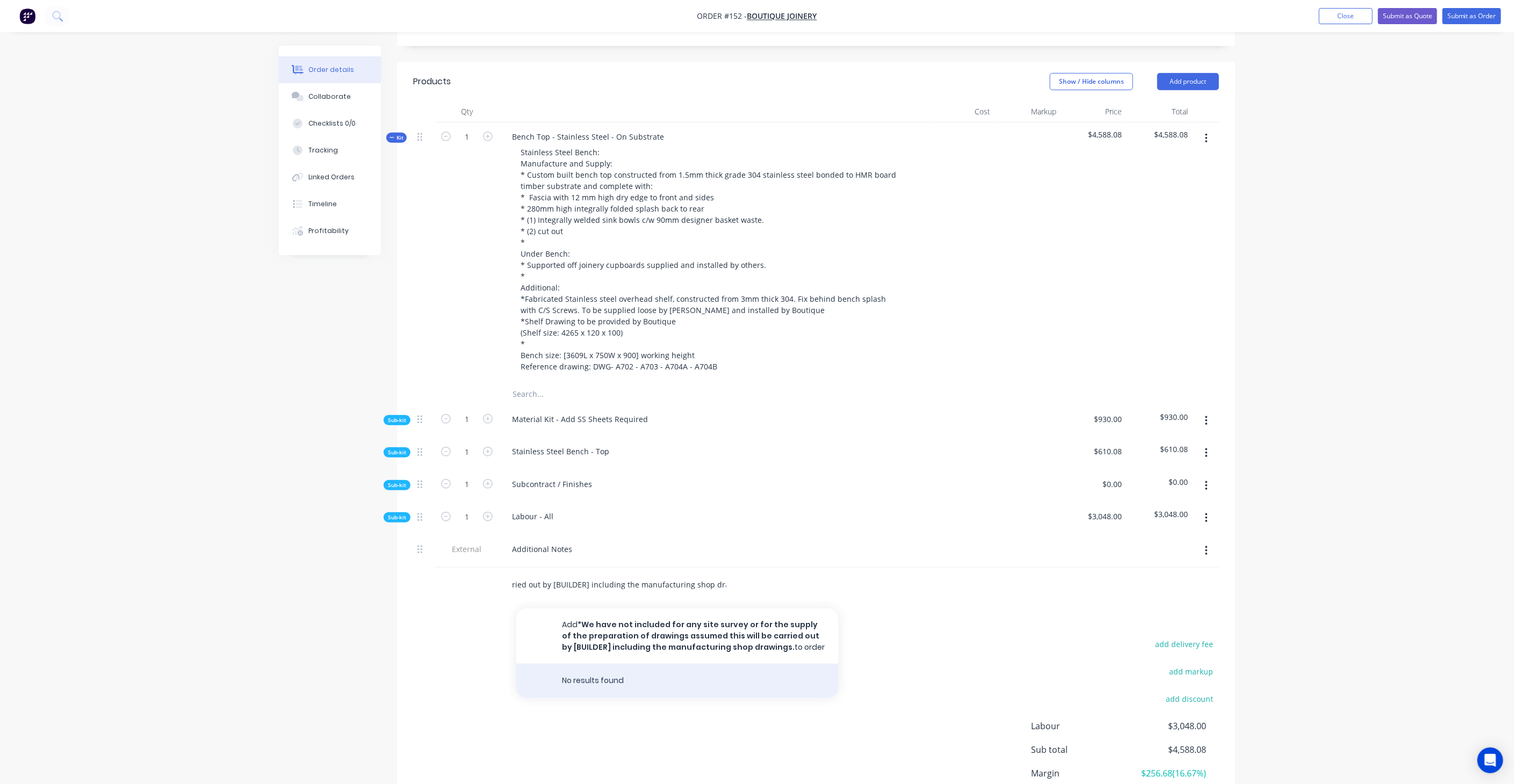
scroll to position [385, 0]
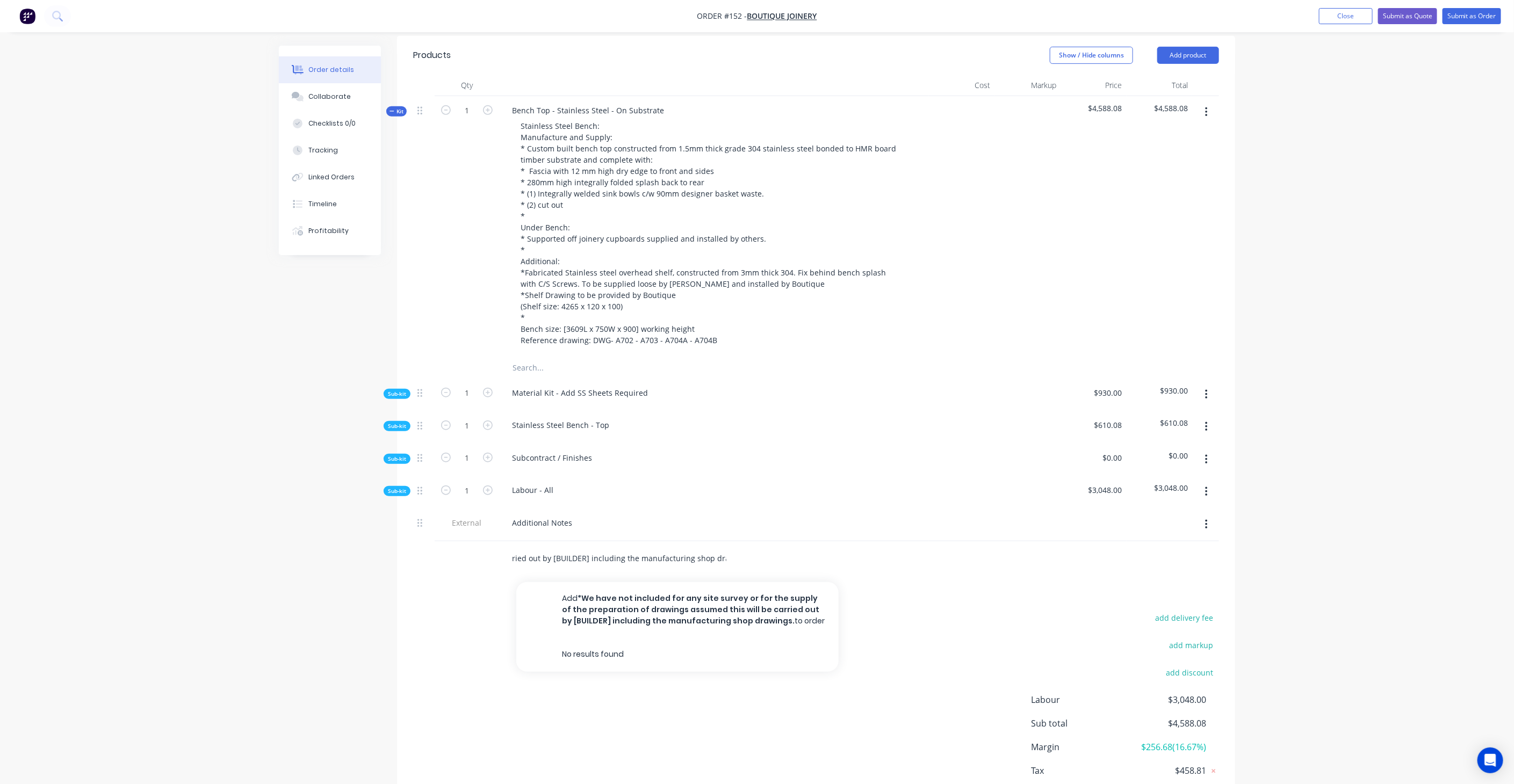
click at [572, 548] on input "*We have not included for any site survey or for the supply of the preparation …" at bounding box center [619, 559] width 215 height 21
type input "*We have not included for any site survey or for the supply of the preparation …"
click at [736, 548] on div "*We have not included for any site survey or for the supply of the preparation …" at bounding box center [664, 559] width 322 height 21
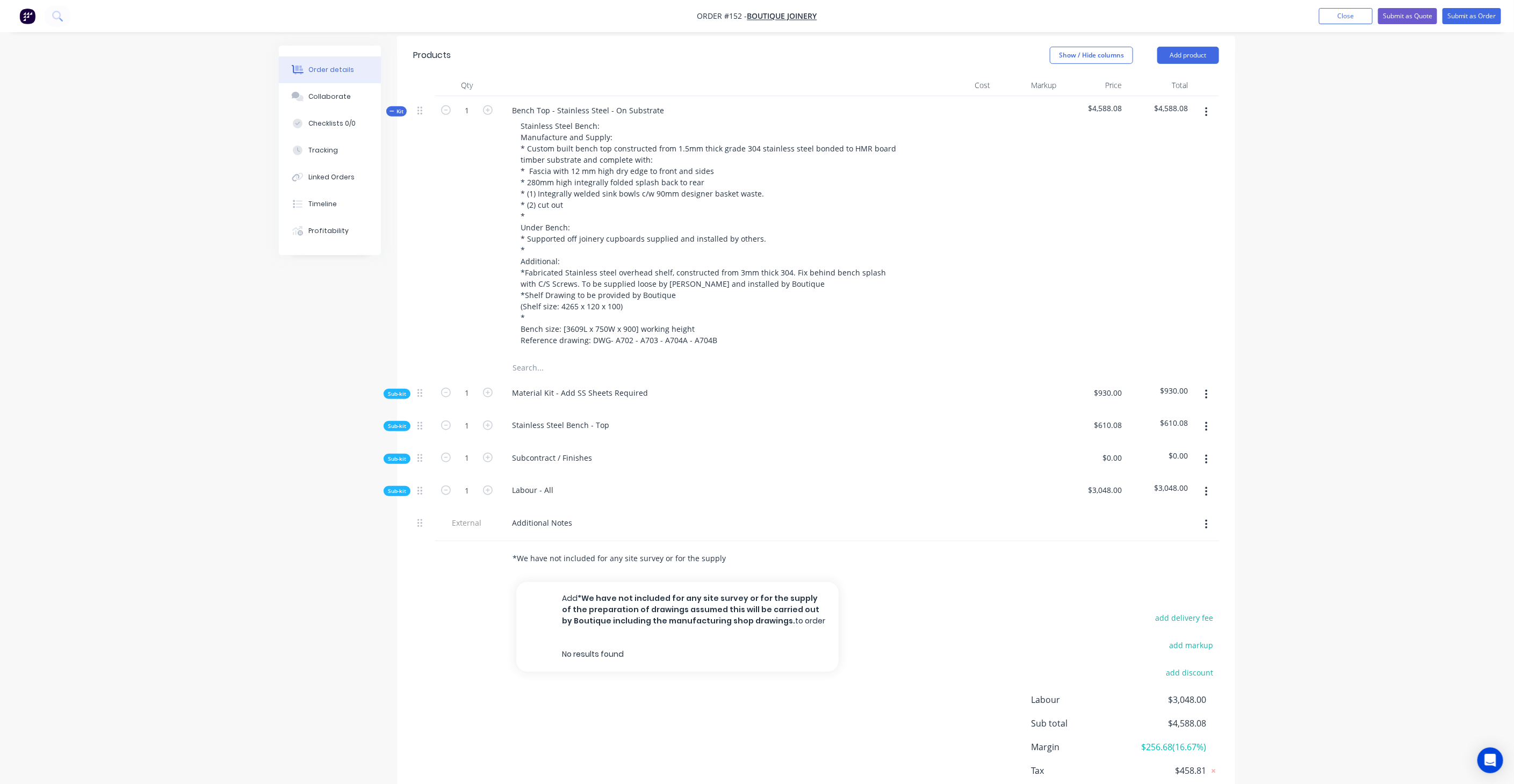
click at [716, 548] on input "*We have not included for any site survey or for the supply of the preparation …" at bounding box center [619, 559] width 215 height 21
click at [511, 548] on div "*We have not included for any site survey or for the supply of the preparation …" at bounding box center [664, 559] width 322 height 21
click at [515, 548] on input "*We have not included for any site survey or for the supply of the preparation …" at bounding box center [619, 559] width 215 height 21
click at [650, 444] on div "Subcontract / Finishes" at bounding box center [713, 460] width 430 height 33
click at [532, 482] on div "Labour - All" at bounding box center [533, 490] width 59 height 16
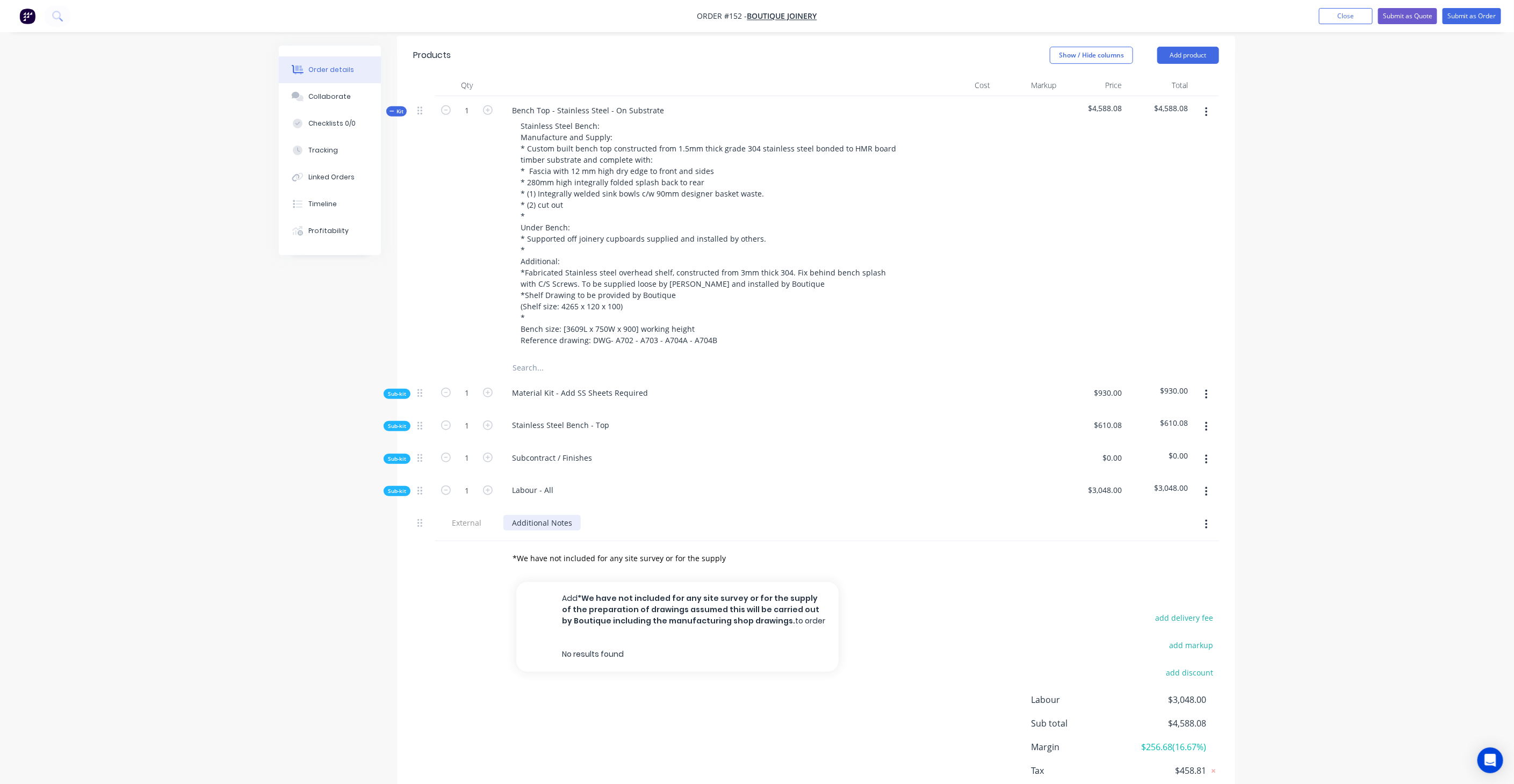
click at [547, 515] on div "Additional Notes" at bounding box center [542, 523] width 77 height 16
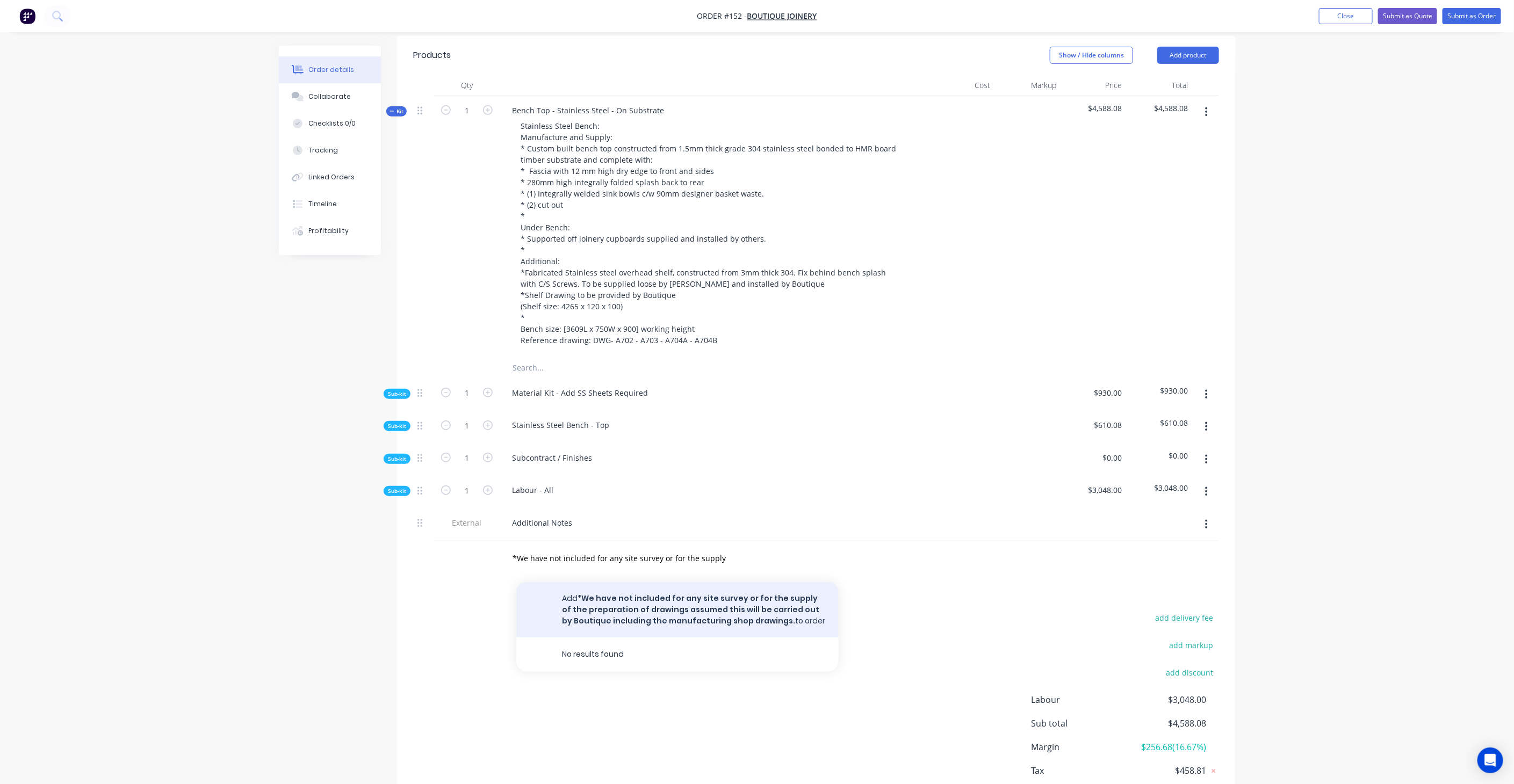
click at [636, 582] on button "Add *We have not included for any site survey or for the supply of the preparat…" at bounding box center [677, 610] width 322 height 55
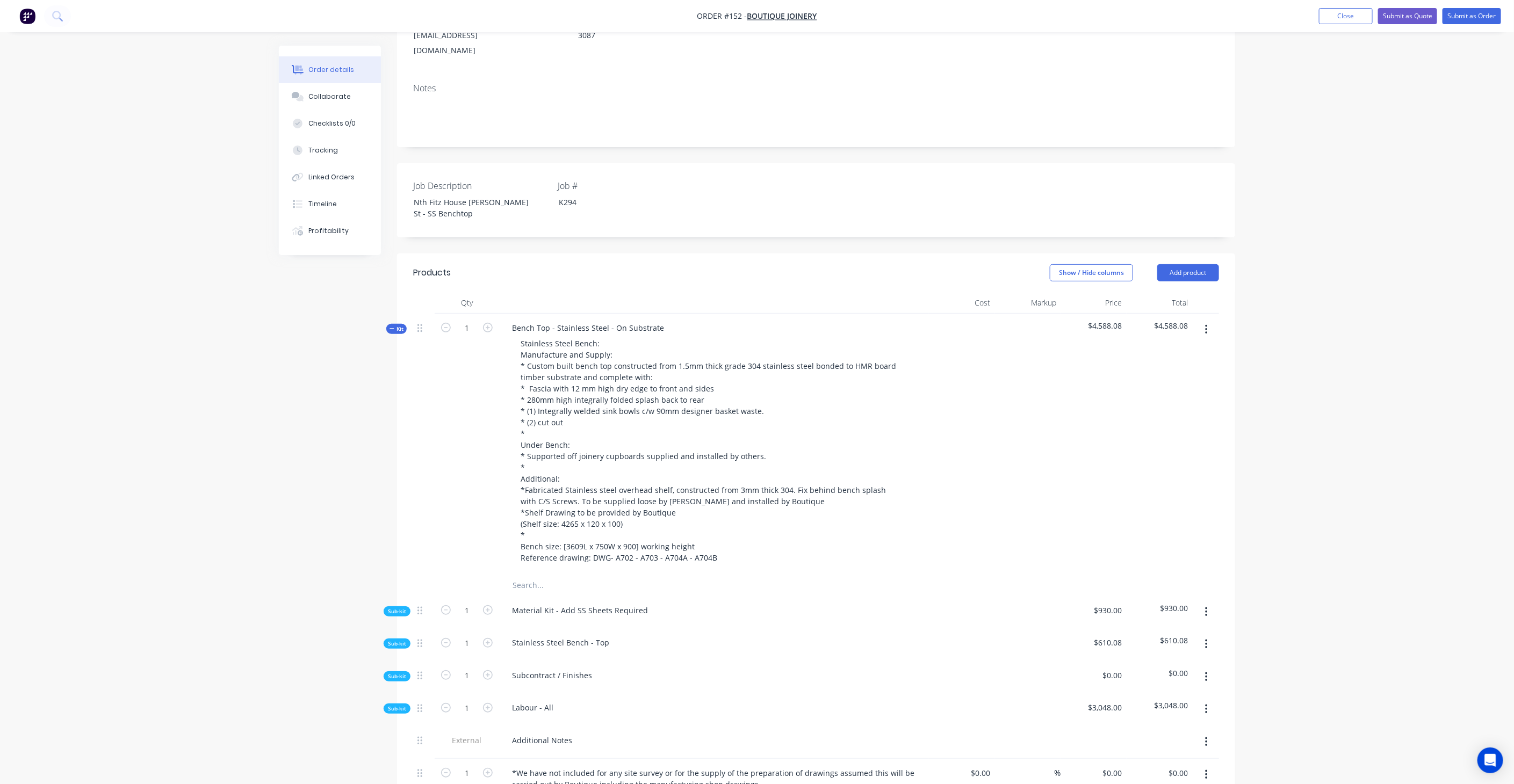
scroll to position [358, 0]
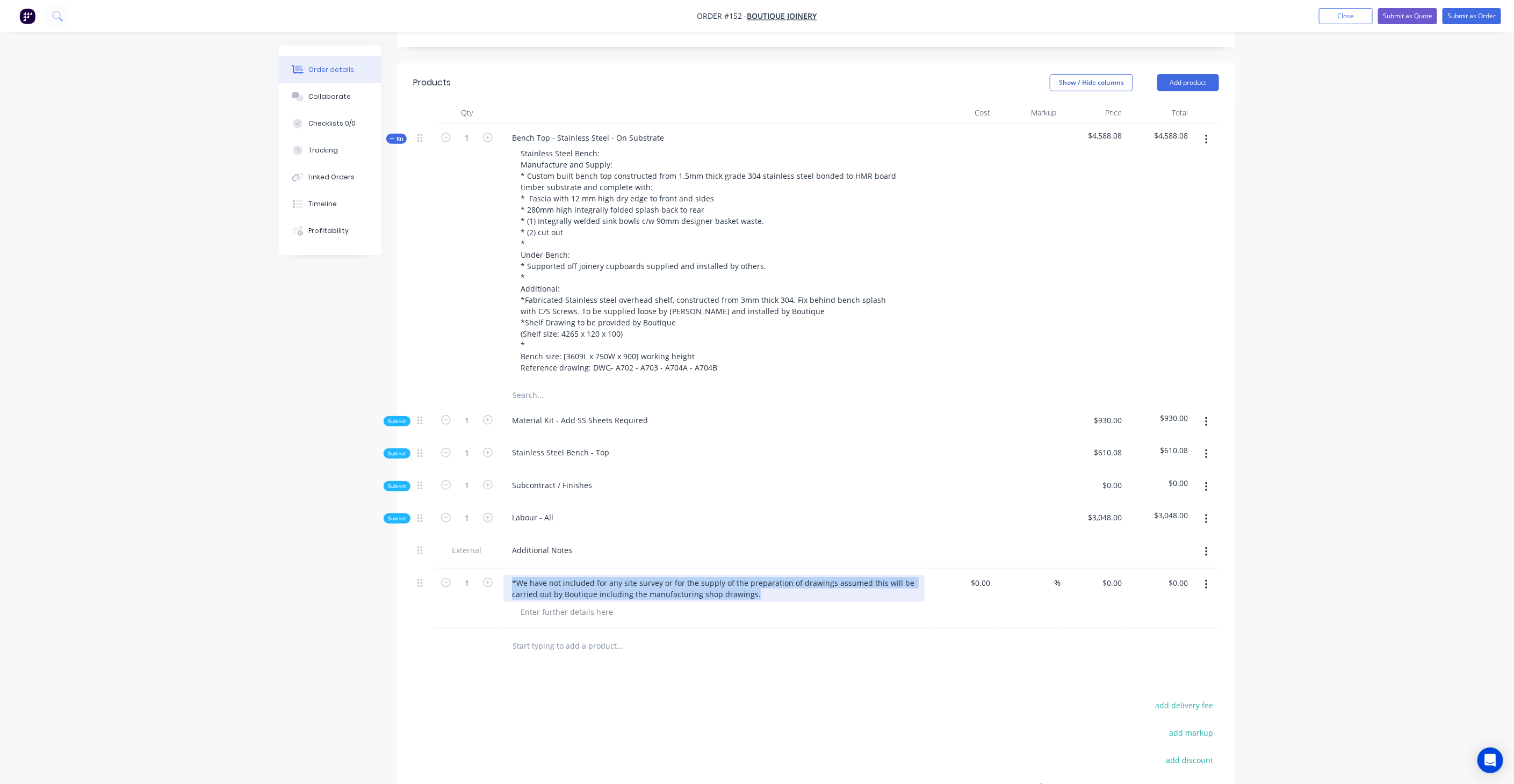
drag, startPoint x: 508, startPoint y: 545, endPoint x: 872, endPoint y: 561, distance: 364.4
click at [872, 575] on div "*We have not included for any site survey or for the supply of the preparation …" at bounding box center [713, 589] width 421 height 27
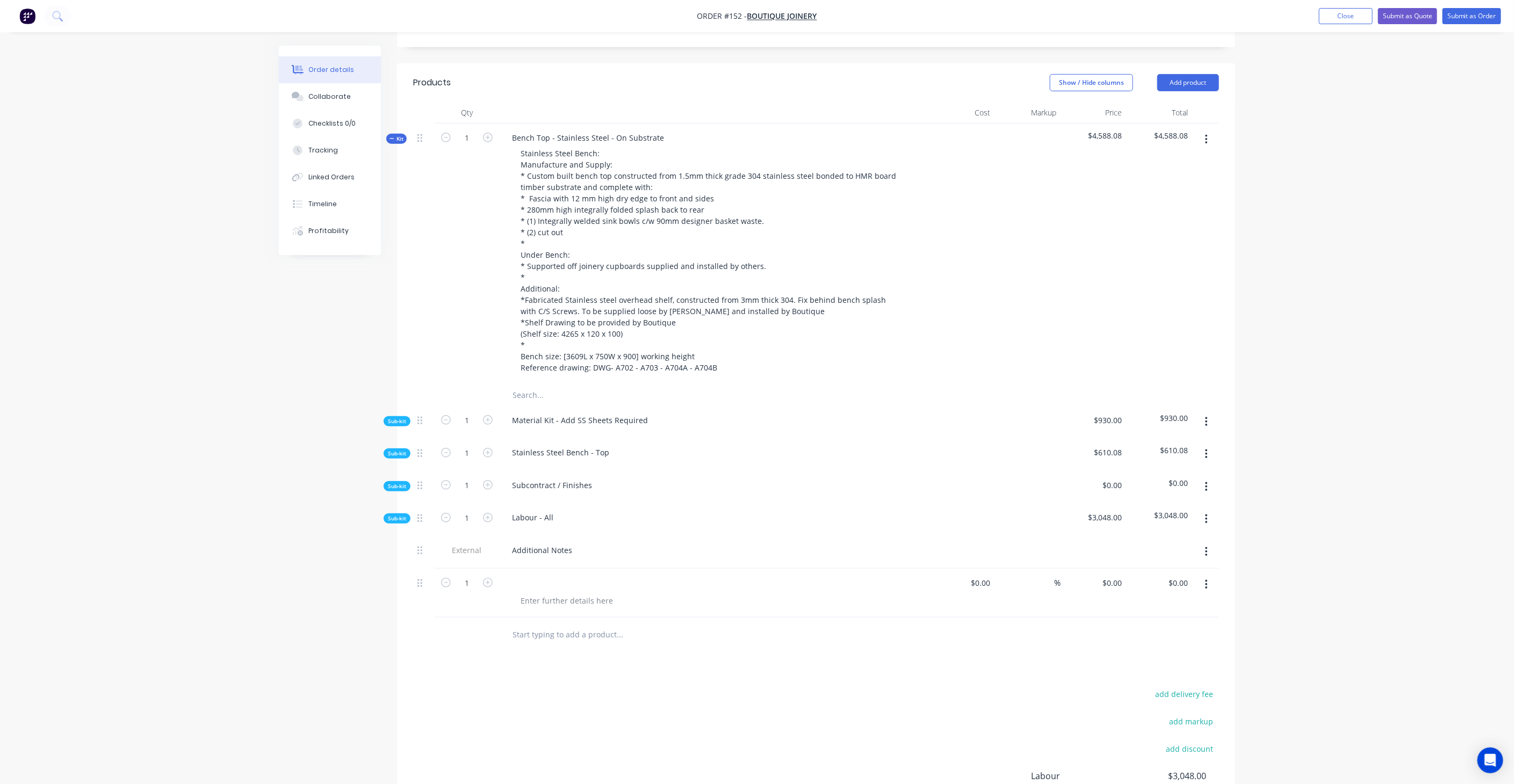
click at [1205, 579] on icon "button" at bounding box center [1207, 585] width 3 height 12
click at [1157, 648] on div "Delete" at bounding box center [1168, 656] width 83 height 16
click at [581, 542] on div "Additional Notes" at bounding box center [713, 550] width 421 height 16
click at [572, 542] on div "Additional Notes" at bounding box center [542, 550] width 77 height 16
drag, startPoint x: 575, startPoint y: 527, endPoint x: 580, endPoint y: 530, distance: 5.8
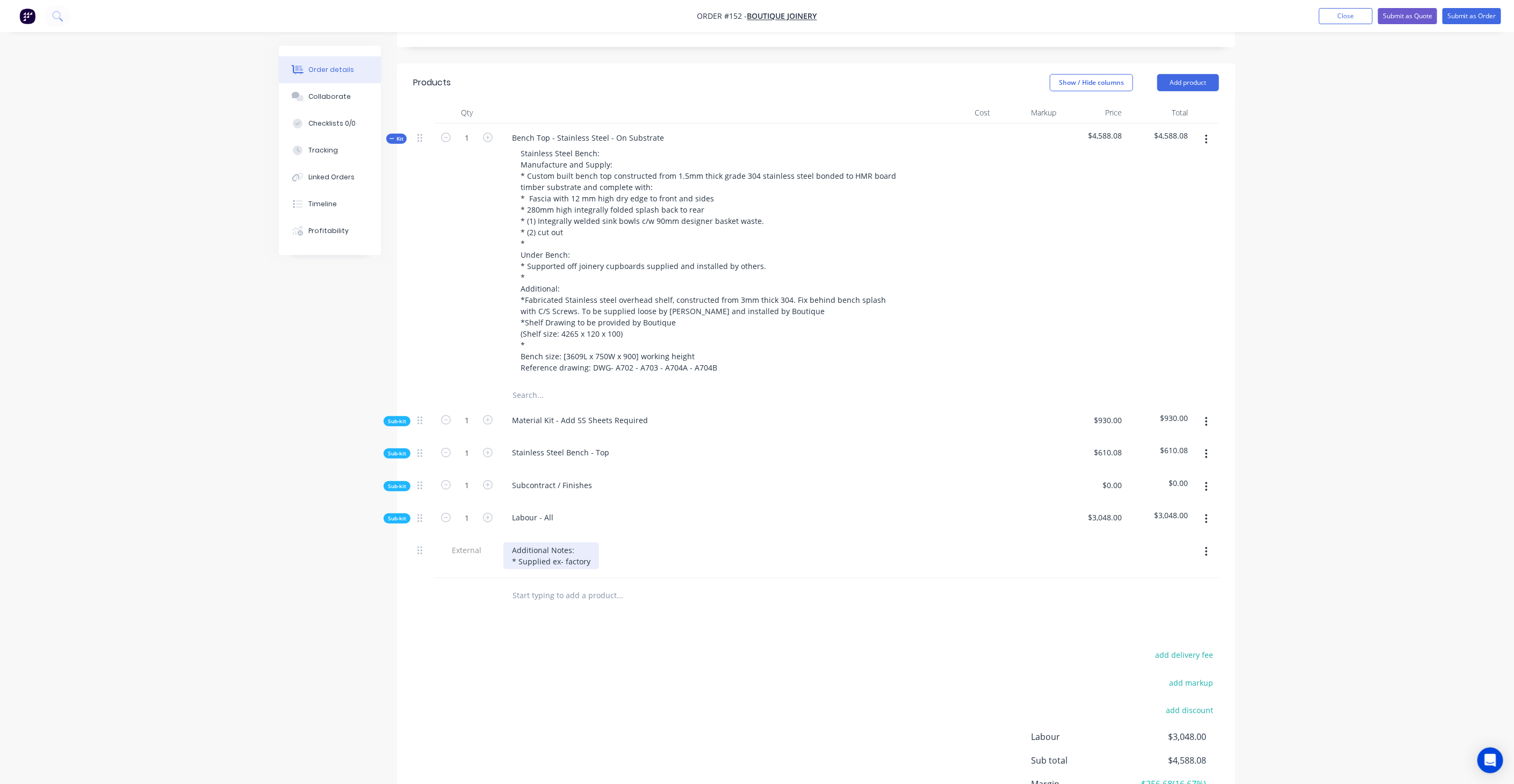
click at [575, 542] on div "Additional Notes: * Supplied ex- factory" at bounding box center [551, 556] width 96 height 27
click at [587, 542] on div "Additional Notes: * Supplied ex- factory" at bounding box center [551, 556] width 96 height 27
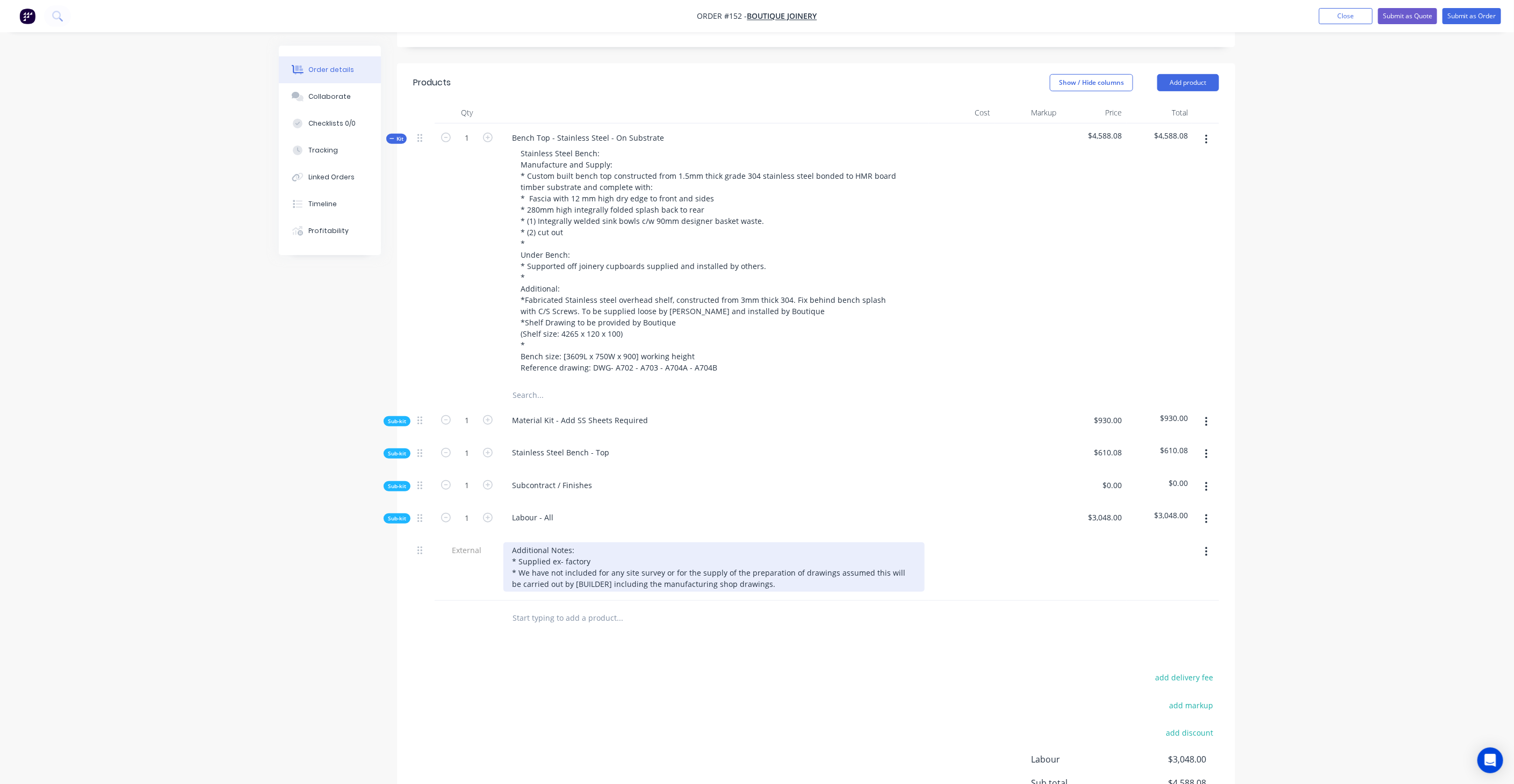
click at [592, 553] on div "Additional Notes: * Supplied ex- factory * We have not included for any site su…" at bounding box center [713, 567] width 421 height 49
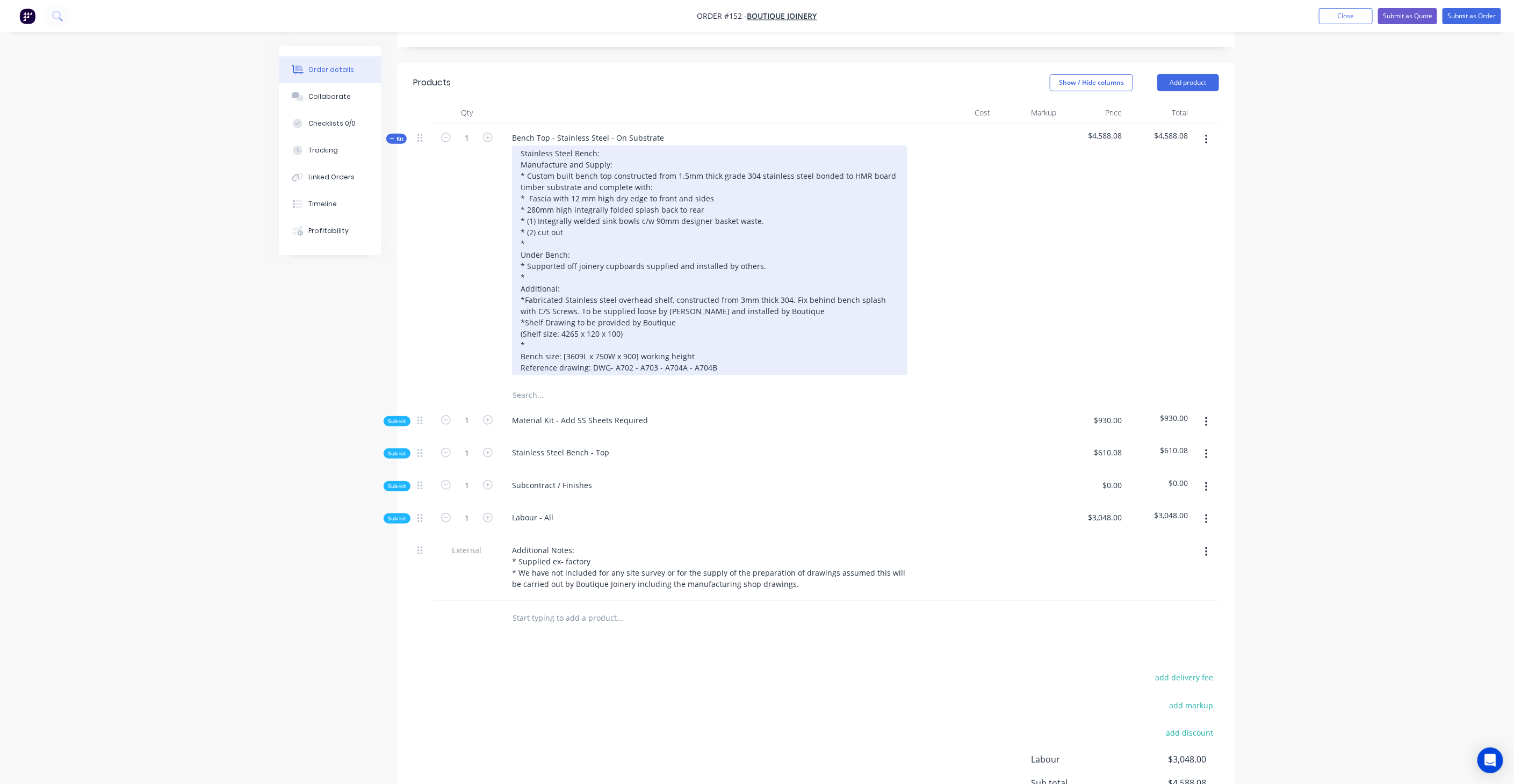
click at [677, 296] on div "Stainless Steel Bench: Manufacture and Supply: * Custom built bench top constru…" at bounding box center [709, 261] width 395 height 230
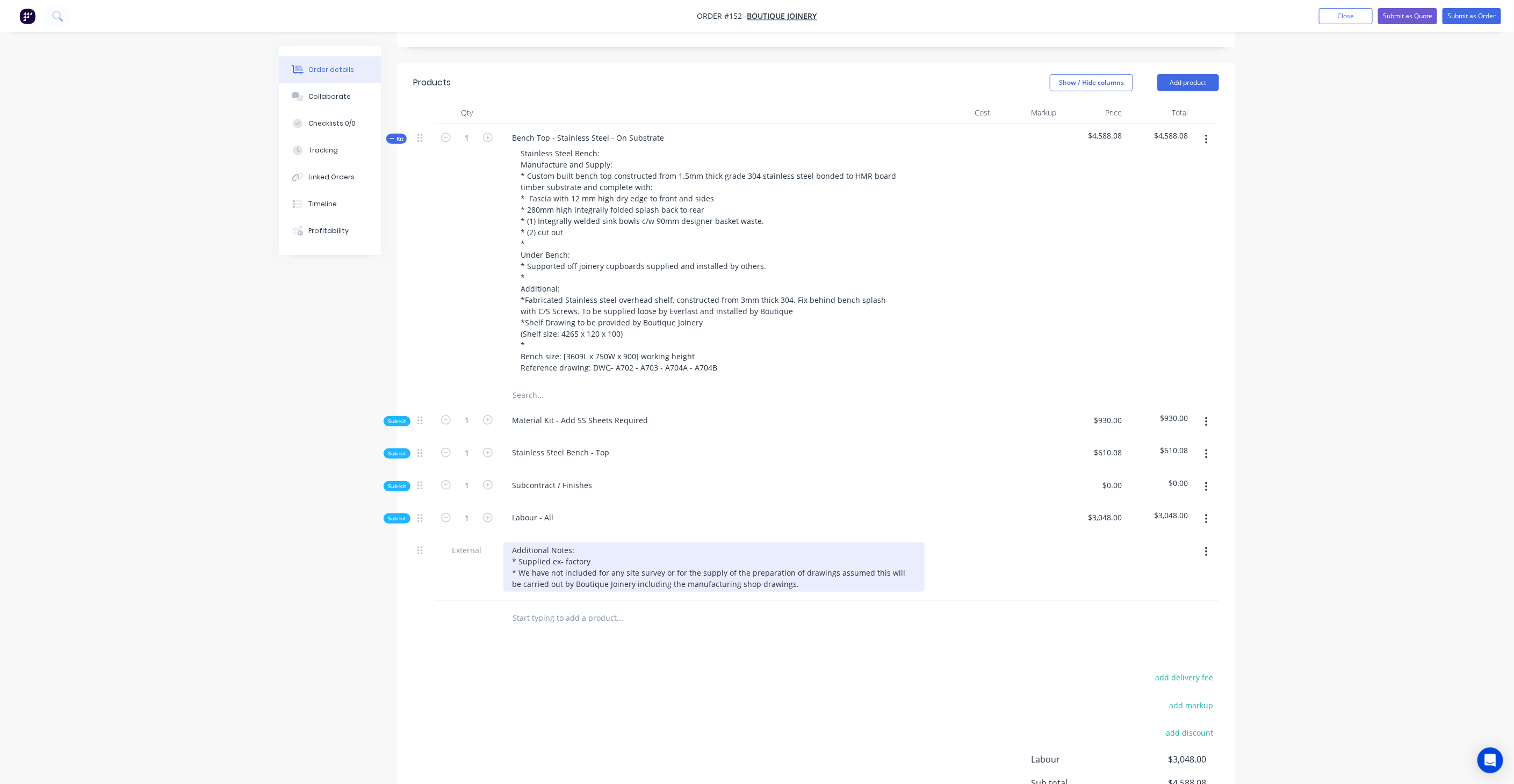
click at [605, 542] on div "Additional Notes: * Supplied ex- factory * We have not included for any site su…" at bounding box center [713, 567] width 421 height 49
drag, startPoint x: 511, startPoint y: 540, endPoint x: 801, endPoint y: 563, distance: 290.9
click at [801, 563] on div "Additional Notes: * Supplied ex- factory * We have not included for any site su…" at bounding box center [713, 568] width 430 height 65
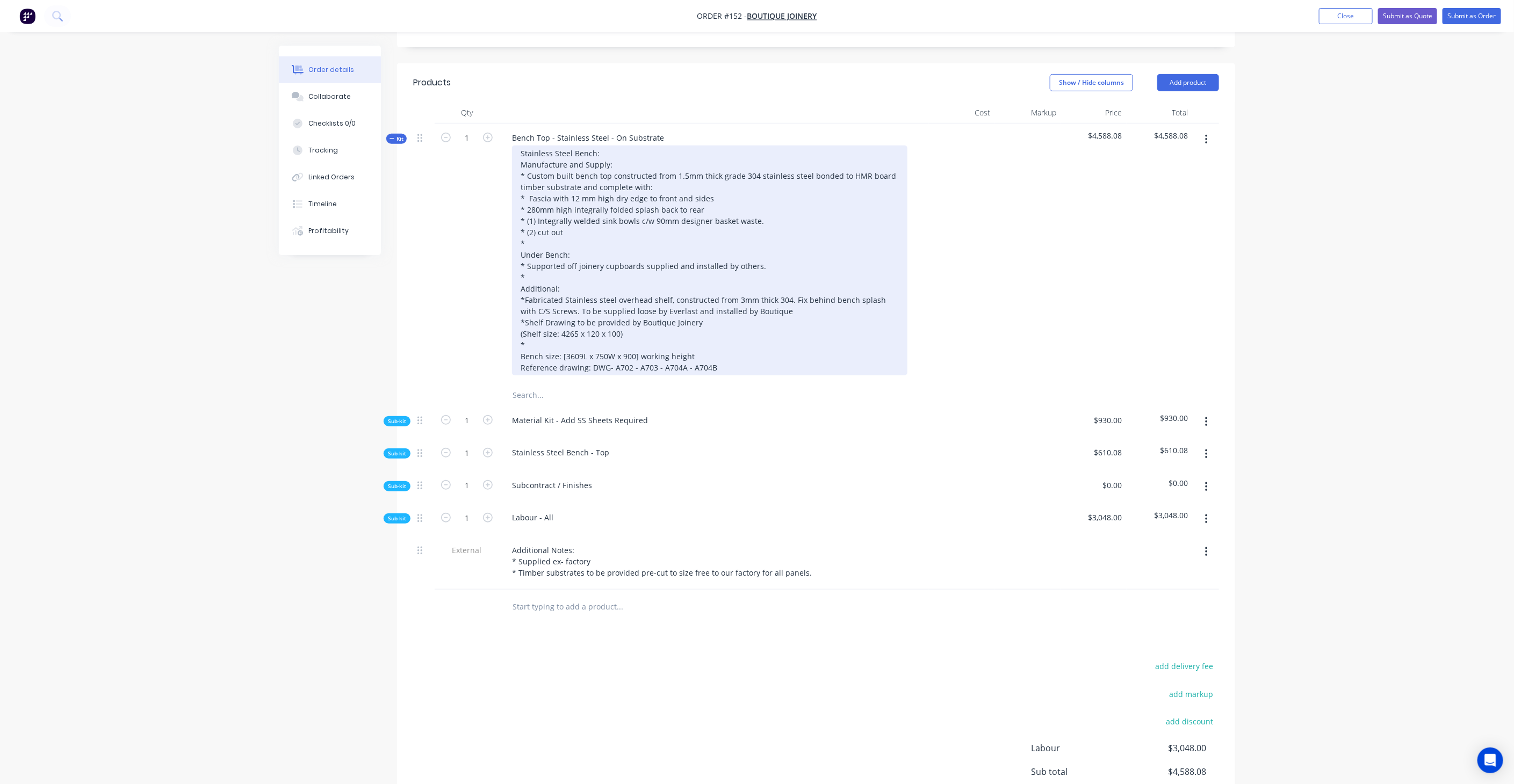
click at [766, 189] on div "Stainless Steel Bench: Manufacture and Supply: * Custom built bench top constru…" at bounding box center [709, 261] width 395 height 230
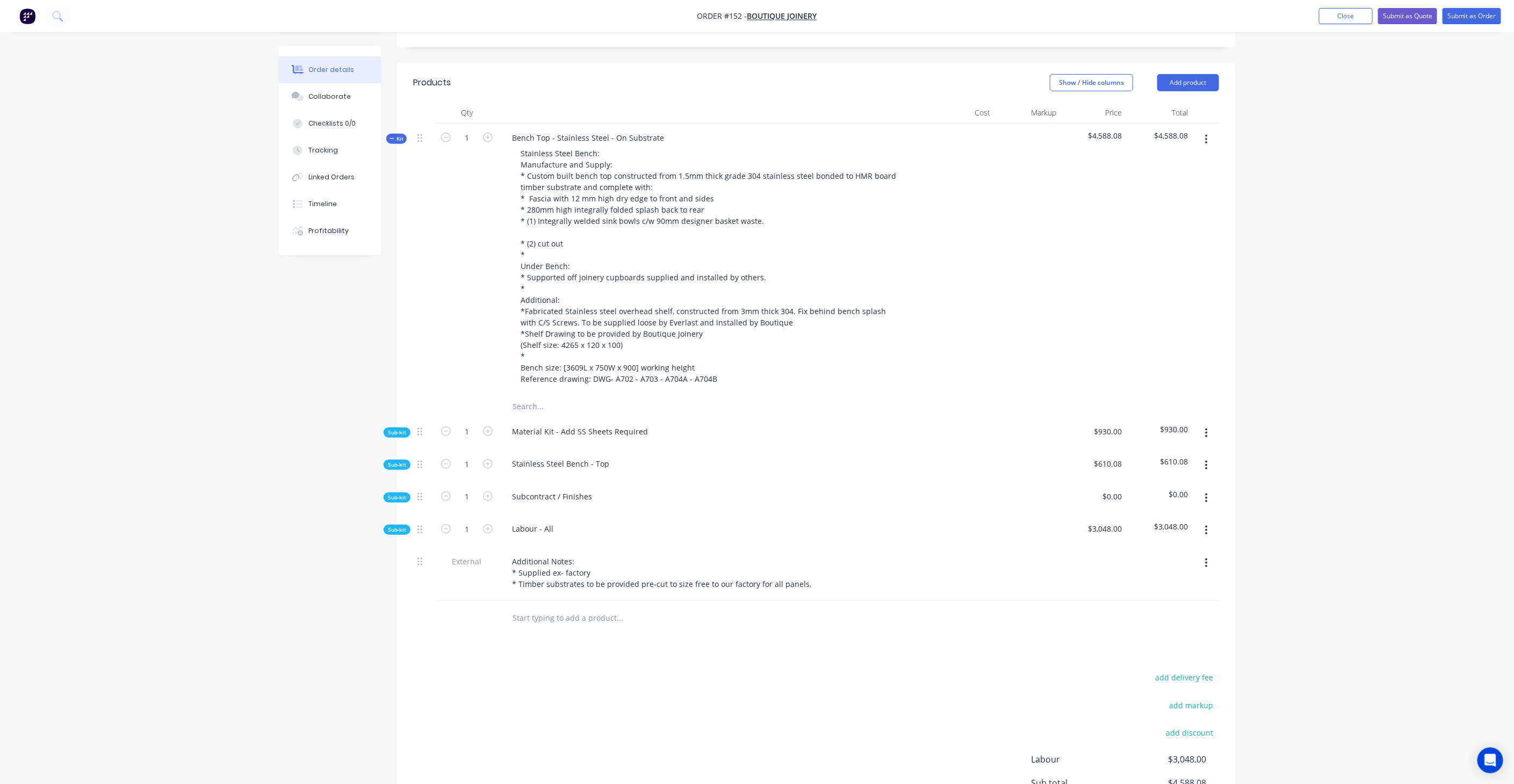
click at [396, 429] on span "Sub-kit" at bounding box center [397, 432] width 19 height 8
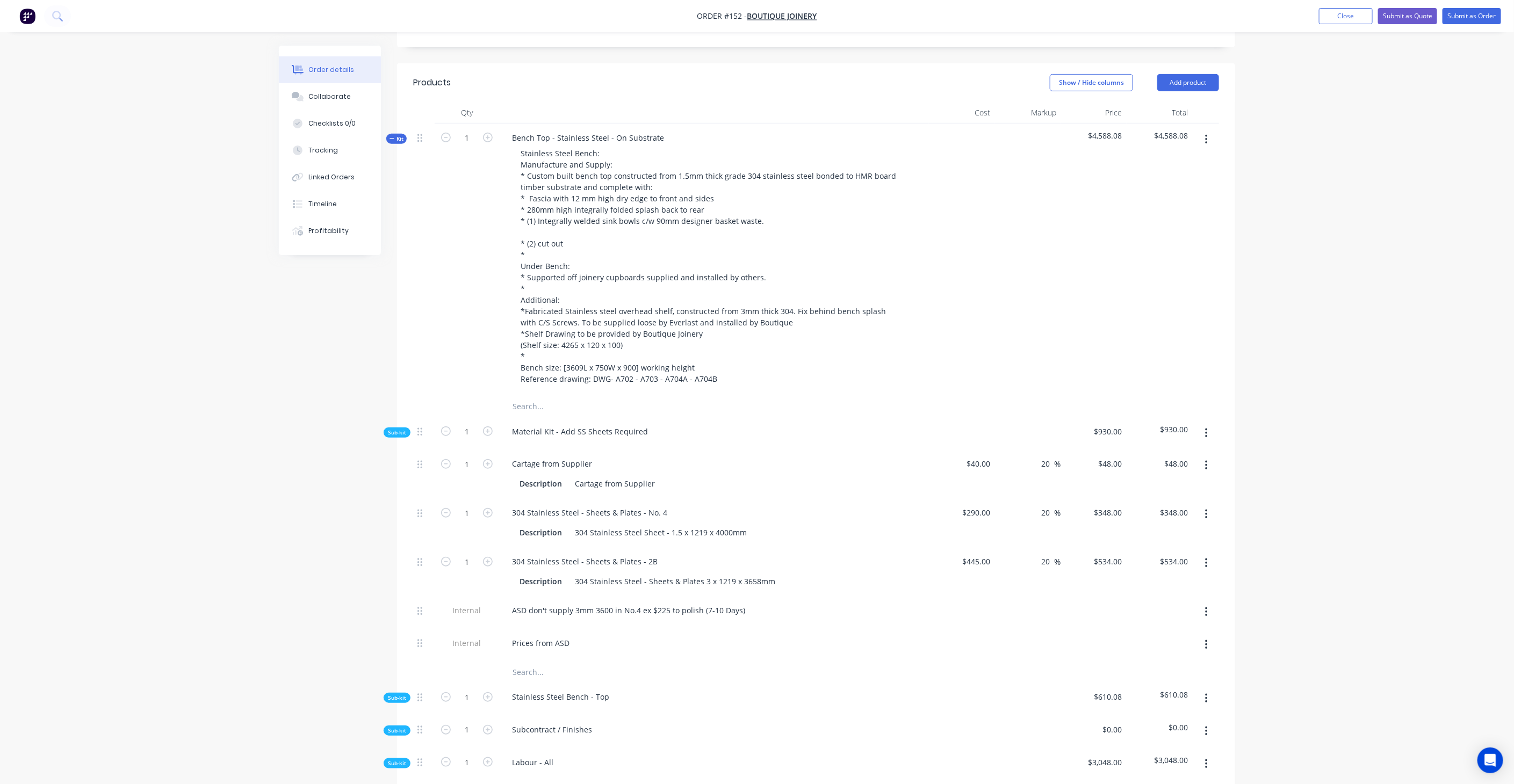
scroll to position [477, 0]
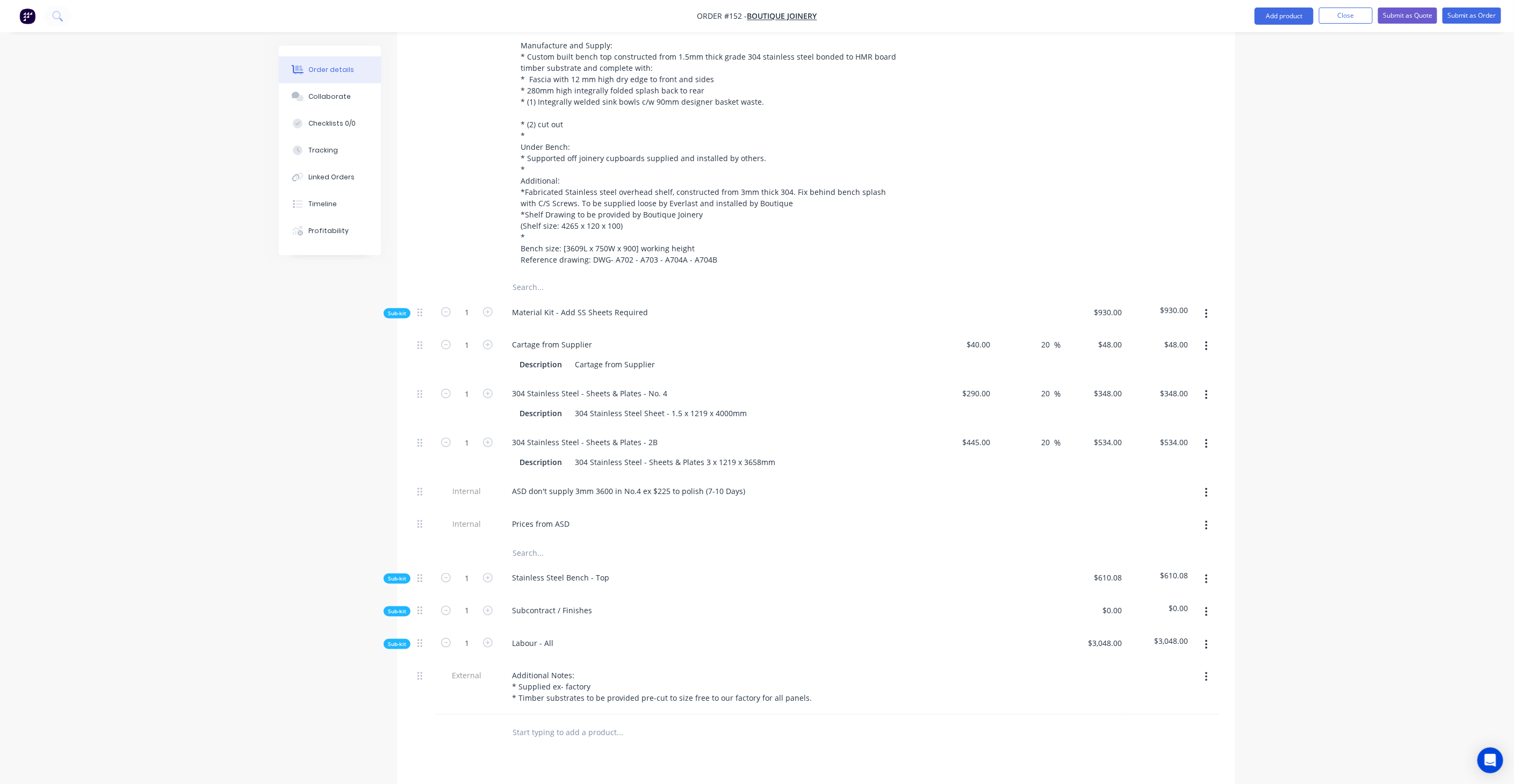
click at [688, 298] on div "Material Kit - Add SS Sheets Required" at bounding box center [713, 314] width 430 height 33
click at [1205, 308] on icon "button" at bounding box center [1207, 314] width 3 height 12
click at [1172, 334] on div "Add product to kit" at bounding box center [1168, 342] width 83 height 16
click at [1152, 377] on div "Product catalogue" at bounding box center [1168, 385] width 83 height 16
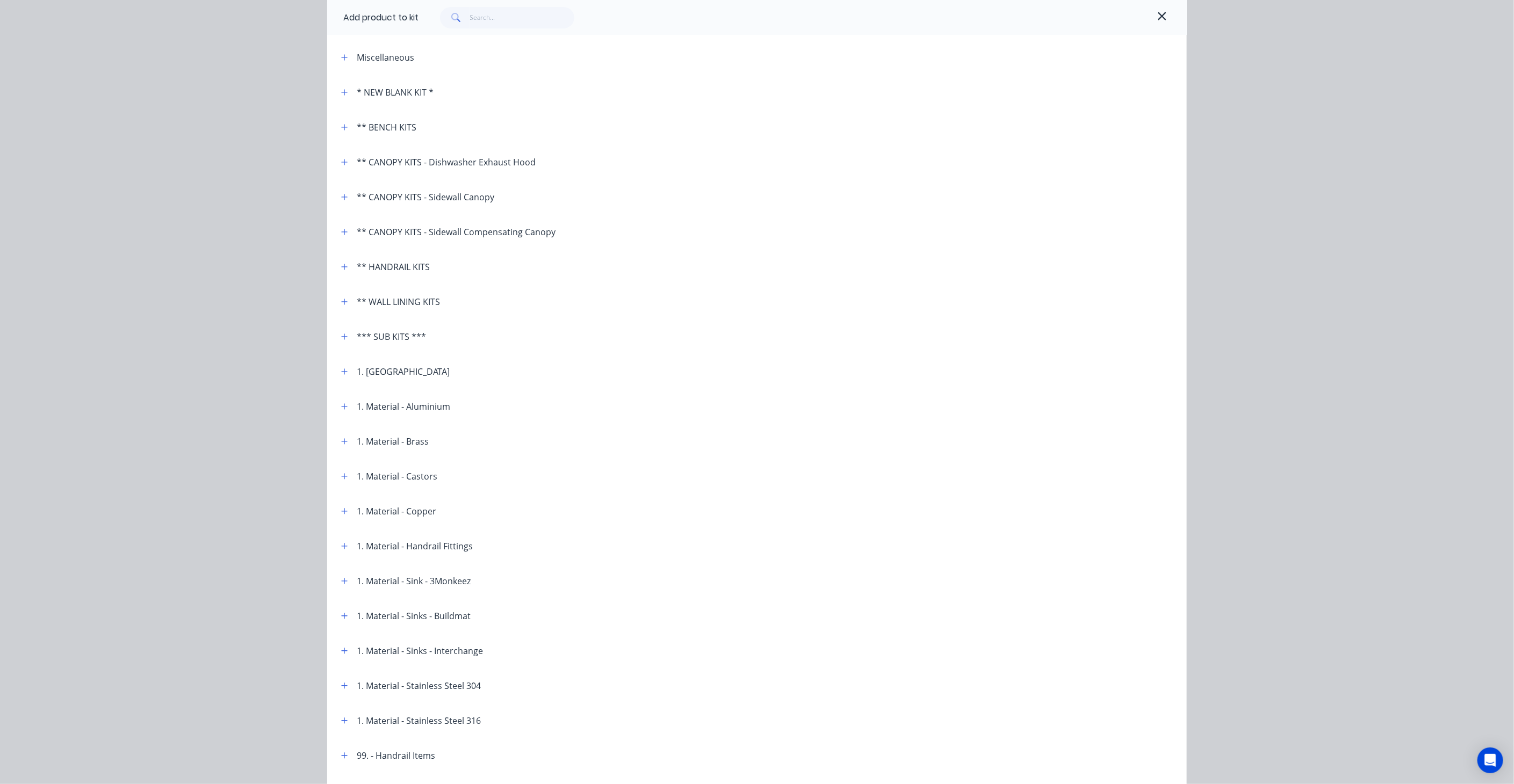
scroll to position [25, 0]
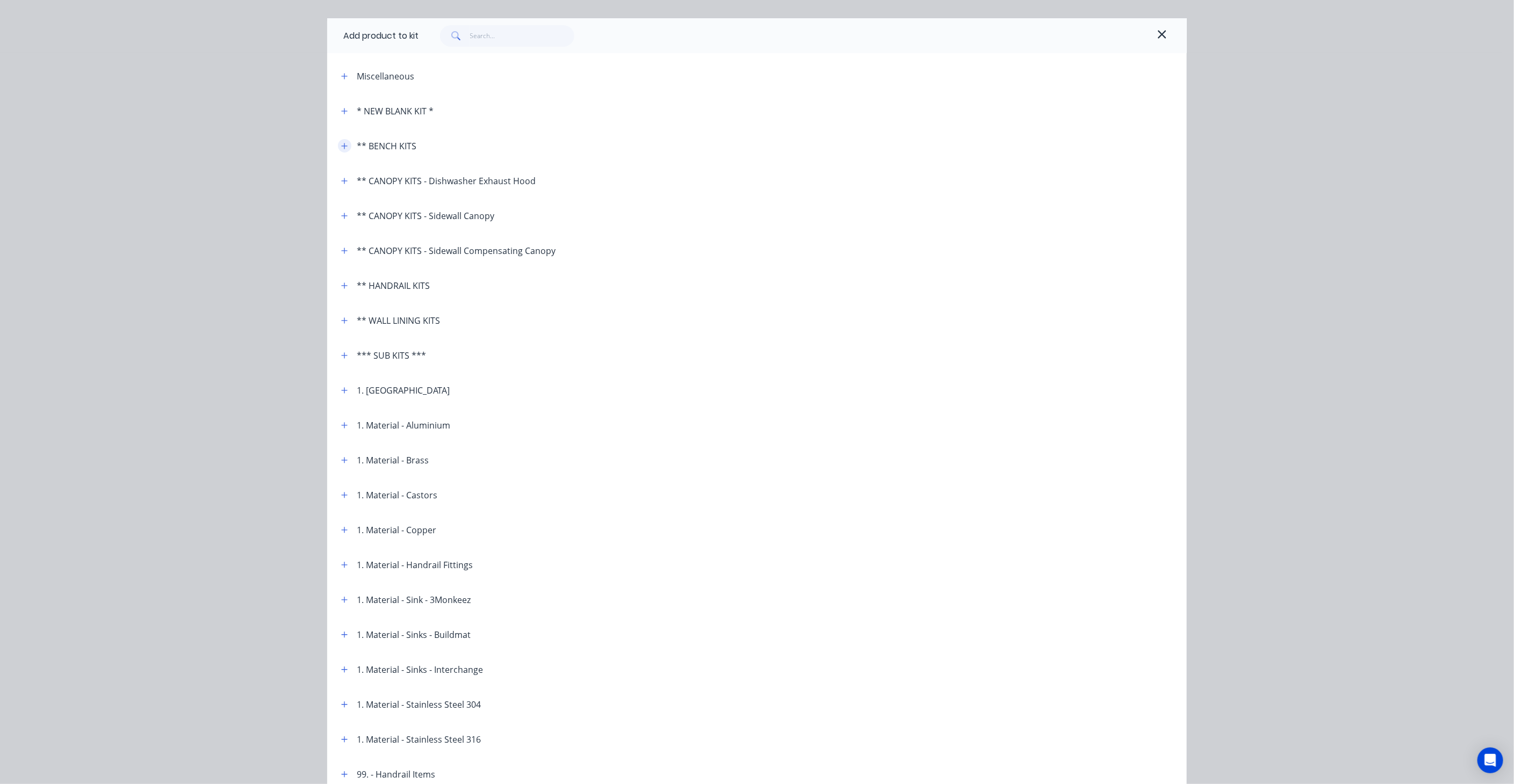
click at [344, 144] on button "button" at bounding box center [345, 146] width 14 height 14
click at [338, 146] on button "button" at bounding box center [345, 146] width 14 height 14
click at [341, 146] on icon "button" at bounding box center [344, 146] width 6 height 8
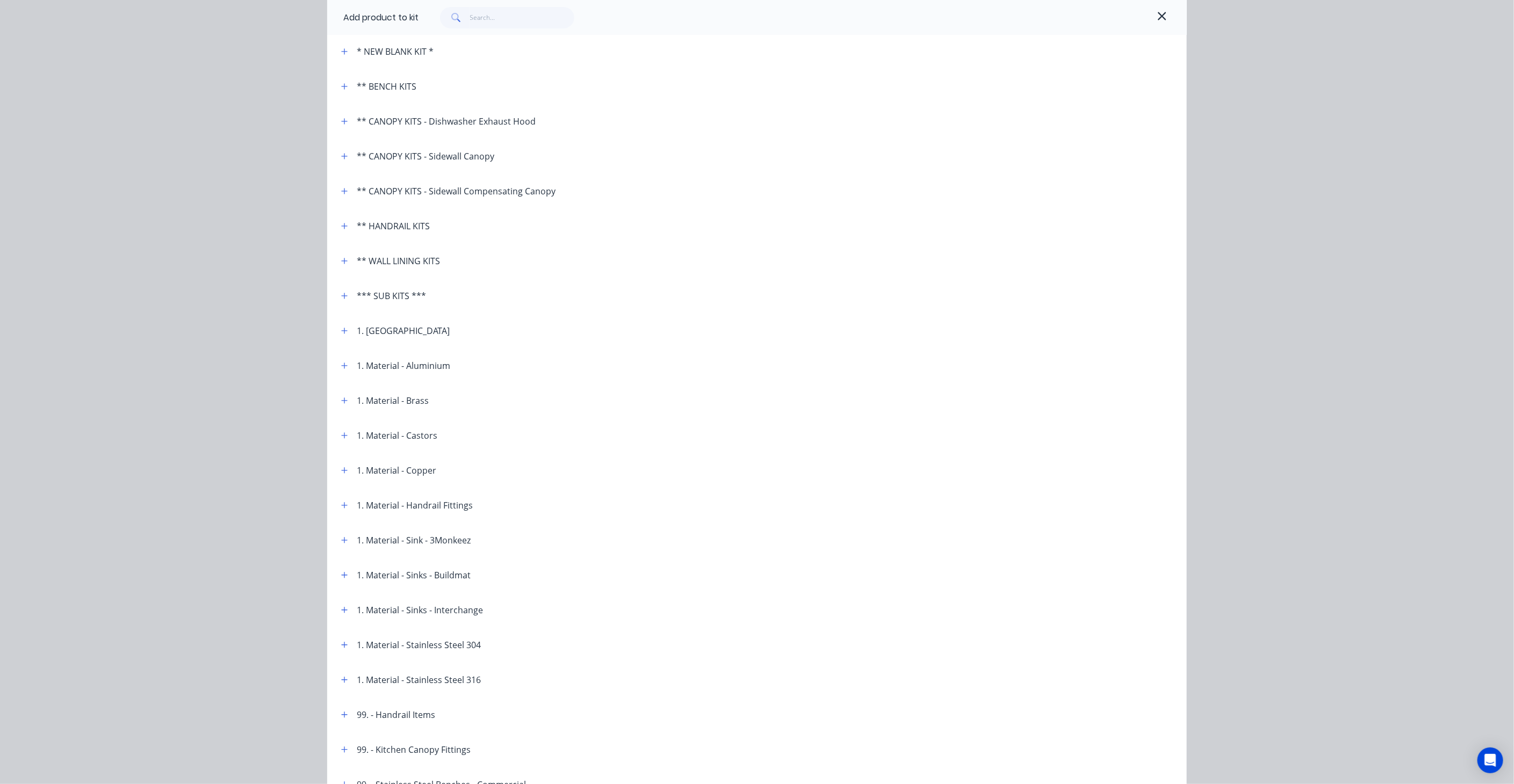
scroll to position [144, 0]
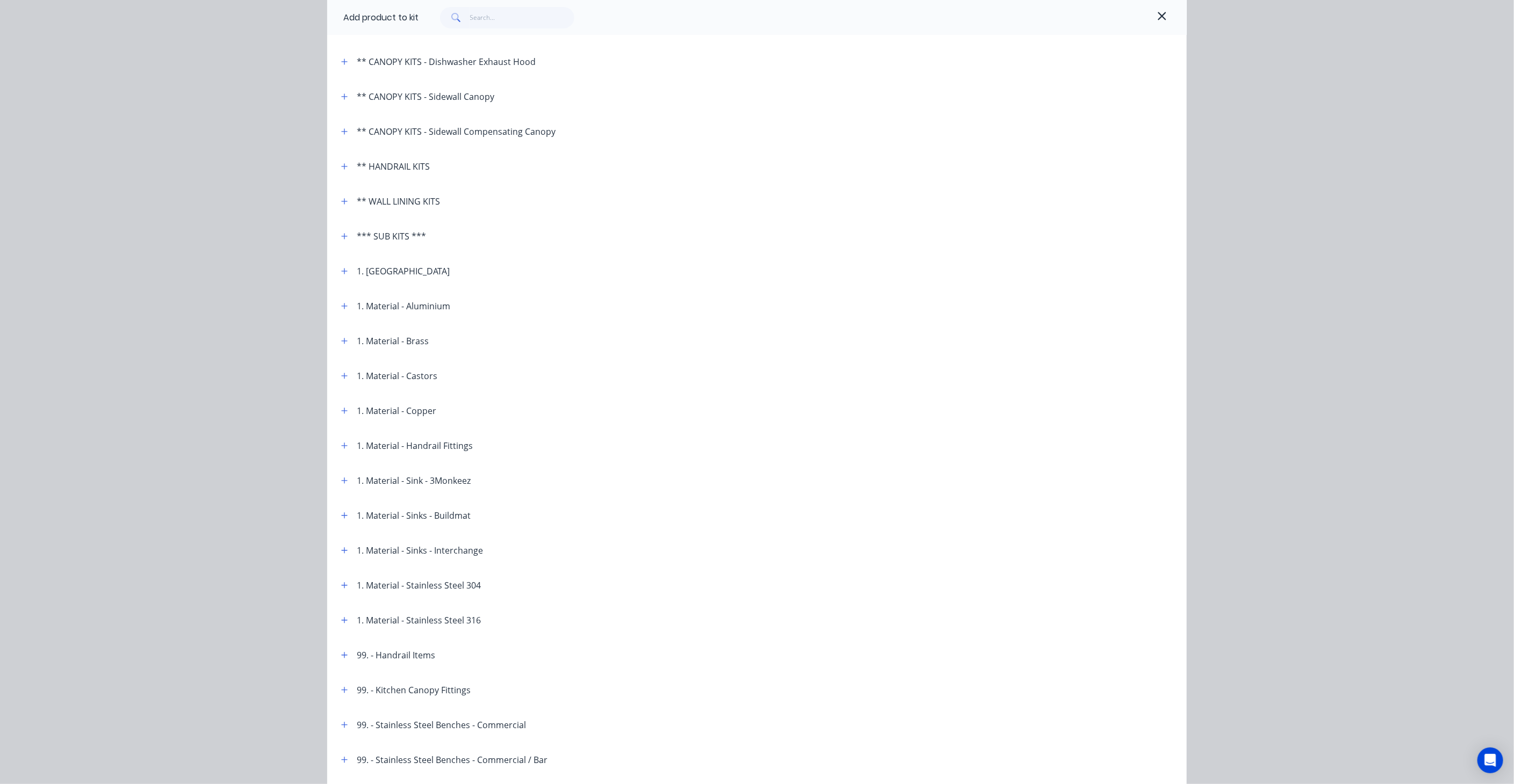
click at [332, 516] on div "1. Material - Sinks - Buildmat" at bounding box center [401, 515] width 138 height 14
click at [342, 515] on icon "button" at bounding box center [345, 515] width 6 height 6
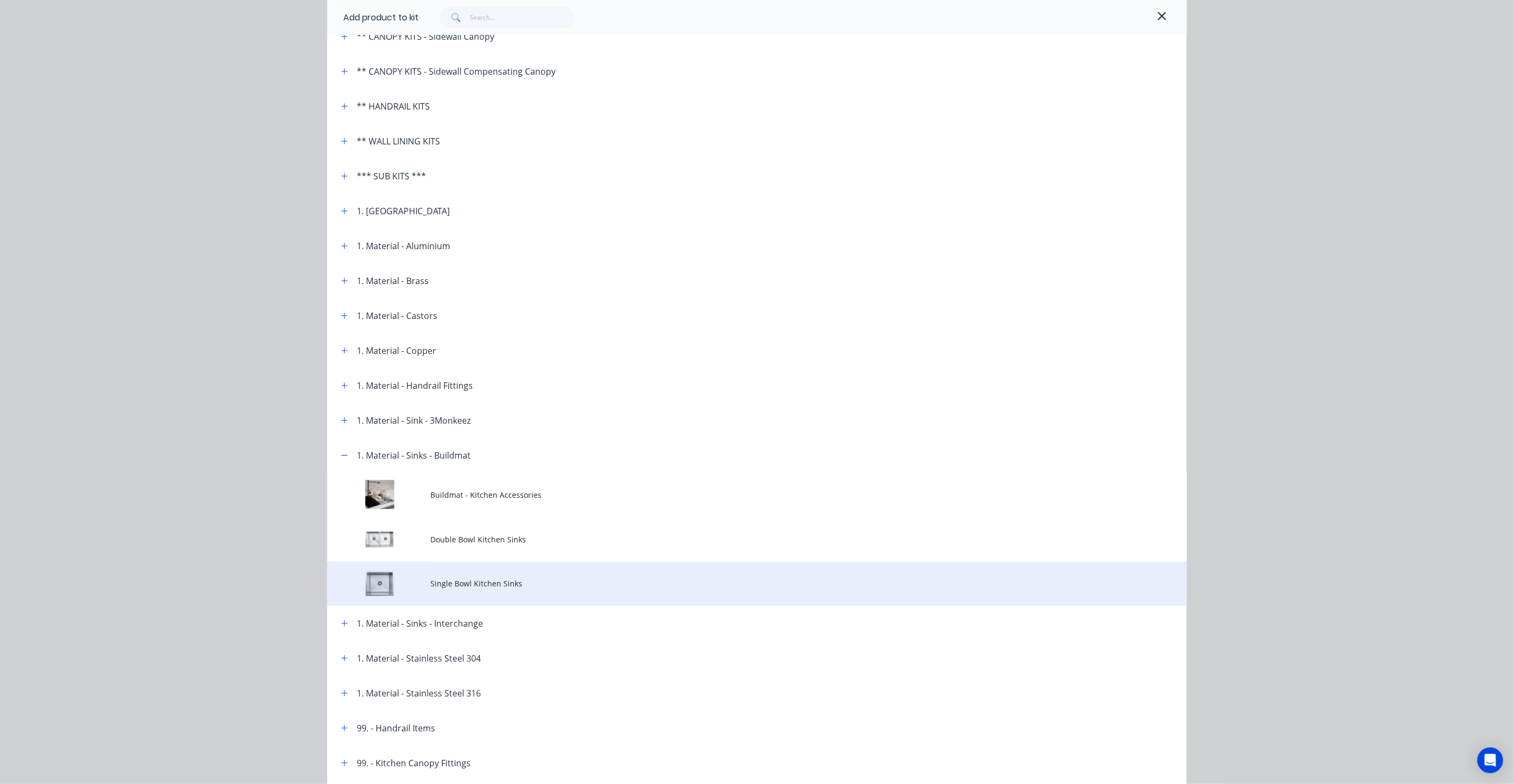
click at [490, 581] on span "Single Bowl Kitchen Sinks" at bounding box center [733, 584] width 605 height 11
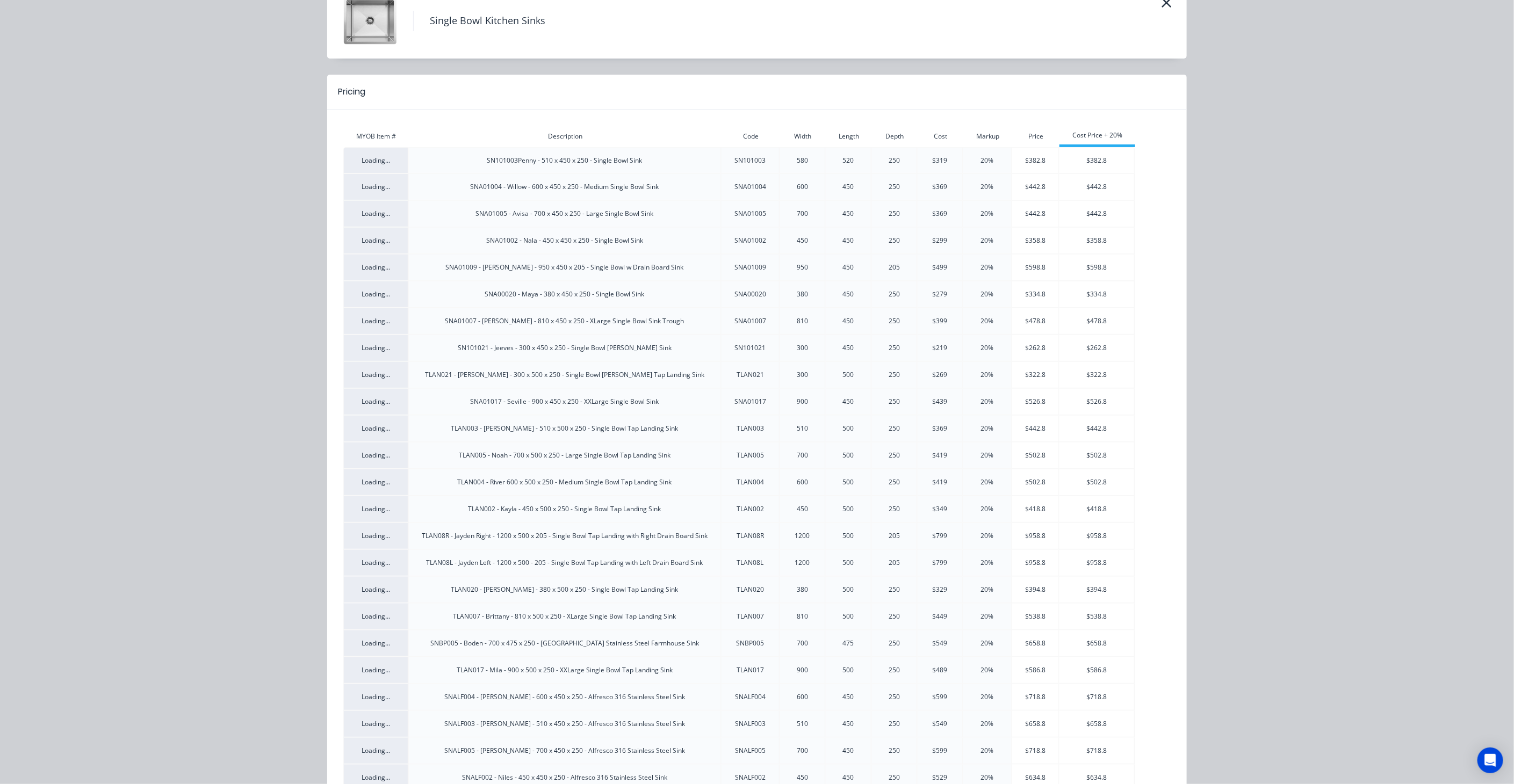
scroll to position [0, 0]
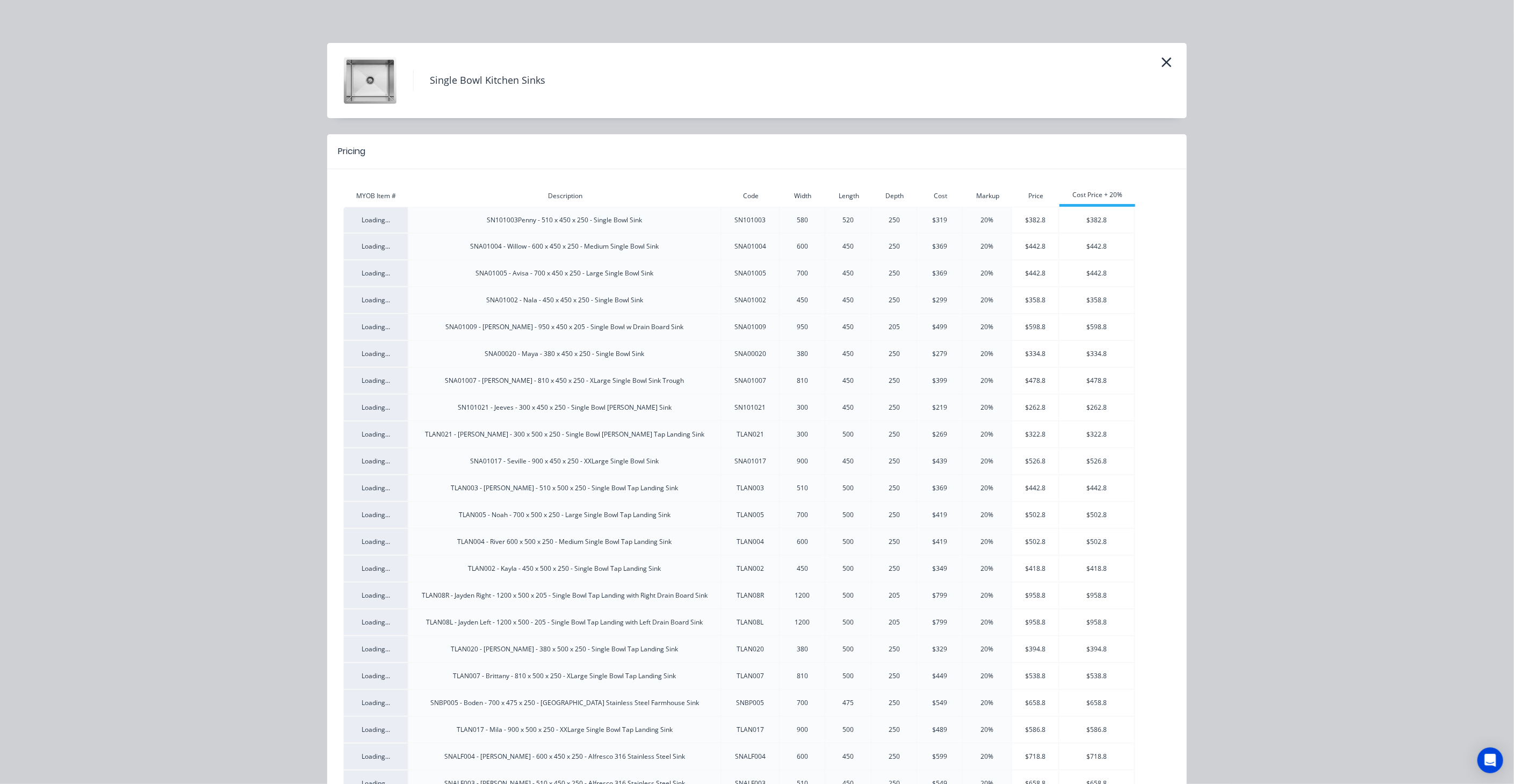
click at [576, 192] on div "Description" at bounding box center [565, 197] width 312 height 10
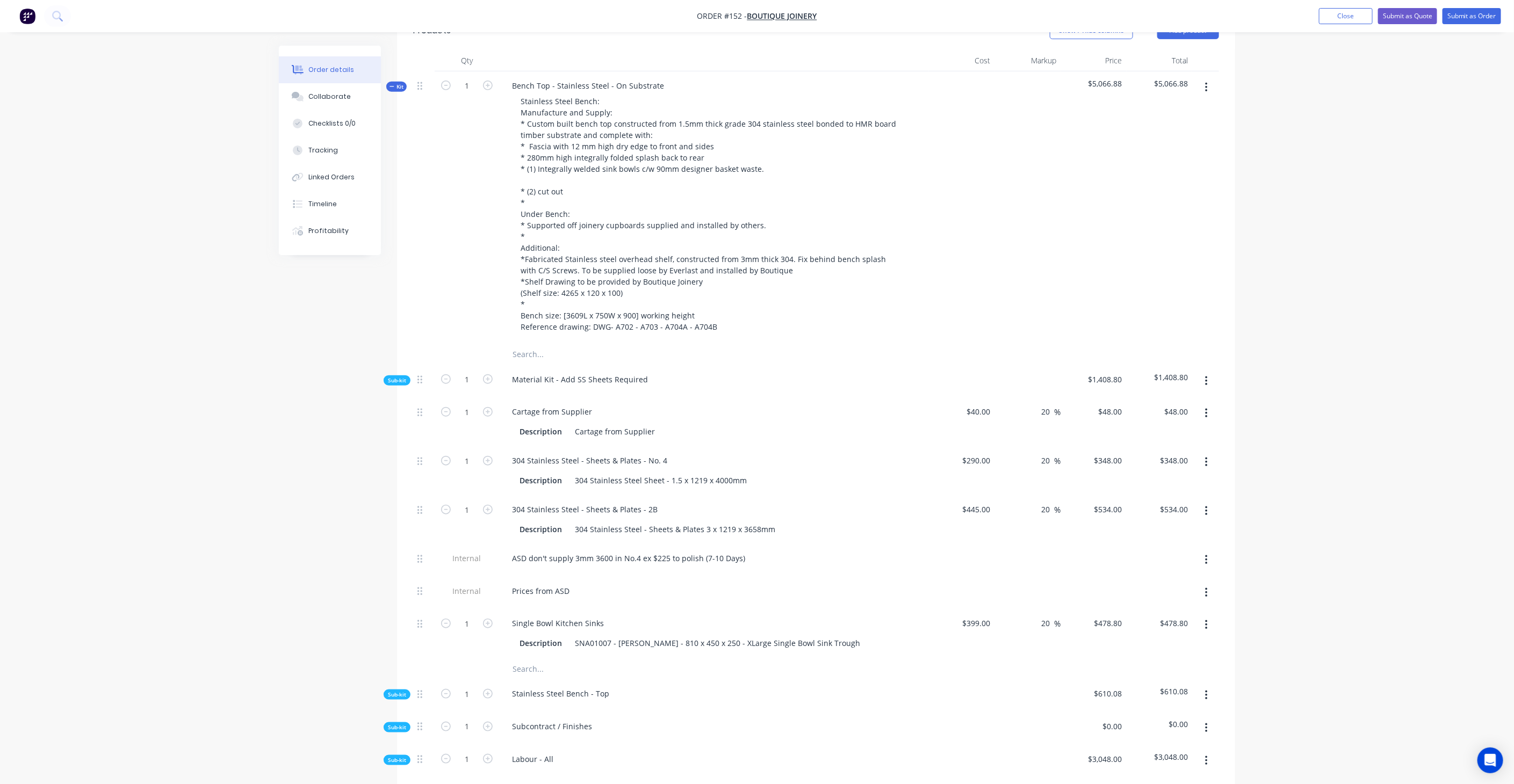
scroll to position [358, 0]
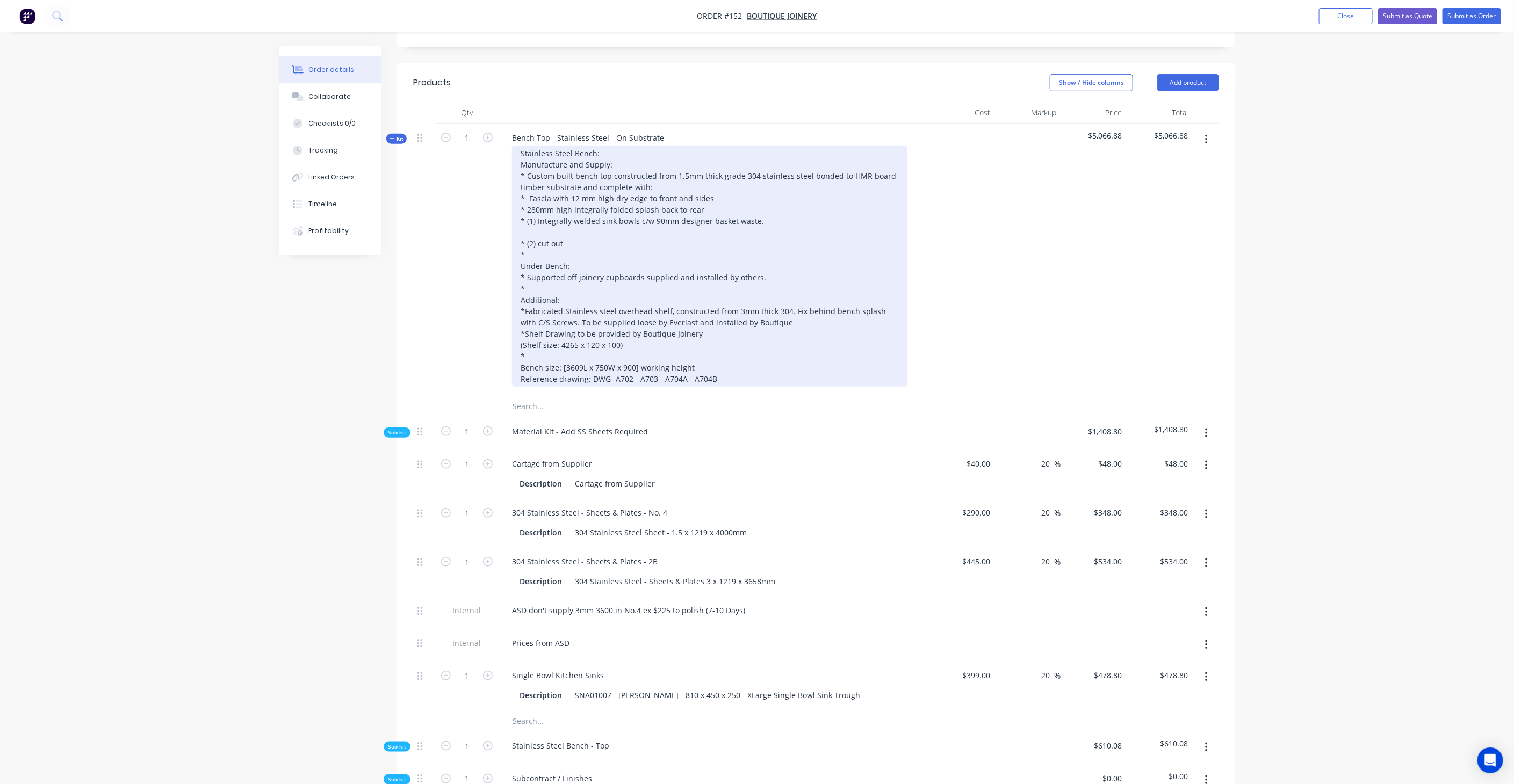
click at [596, 312] on div "Stainless Steel Bench: Manufacture and Supply: * Custom built bench top constru…" at bounding box center [709, 266] width 395 height 241
drag, startPoint x: 597, startPoint y: 314, endPoint x: 585, endPoint y: 316, distance: 12.2
click at [585, 316] on div "Stainless Steel Bench: Manufacture and Supply: * Custom built bench top constru…" at bounding box center [709, 266] width 395 height 241
drag, startPoint x: 598, startPoint y: 314, endPoint x: 603, endPoint y: 318, distance: 6.4
click at [598, 314] on div "Stainless Steel Bench: Manufacture and Supply: * Custom built bench top constru…" at bounding box center [709, 266] width 395 height 241
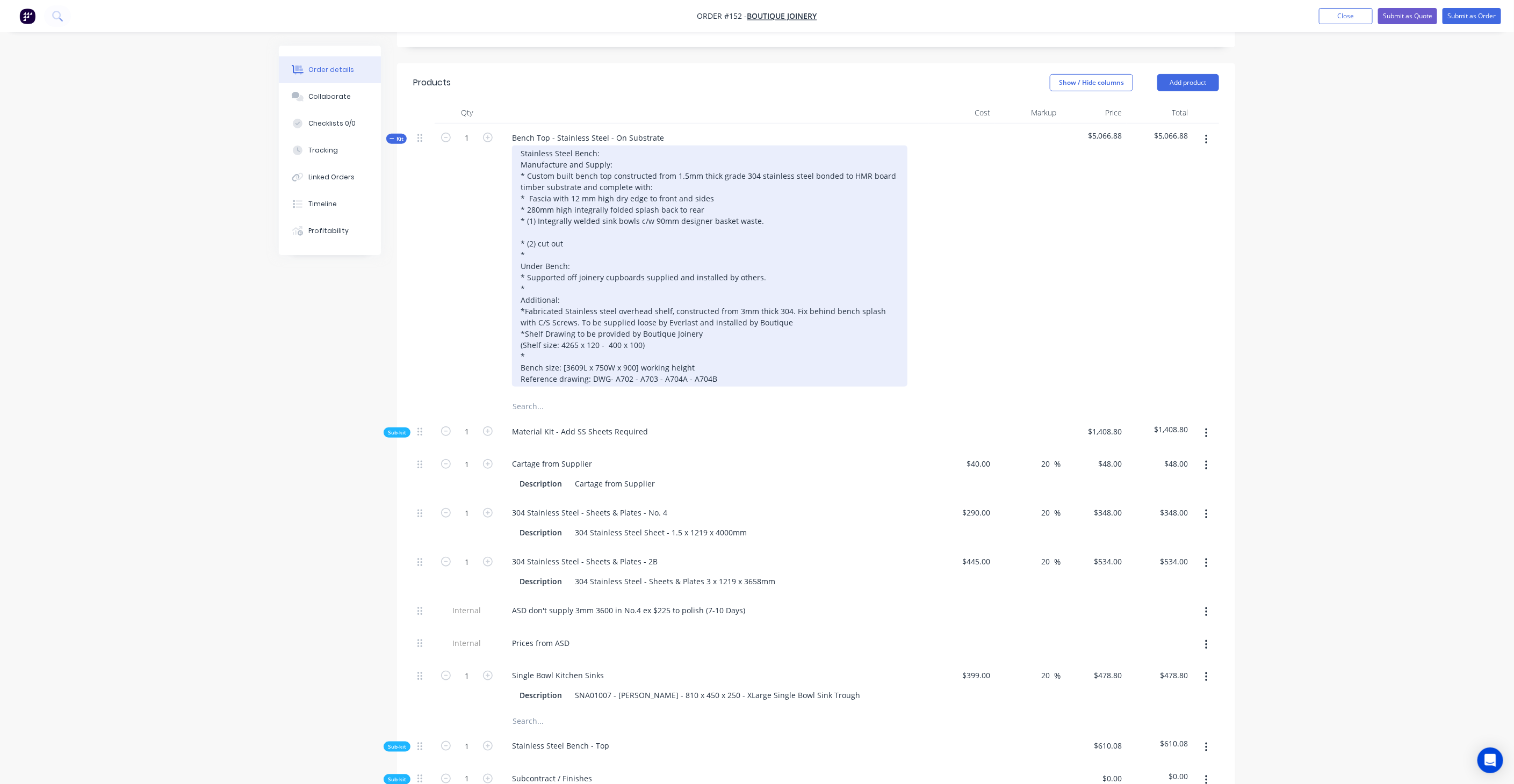
click at [565, 198] on div "Stainless Steel Bench: Manufacture and Supply: * Custom built bench top constru…" at bounding box center [709, 266] width 395 height 241
click at [520, 199] on div "Stainless Steel Bench: Manufacture and Supply: * Custom built bench top constru…" at bounding box center [709, 266] width 395 height 241
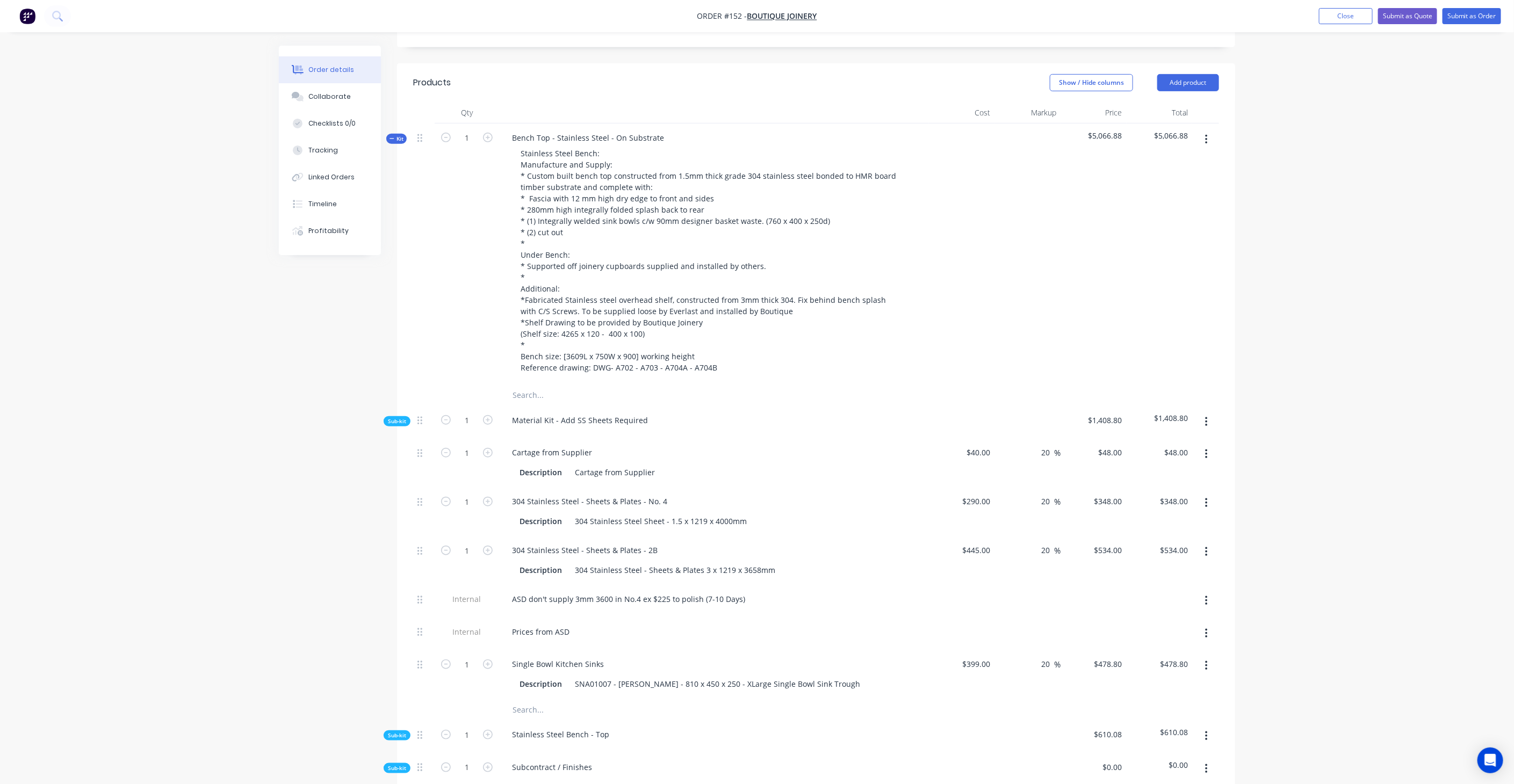
click at [296, 302] on div "Created by [PERSON_NAME] Created [DATE] Required [DATE] Assigned to JA Status D…" at bounding box center [757, 434] width 956 height 1493
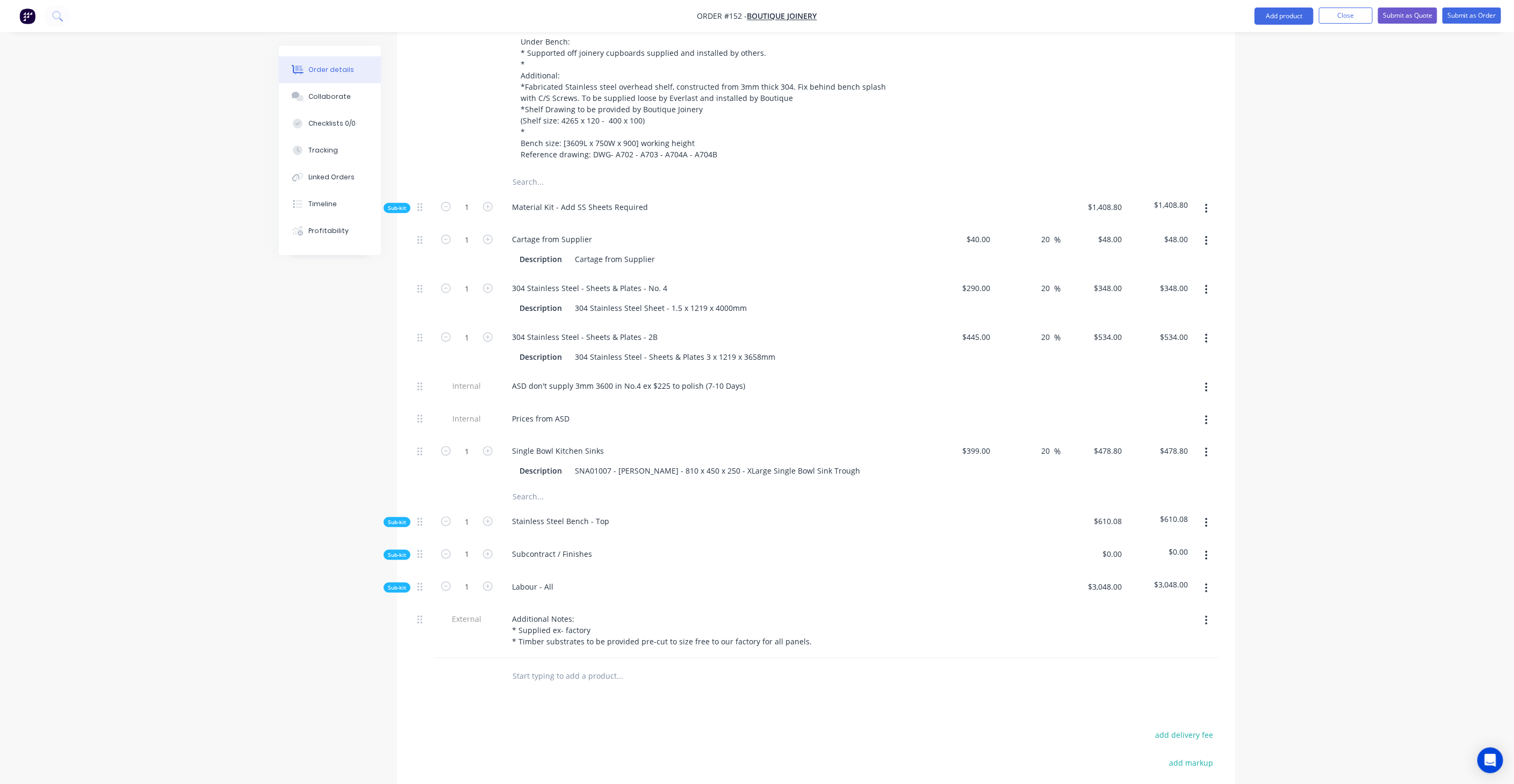
scroll to position [597, 0]
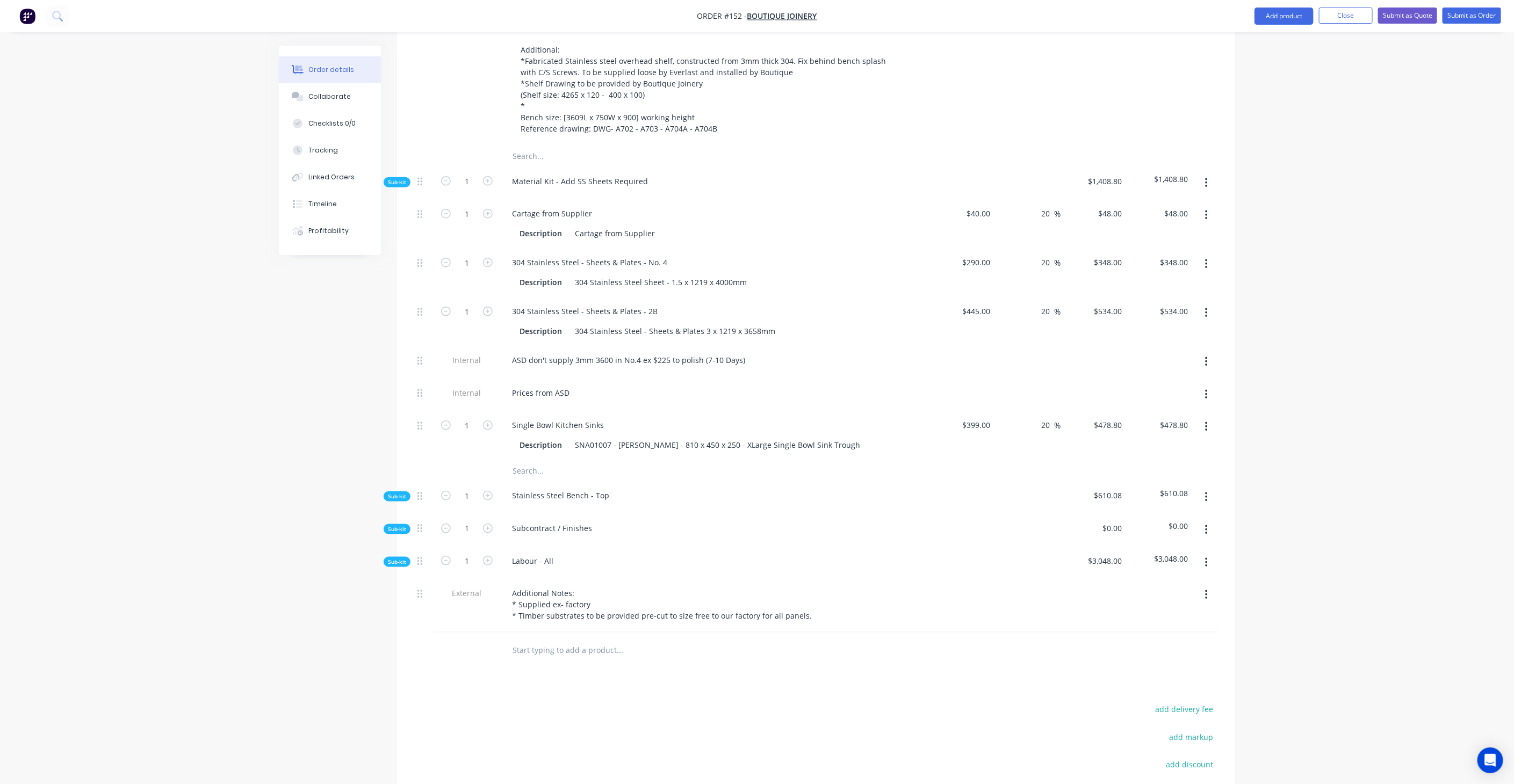
click at [407, 492] on div "Sub-kit" at bounding box center [397, 497] width 27 height 10
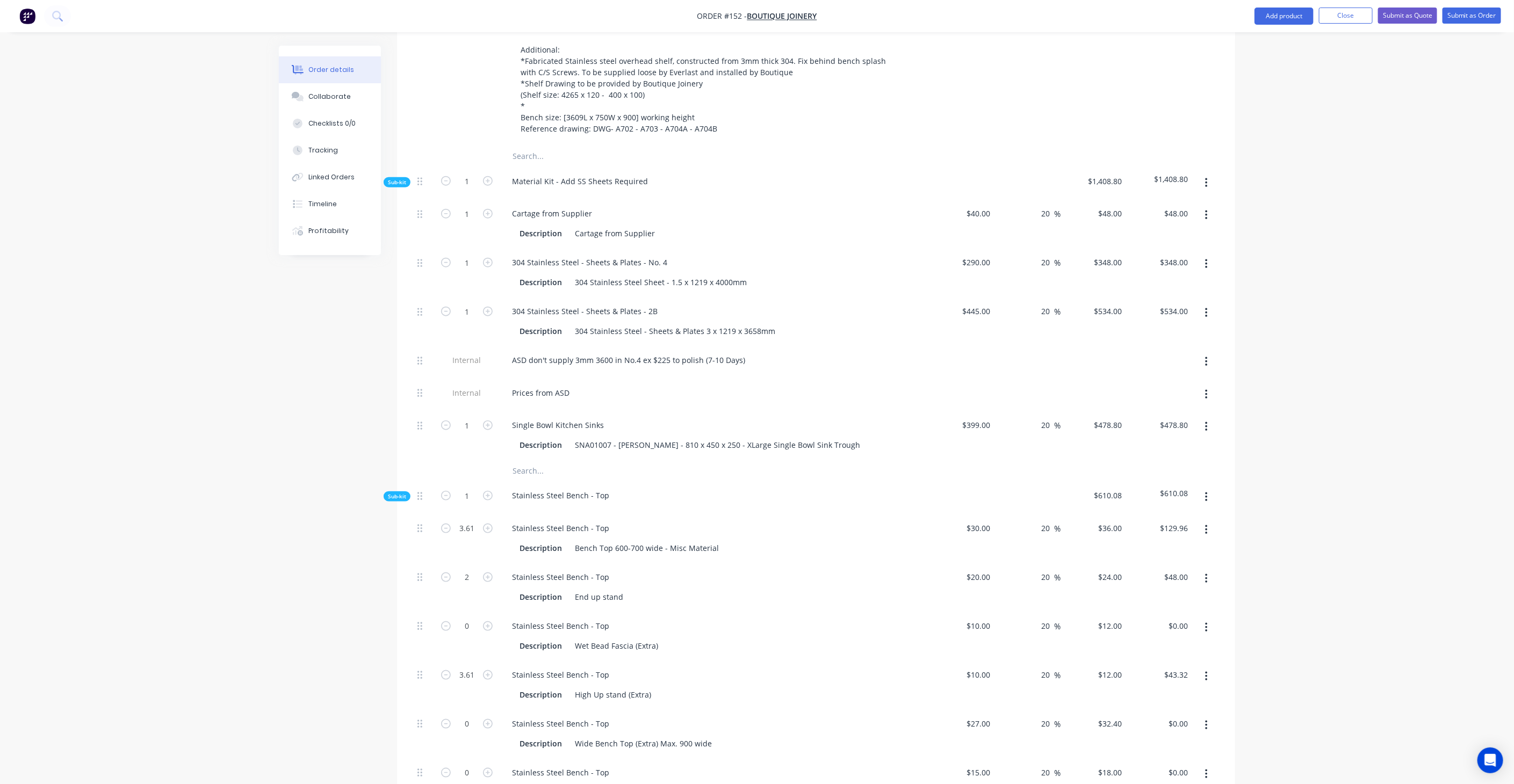
click at [1338, 164] on div "Order details Collaborate Checklists 0/0 Tracking Linked Orders Timeline Profit…" at bounding box center [757, 512] width 1514 height 2218
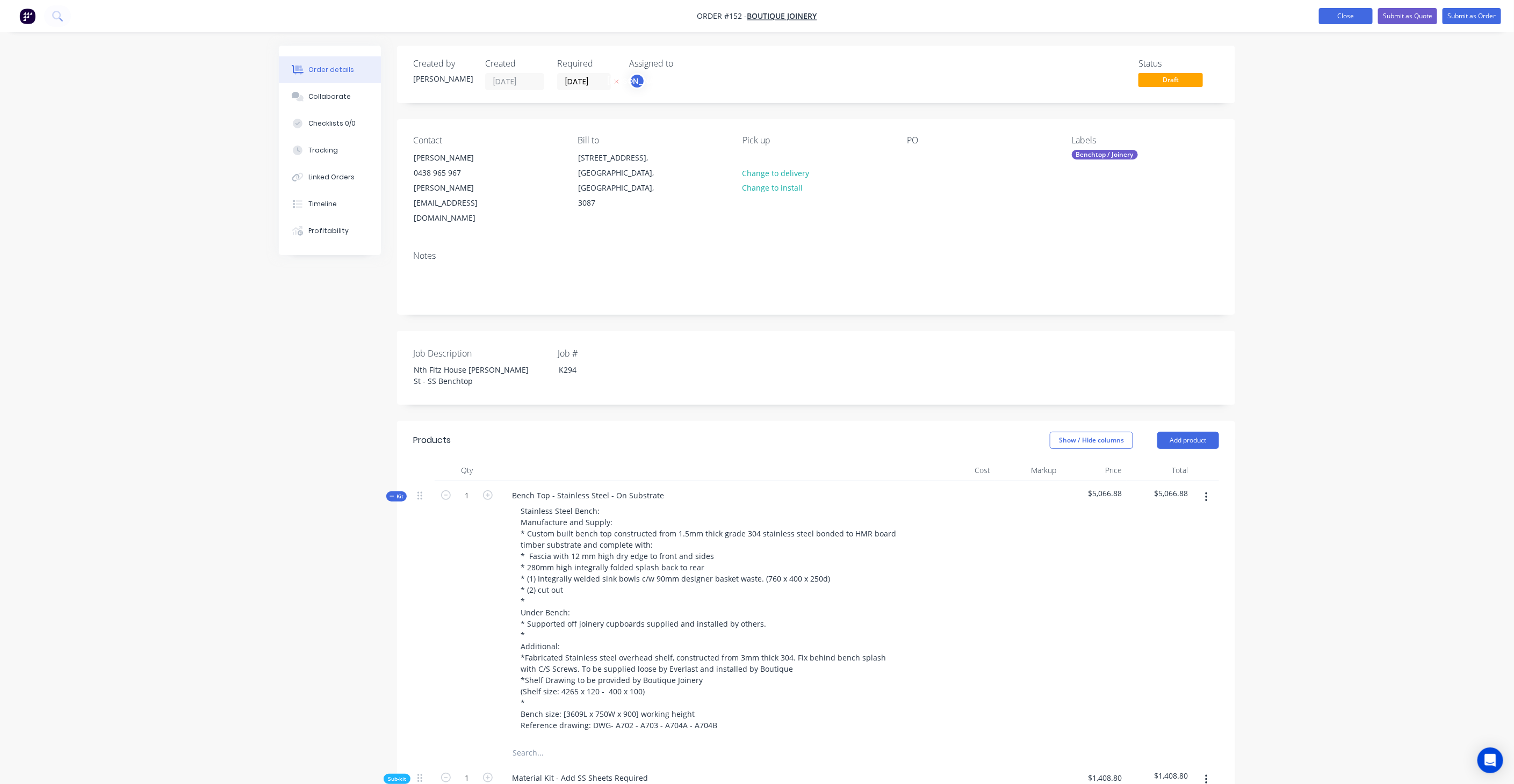
click at [1355, 15] on button "Close" at bounding box center [1345, 16] width 54 height 16
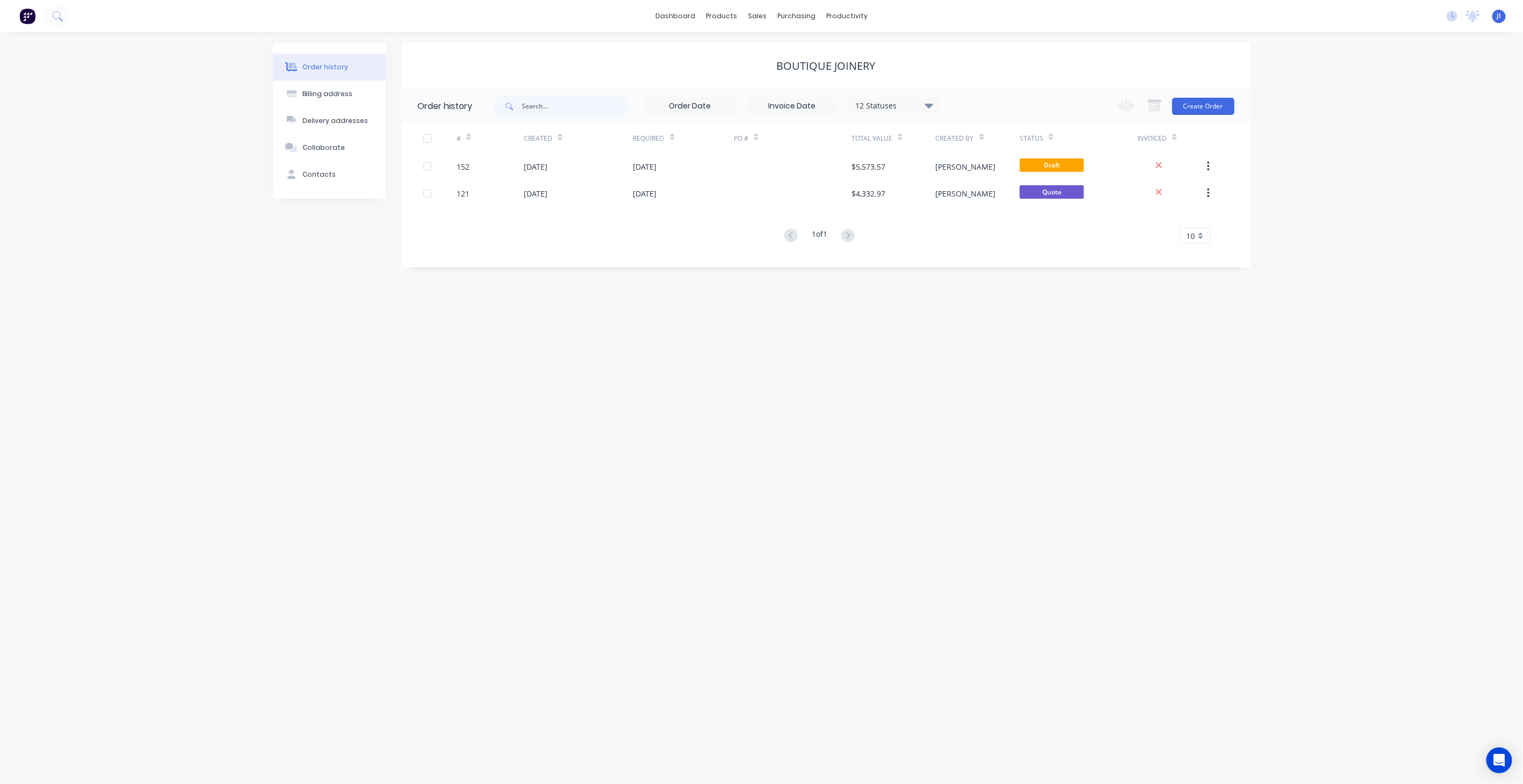
click at [293, 563] on div "Order history Billing address Delivery addresses Collaborate Contacts Boutique …" at bounding box center [761, 408] width 1523 height 752
click at [452, 548] on div "Order history Billing address Delivery addresses Collaborate Contacts Boutique …" at bounding box center [761, 408] width 1523 height 752
click at [1148, 345] on div "Order history Billing address Delivery addresses Collaborate Contacts Boutique …" at bounding box center [761, 408] width 1523 height 752
click at [823, 208] on div "# Created Required PO # Total Value Created By Status Invoiced 152 [DATE] [DATE…" at bounding box center [819, 184] width 835 height 120
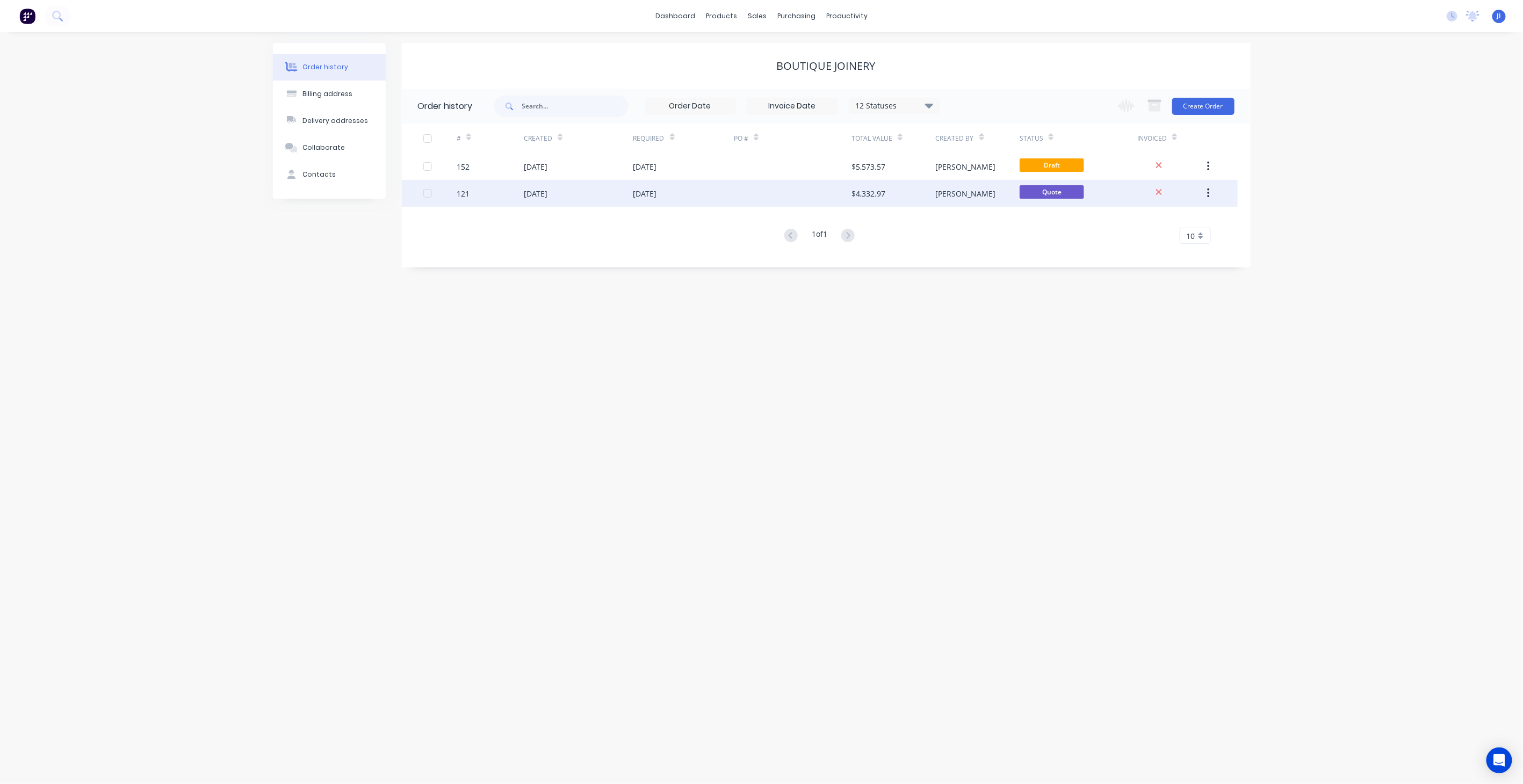
click at [814, 194] on div at bounding box center [793, 194] width 118 height 27
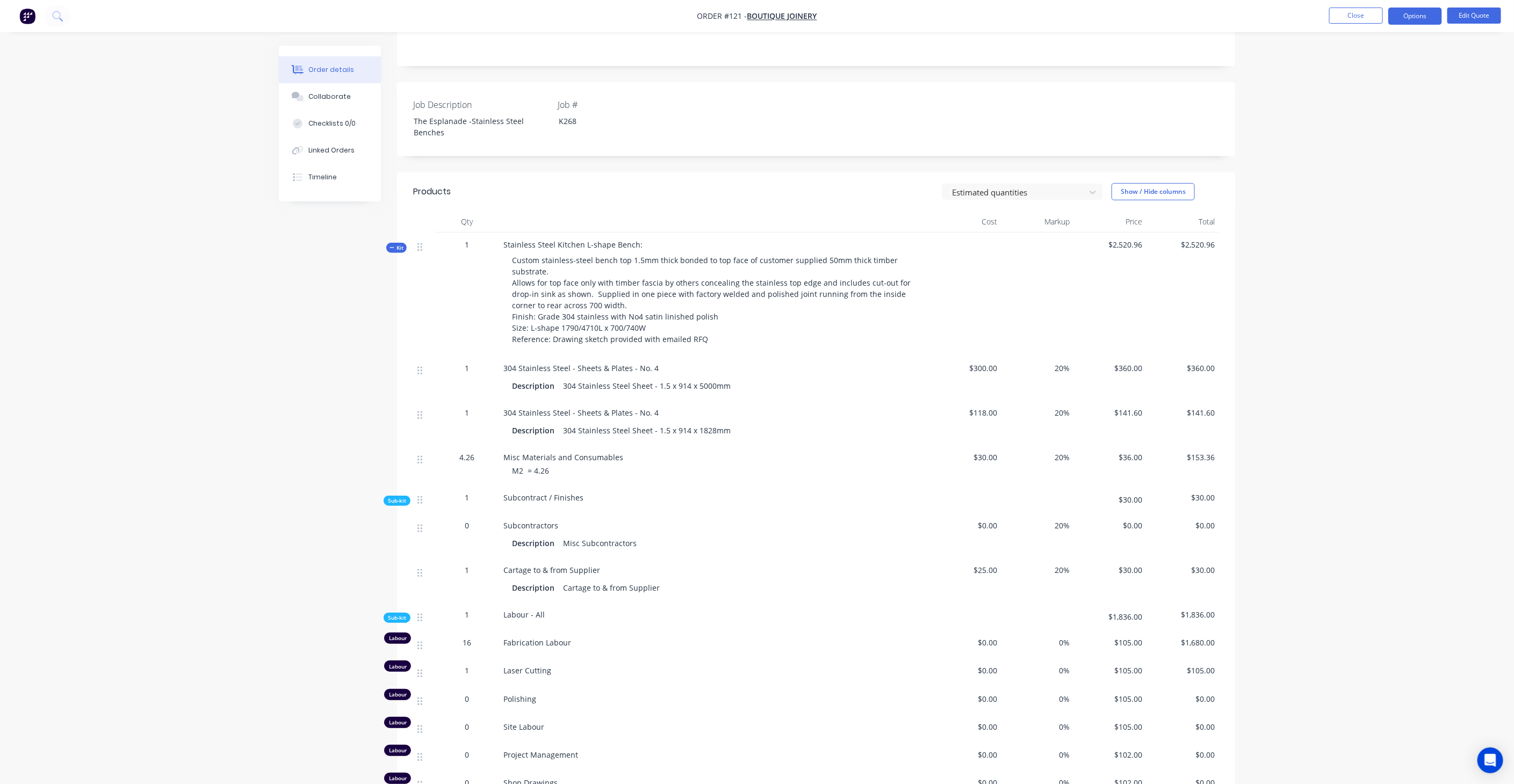
scroll to position [179, 0]
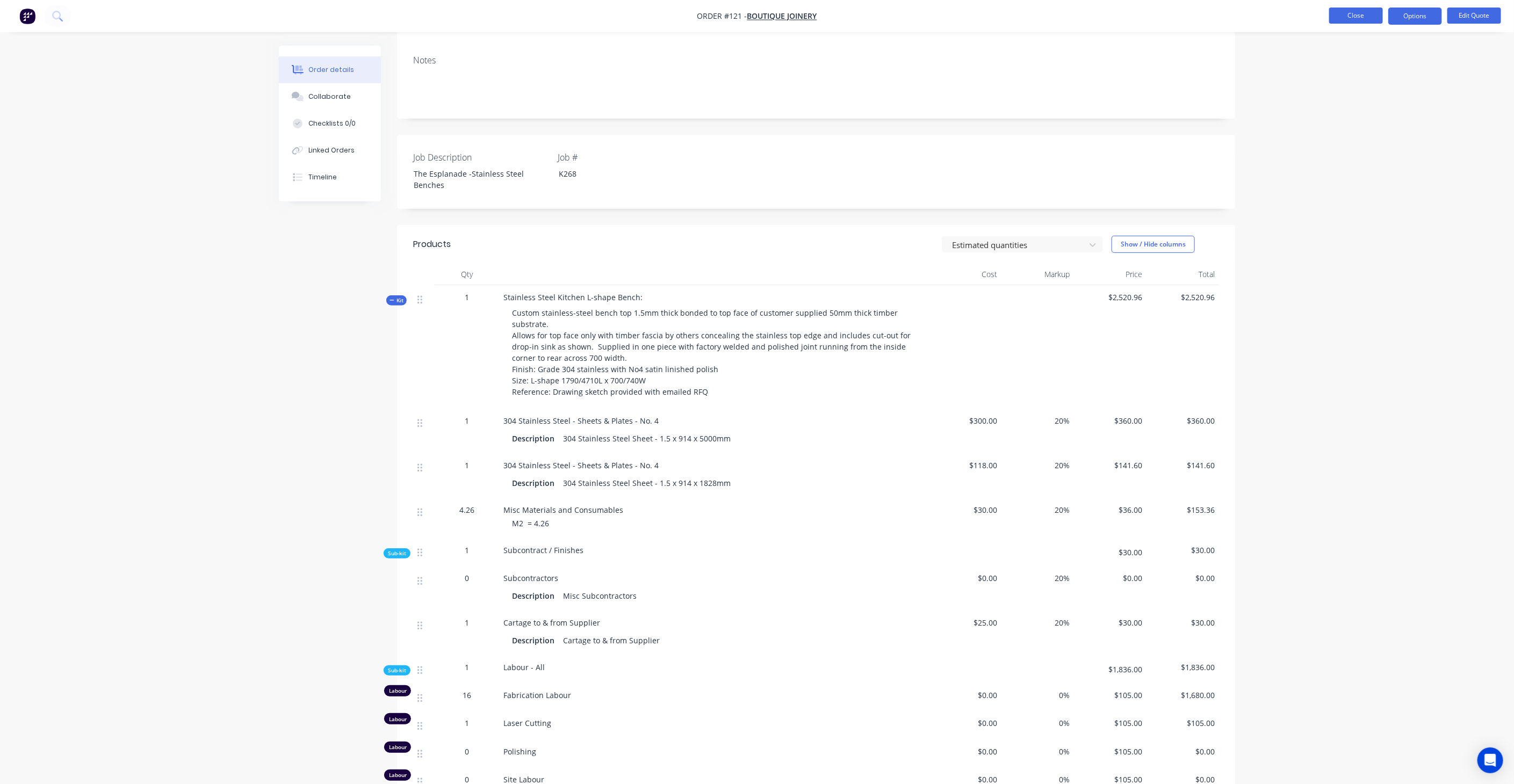
click at [1357, 20] on button "Close" at bounding box center [1355, 16] width 54 height 16
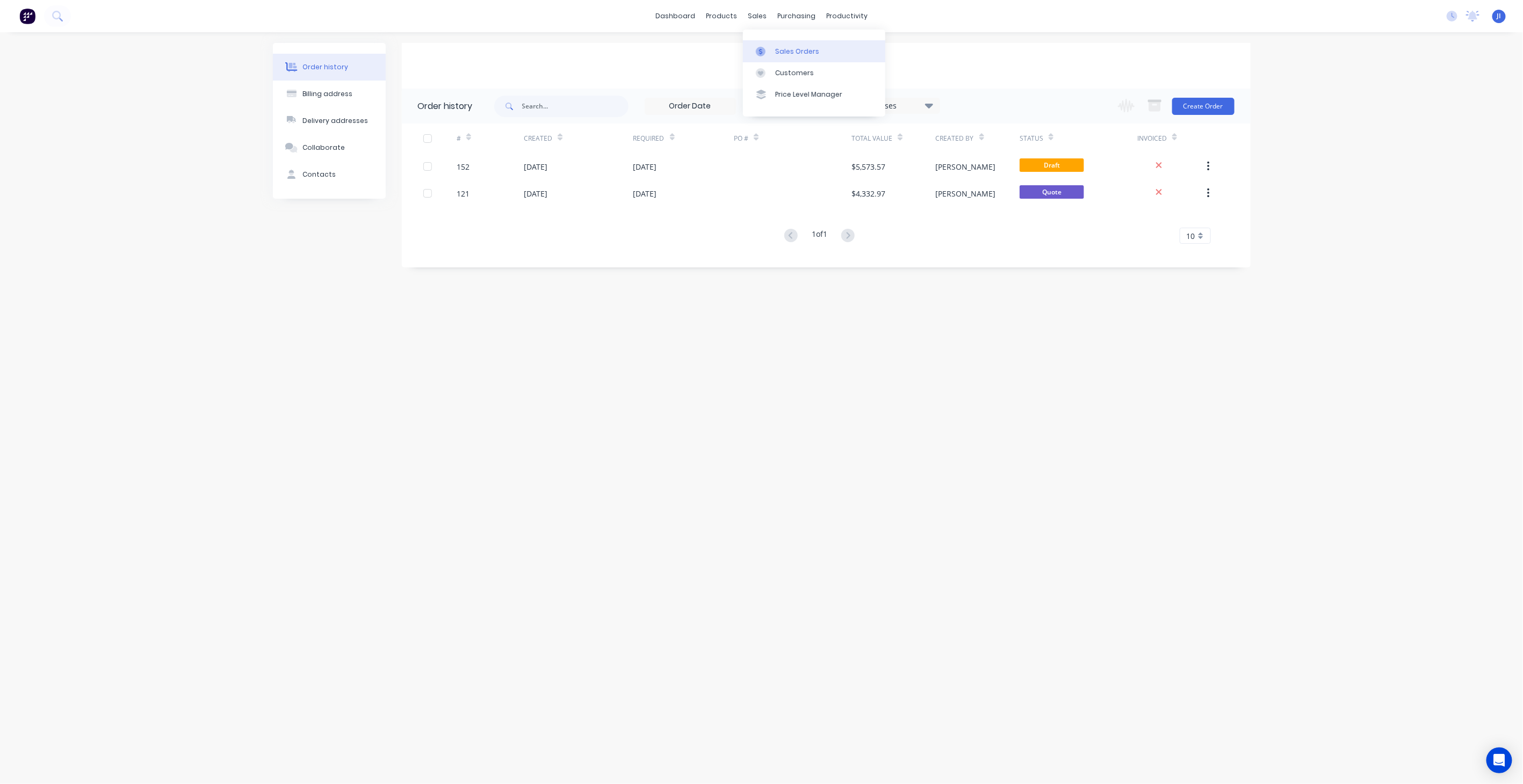
click at [778, 47] on div "Sales Orders" at bounding box center [798, 51] width 44 height 10
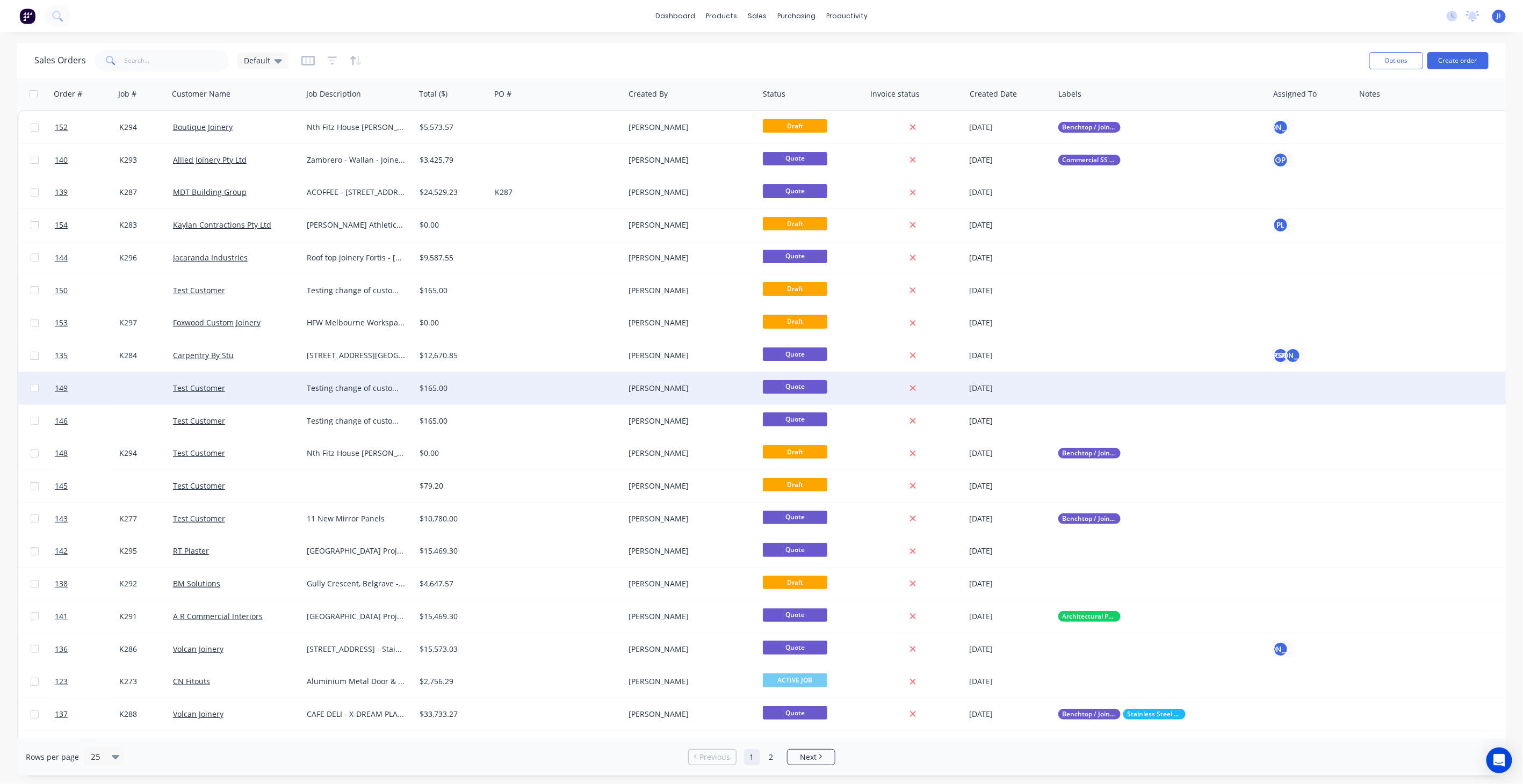
click at [267, 389] on div "Test Customer" at bounding box center [232, 388] width 119 height 11
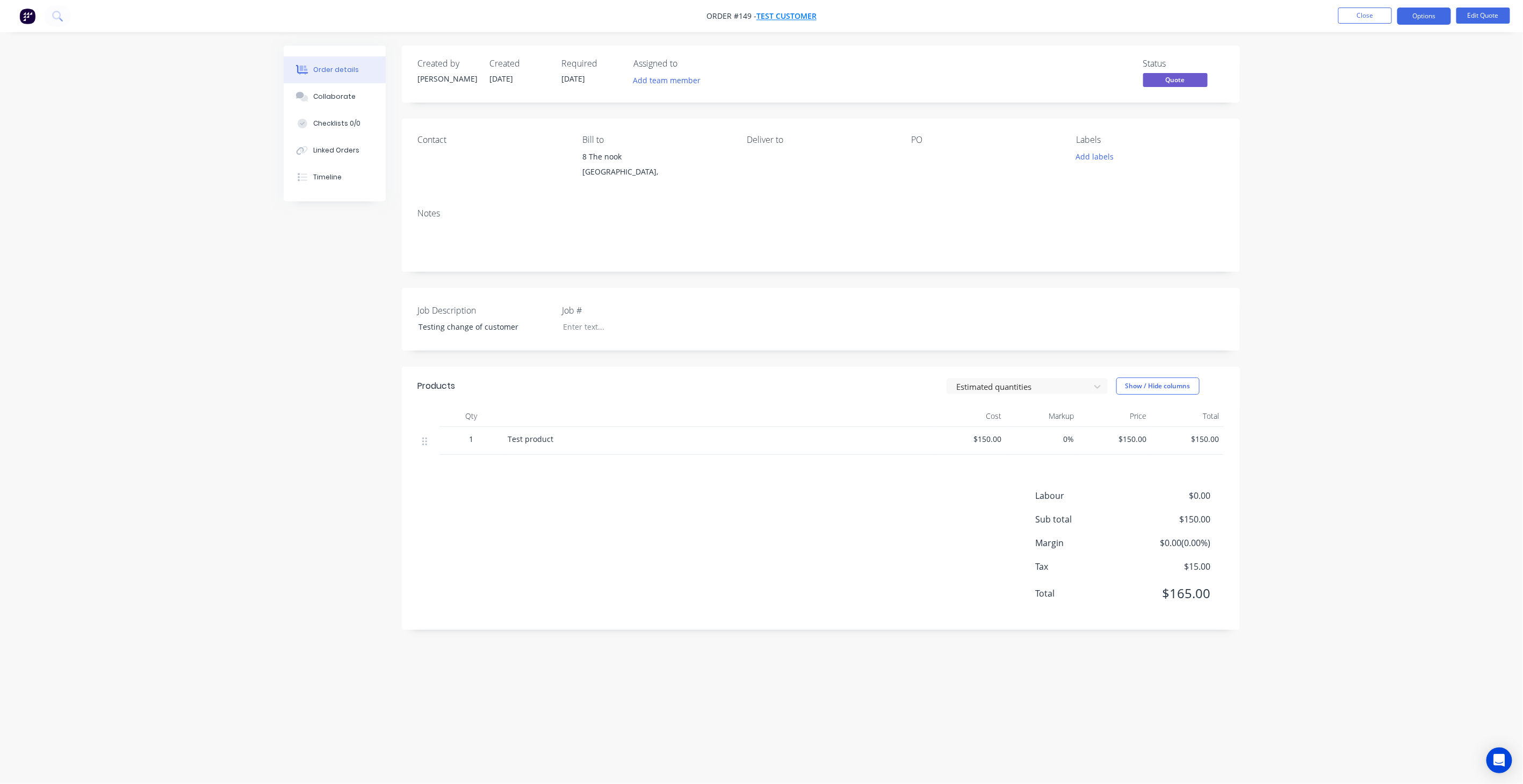
click at [788, 17] on span "Test Customer" at bounding box center [786, 16] width 60 height 10
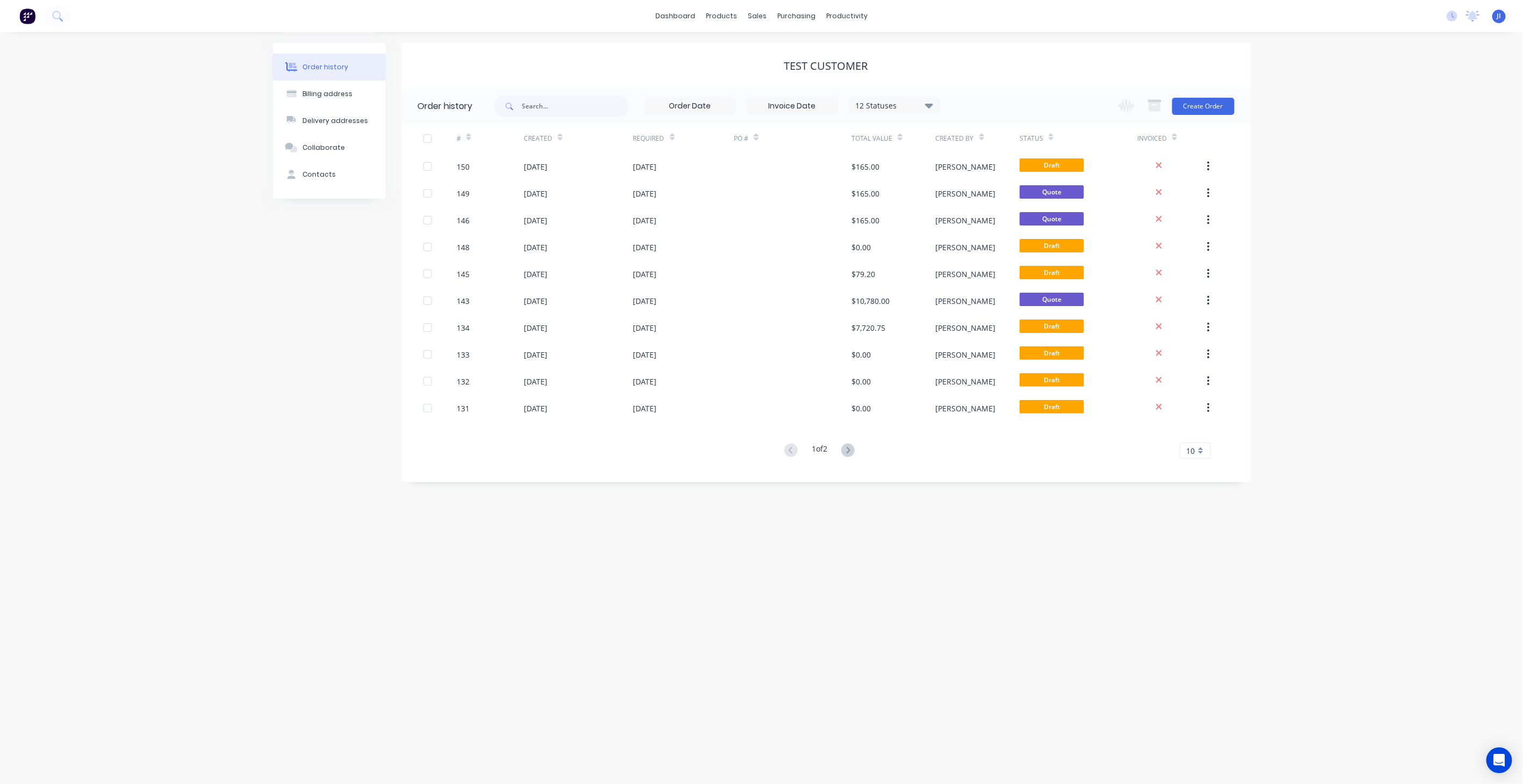
drag, startPoint x: 810, startPoint y: 105, endPoint x: 202, endPoint y: 420, distance: 684.8
click at [202, 420] on div "Order history Billing address Delivery addresses Collaborate Contacts Test Cust…" at bounding box center [761, 408] width 1523 height 752
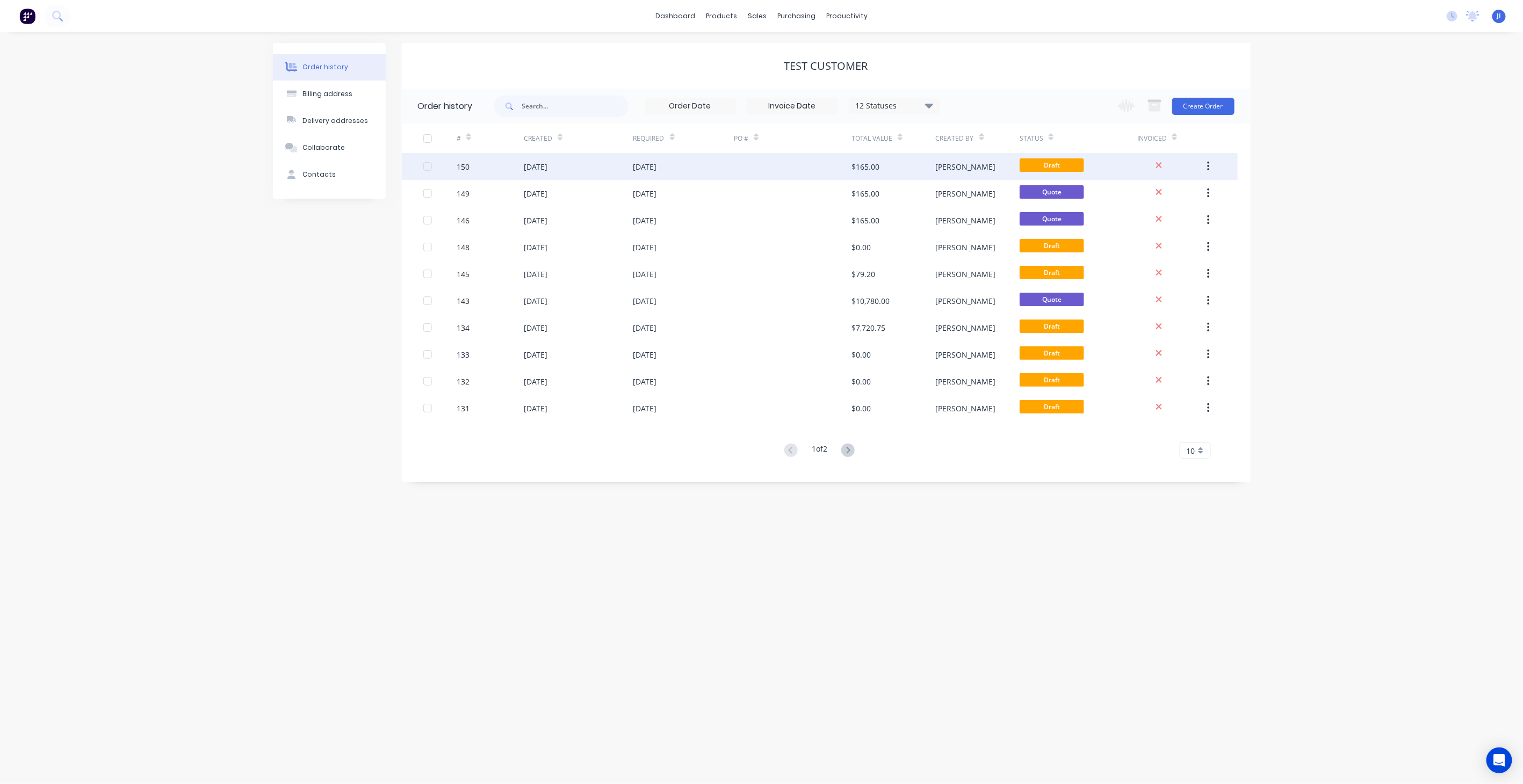
click at [756, 170] on div at bounding box center [793, 167] width 118 height 27
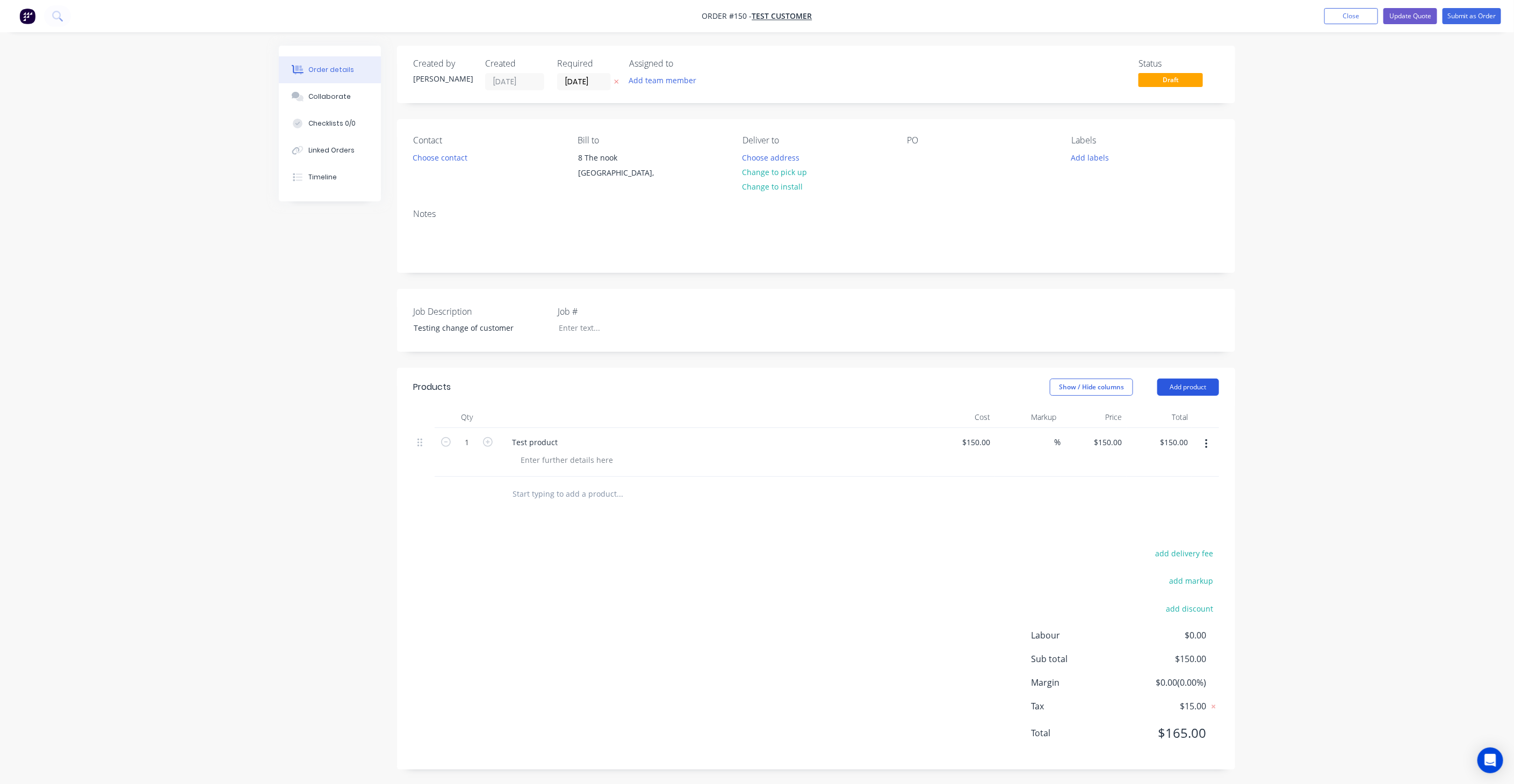
click at [1208, 383] on button "Add product" at bounding box center [1188, 387] width 61 height 17
click at [1175, 407] on div "Product catalogue" at bounding box center [1168, 415] width 83 height 16
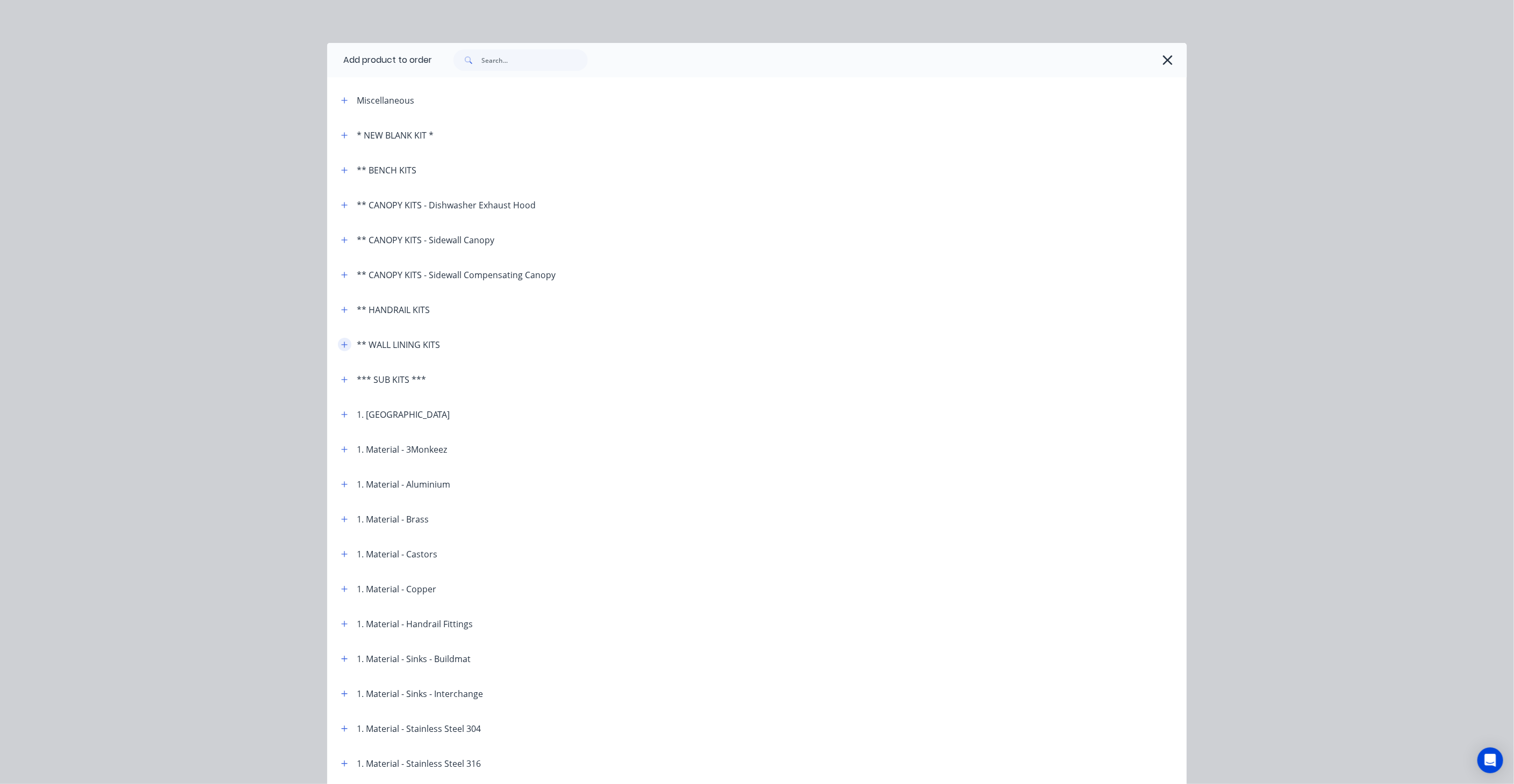
click at [342, 344] on icon "button" at bounding box center [345, 344] width 6 height 6
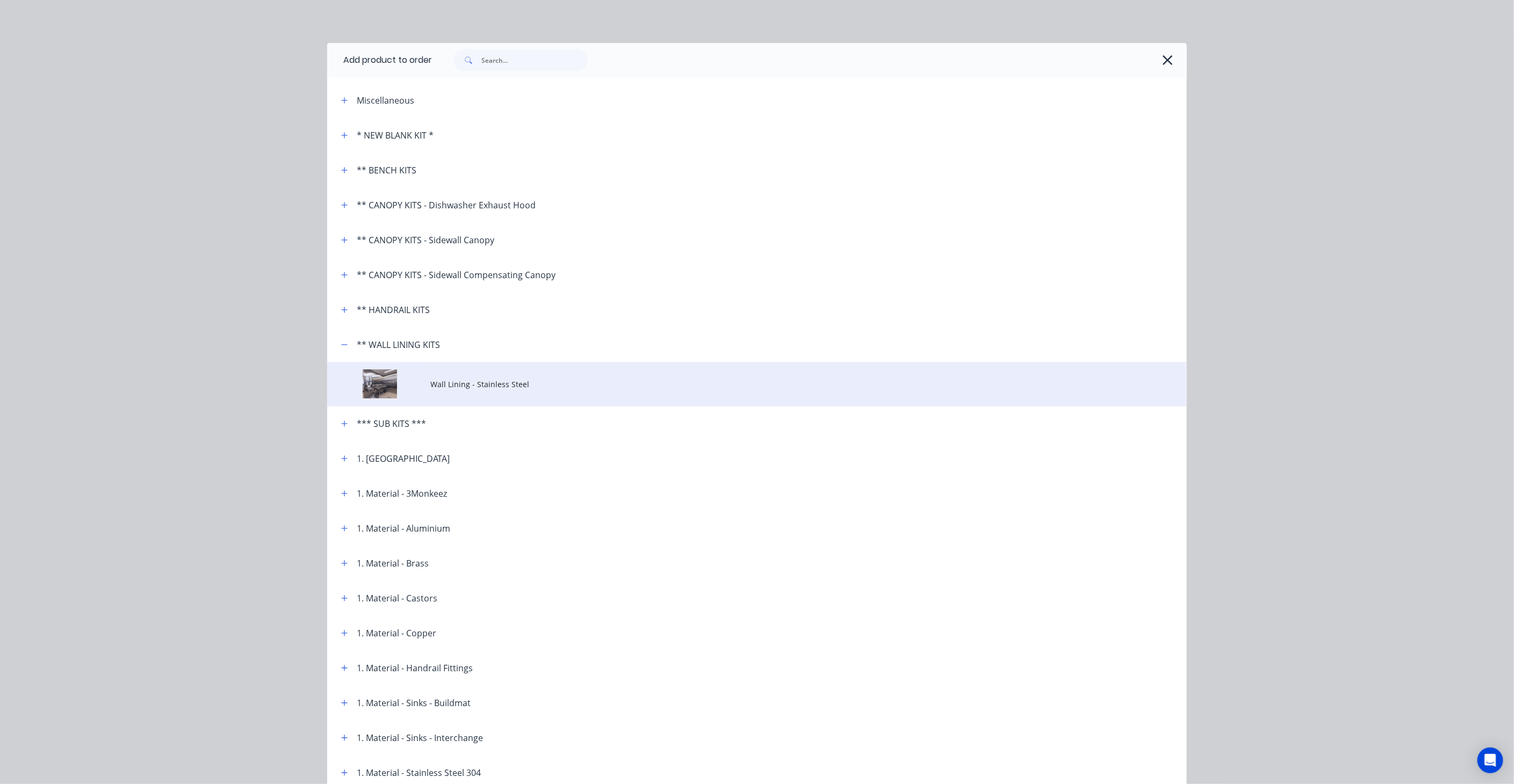
click at [466, 376] on td "Wall Lining - Stainless Steel" at bounding box center [808, 384] width 756 height 44
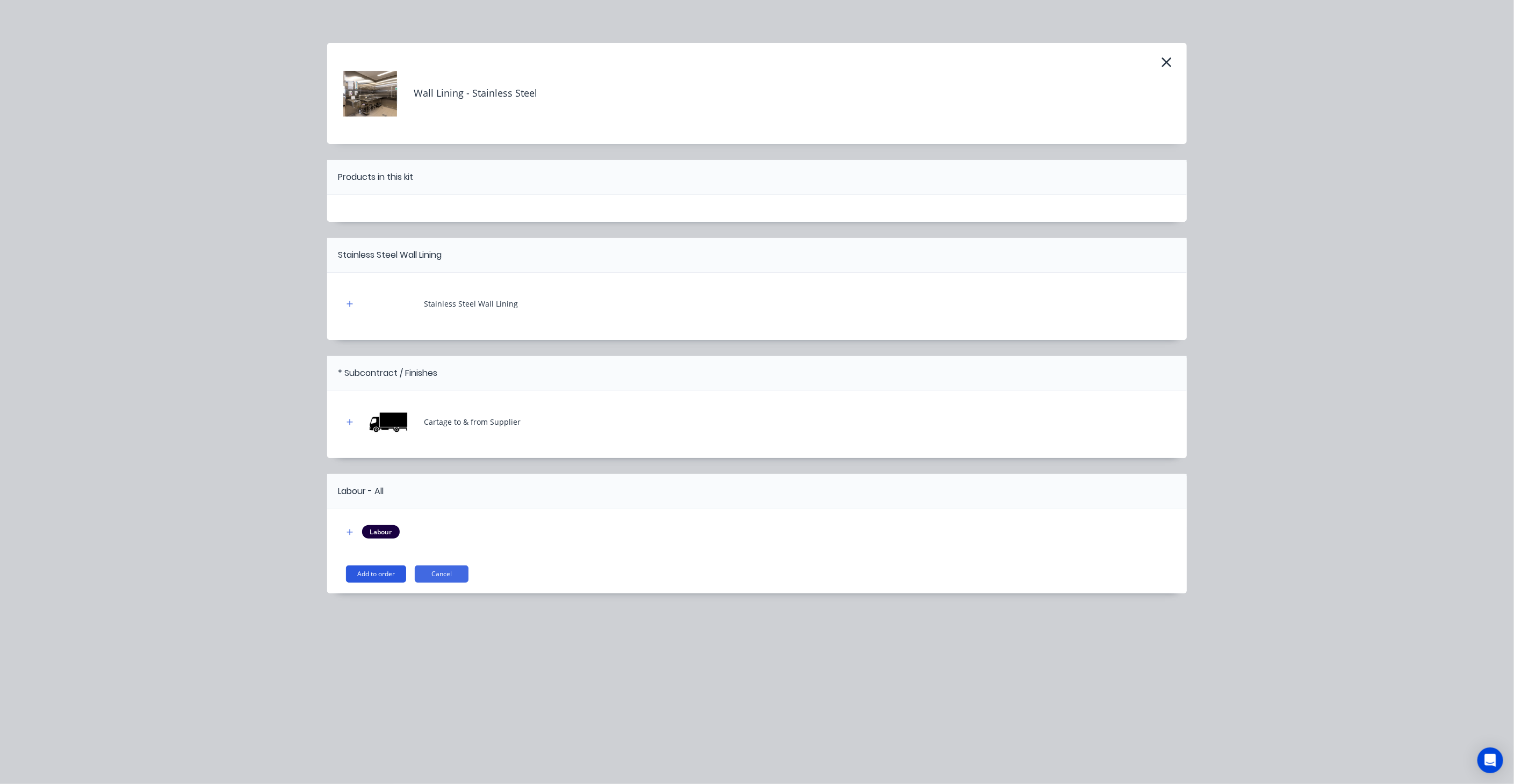
click at [375, 576] on button "Add to order" at bounding box center [376, 574] width 60 height 17
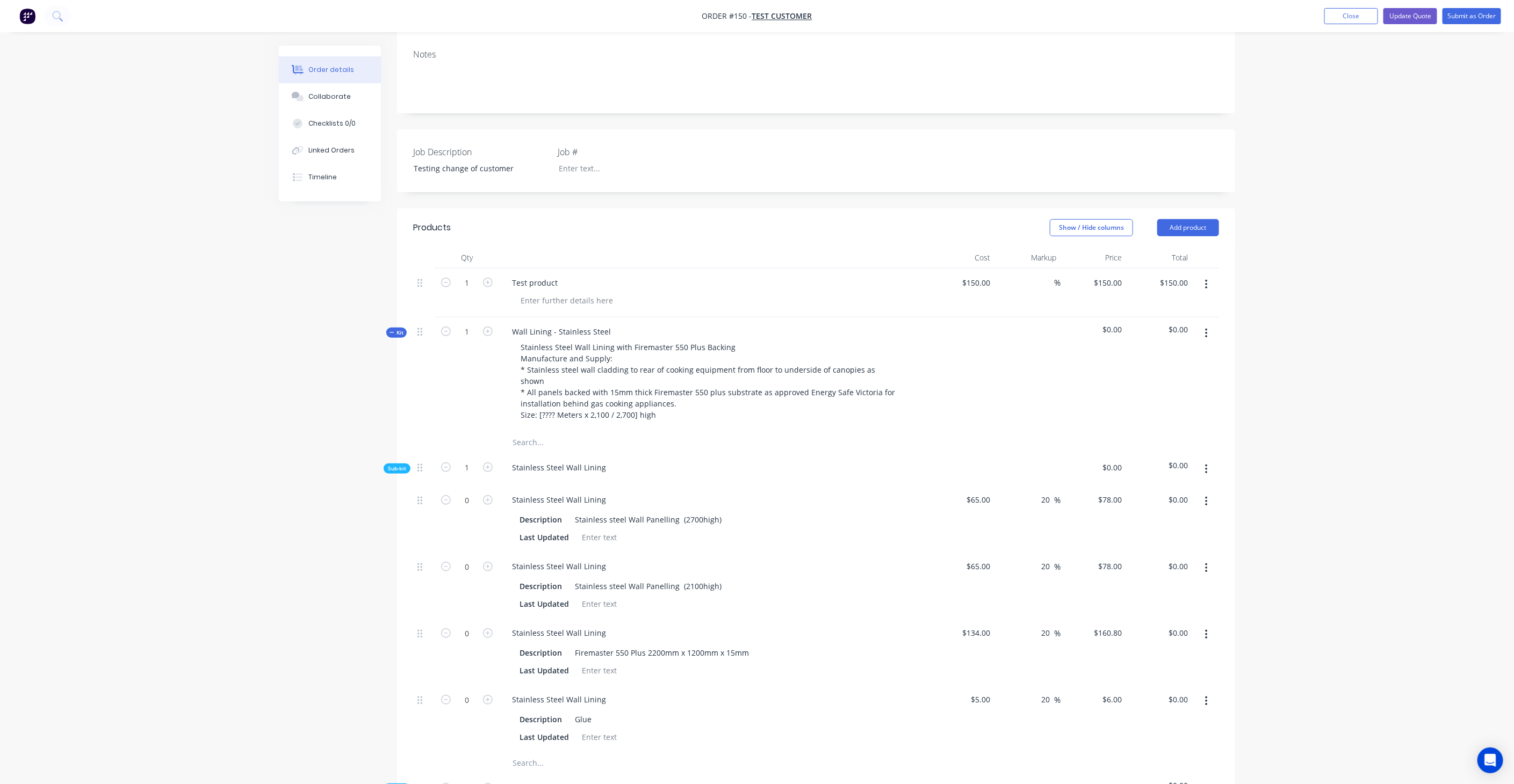
scroll to position [179, 0]
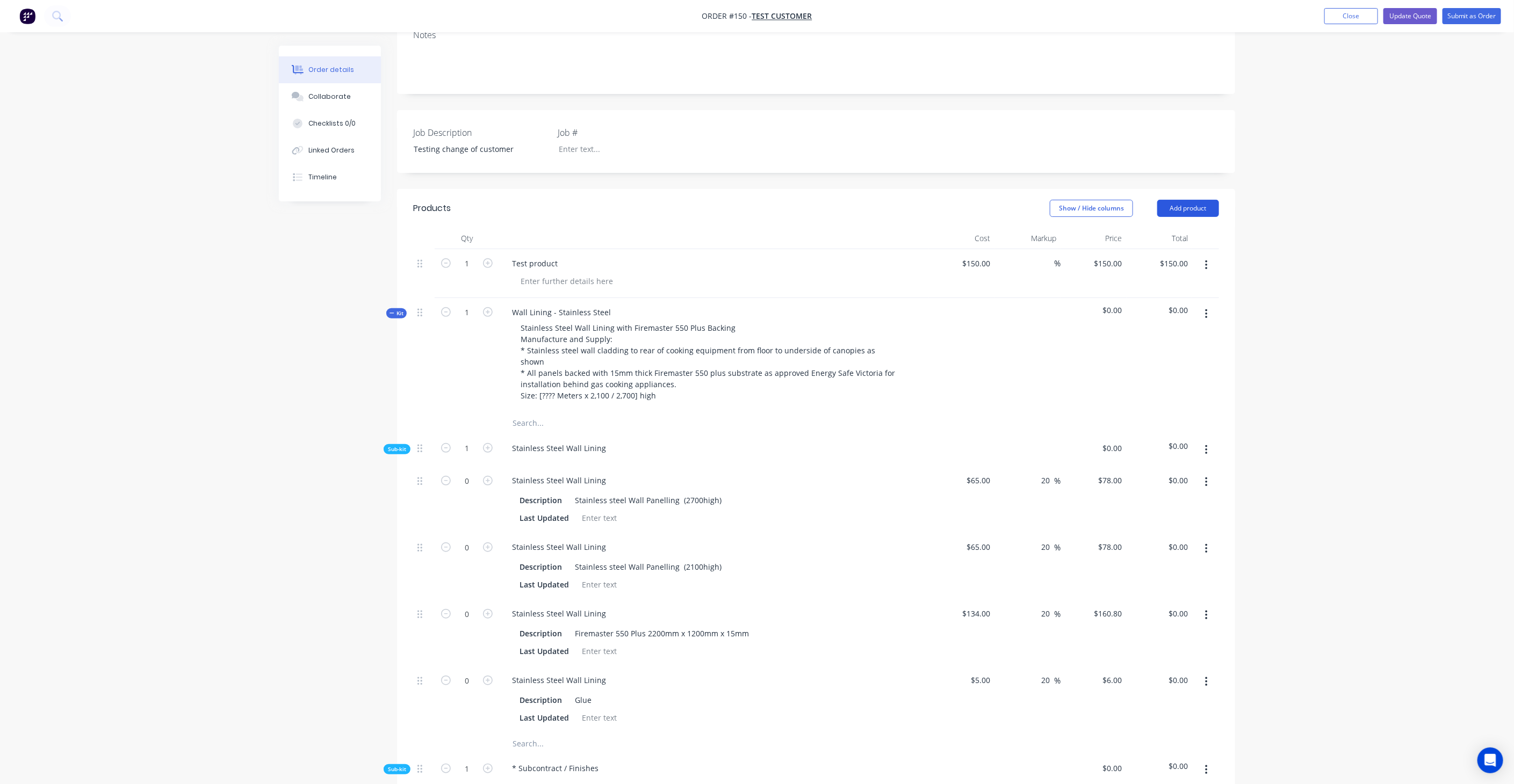
click at [1194, 207] on button "Add product" at bounding box center [1188, 209] width 61 height 17
click at [1189, 230] on div "Product catalogue" at bounding box center [1168, 236] width 83 height 16
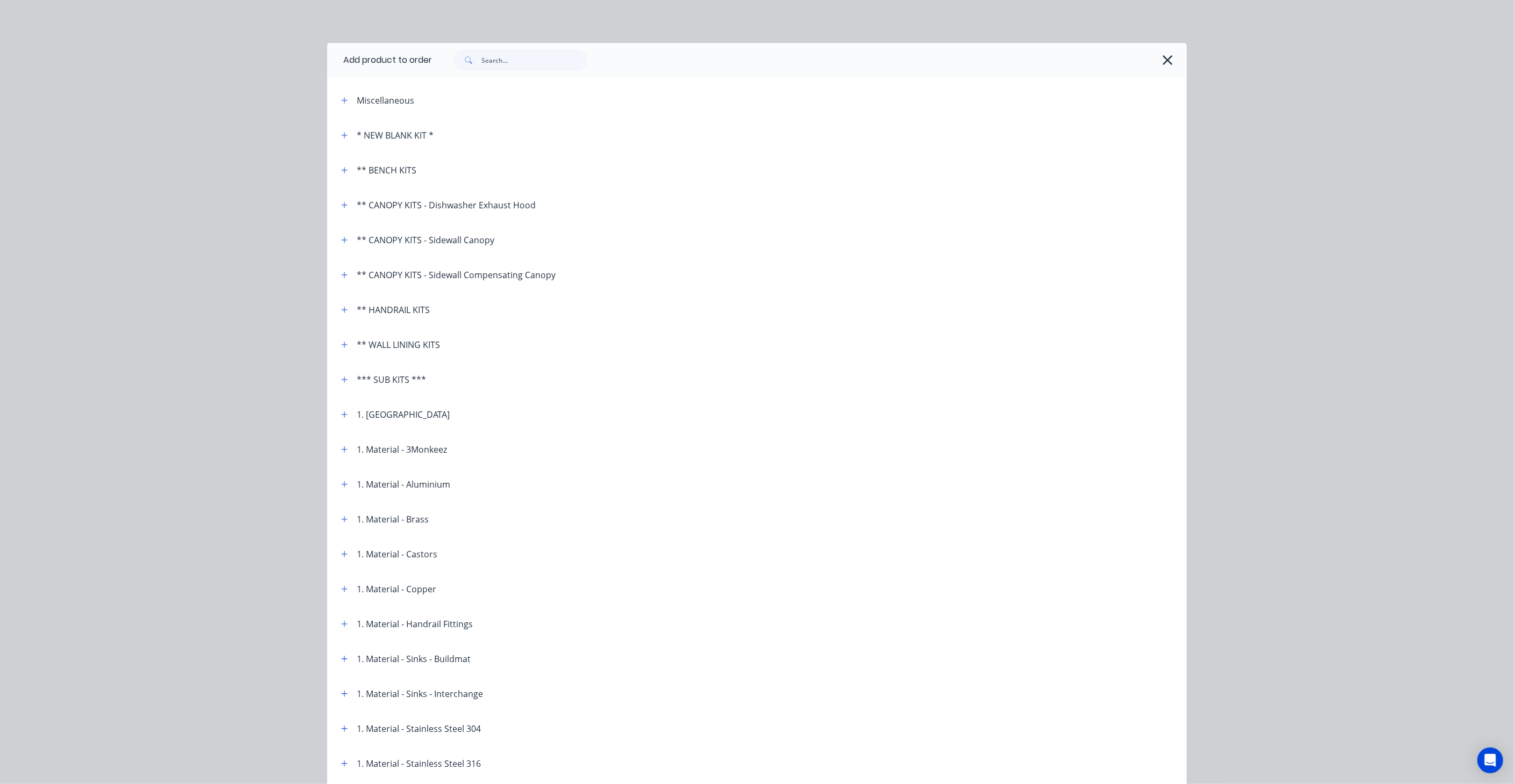
click at [370, 135] on div "* NEW BLANK KIT *" at bounding box center [395, 135] width 76 height 13
click at [342, 135] on icon "button" at bounding box center [345, 135] width 6 height 6
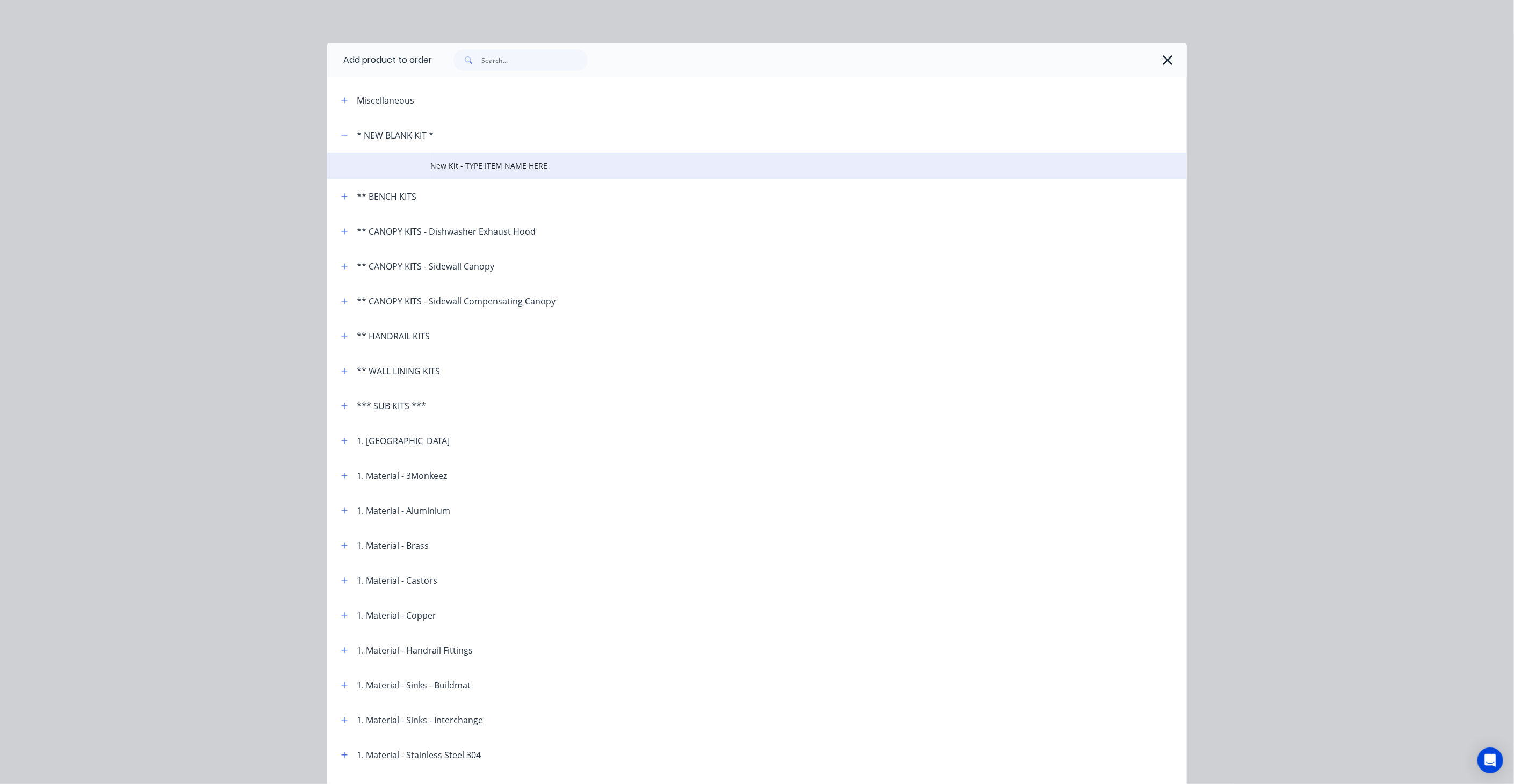
click at [450, 172] on span "New Kit - TYPE ITEM NAME HERE" at bounding box center [733, 166] width 605 height 11
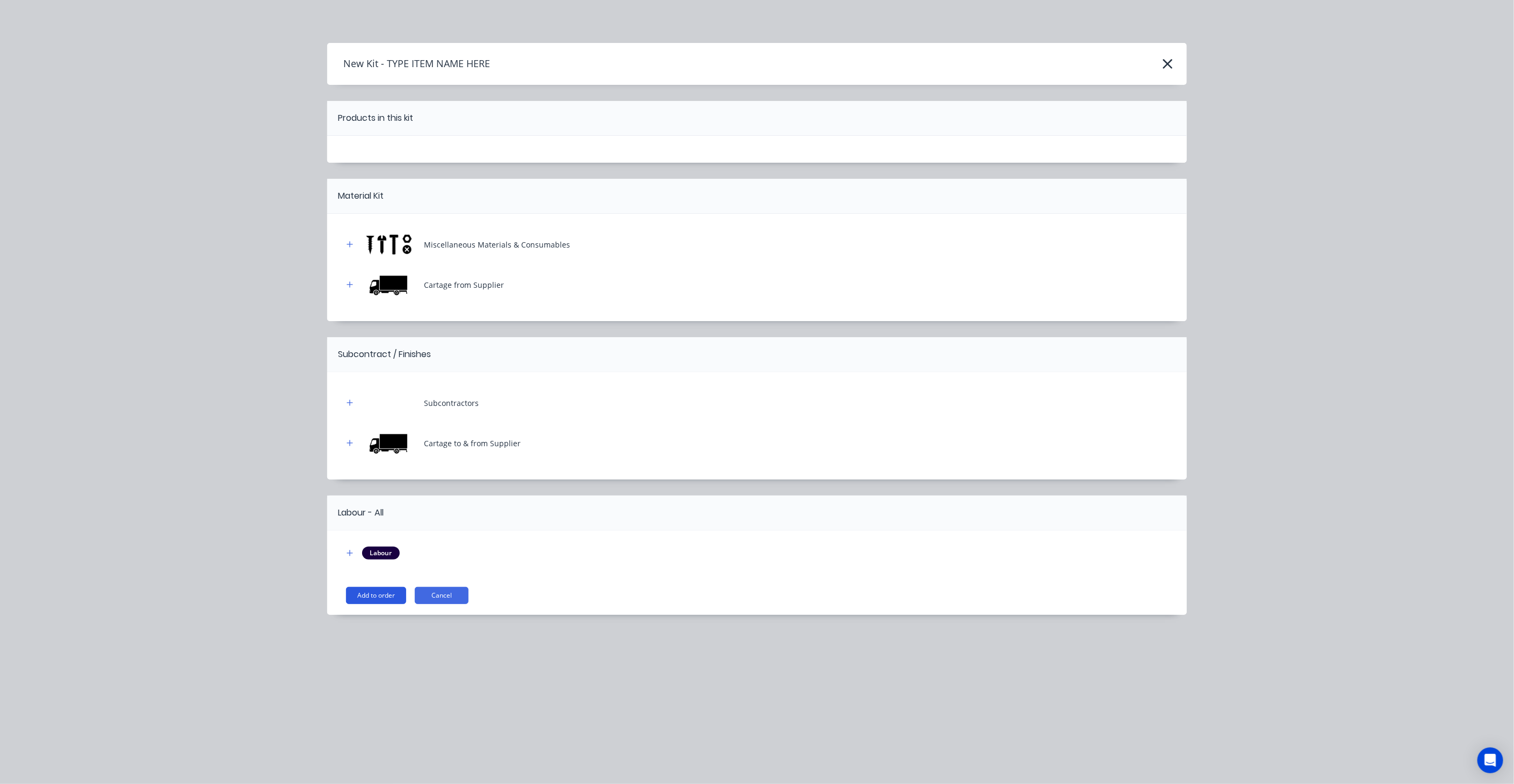
click at [379, 589] on button "Add to order" at bounding box center [376, 595] width 60 height 17
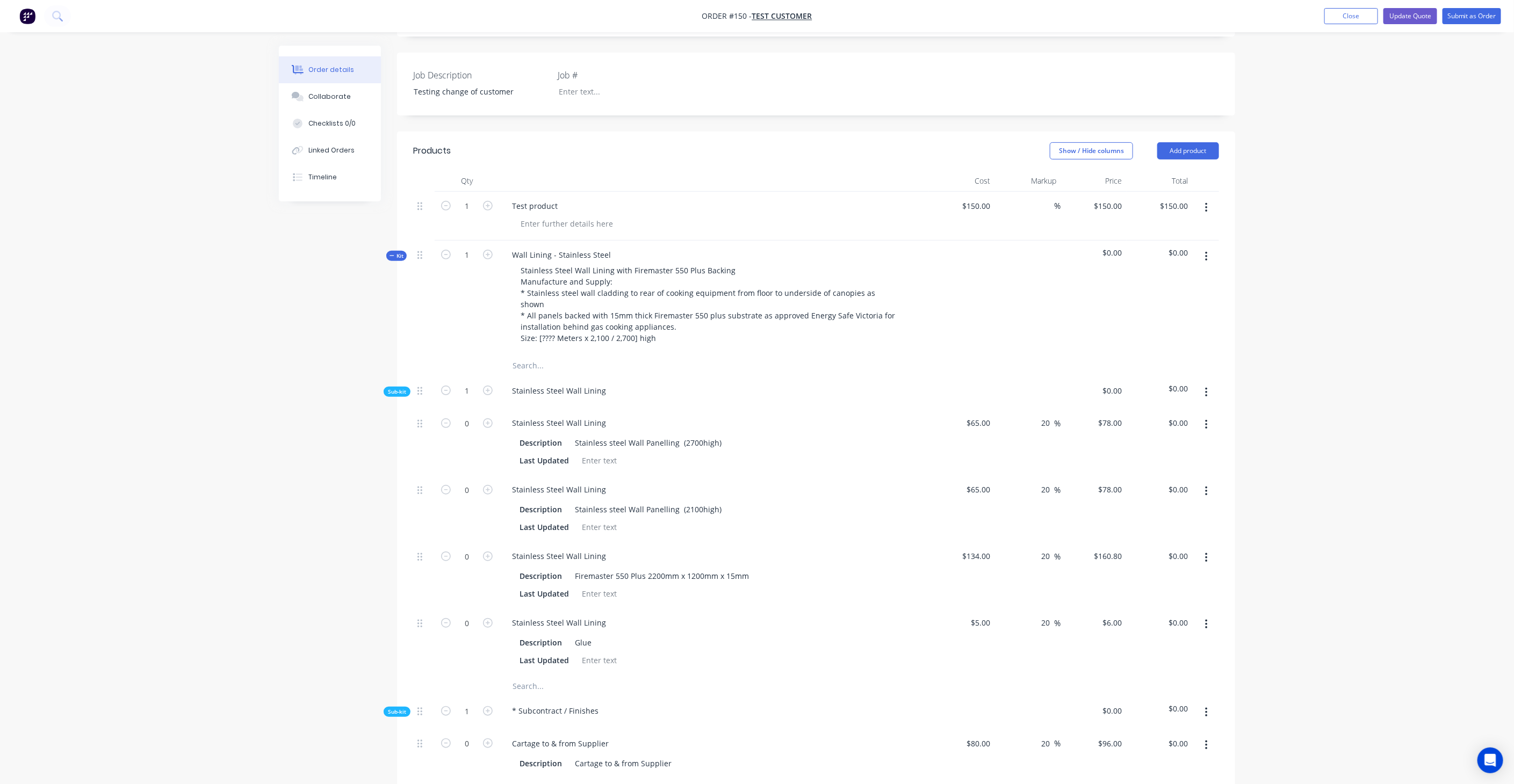
scroll to position [239, 0]
click at [397, 252] on span "Kit" at bounding box center [397, 253] width 14 height 8
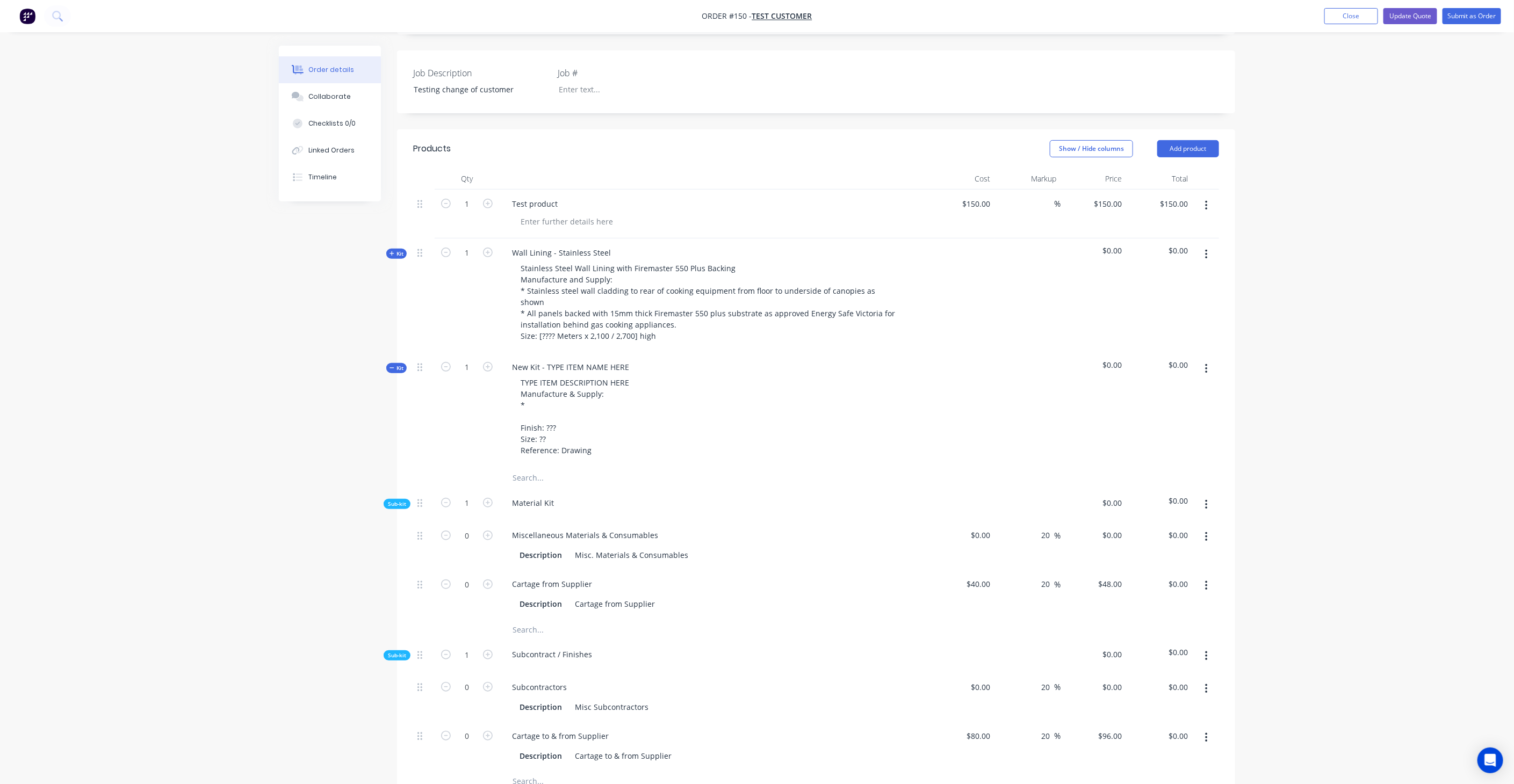
click at [397, 365] on span "Kit" at bounding box center [397, 368] width 14 height 8
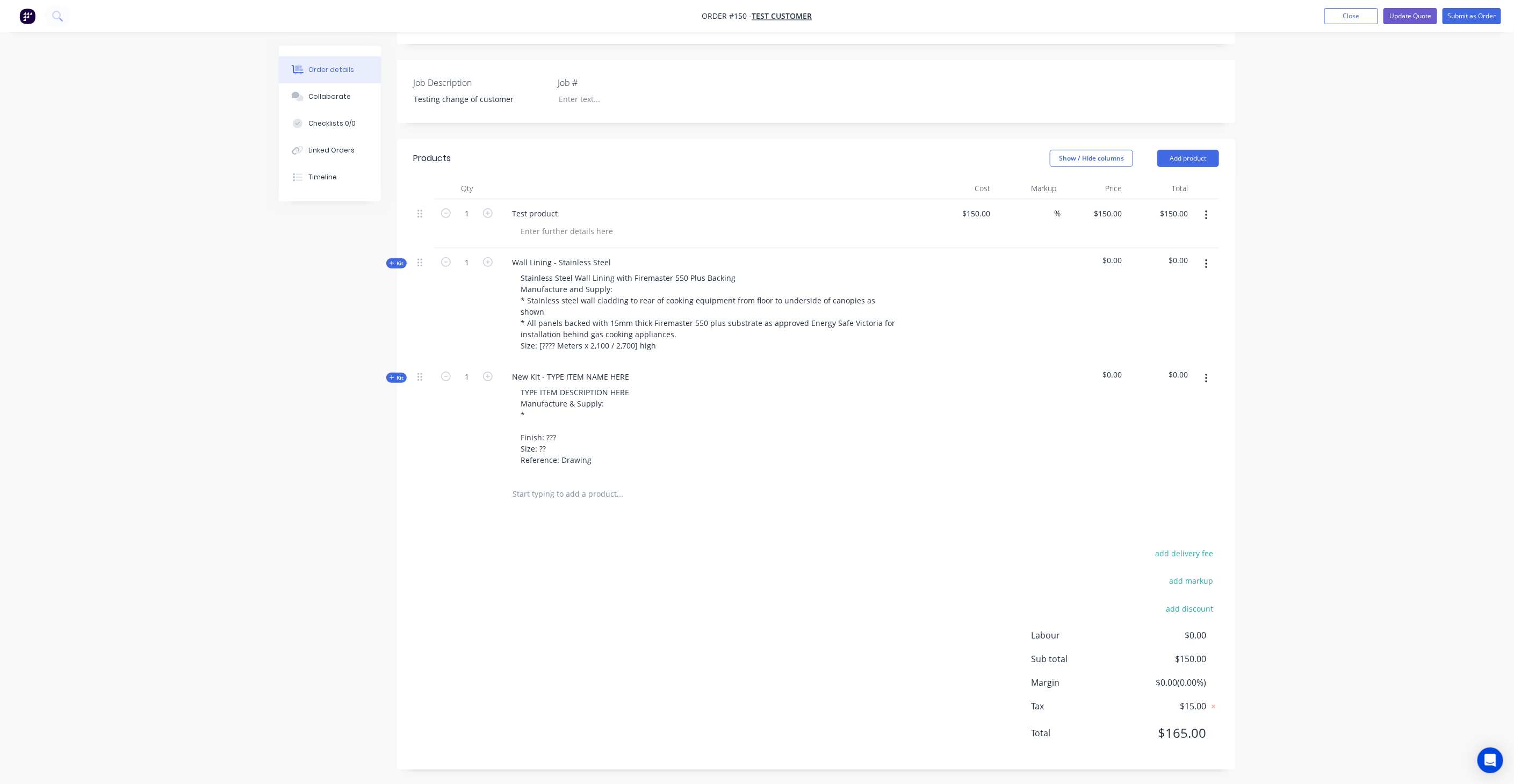
click at [395, 376] on span "Kit" at bounding box center [397, 377] width 14 height 8
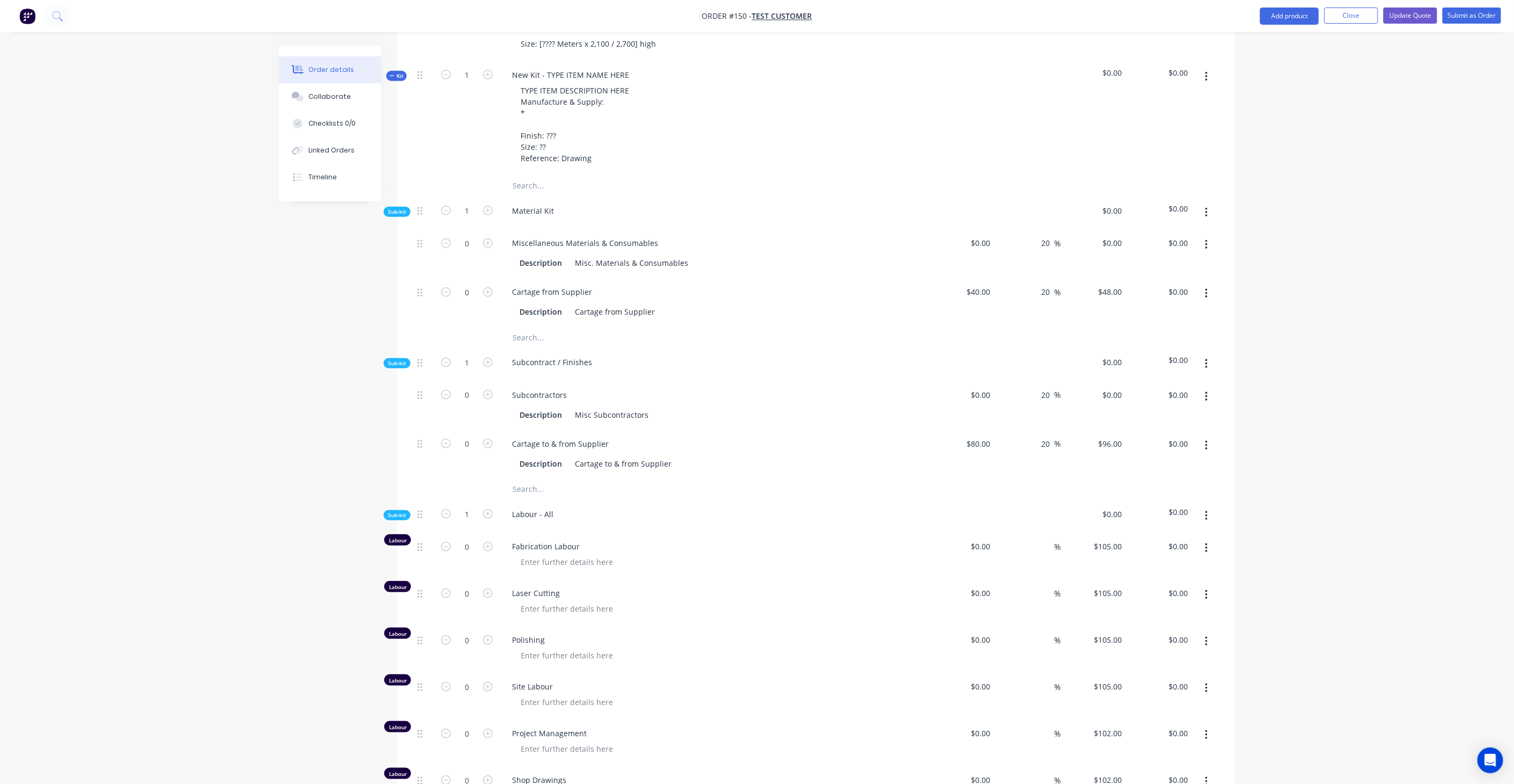
scroll to position [537, 0]
click at [396, 70] on span "Kit" at bounding box center [397, 69] width 14 height 8
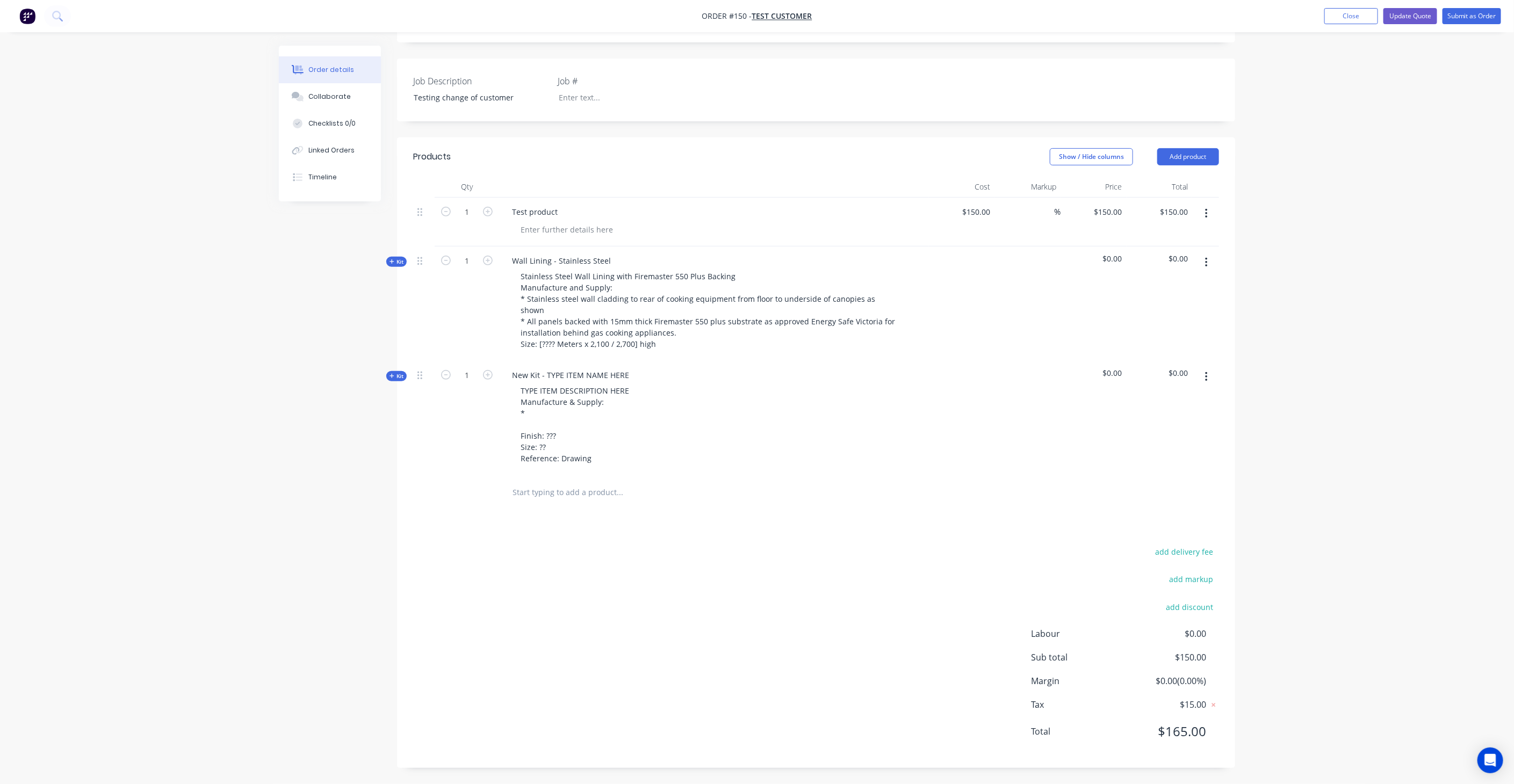
scroll to position [229, 0]
click at [1210, 373] on button "button" at bounding box center [1206, 378] width 25 height 19
click at [1145, 467] on div "Delete" at bounding box center [1168, 472] width 83 height 16
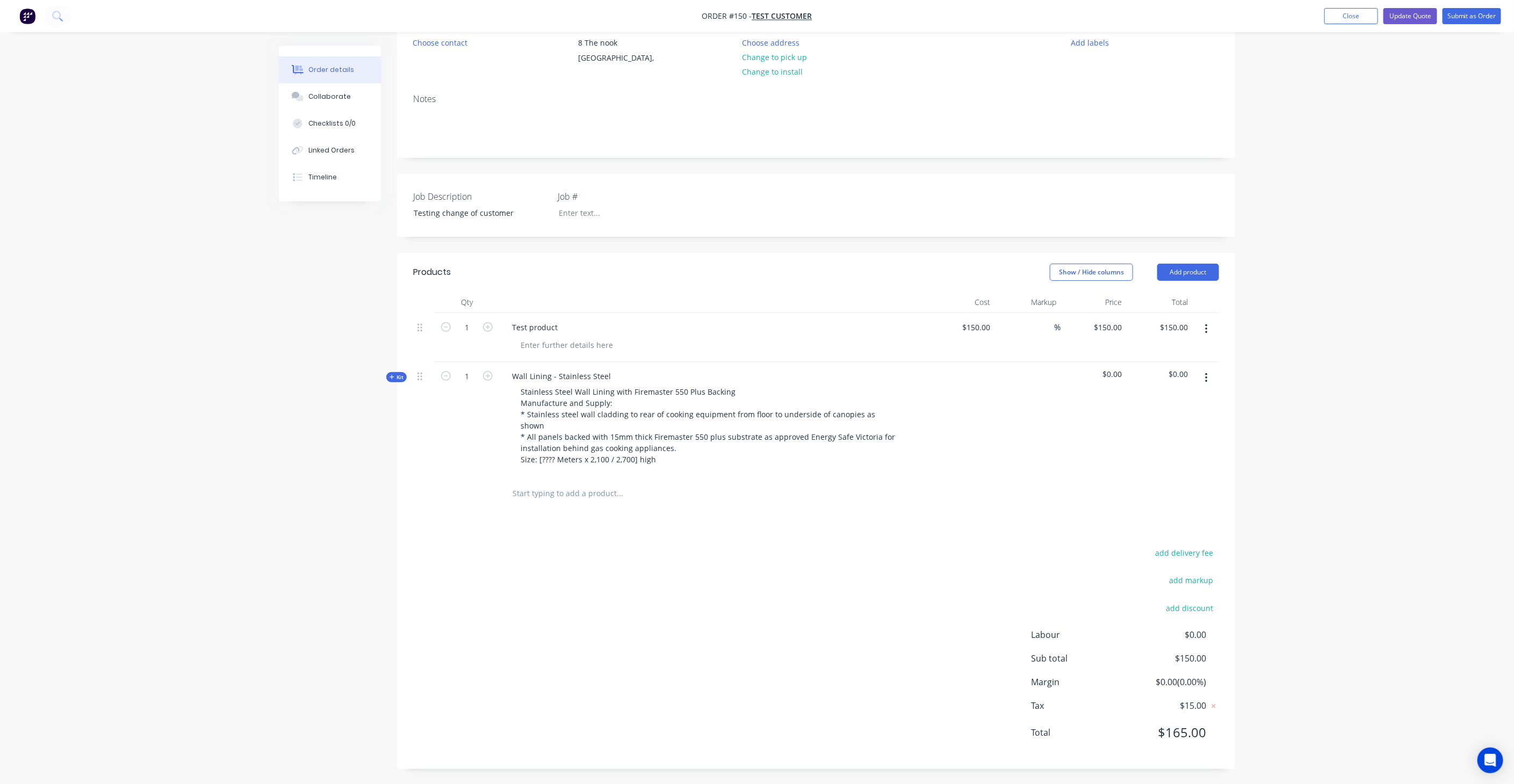
click at [1033, 514] on div "Products Show / Hide columns Add product Qty Cost Markup Price Total 1 Test pro…" at bounding box center [816, 511] width 838 height 516
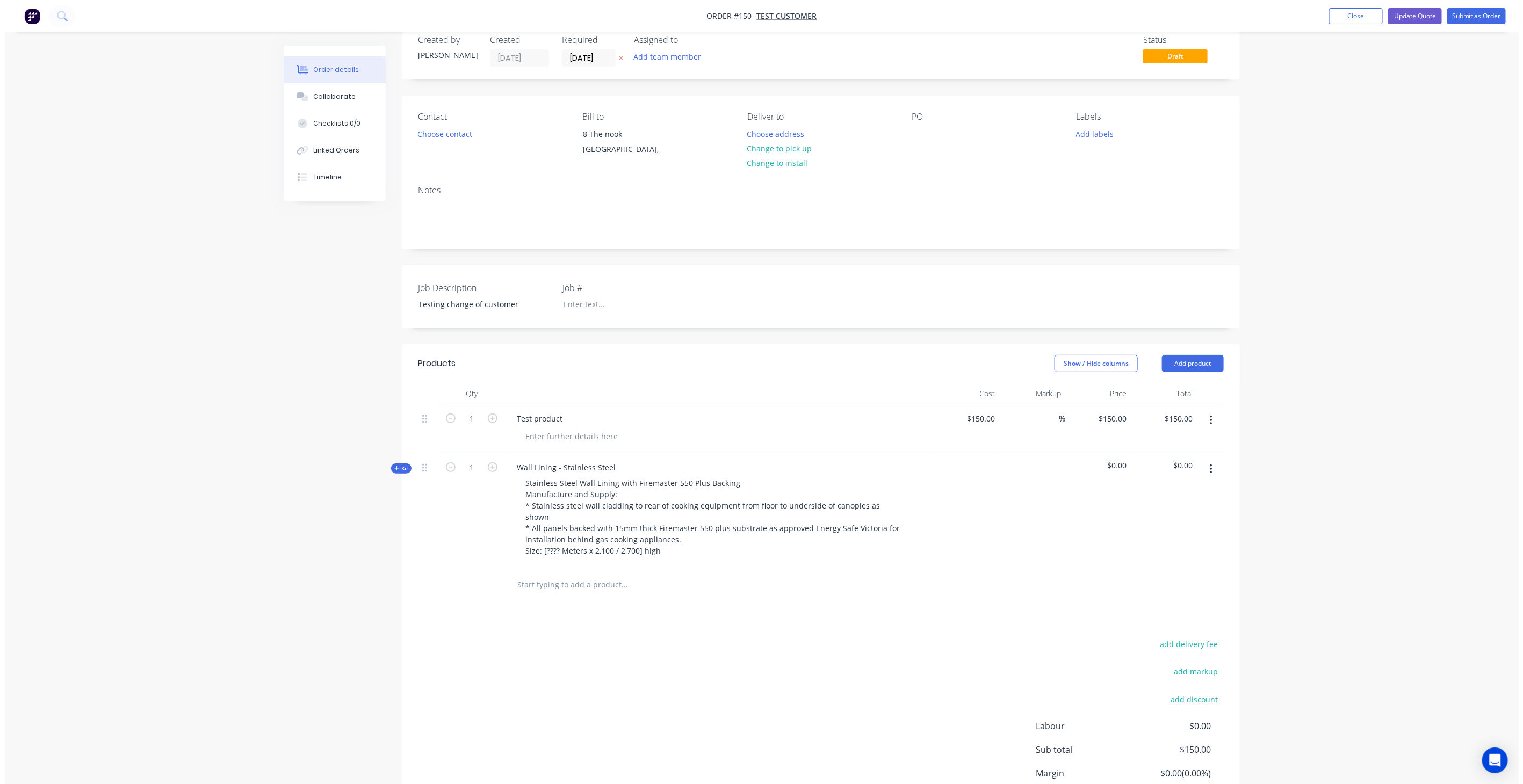
scroll to position [0, 0]
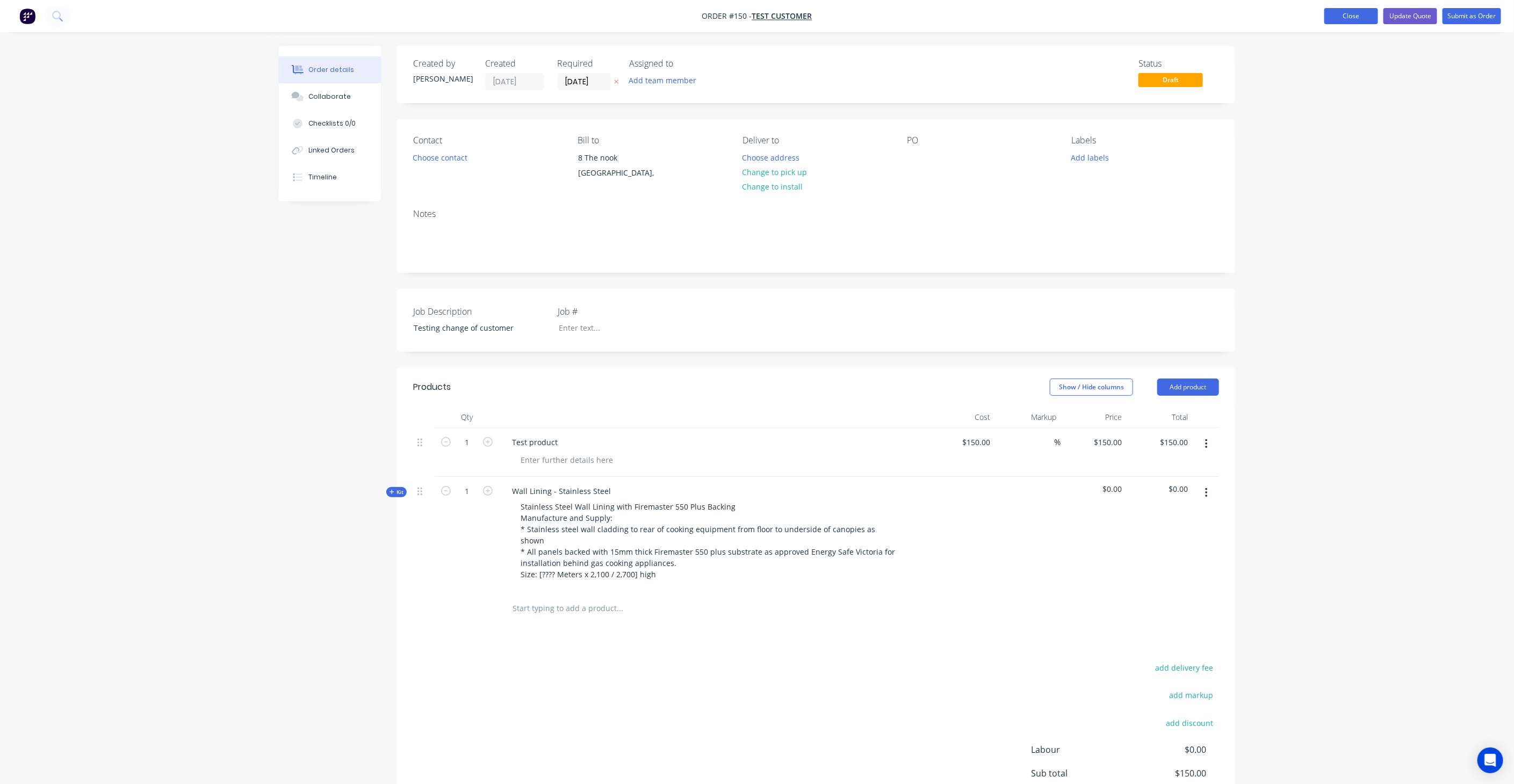
click at [1352, 15] on button "Close" at bounding box center [1351, 16] width 54 height 16
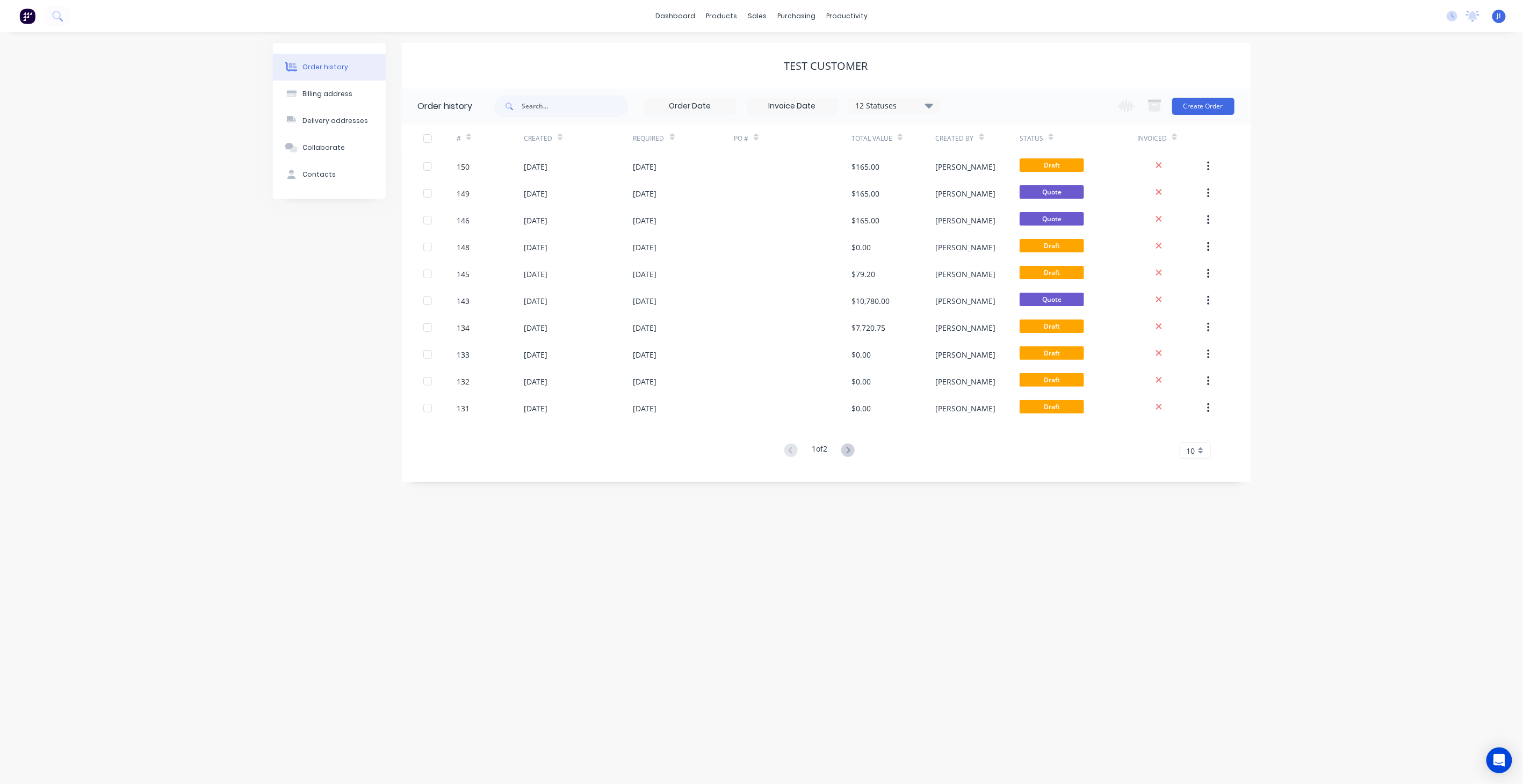
click at [228, 407] on div "Order history Billing address Delivery addresses Collaborate Contacts Test Cust…" at bounding box center [761, 408] width 1523 height 752
